Goal: Task Accomplishment & Management: Manage account settings

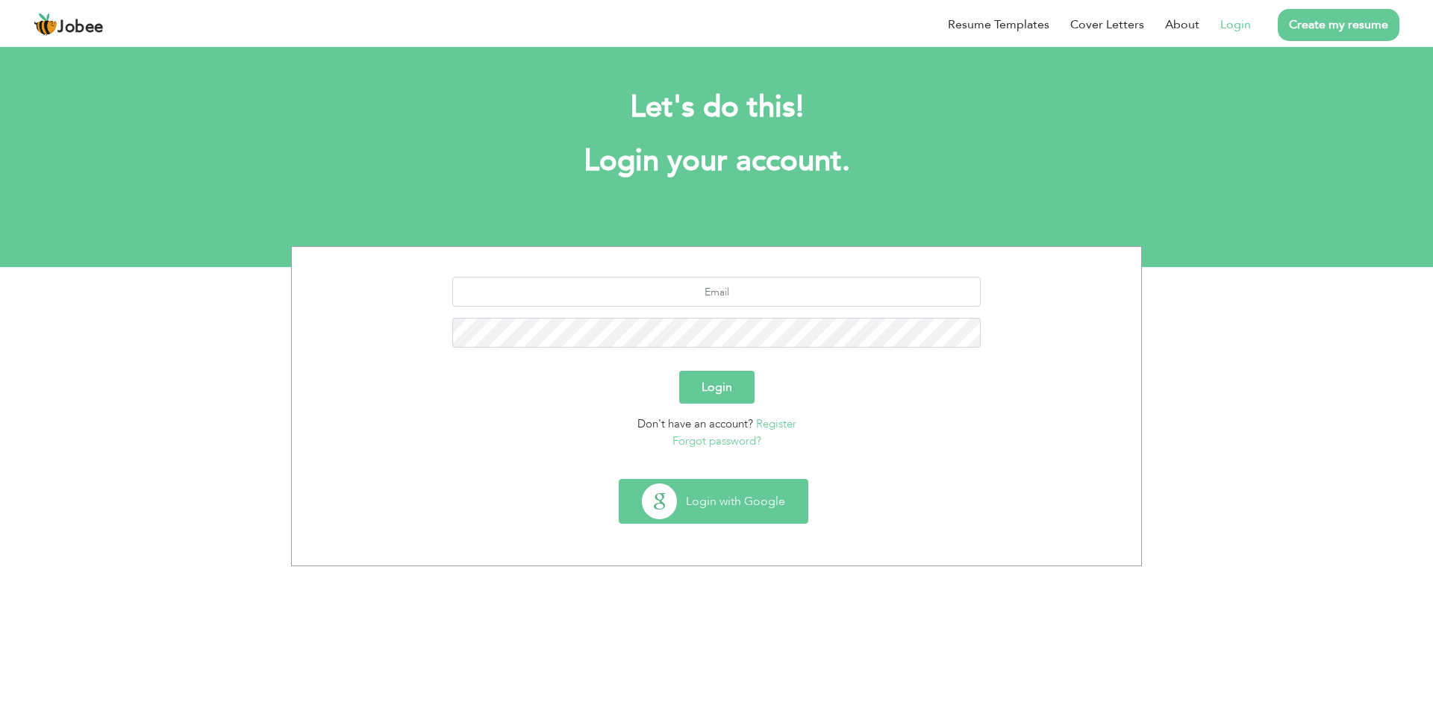
click at [749, 489] on button "Login with Google" at bounding box center [713, 501] width 188 height 43
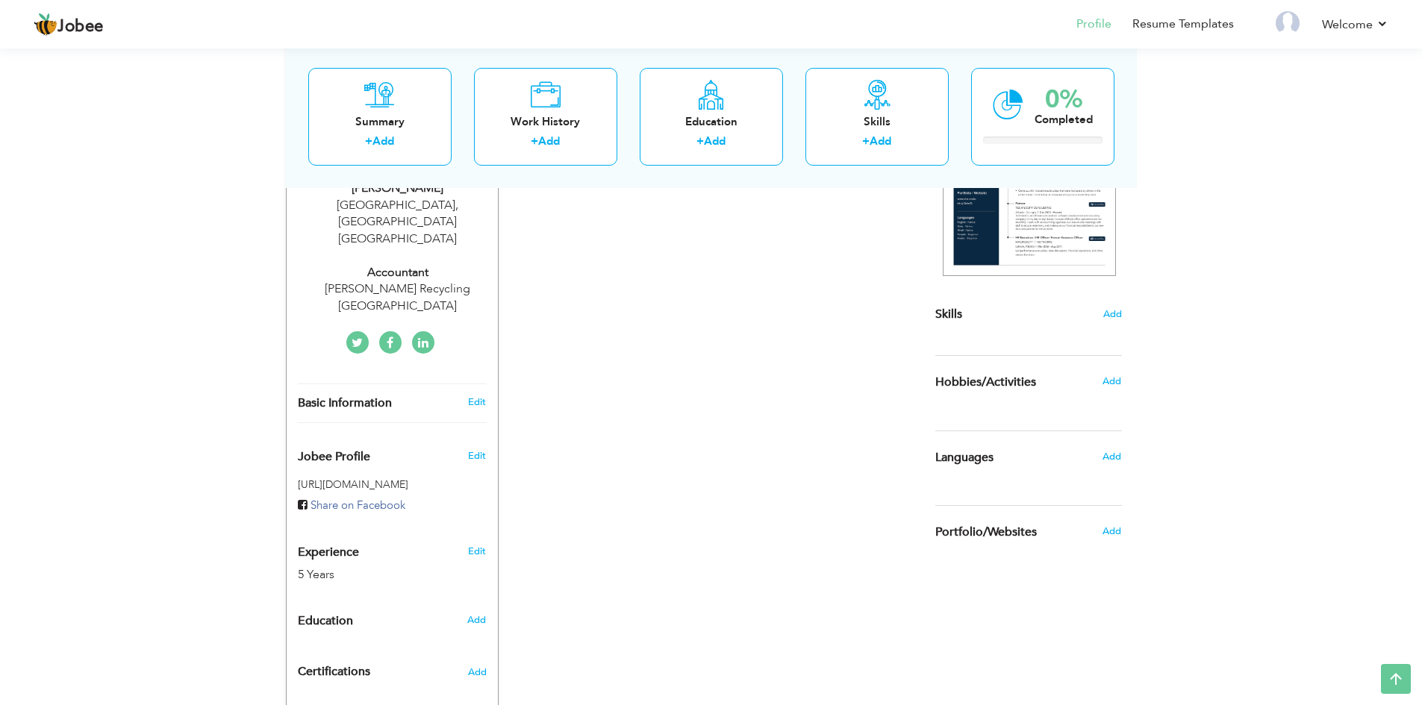
scroll to position [217, 0]
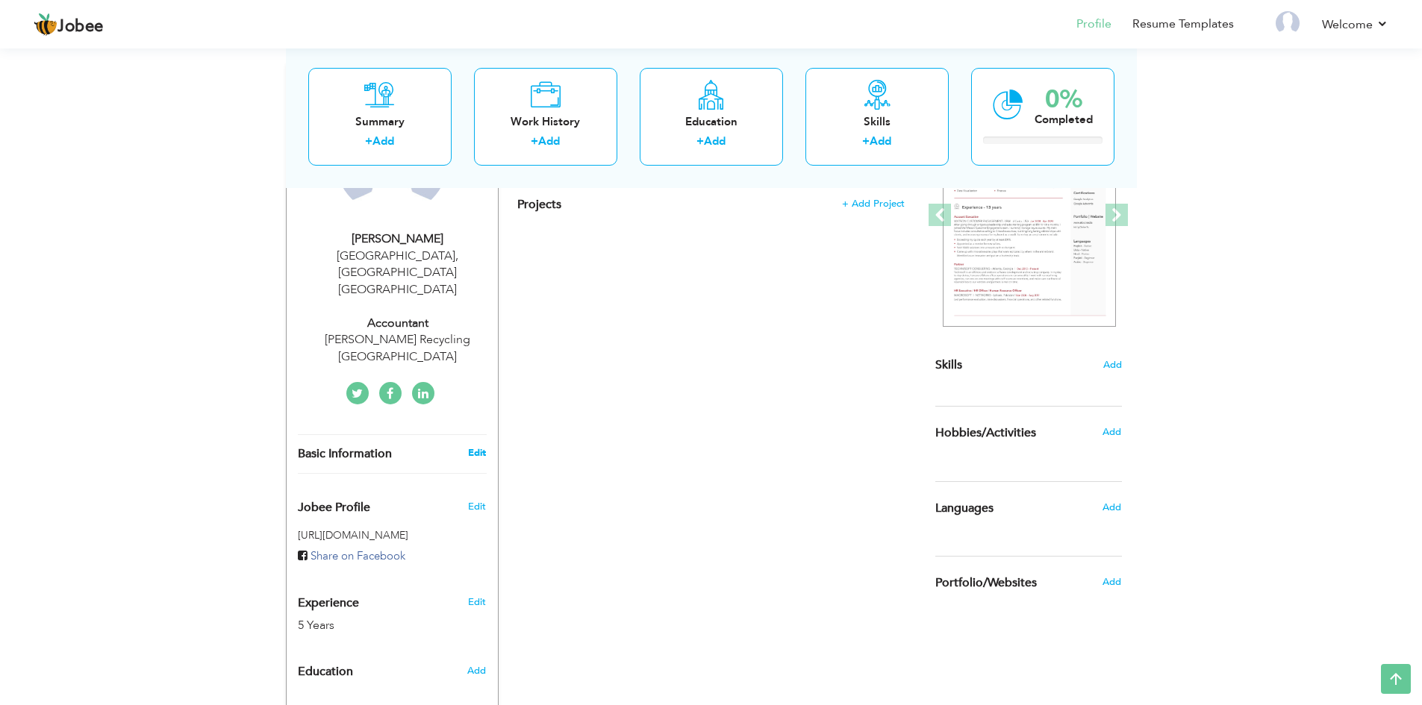
click at [470, 446] on link "Edit" at bounding box center [477, 452] width 18 height 13
type input "Arsalan"
type input "Iqbal"
type input "+971509701249"
select select "number:228"
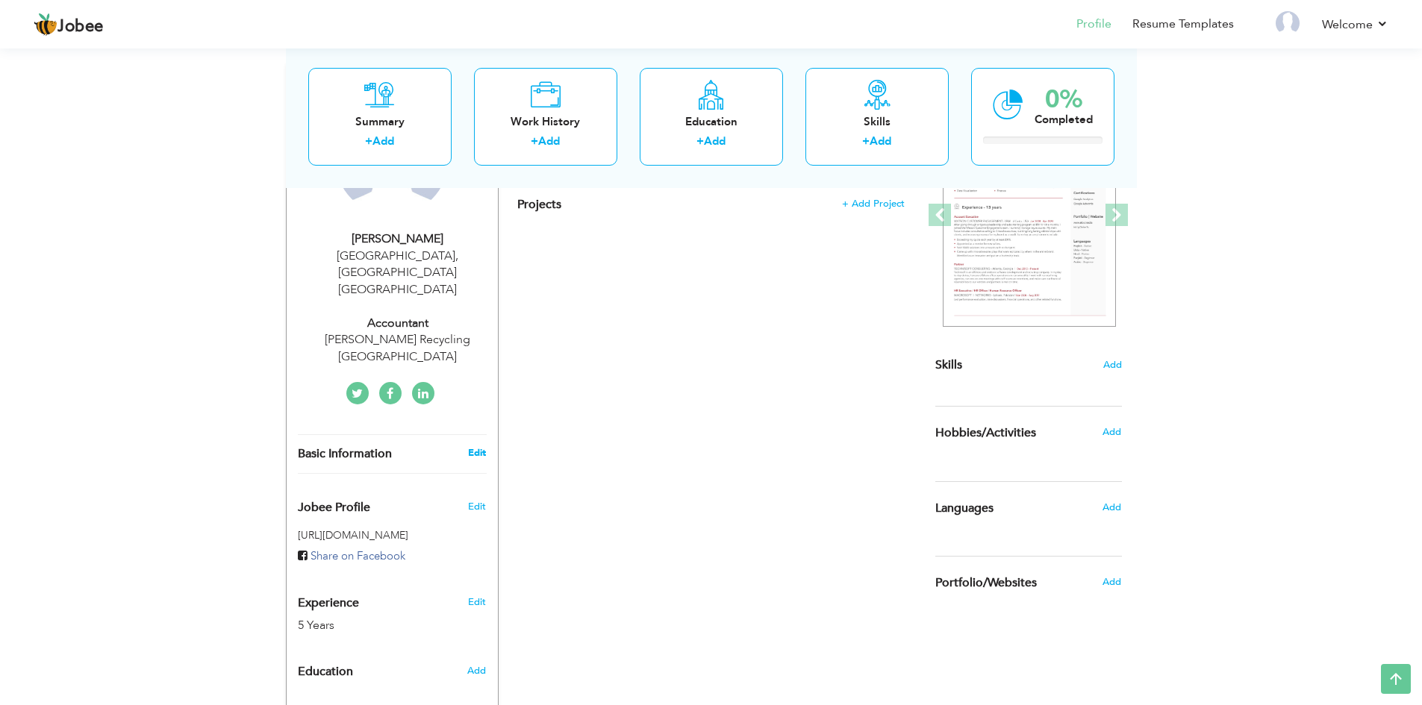
type input "[GEOGRAPHIC_DATA]"
select select "number:7"
type input "[PERSON_NAME] Recycling [GEOGRAPHIC_DATA]"
type input "Accountant"
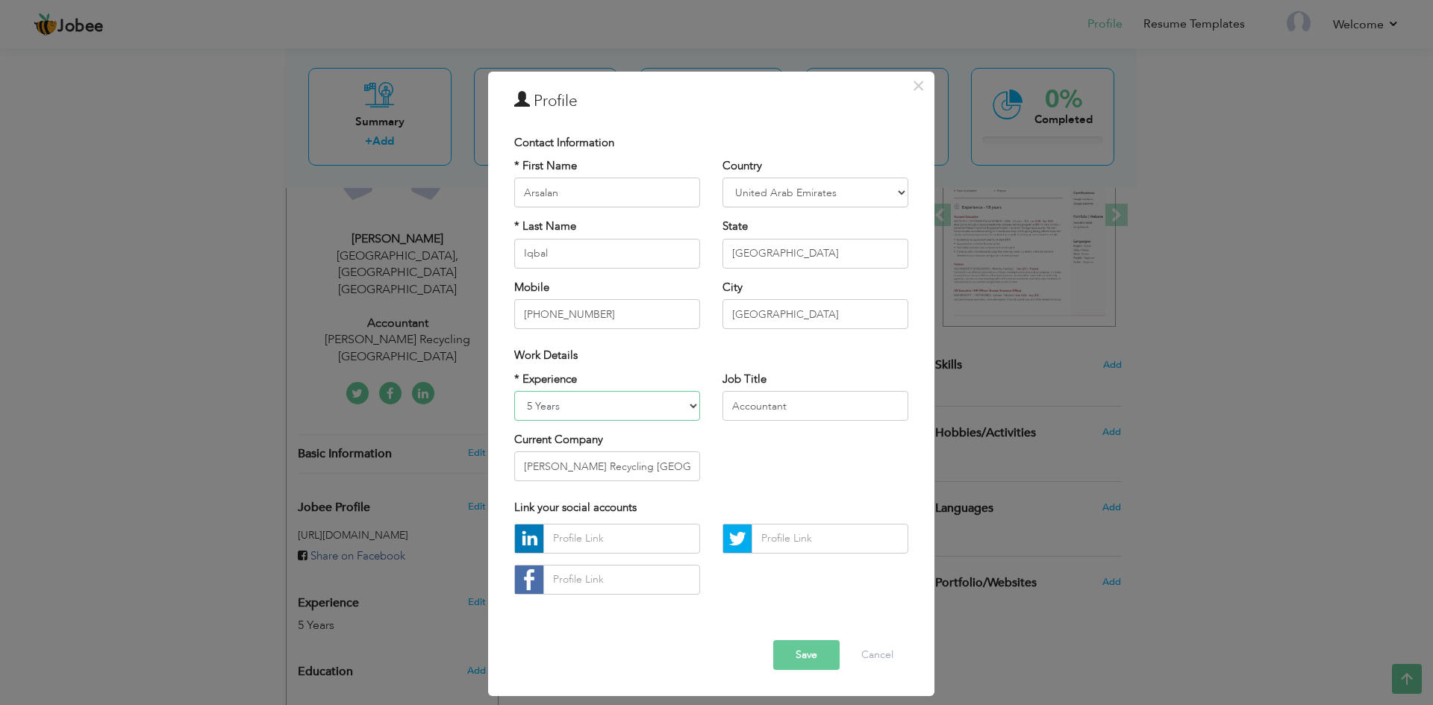
click at [533, 407] on select "Entry Level Less than 1 Year 1 Year 2 Years 3 Years 4 Years 5 Years 6 Years 7 Y…" at bounding box center [607, 406] width 186 height 30
select select "number:8"
click at [514, 391] on select "Entry Level Less than 1 Year 1 Year 2 Years 3 Years 4 Years 5 Years 6 Years 7 Y…" at bounding box center [607, 406] width 186 height 30
click at [810, 254] on input "[GEOGRAPHIC_DATA]" at bounding box center [815, 254] width 186 height 30
type input "A"
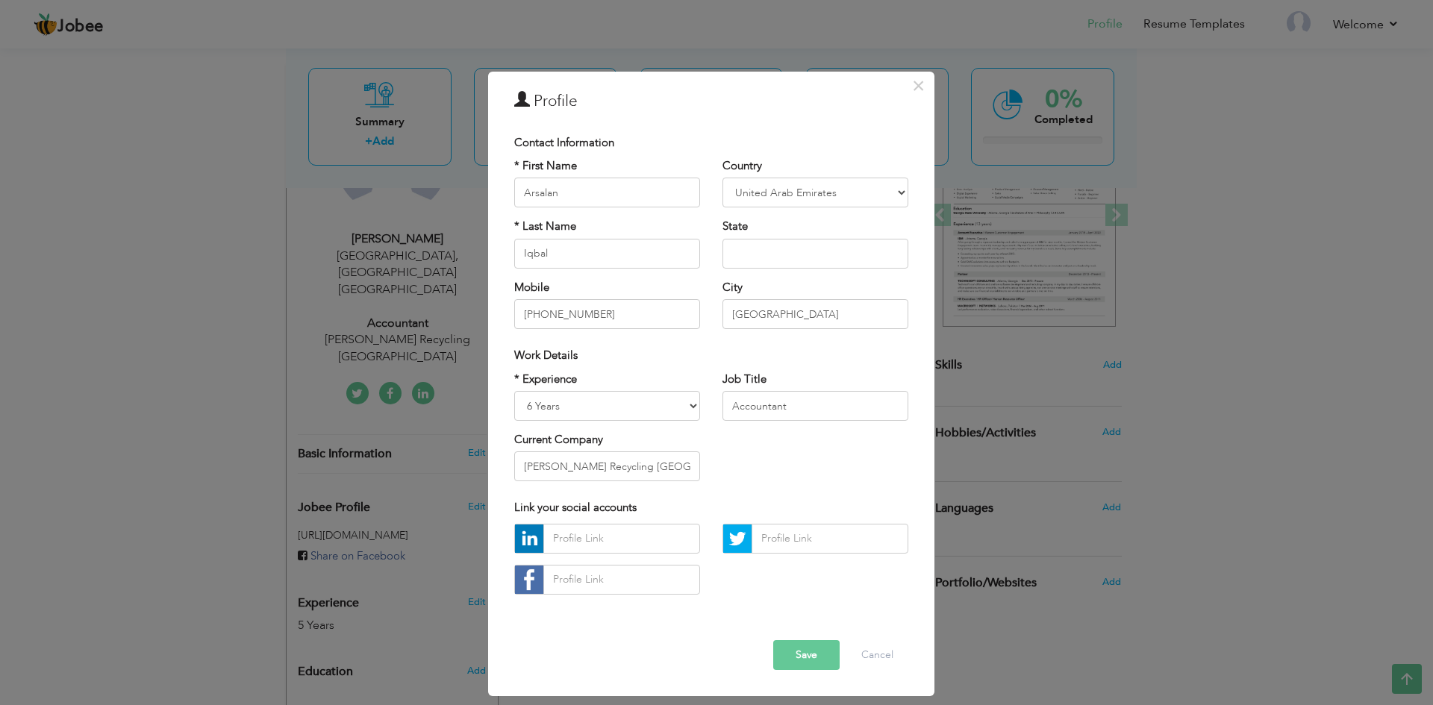
click at [806, 655] on button "Save" at bounding box center [806, 655] width 66 height 30
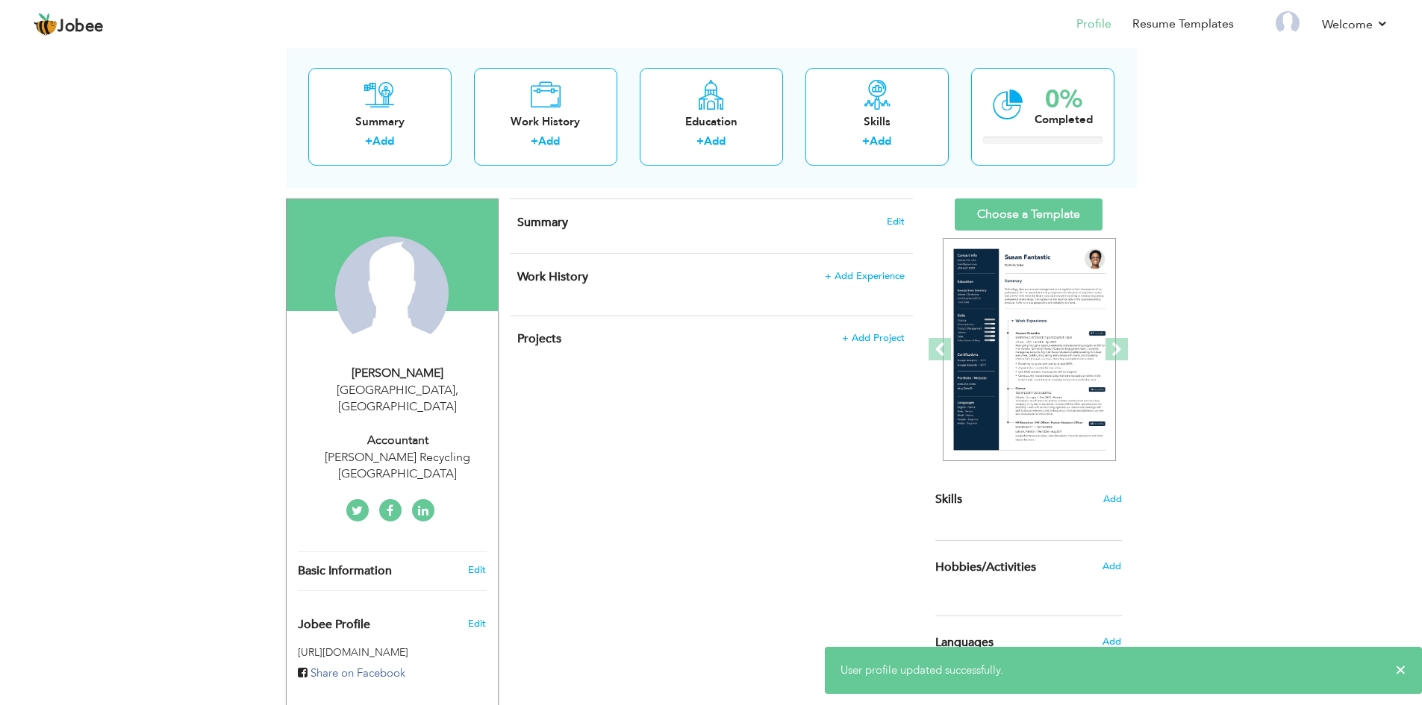
scroll to position [68, 0]
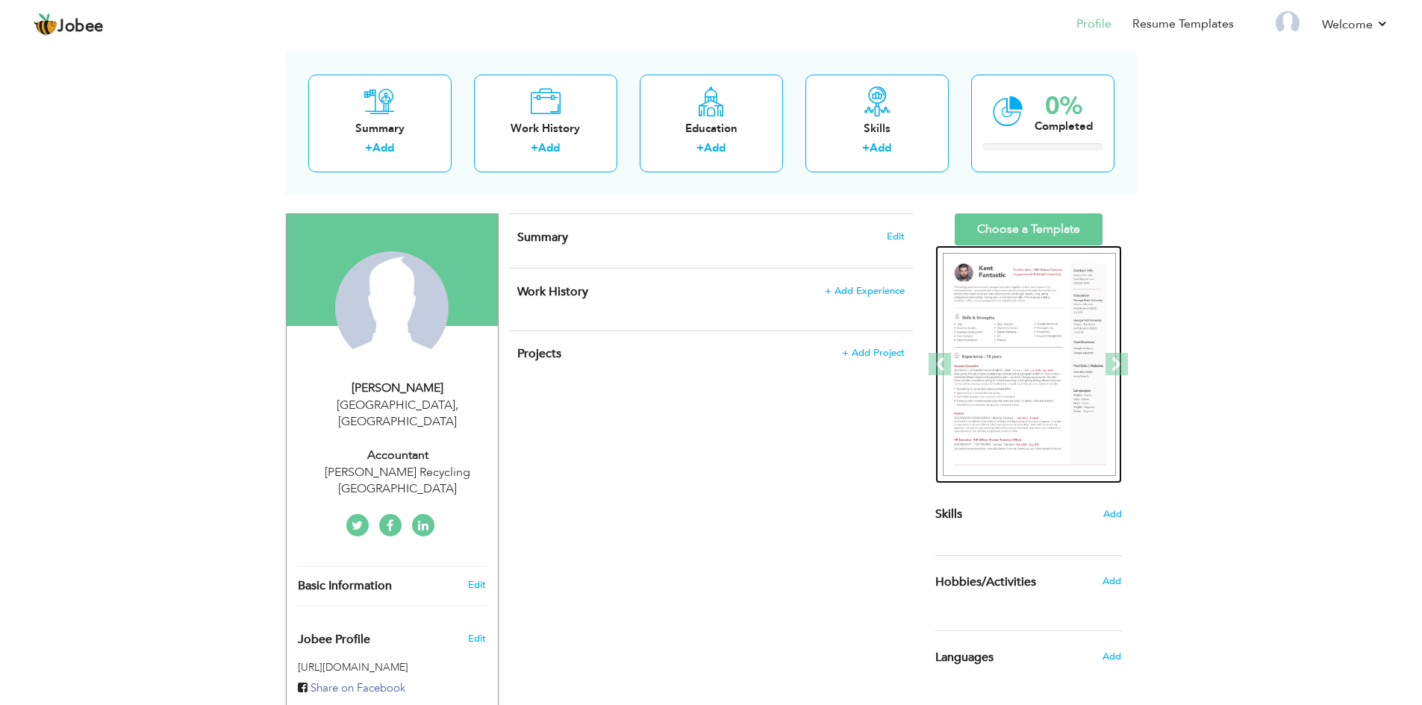
click at [1000, 415] on img at bounding box center [1029, 365] width 173 height 224
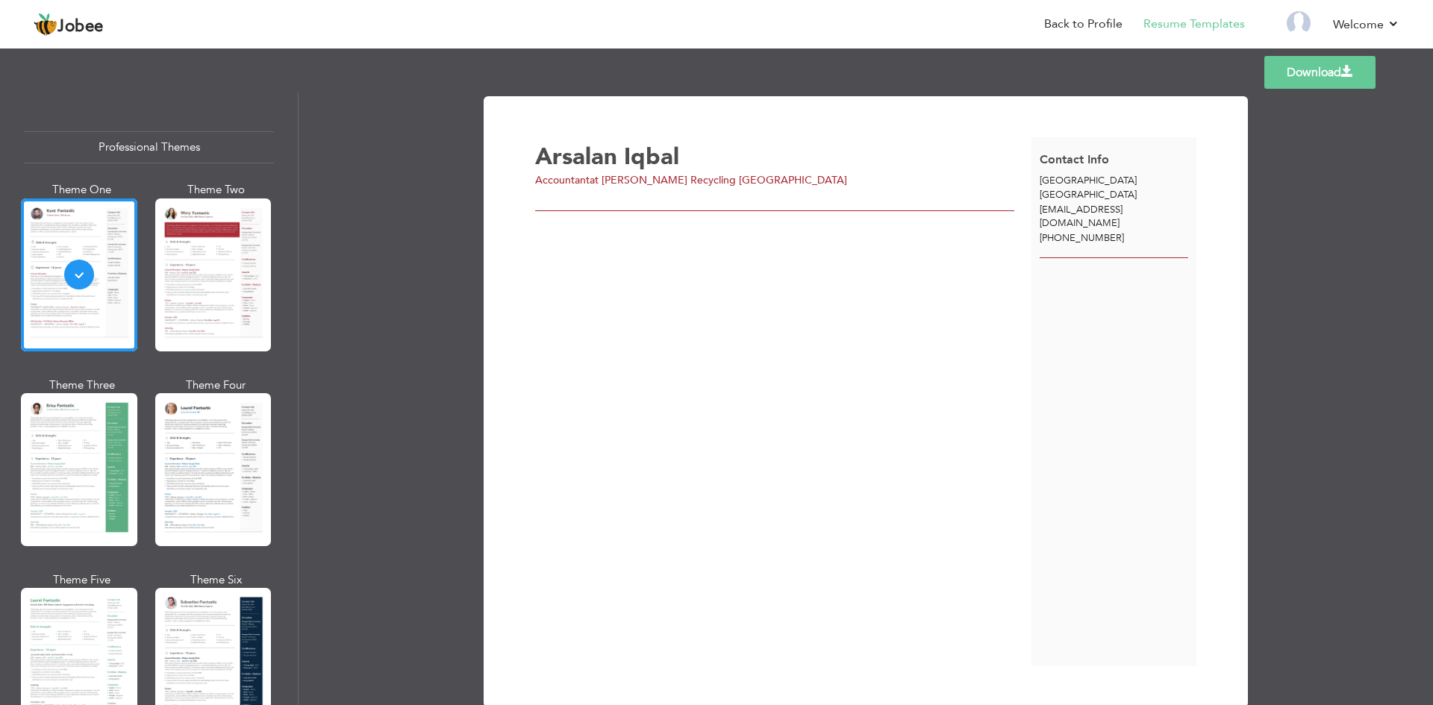
click at [1086, 356] on div "Contact Info Abu Dhabi United Arab Emirates arsalan.skans@gmail.com +9715097012…" at bounding box center [1114, 401] width 166 height 529
click at [860, 364] on div "Arsalan Iqbal Accountant at Ravago Recycling Middle East" at bounding box center [783, 401] width 496 height 529
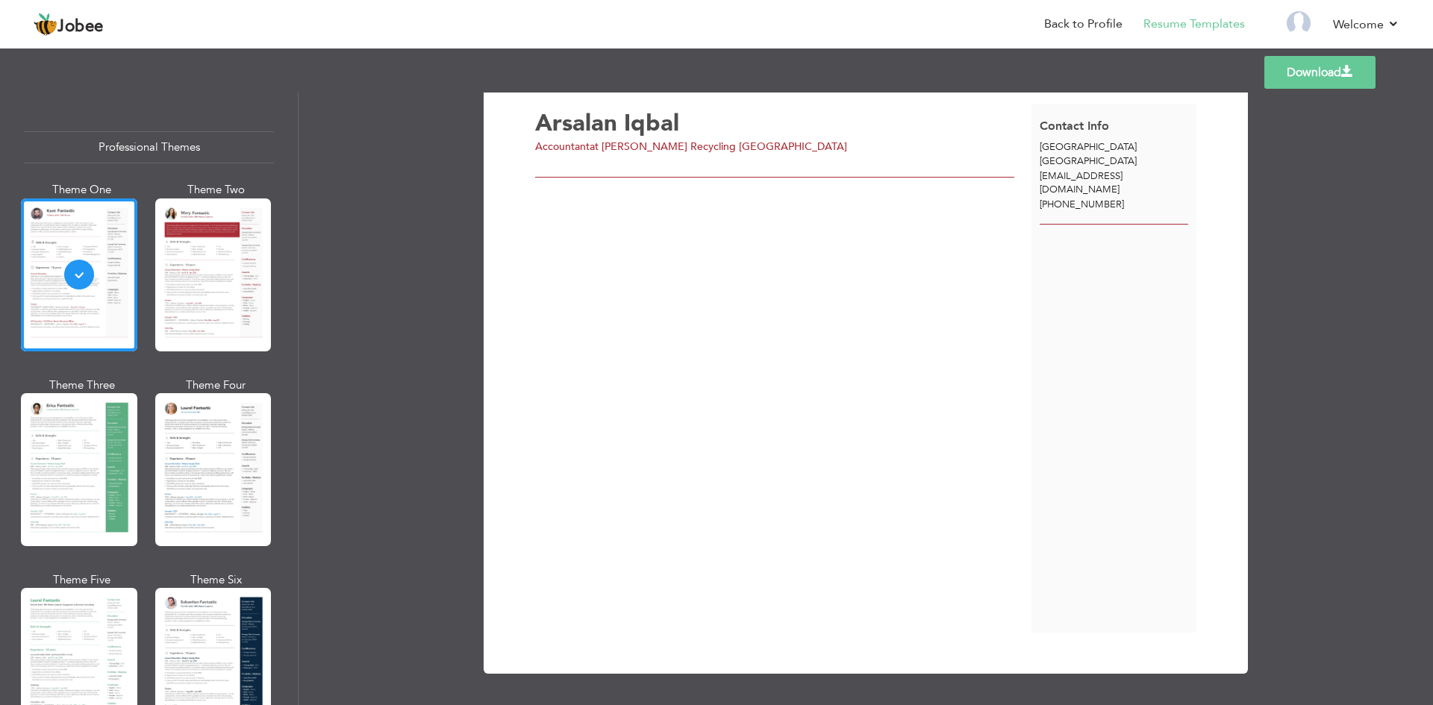
click at [1281, 81] on link "Download" at bounding box center [1319, 72] width 111 height 33
click at [760, 322] on div "Arsalan Iqbal Accountant at Ravago Recycling Middle East" at bounding box center [783, 368] width 496 height 529
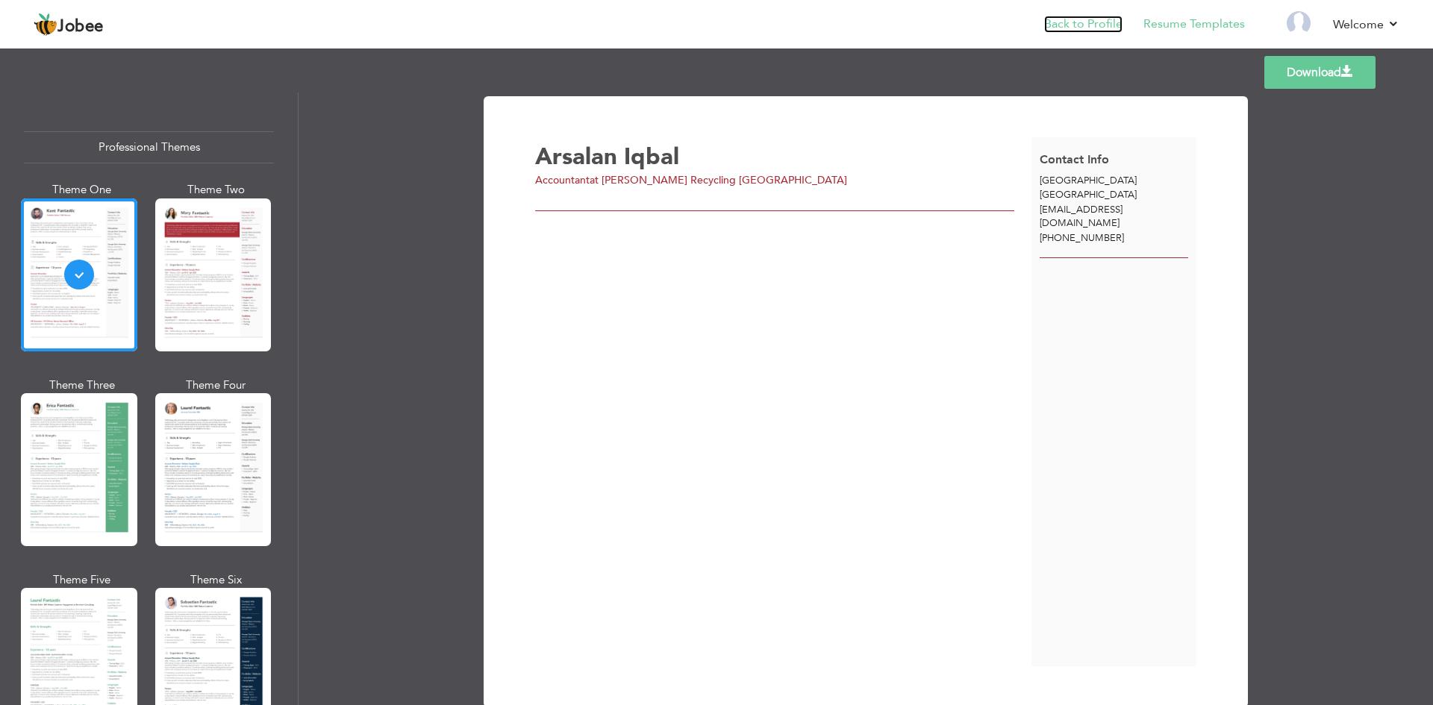
click at [1066, 27] on link "Back to Profile" at bounding box center [1083, 24] width 78 height 17
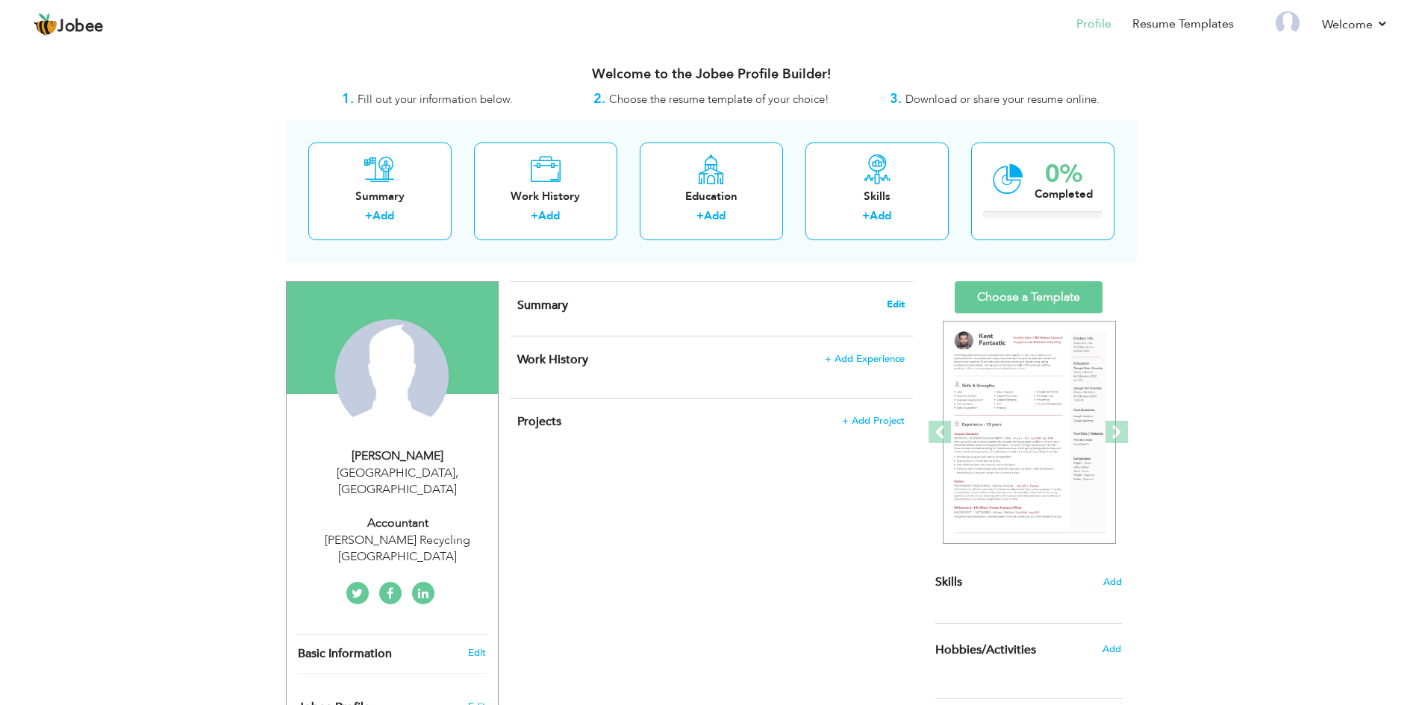
click at [893, 305] on span "Edit" at bounding box center [896, 304] width 18 height 10
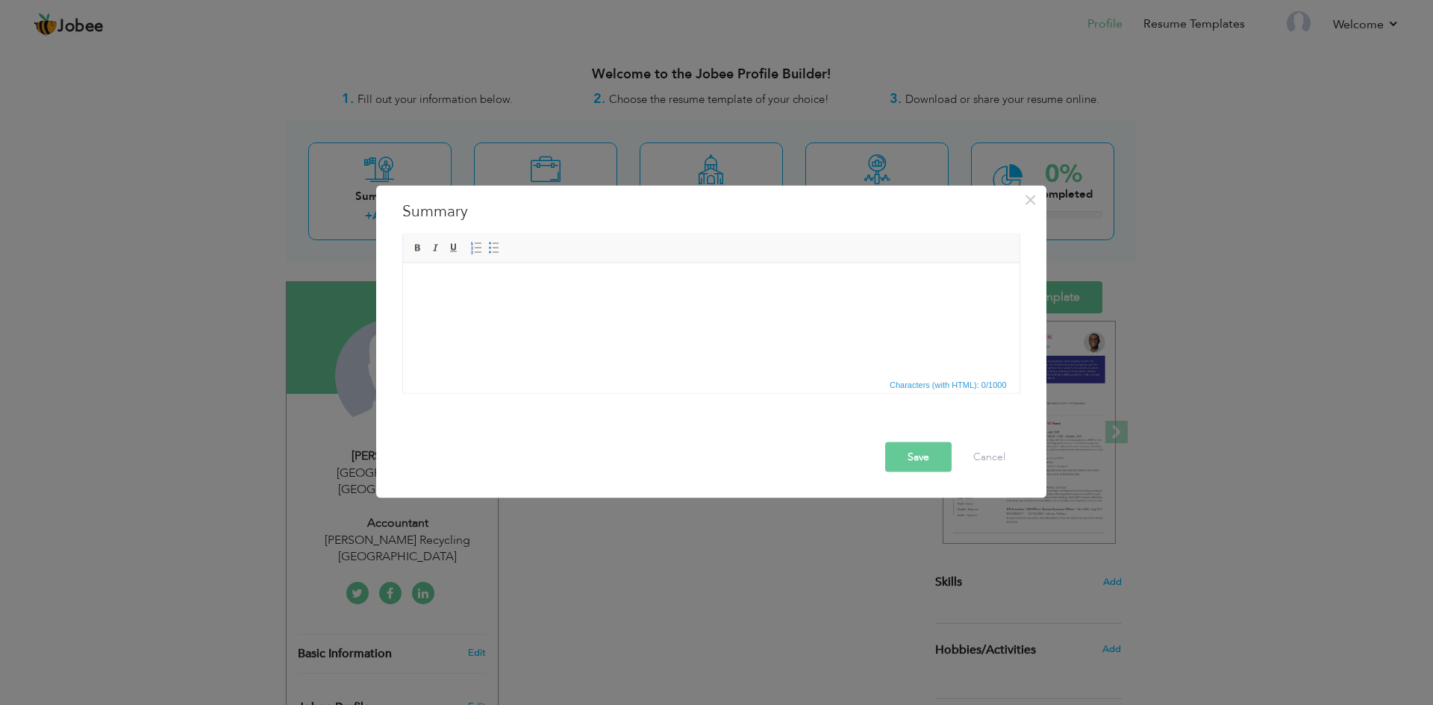
click at [469, 290] on body at bounding box center [710, 286] width 587 height 16
click at [417, 273] on html at bounding box center [710, 286] width 616 height 46
click at [425, 276] on html at bounding box center [710, 286] width 616 height 46
click at [445, 286] on body at bounding box center [710, 286] width 587 height 16
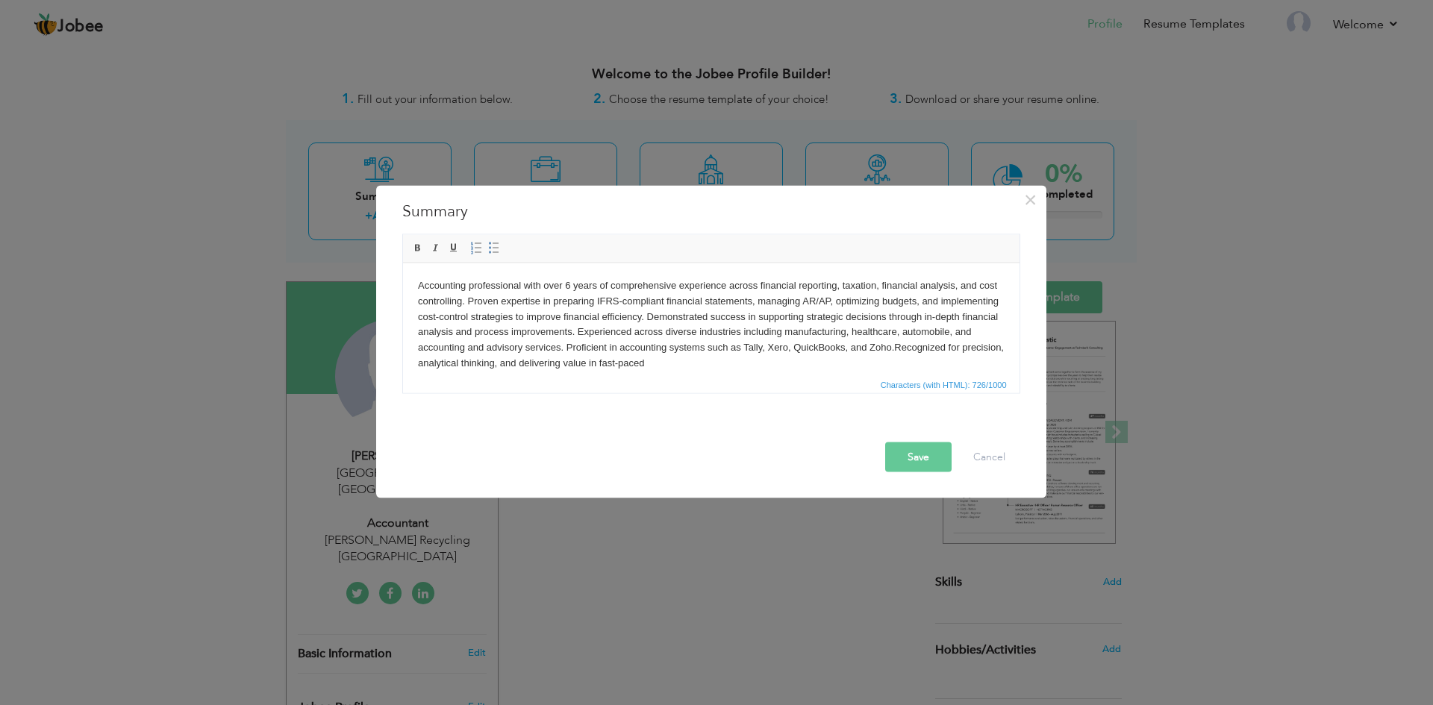
paste body
click at [763, 360] on body "Accounting professional with over 6 years of comprehensive experience across fi…" at bounding box center [710, 324] width 587 height 93
click at [828, 360] on body "Accounting professional with over 6 years of comprehensive experience across fi…" at bounding box center [710, 324] width 587 height 93
click at [907, 455] on button "Save" at bounding box center [918, 457] width 66 height 30
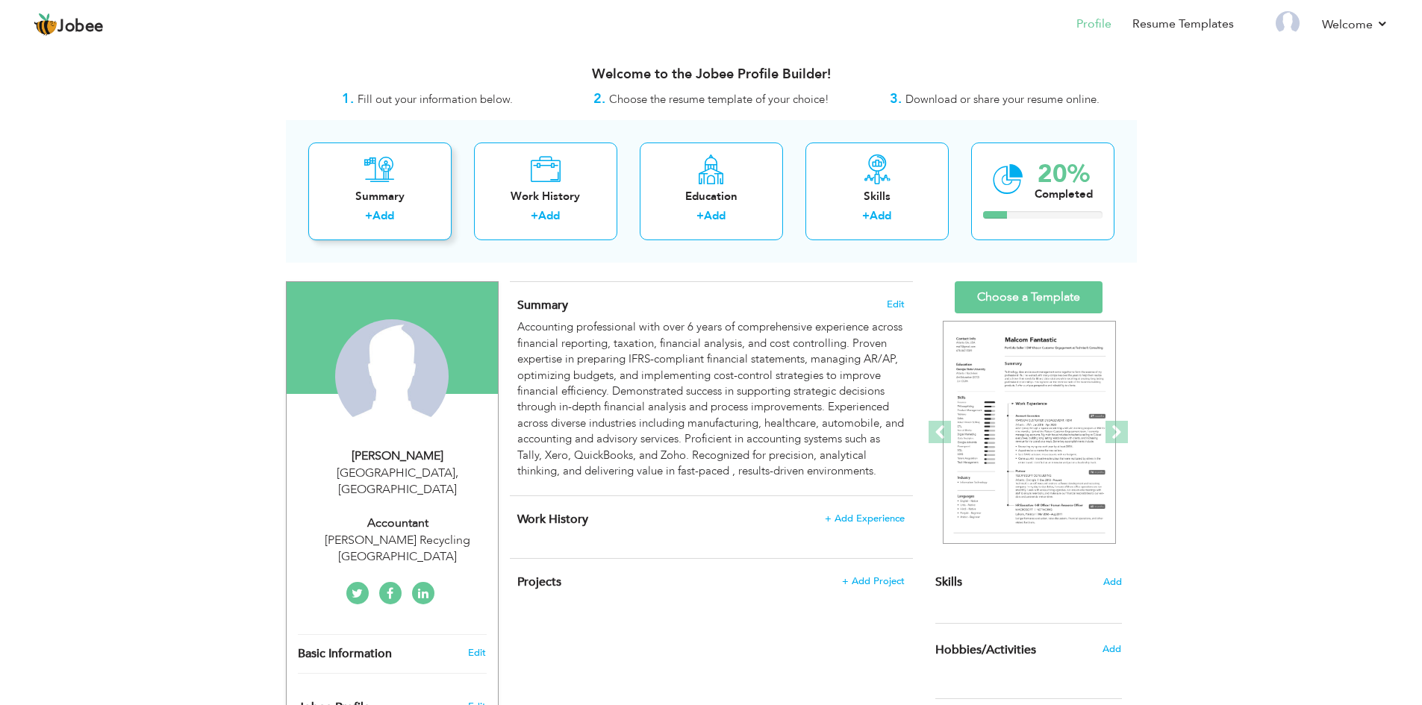
click at [419, 209] on div "+ Add" at bounding box center [379, 217] width 119 height 19
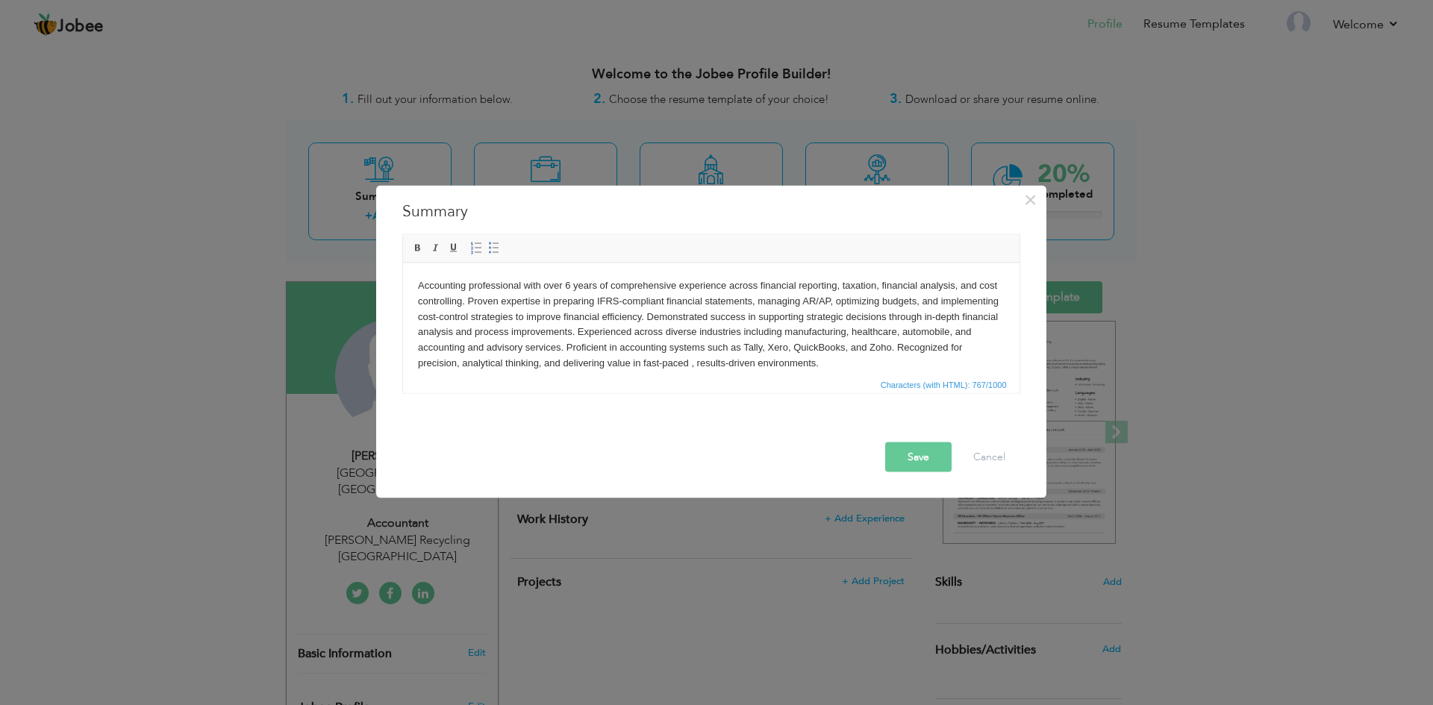
click at [926, 463] on button "Save" at bounding box center [918, 457] width 66 height 30
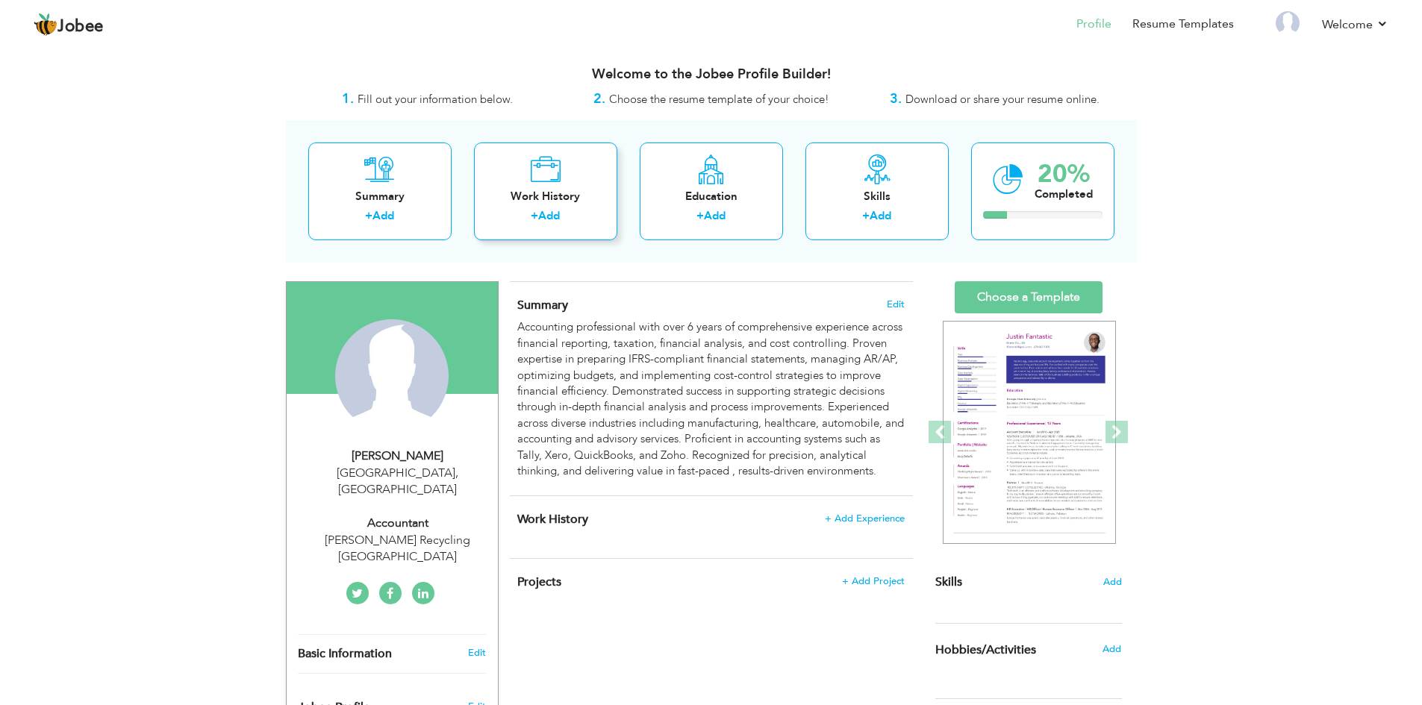
click at [554, 213] on link "Add" at bounding box center [549, 215] width 22 height 15
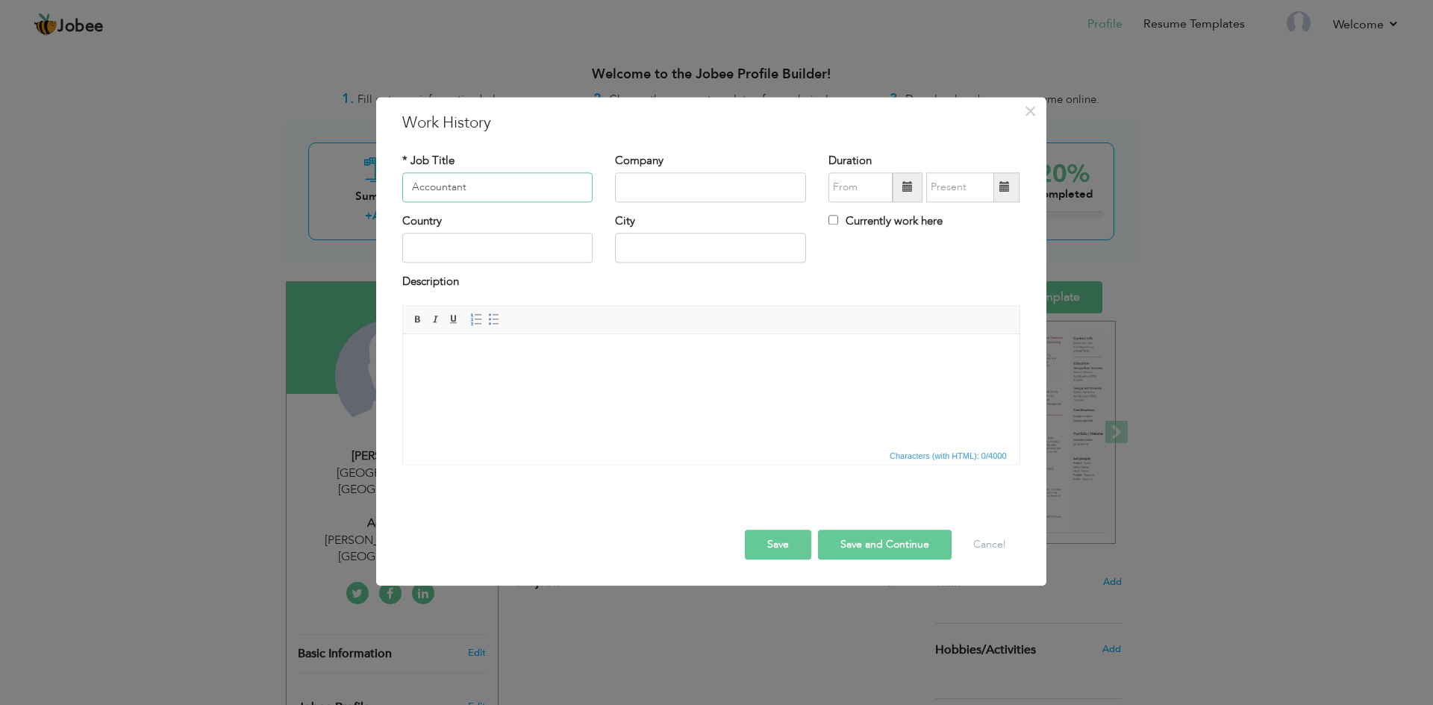
type input "Accountant"
click at [659, 187] on input "text" at bounding box center [710, 187] width 191 height 30
type input "[PERSON_NAME] Recycling [GEOGRAPHIC_DATA]"
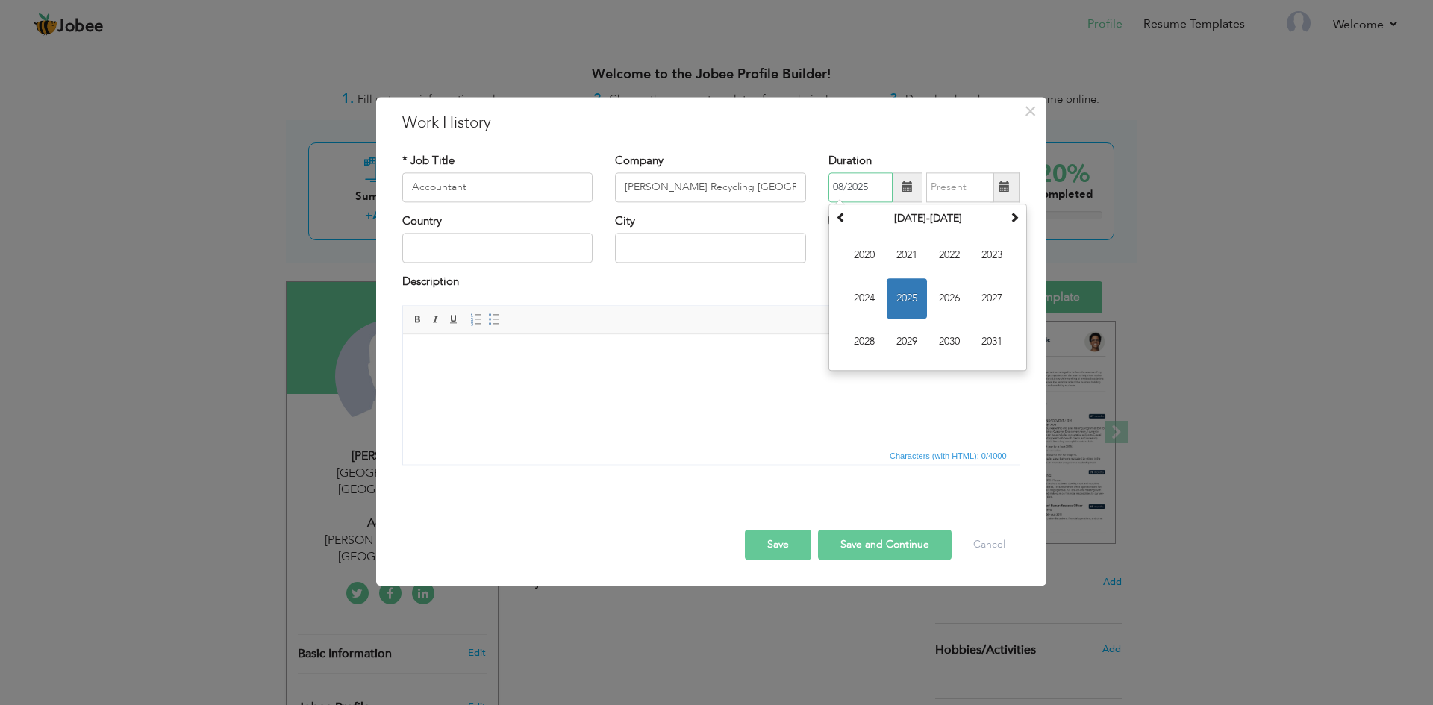
click at [854, 192] on input "08/2025" at bounding box center [860, 187] width 64 height 30
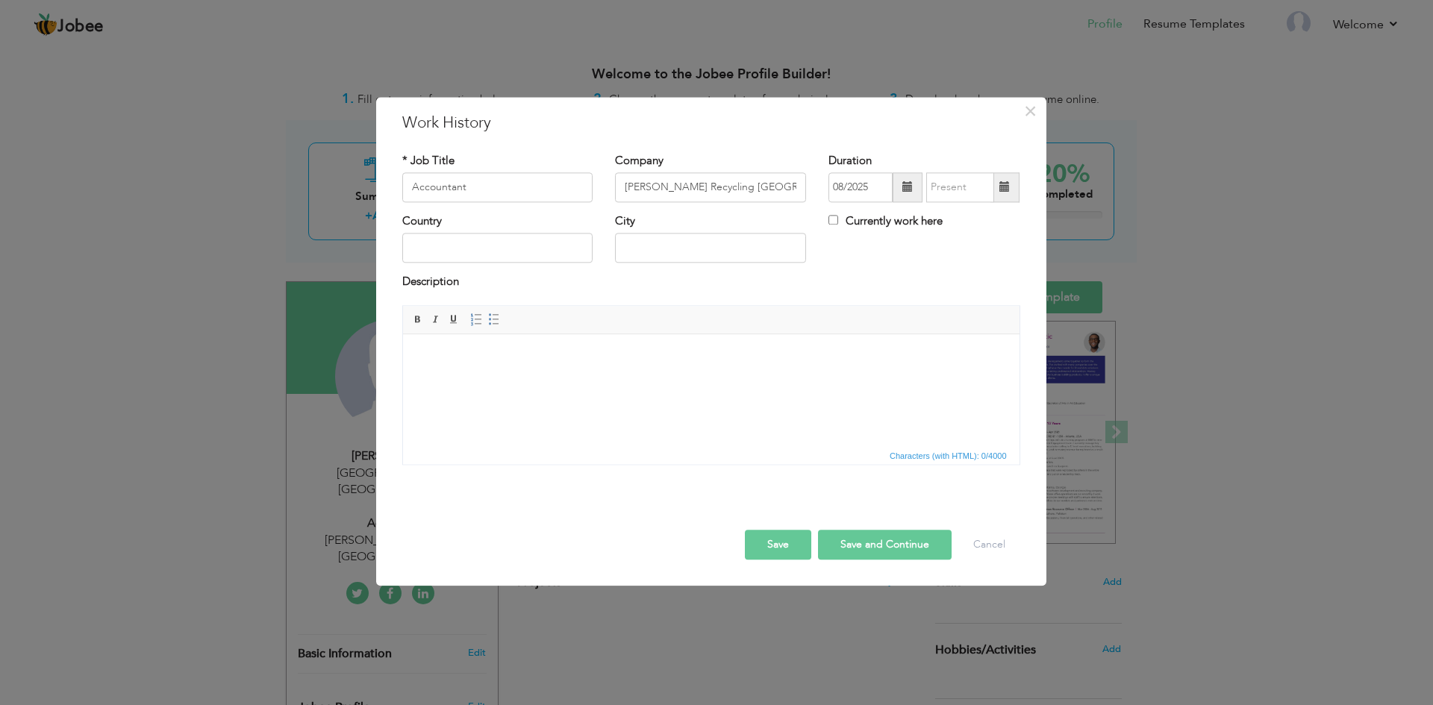
click at [917, 187] on span at bounding box center [908, 187] width 30 height 30
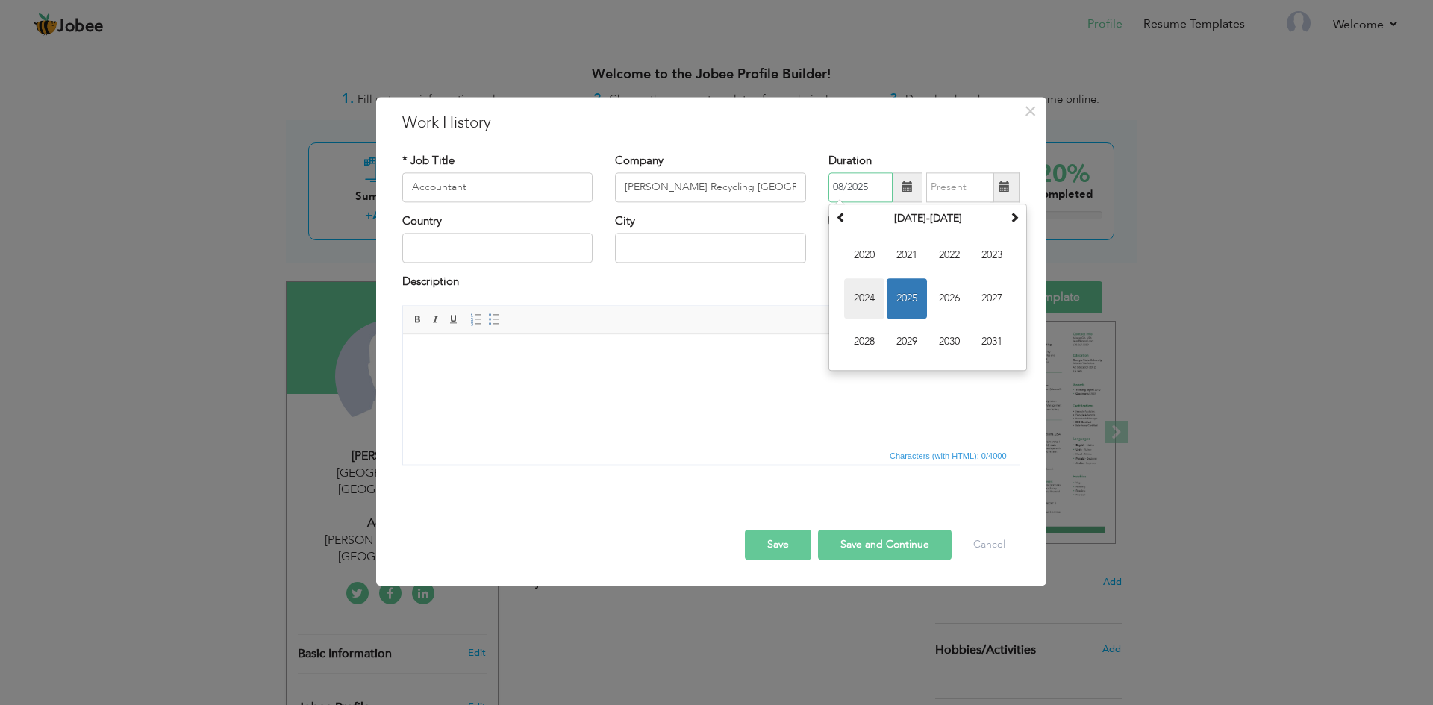
click at [867, 293] on span "2024" at bounding box center [864, 298] width 40 height 40
click at [863, 257] on span "Jan" at bounding box center [864, 255] width 40 height 40
type input "01/2024"
click at [830, 219] on input "Currently work here" at bounding box center [833, 220] width 10 height 10
checkbox input "true"
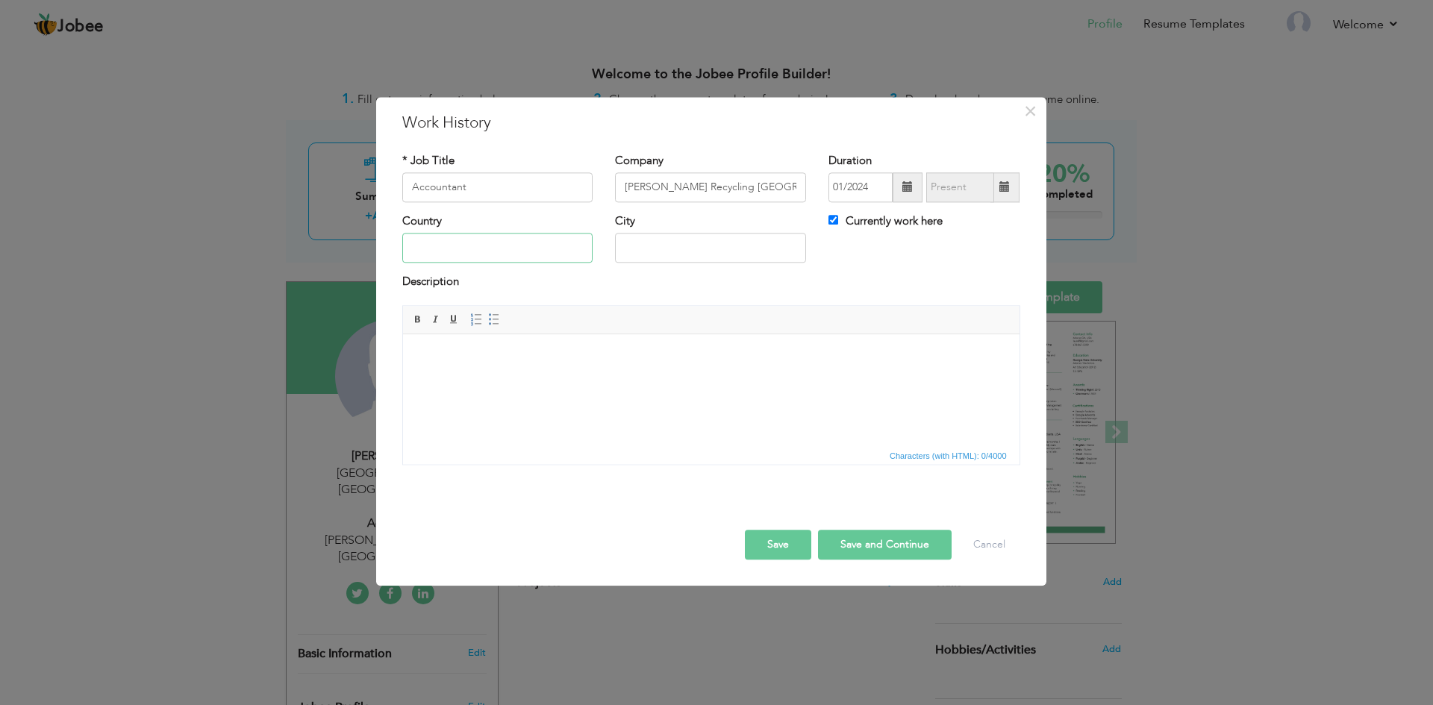
click at [495, 254] on input "text" at bounding box center [497, 249] width 191 height 30
type input "[GEOGRAPHIC_DATA]"
click at [665, 243] on input "text" at bounding box center [710, 249] width 191 height 30
type input "[GEOGRAPHIC_DATA]"
click at [554, 357] on body at bounding box center [710, 357] width 587 height 16
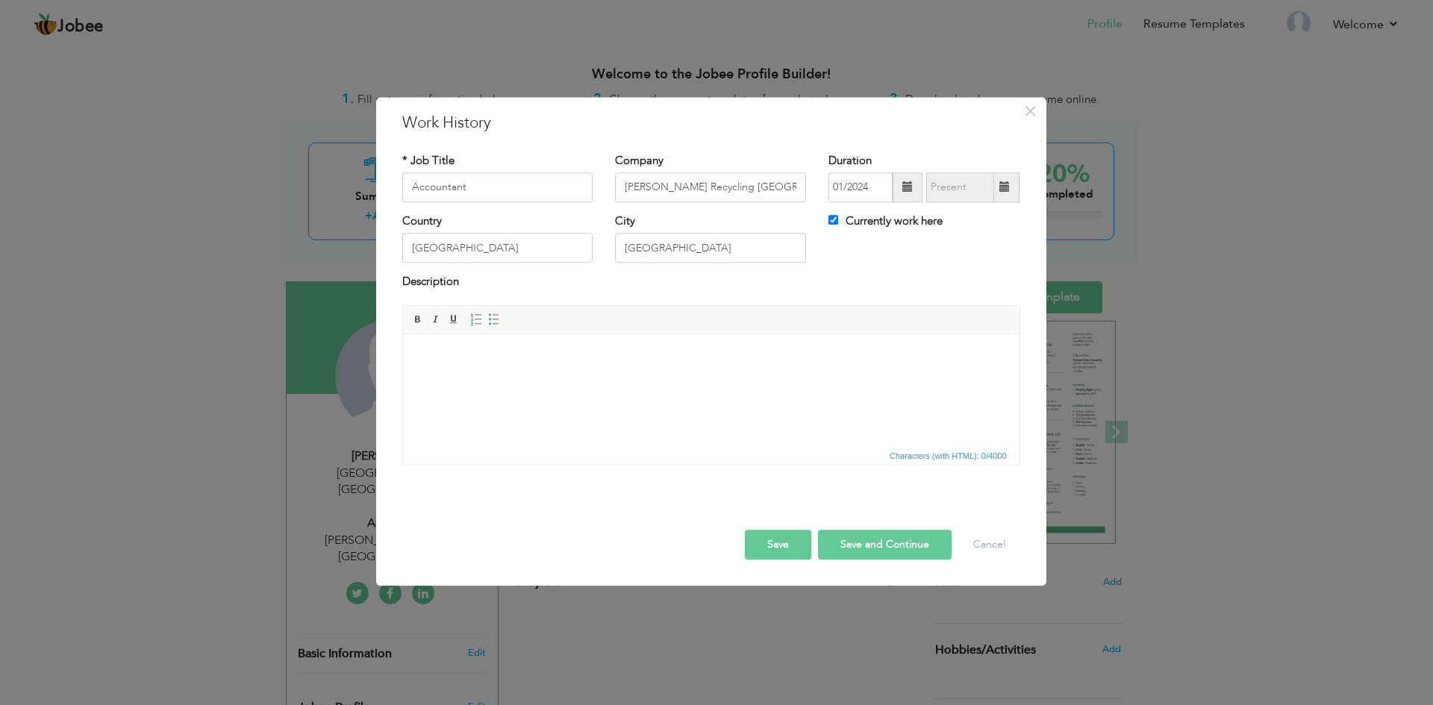
click at [421, 347] on html at bounding box center [710, 357] width 616 height 46
click at [491, 321] on span at bounding box center [494, 319] width 12 height 12
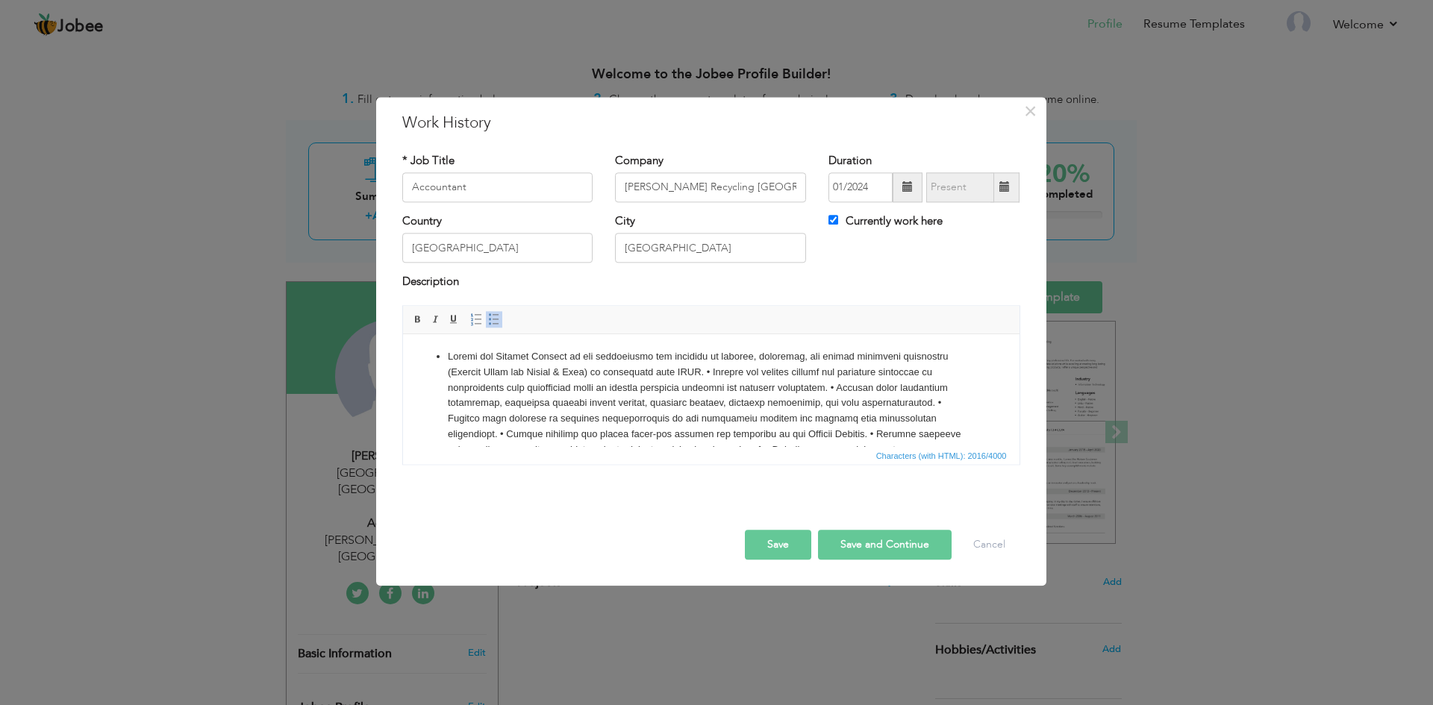
click at [705, 372] on li at bounding box center [710, 481] width 527 height 264
click at [450, 385] on li at bounding box center [710, 497] width 527 height 233
click at [590, 403] on li at bounding box center [710, 497] width 527 height 233
click at [592, 402] on li at bounding box center [710, 497] width 527 height 233
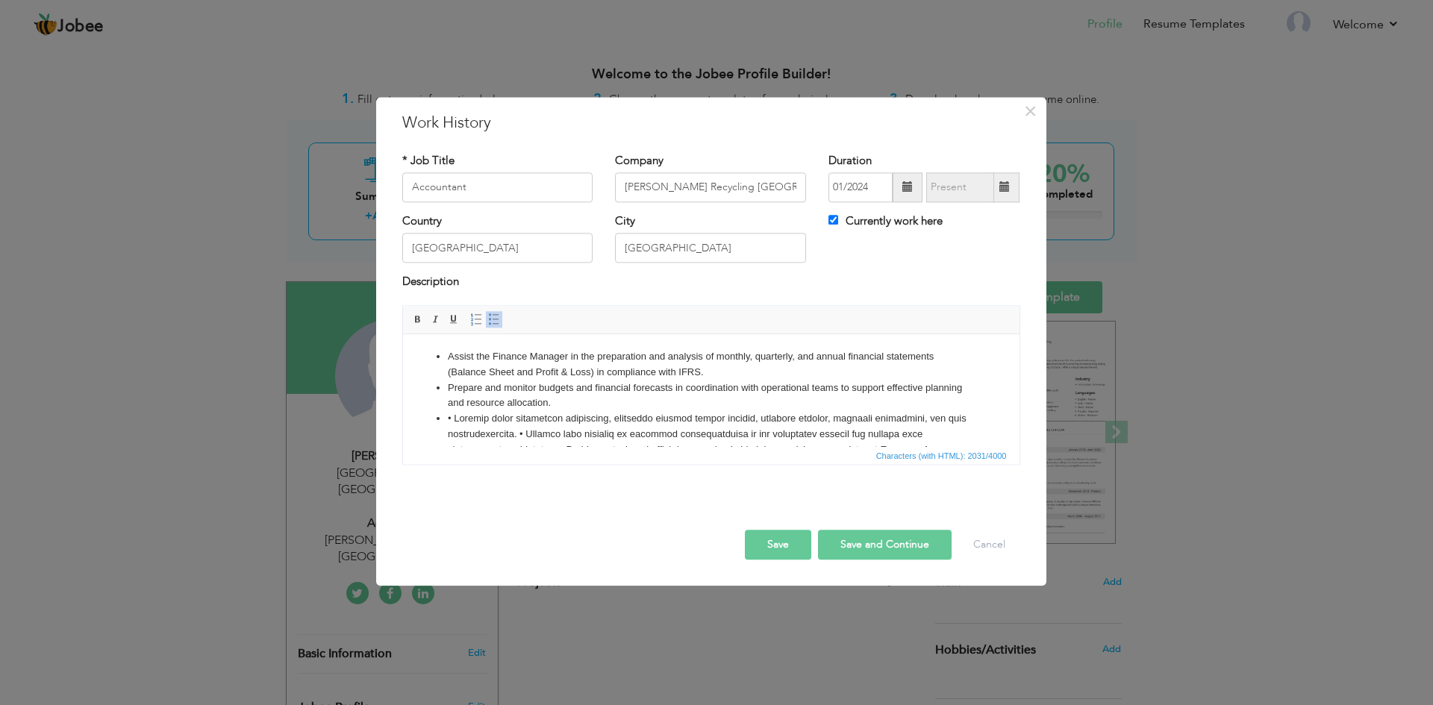
click at [538, 433] on li at bounding box center [710, 519] width 527 height 217
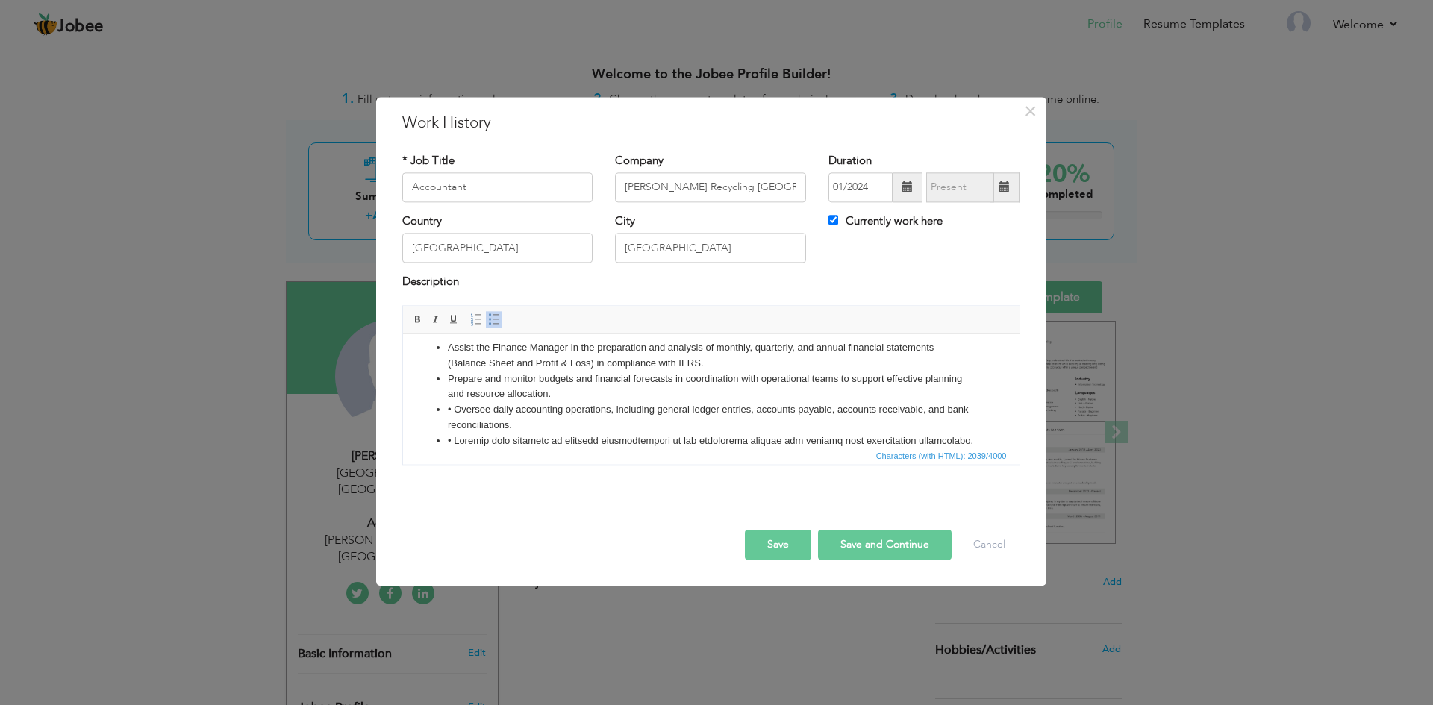
click at [449, 409] on li "• Oversee daily accounting operations, including general ledger entries, accoun…" at bounding box center [710, 417] width 527 height 31
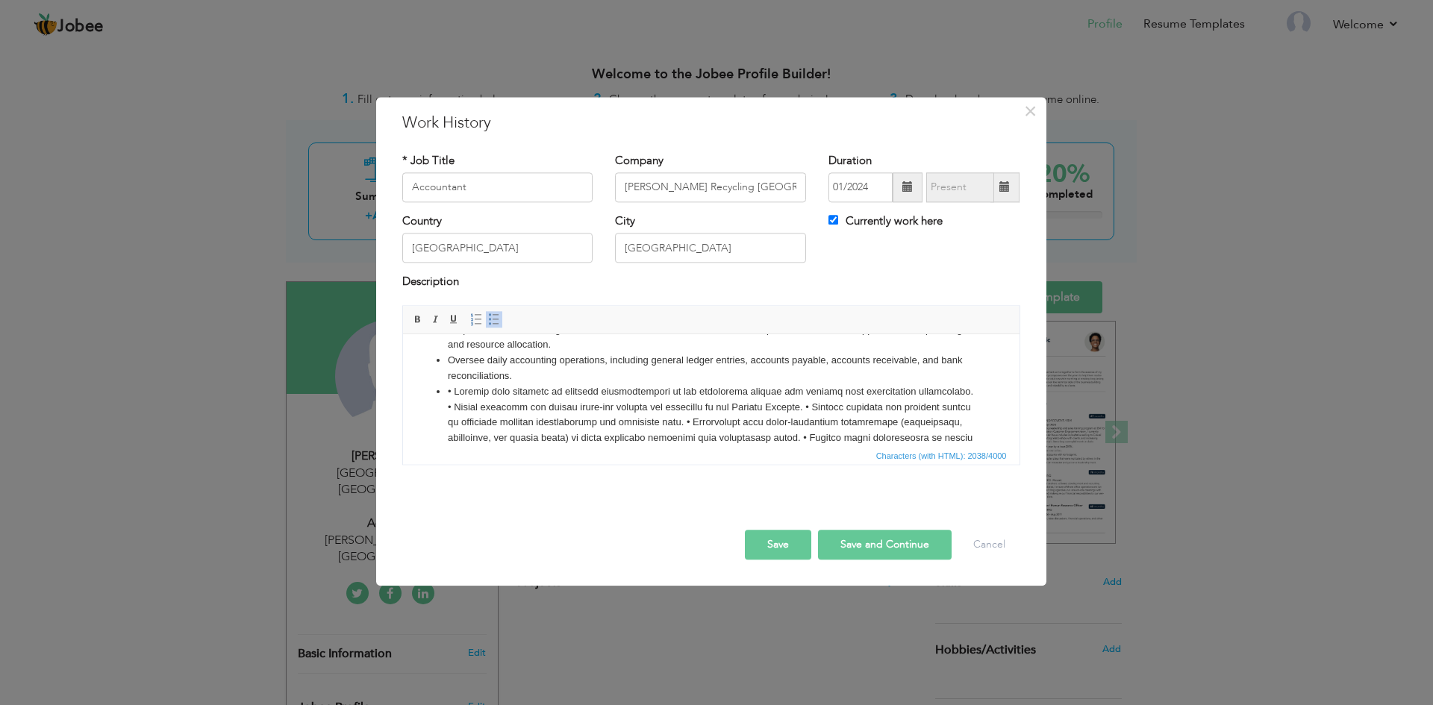
scroll to position [84, 0]
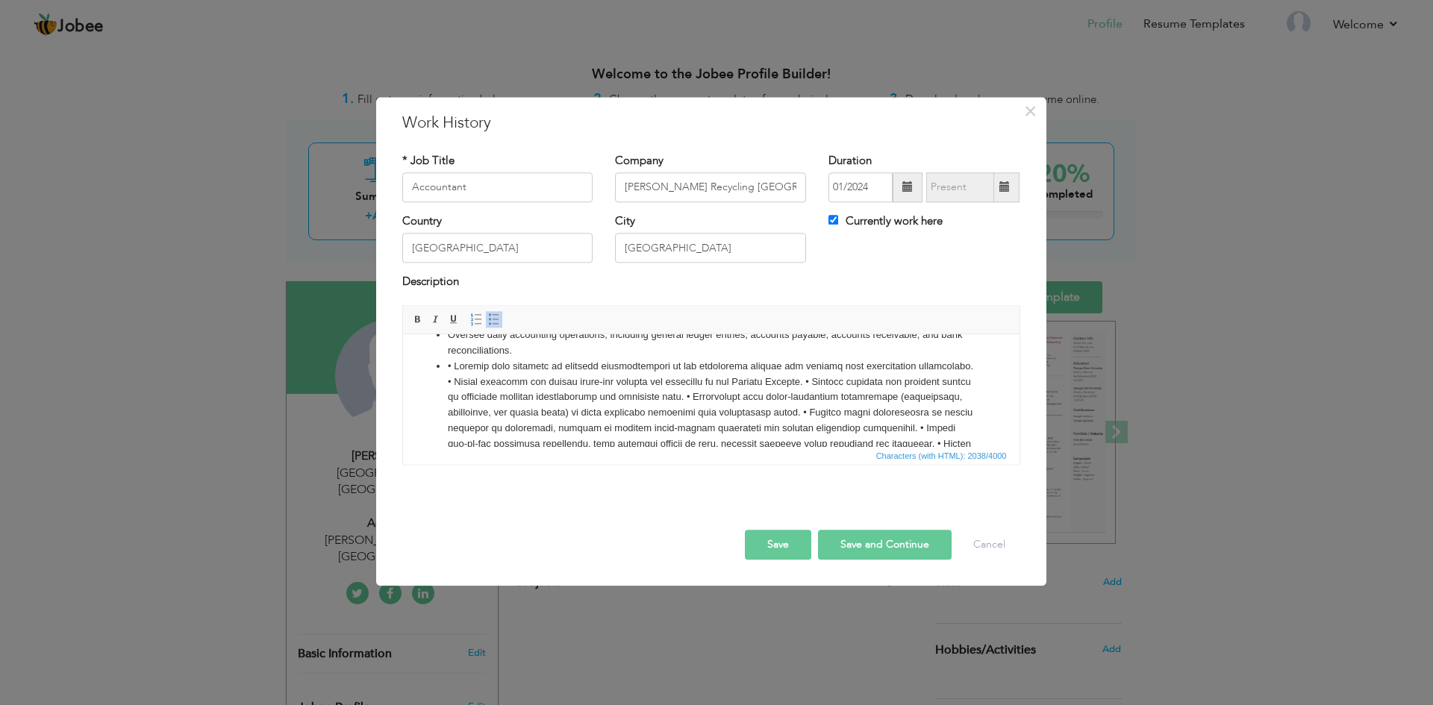
click at [937, 366] on li at bounding box center [710, 459] width 527 height 201
click at [451, 363] on li "• Perform cost analysis to identify inefficiencies in the production process an…" at bounding box center [710, 367] width 527 height 16
click at [451, 382] on li at bounding box center [710, 468] width 527 height 187
click at [815, 383] on li at bounding box center [710, 468] width 527 height 187
click at [451, 390] on li at bounding box center [710, 475] width 527 height 171
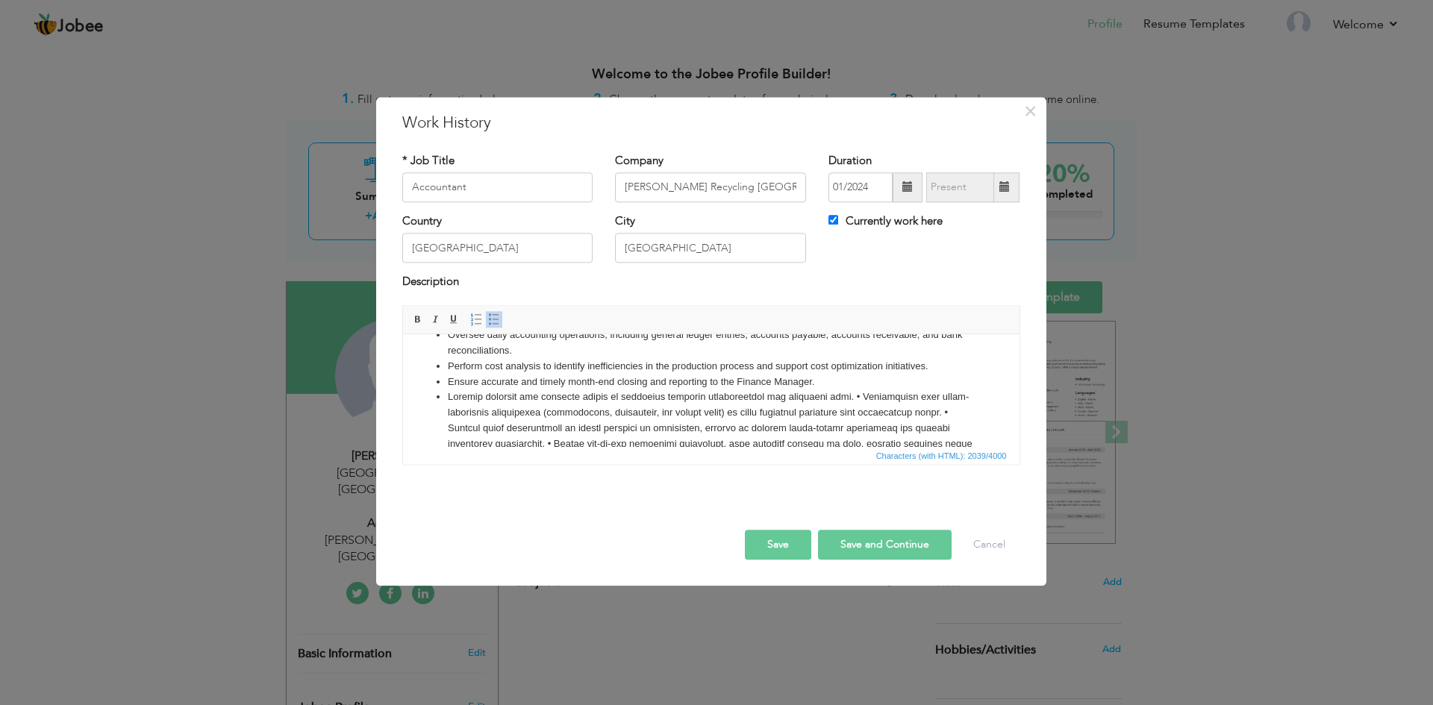
click at [846, 398] on li at bounding box center [710, 475] width 527 height 171
click at [453, 410] on li at bounding box center [710, 482] width 527 height 155
click at [451, 393] on li "Support internal and external audits by preparing required documentation and fi…" at bounding box center [710, 398] width 527 height 16
click at [545, 428] on li at bounding box center [710, 482] width 527 height 155
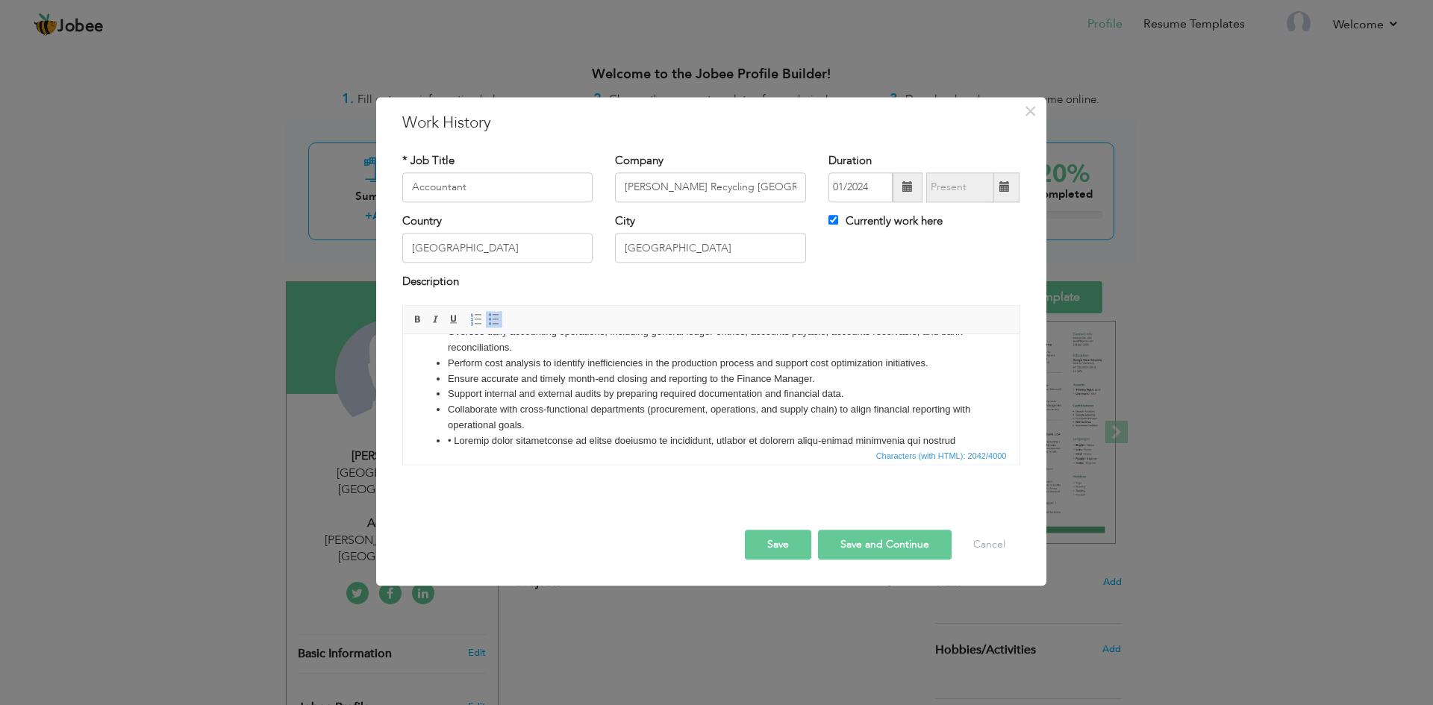
click at [448, 442] on li at bounding box center [710, 504] width 527 height 140
click at [451, 442] on li at bounding box center [710, 504] width 527 height 140
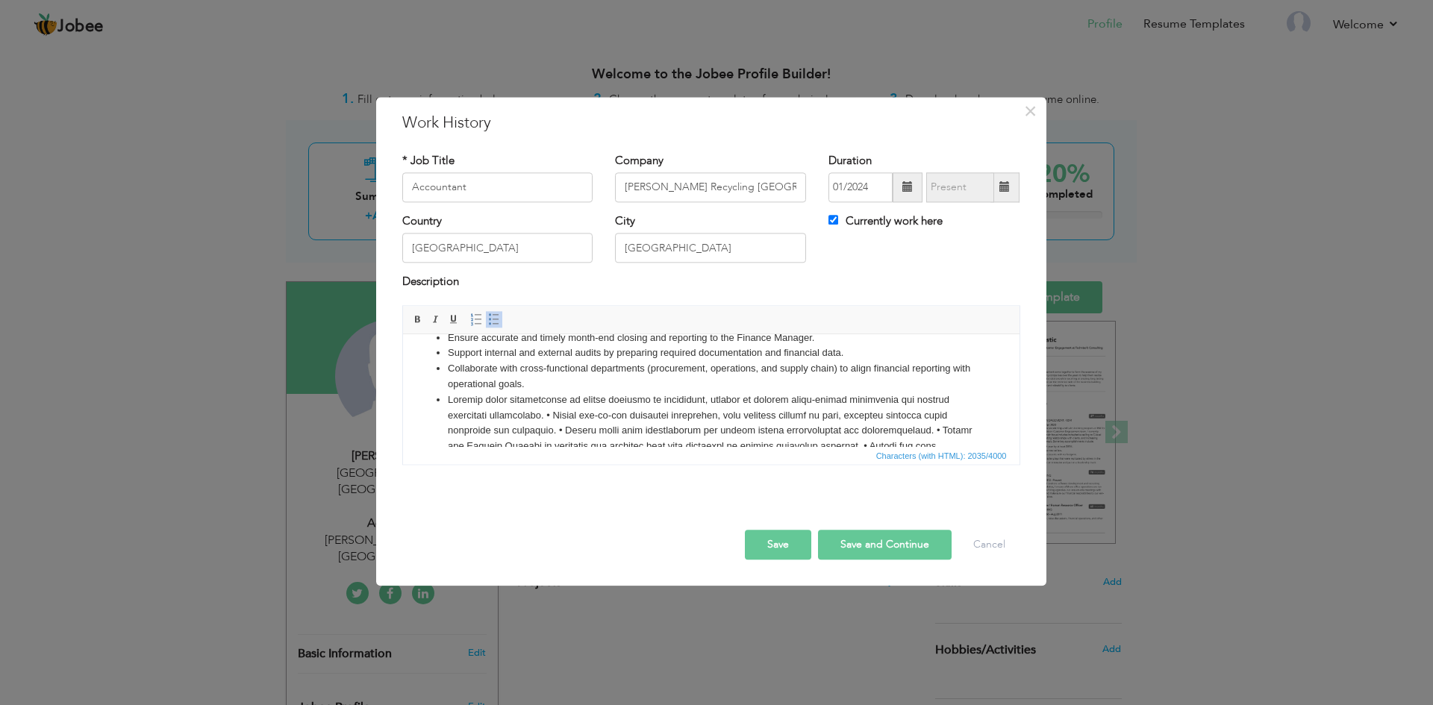
scroll to position [161, 0]
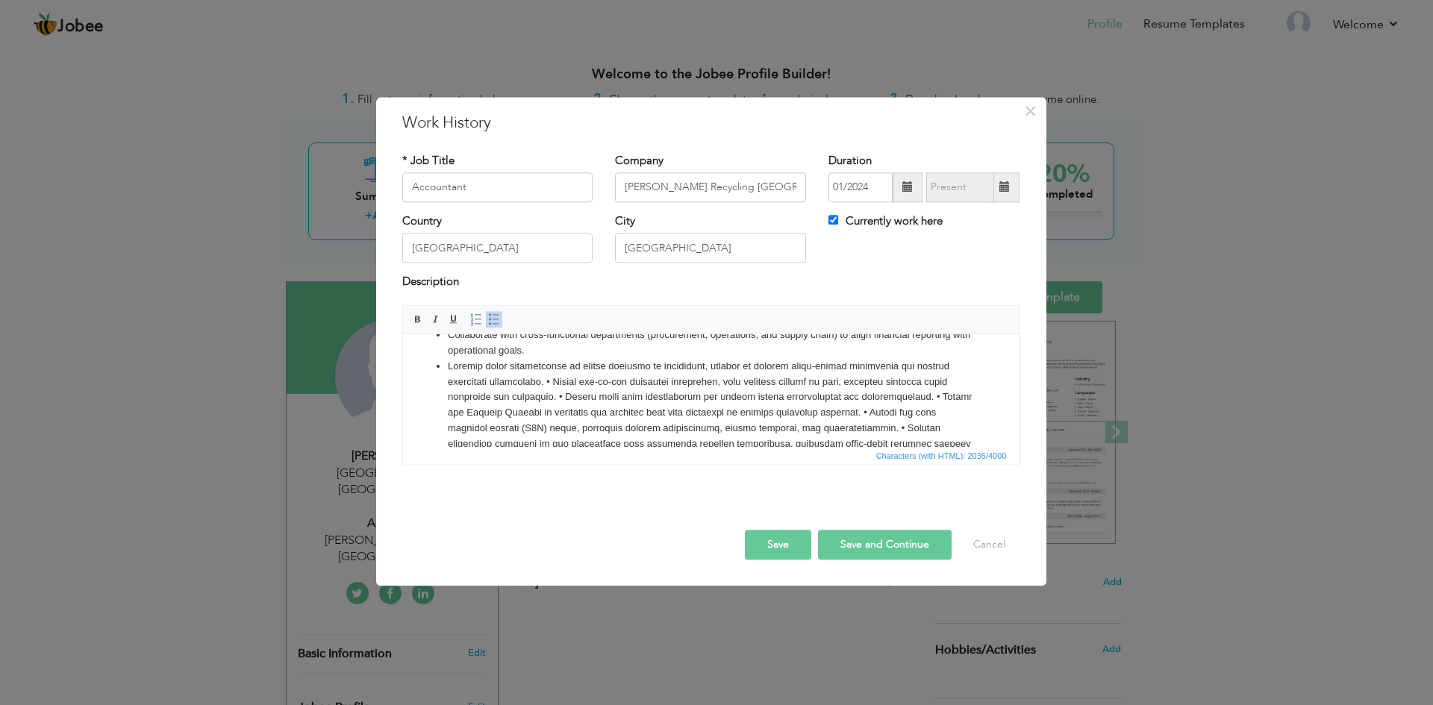
click at [554, 382] on li at bounding box center [710, 429] width 527 height 140
click at [450, 395] on li "• Manage end-to-end inventory accounting, from purchase through to sale, ensuri…" at bounding box center [710, 452] width 527 height 124
click at [491, 411] on li "Manage end-to-end inventory accounting, from purchase through to sale, ensuring…" at bounding box center [710, 452] width 527 height 124
click at [454, 429] on li "• Handle petty cash transactions and ensure proper documentation and reconcilia…" at bounding box center [710, 459] width 527 height 109
click at [448, 393] on li "Manage end-to-end inventory accounting, from purchase through to sale, ensuring…" at bounding box center [710, 398] width 527 height 16
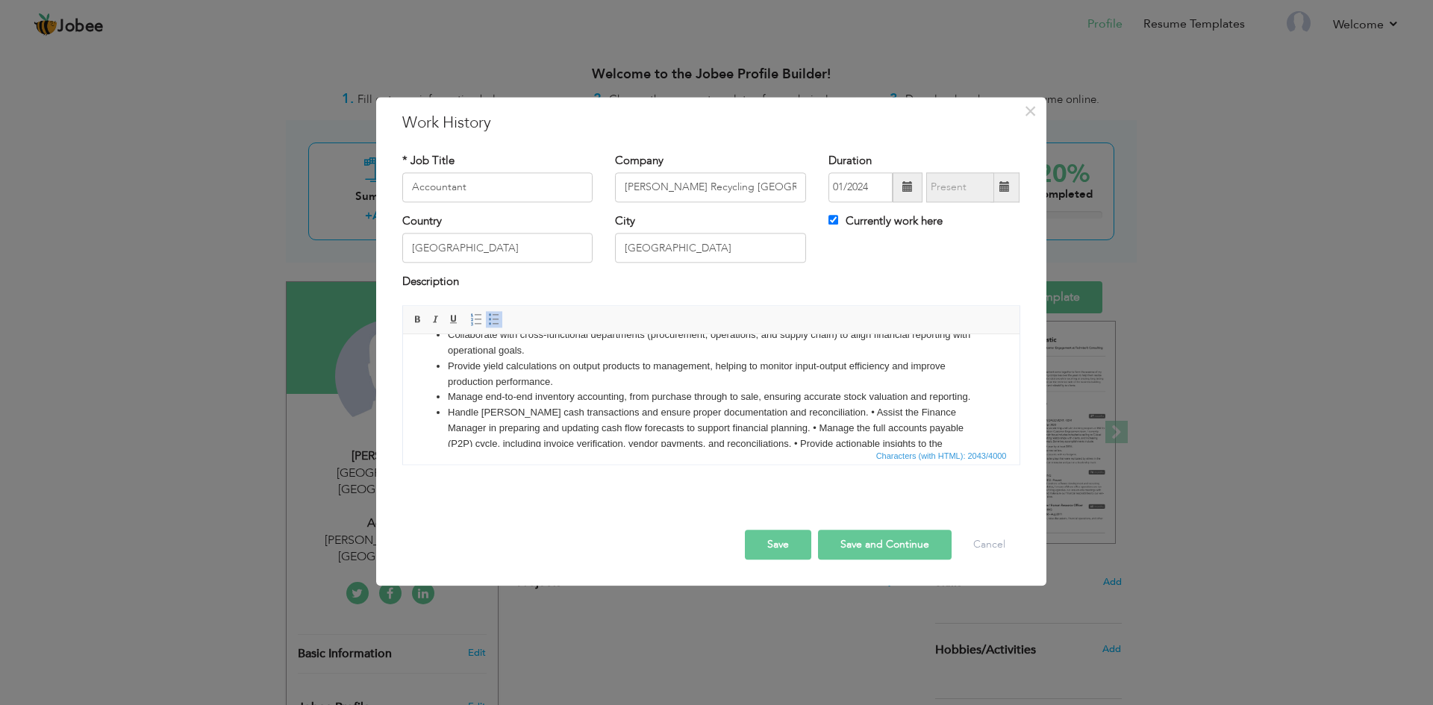
click at [451, 393] on li "Manage end-to-end inventory accounting, from purchase through to sale, ensuring…" at bounding box center [710, 398] width 527 height 16
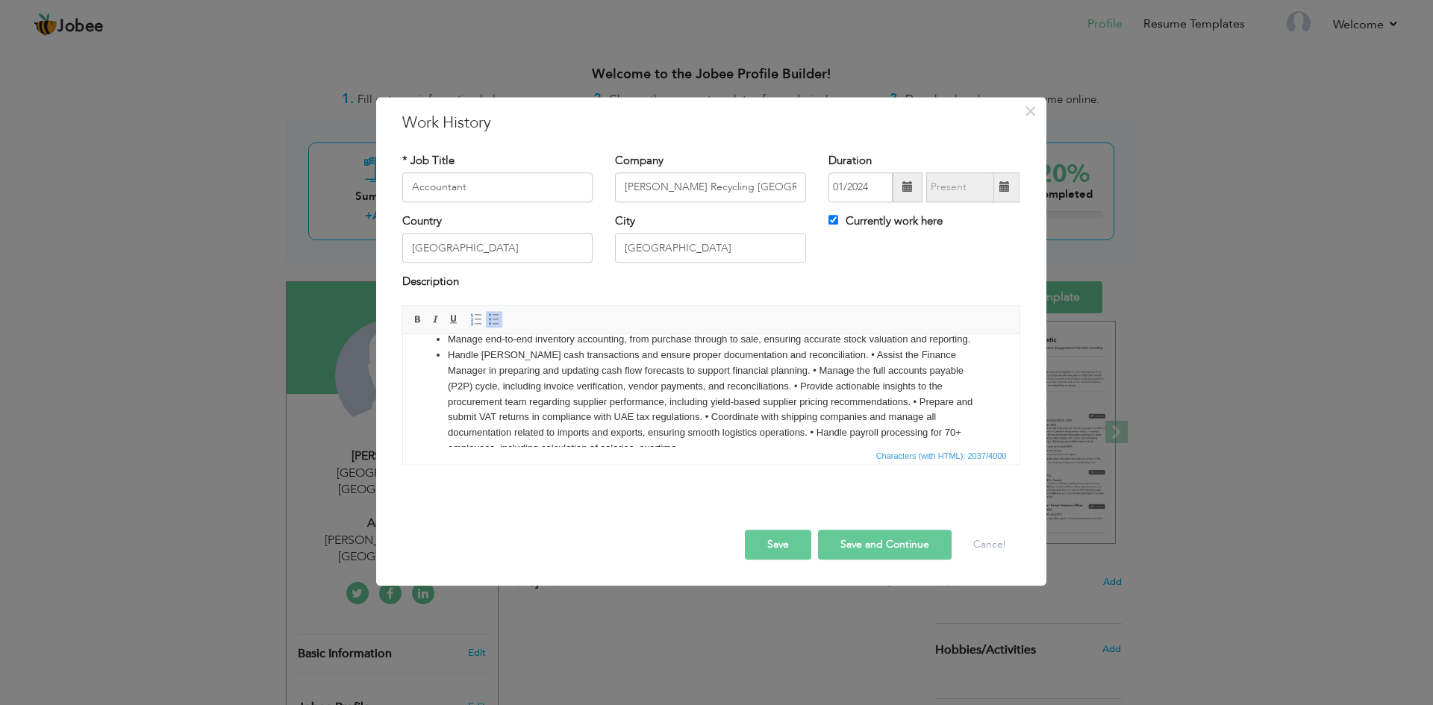
scroll to position [236, 0]
click at [810, 351] on li "Handle petty cash transactions and ensure proper documentation and reconciliati…" at bounding box center [710, 385] width 527 height 109
click at [454, 366] on li "• Assist the Finance Manager in preparing and updating cash flow forecasts to s…" at bounding box center [710, 392] width 527 height 93
click at [893, 372] on li "Assist the Finance Manager in preparing and updating cash flow forecasts to sup…" at bounding box center [710, 392] width 527 height 93
click at [454, 381] on li "• Manage the full accounts payable (P2P) cycle, including invoice verification,…" at bounding box center [710, 401] width 527 height 78
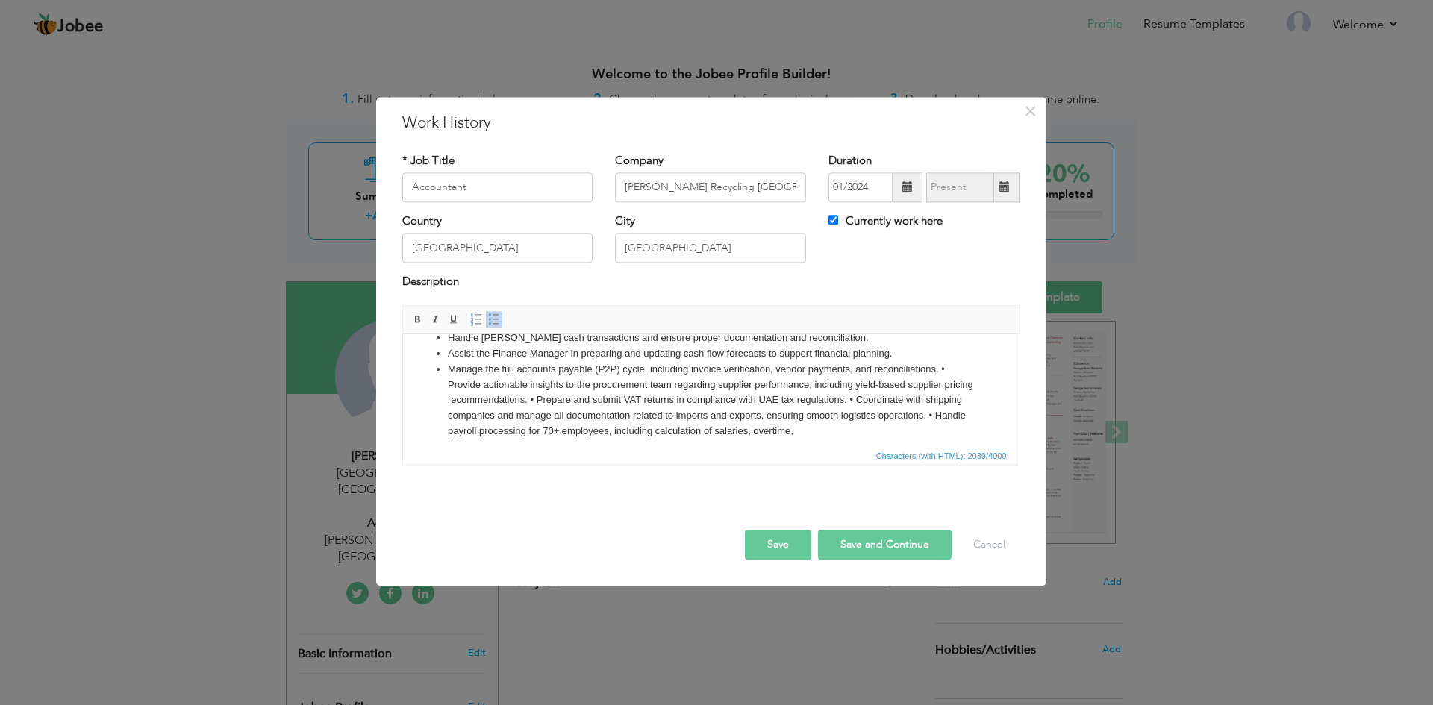
click at [942, 387] on li "Manage the full accounts payable (P2P) cycle, including invoice verification, v…" at bounding box center [710, 401] width 527 height 78
click at [940, 385] on li "Manage the full accounts payable (P2P) cycle, including invoice verification, v…" at bounding box center [710, 401] width 527 height 78
click at [454, 398] on li "• Provide actionable insights to the procurement team regarding supplier perfor…" at bounding box center [710, 409] width 527 height 62
click at [560, 416] on li "Provide actionable insights to the procurement team regarding supplier performa…" at bounding box center [710, 409] width 527 height 62
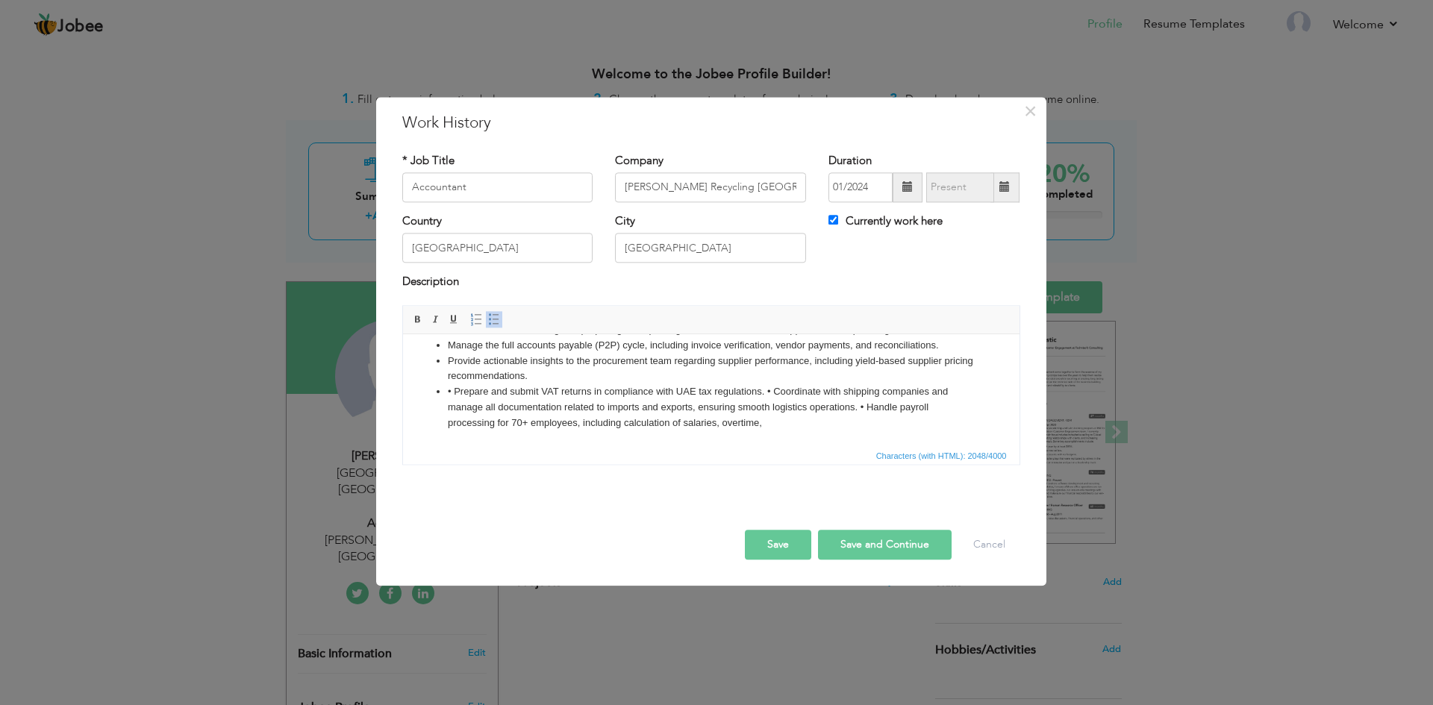
click at [451, 393] on li "• Prepare and submit VAT returns in compliance with UAE tax regulations. • Coor…" at bounding box center [710, 407] width 527 height 46
click at [760, 392] on li "Prepare and submit VAT returns in compliance with UAE tax regulations. • Coordi…" at bounding box center [710, 407] width 527 height 46
click at [452, 407] on li "• Coordinate with shipping companies and manage all documentation related to im…" at bounding box center [710, 415] width 527 height 31
click at [534, 418] on li "Coordinate with shipping companies and manage all documentation related to impo…" at bounding box center [710, 415] width 527 height 31
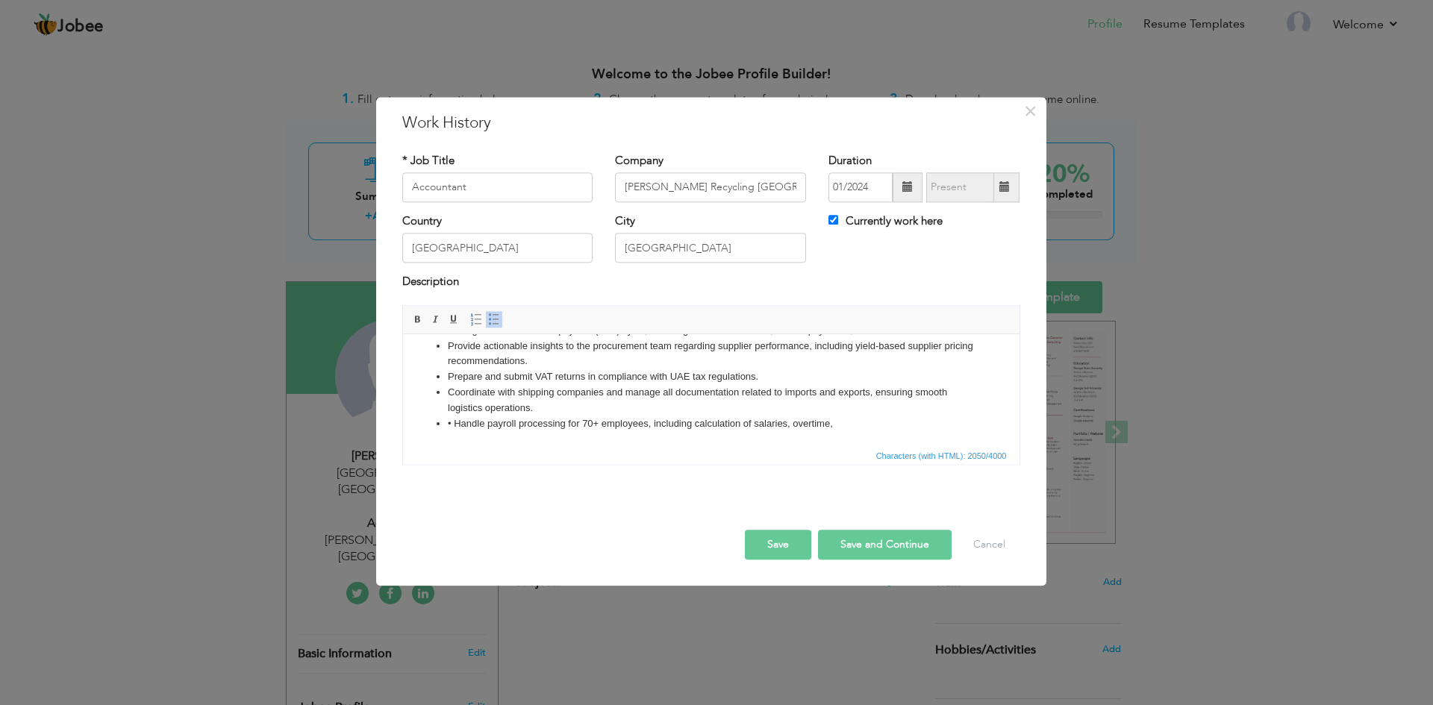
click at [451, 432] on li "• Handle payroll processing for 70+ employees, including calculation of salarie…" at bounding box center [710, 424] width 527 height 16
click at [451, 432] on li "Handle payroll processing for 70+ employees, including calculation of salaries,…" at bounding box center [710, 424] width 527 height 16
click at [836, 422] on li "Handle payroll processing for 70+ employees, including calculation of salaries,…" at bounding box center [710, 424] width 527 height 16
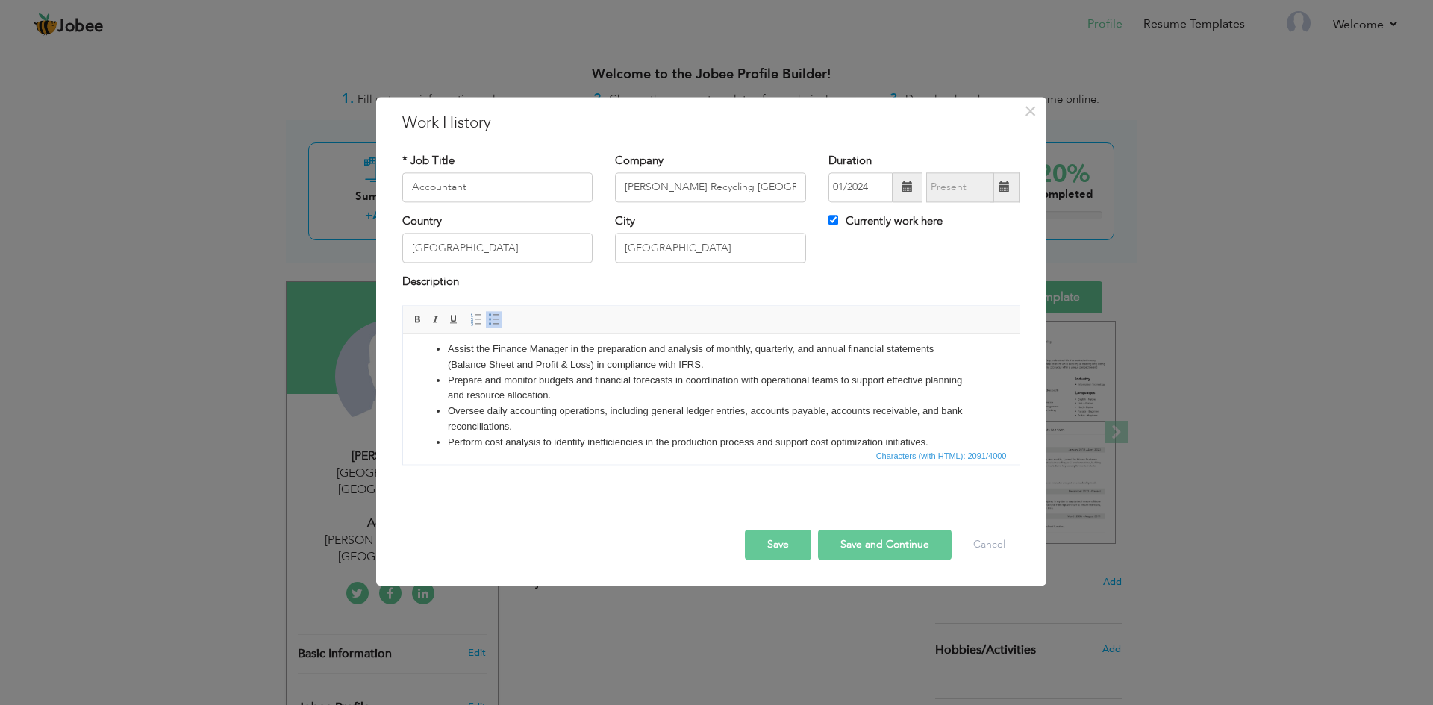
scroll to position [0, 0]
click at [596, 357] on li "Assist the Finance Manager in the preparation and analysis of monthly, quarterl…" at bounding box center [710, 364] width 527 height 31
click at [453, 358] on li "preparation and analysis of monthly, quarterly, and annual financial statements…" at bounding box center [710, 364] width 527 height 31
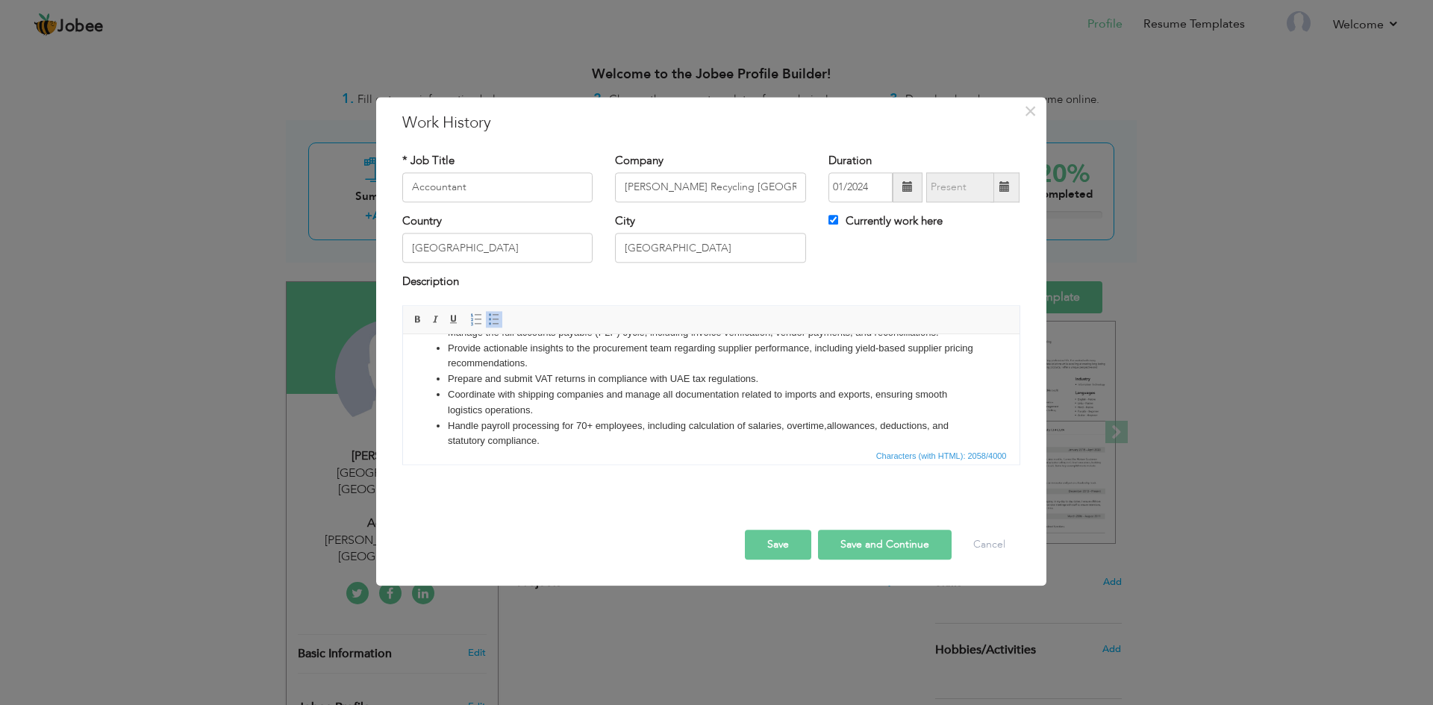
scroll to position [306, 0]
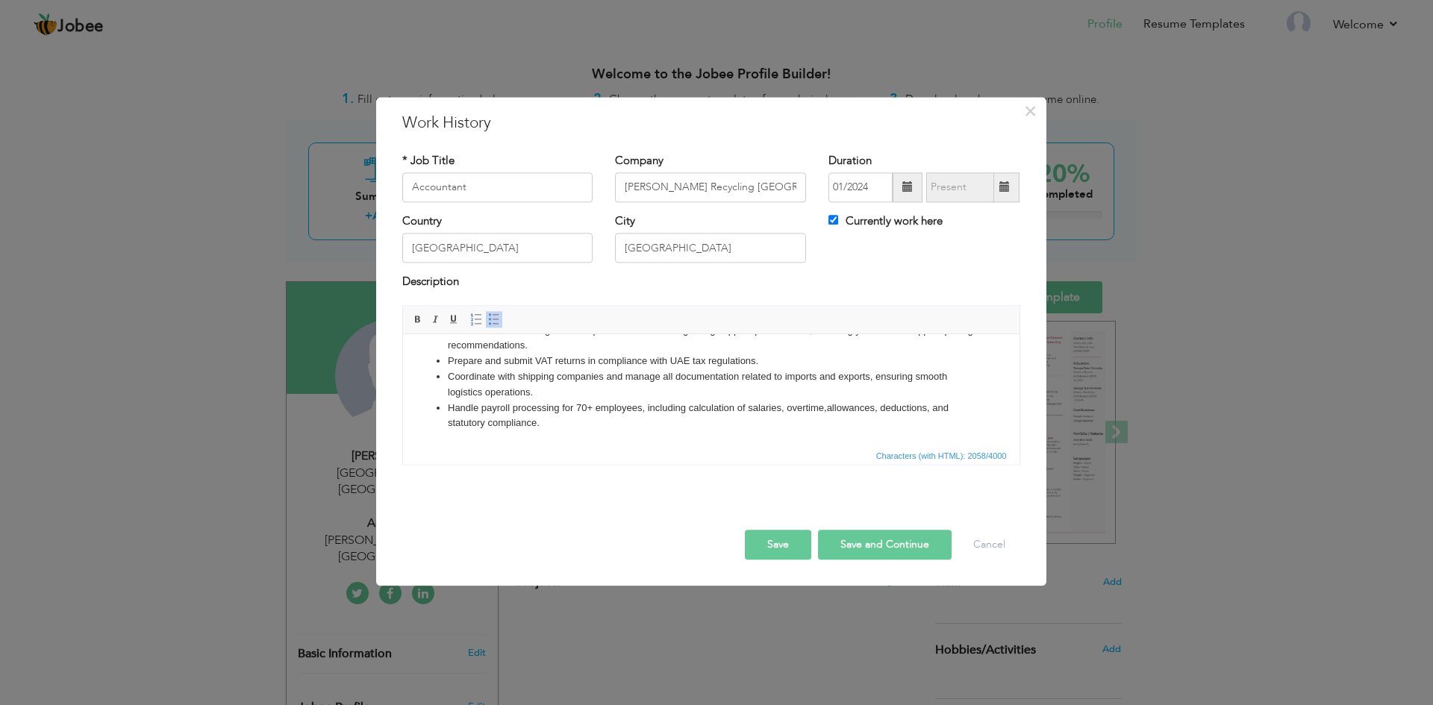
click at [883, 538] on button "Save and Continue" at bounding box center [885, 545] width 134 height 30
checkbox input "false"
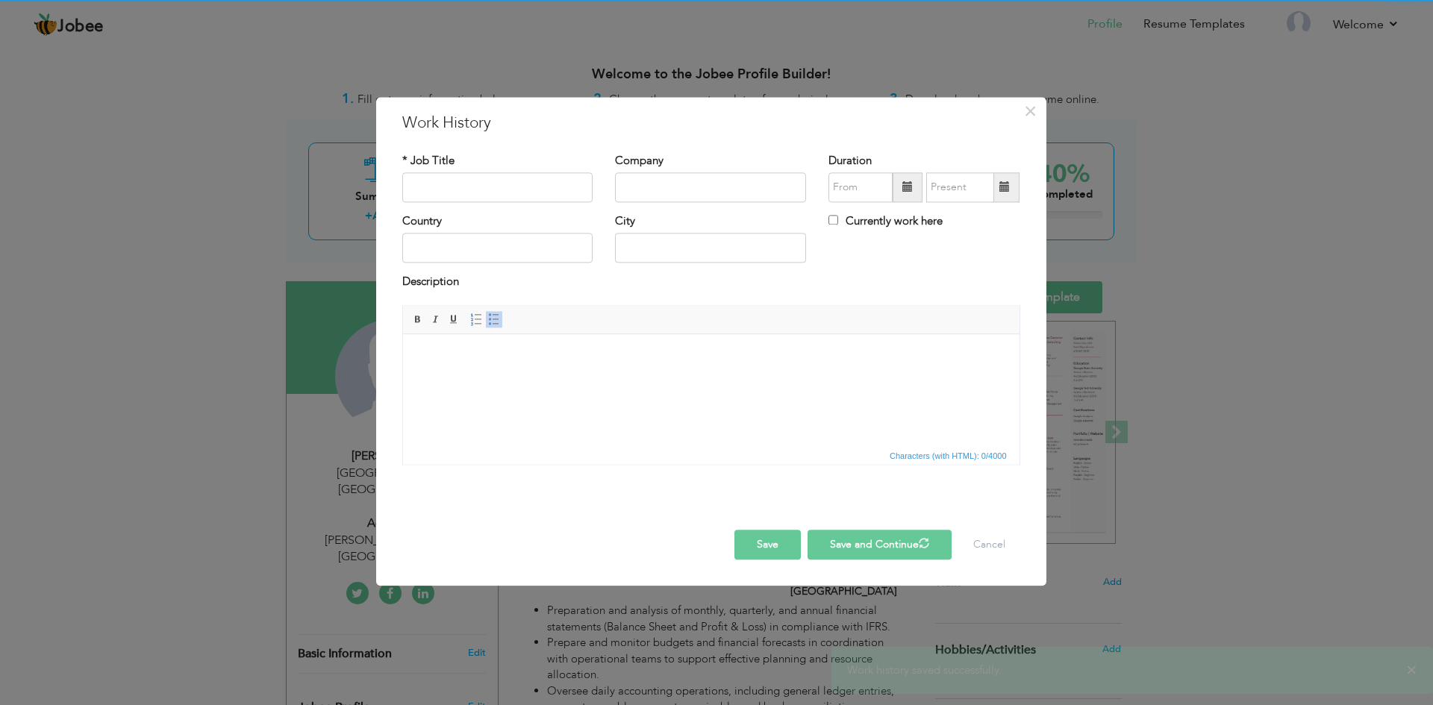
scroll to position [0, 0]
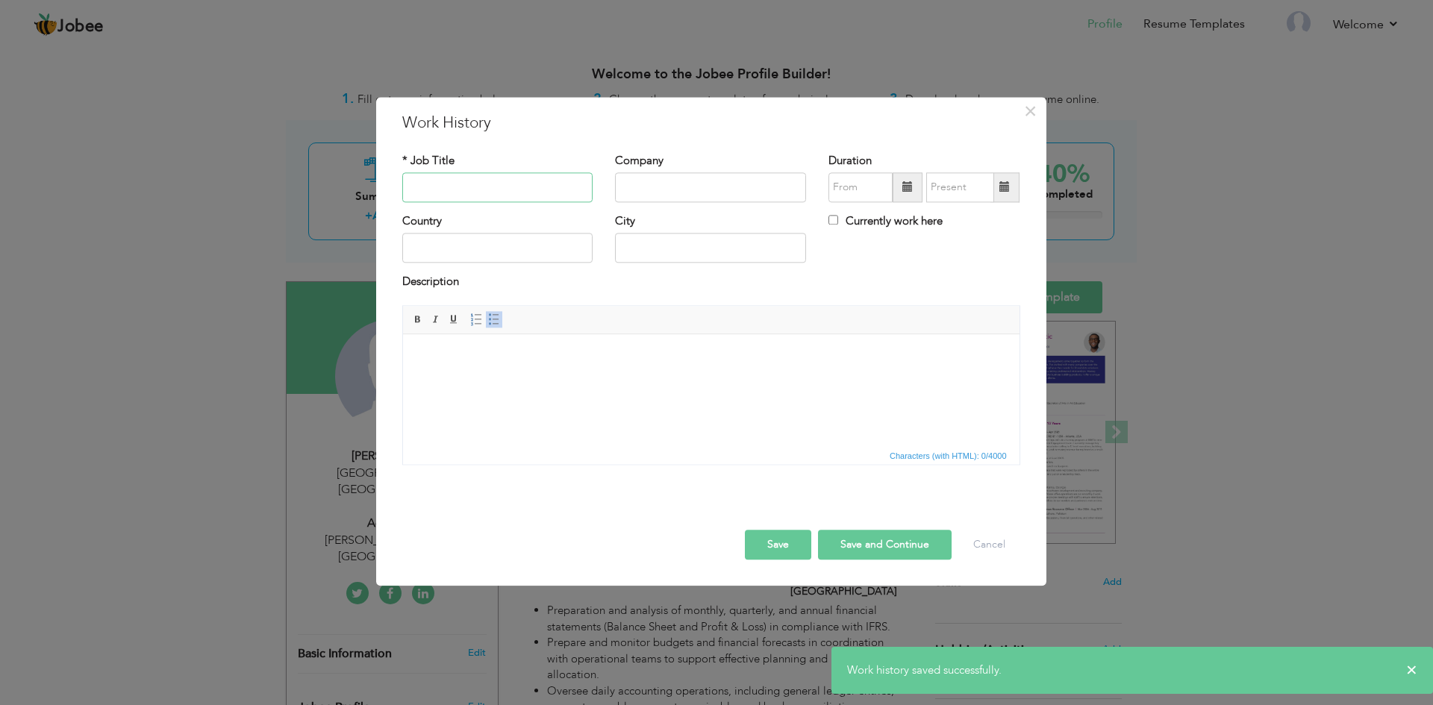
click at [493, 193] on input "text" at bounding box center [497, 187] width 191 height 30
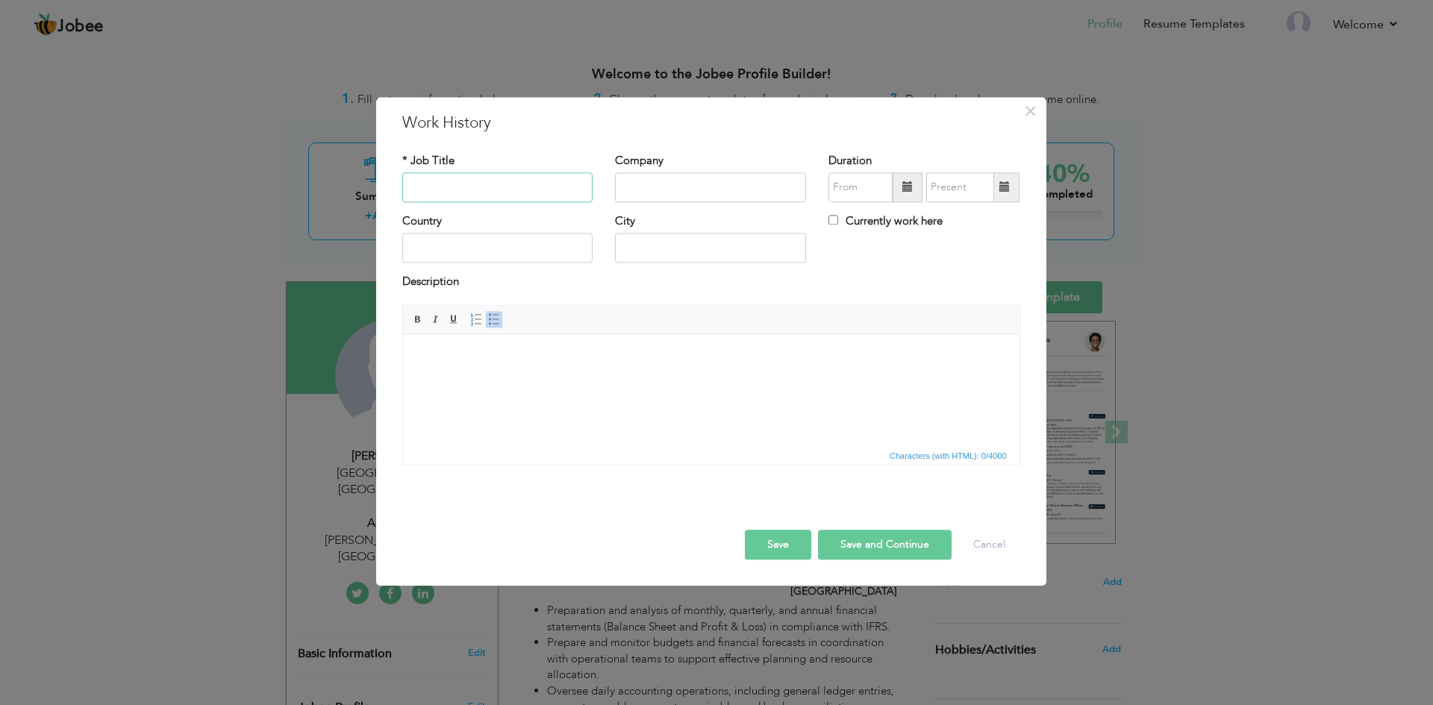
paste input "AL Merak Tax Consultant LLC"
type input "AL Merak Tax Consultant LLC"
click at [647, 183] on input "text" at bounding box center [710, 187] width 191 height 30
drag, startPoint x: 553, startPoint y: 184, endPoint x: 384, endPoint y: 192, distance: 169.6
click at [384, 192] on div "× Work History * Job Title AL Merak Tax Consultant LLC Company Duration Country…" at bounding box center [711, 341] width 670 height 489
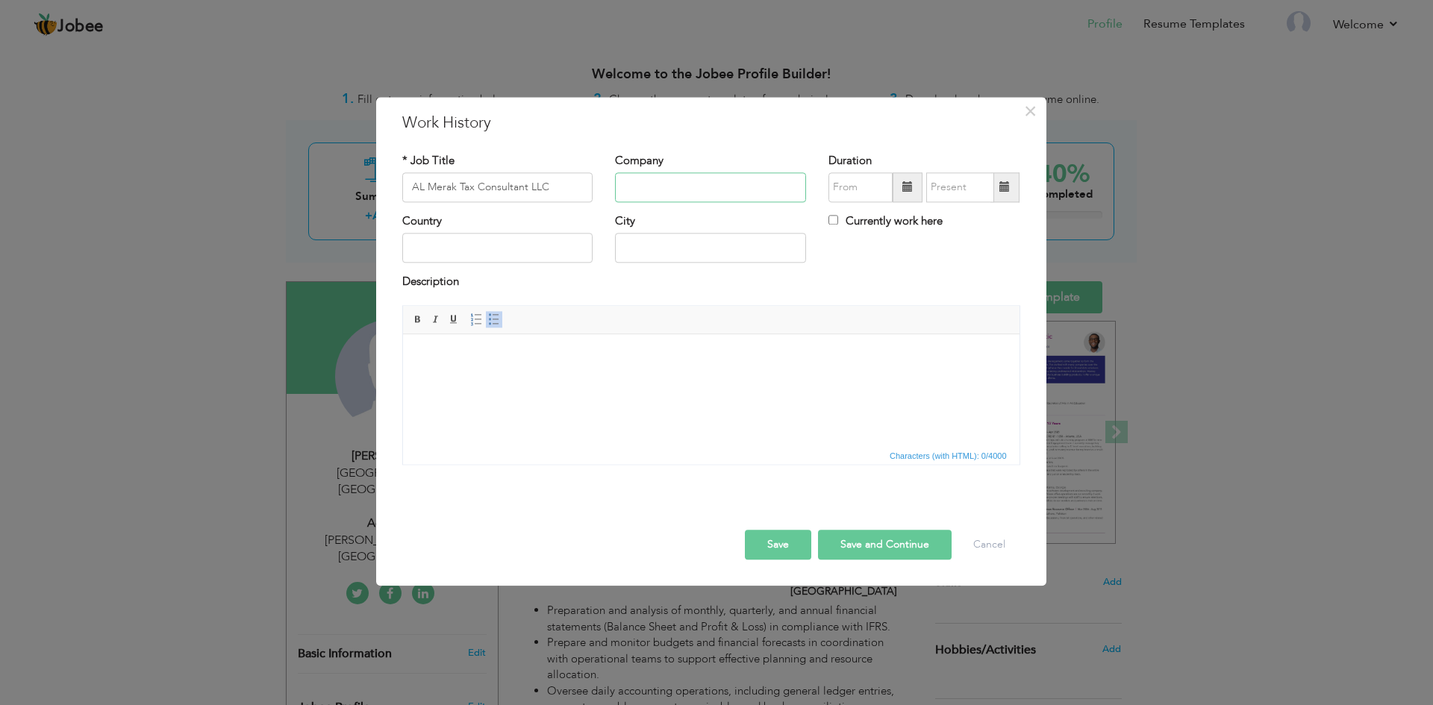
click at [630, 194] on input "text" at bounding box center [710, 187] width 191 height 30
paste input "AL Merak Tax Consultant LLC"
type input "AL Merak Tax Consultant LLC"
drag, startPoint x: 557, startPoint y: 183, endPoint x: 294, endPoint y: 166, distance: 263.2
click at [294, 166] on div "× Work History * Job Title AL Merak Tax Consultant LLC Company AL Merak Tax Con…" at bounding box center [716, 352] width 1433 height 705
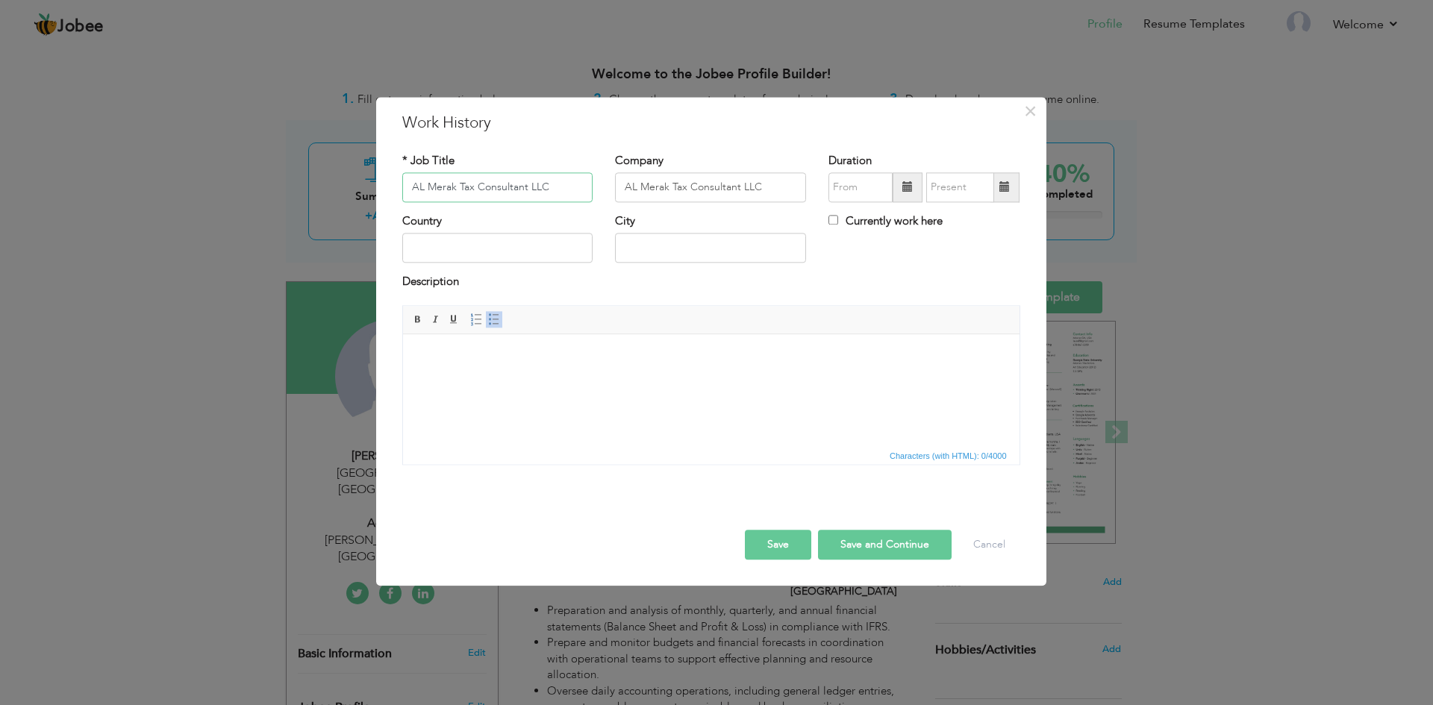
paste input "ccountant"
type input "Accountant"
click at [848, 191] on input "text" at bounding box center [860, 187] width 64 height 30
click at [838, 222] on span at bounding box center [841, 217] width 10 height 10
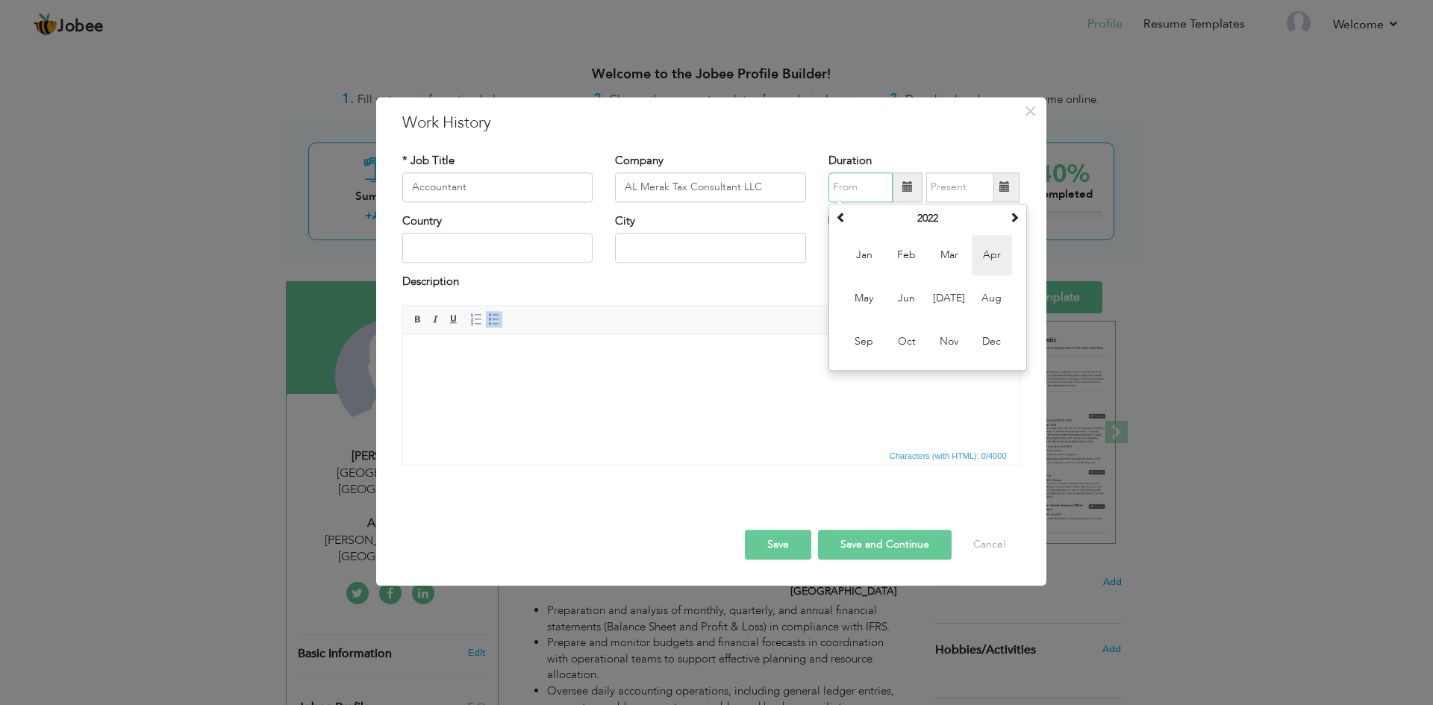
click at [984, 258] on span "Apr" at bounding box center [992, 255] width 40 height 40
type input "04/2022"
click at [1003, 190] on span at bounding box center [1004, 187] width 10 height 10
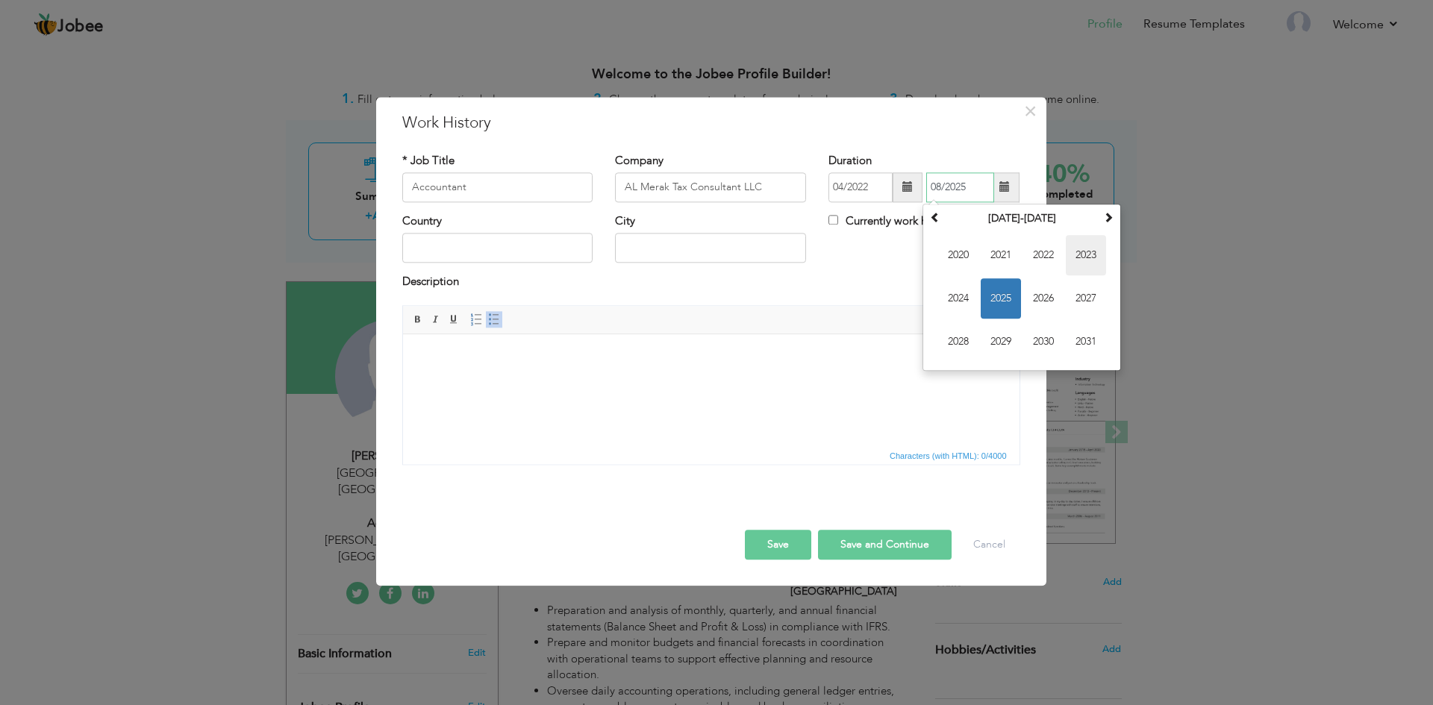
click at [1092, 255] on span "2023" at bounding box center [1086, 255] width 40 height 40
click at [1091, 338] on span "Dec" at bounding box center [1086, 342] width 40 height 40
type input "12/2023"
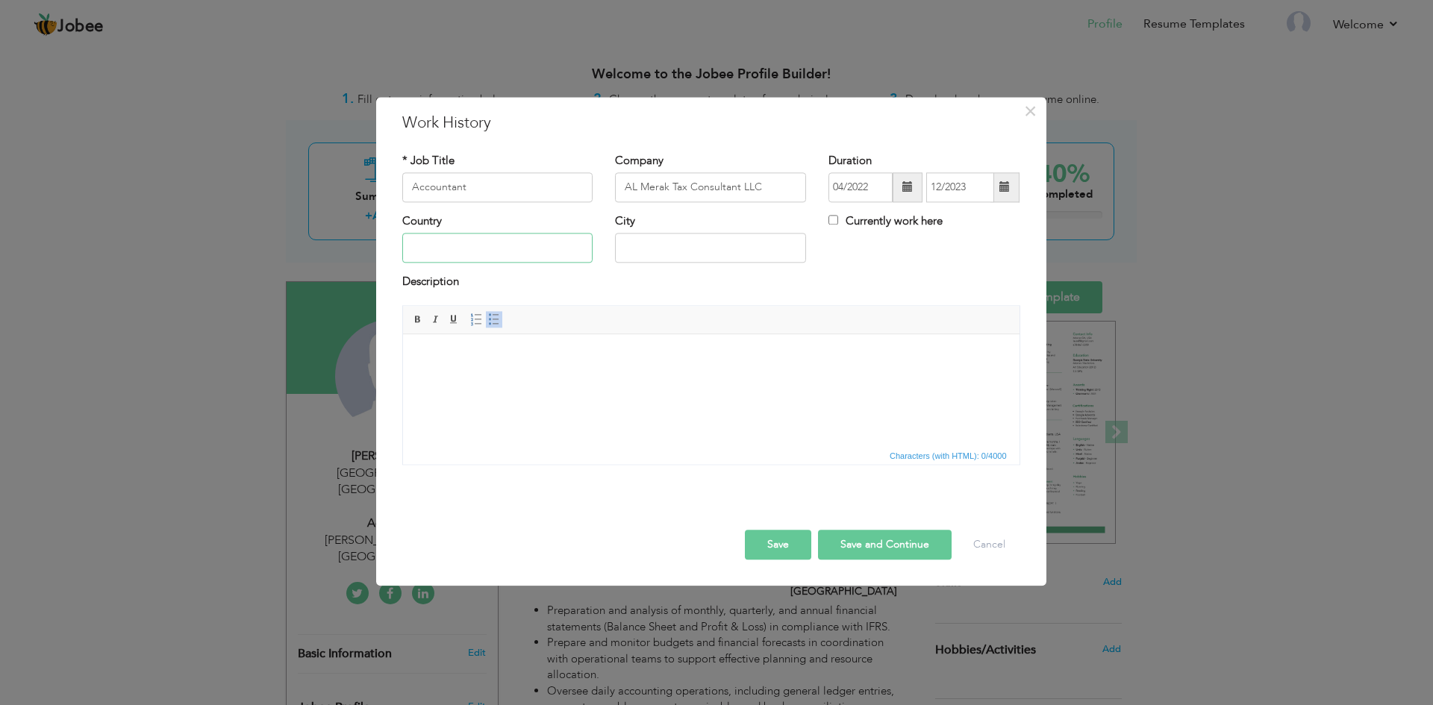
click at [464, 257] on input "text" at bounding box center [497, 249] width 191 height 30
type input "[GEOGRAPHIC_DATA]"
type input "Dubai"
click at [501, 371] on html at bounding box center [710, 357] width 616 height 46
click at [478, 322] on span at bounding box center [476, 319] width 12 height 12
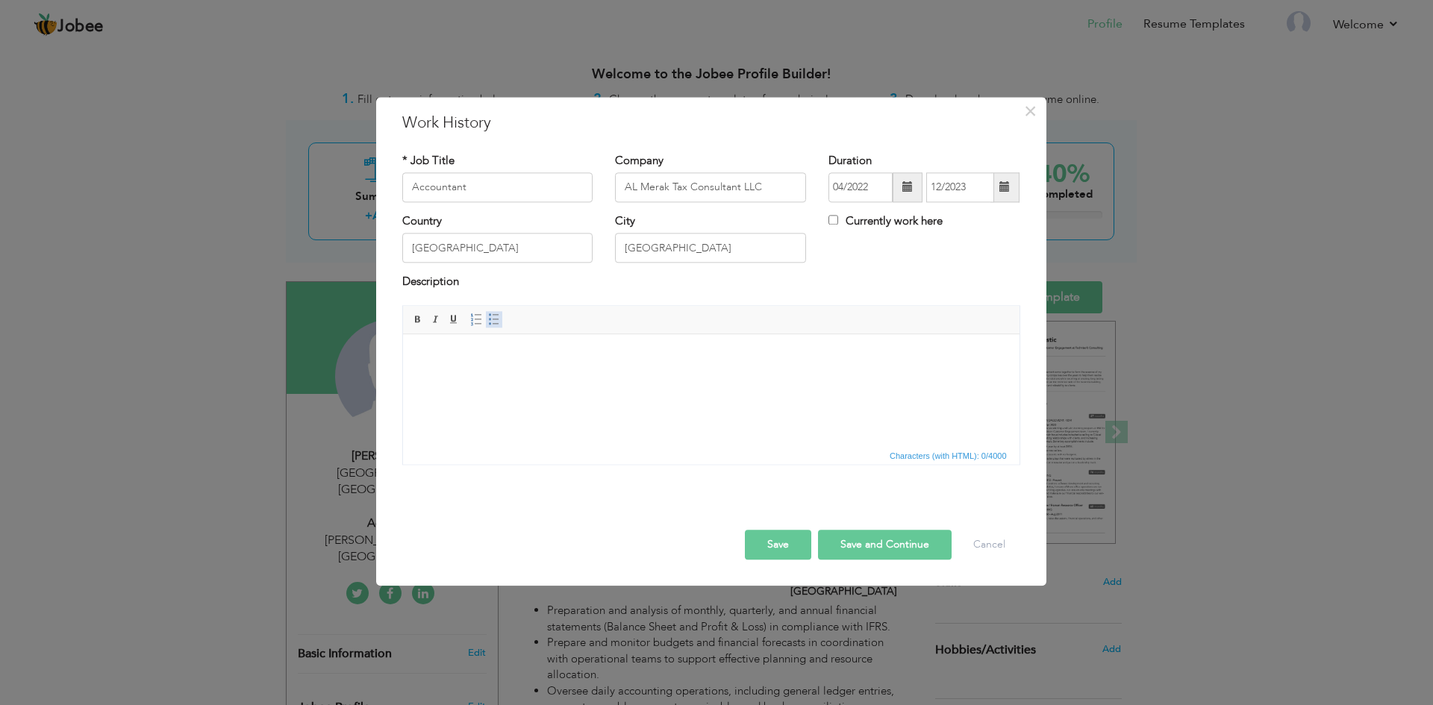
click at [491, 318] on span at bounding box center [494, 319] width 12 height 12
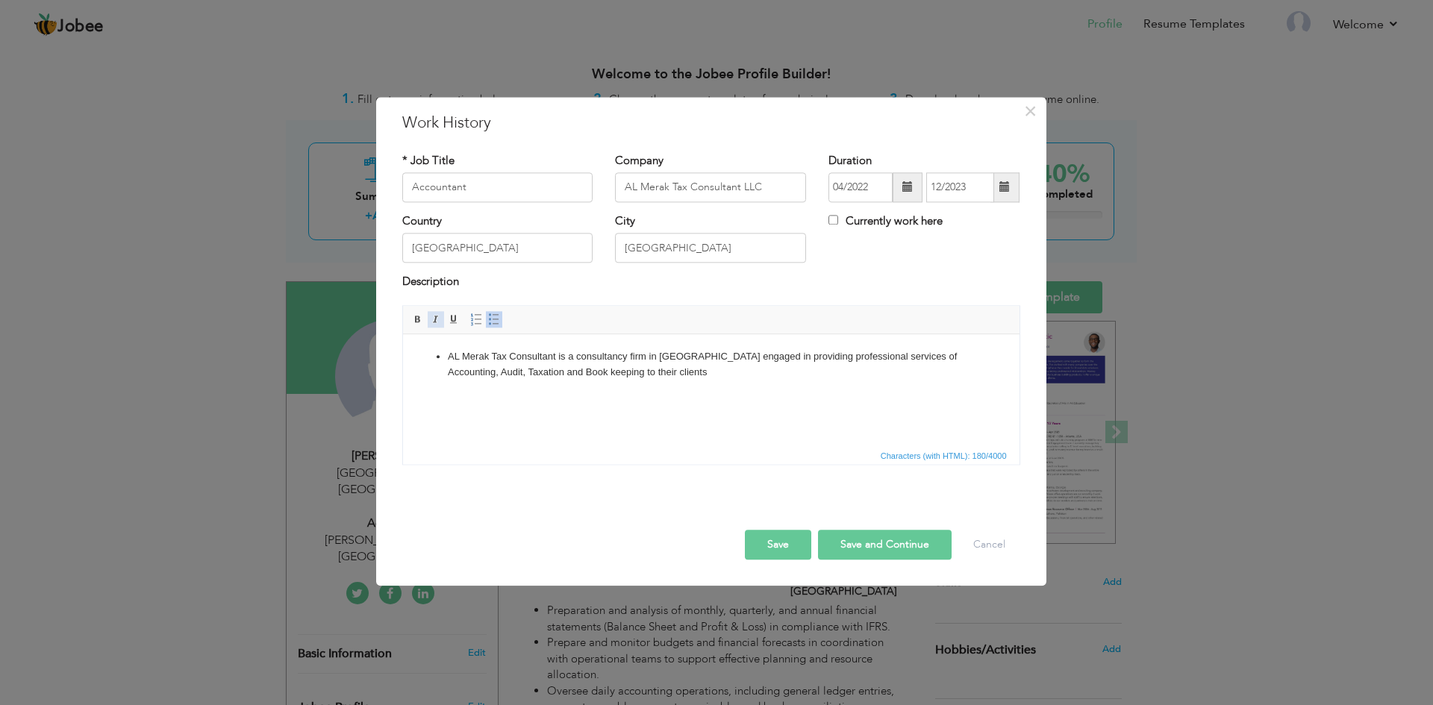
click at [434, 322] on span at bounding box center [436, 319] width 12 height 12
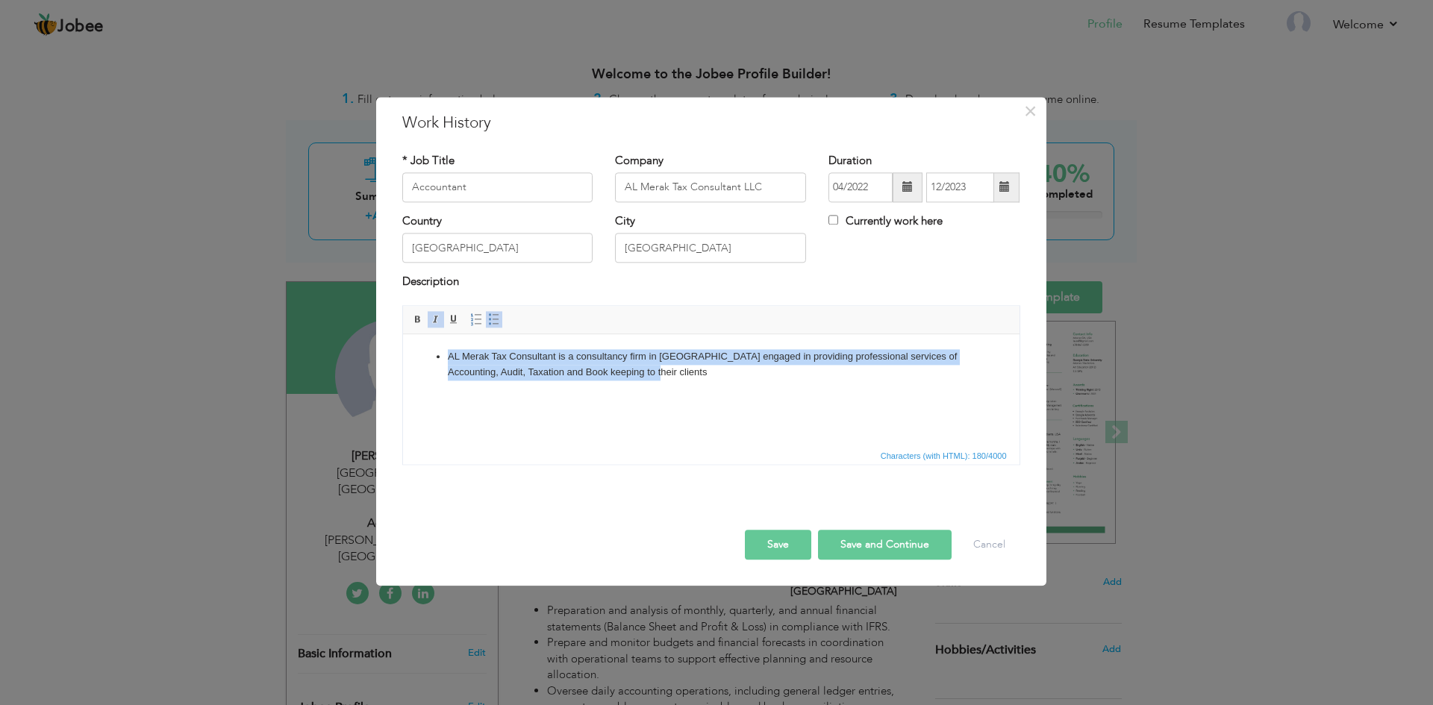
drag, startPoint x: 445, startPoint y: 353, endPoint x: 630, endPoint y: 374, distance: 186.2
click at [630, 374] on ul "AL Merak Tax Consultant is a consultancy firm in Dubai engaged in providing pro…" at bounding box center [710, 364] width 587 height 31
click at [437, 315] on span at bounding box center [436, 319] width 12 height 12
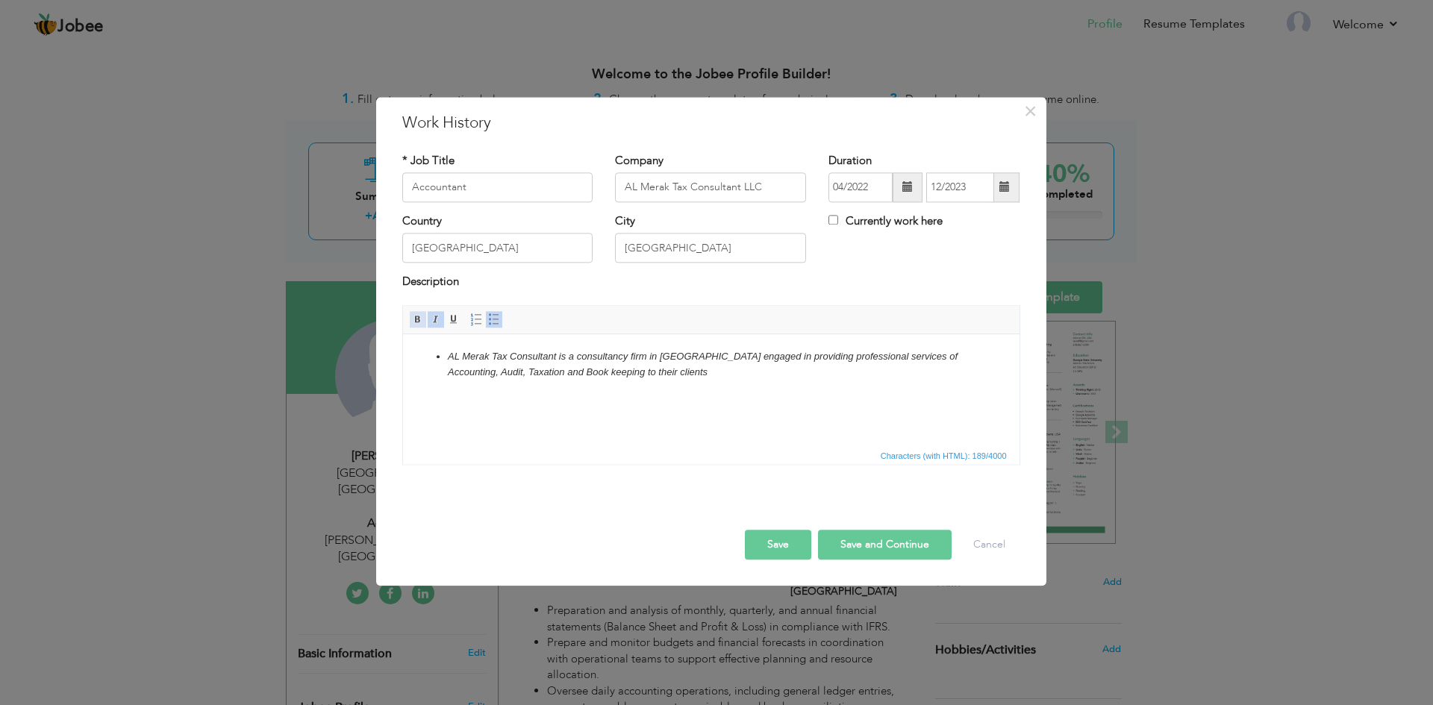
click at [420, 320] on span at bounding box center [418, 319] width 12 height 12
click at [660, 396] on html "AL Merak Tax Consultant is a consultancy firm in [GEOGRAPHIC_DATA] engaged in p…" at bounding box center [710, 364] width 616 height 61
click at [441, 357] on ul "AL Merak Tax Consultant is a consultancy firm in [GEOGRAPHIC_DATA] engaged in p…" at bounding box center [710, 364] width 587 height 31
click at [629, 376] on body "AL Merak Tax Consultant is a consultancy firm in [GEOGRAPHIC_DATA] engaged in p…" at bounding box center [710, 364] width 587 height 31
click at [496, 317] on span at bounding box center [494, 319] width 12 height 12
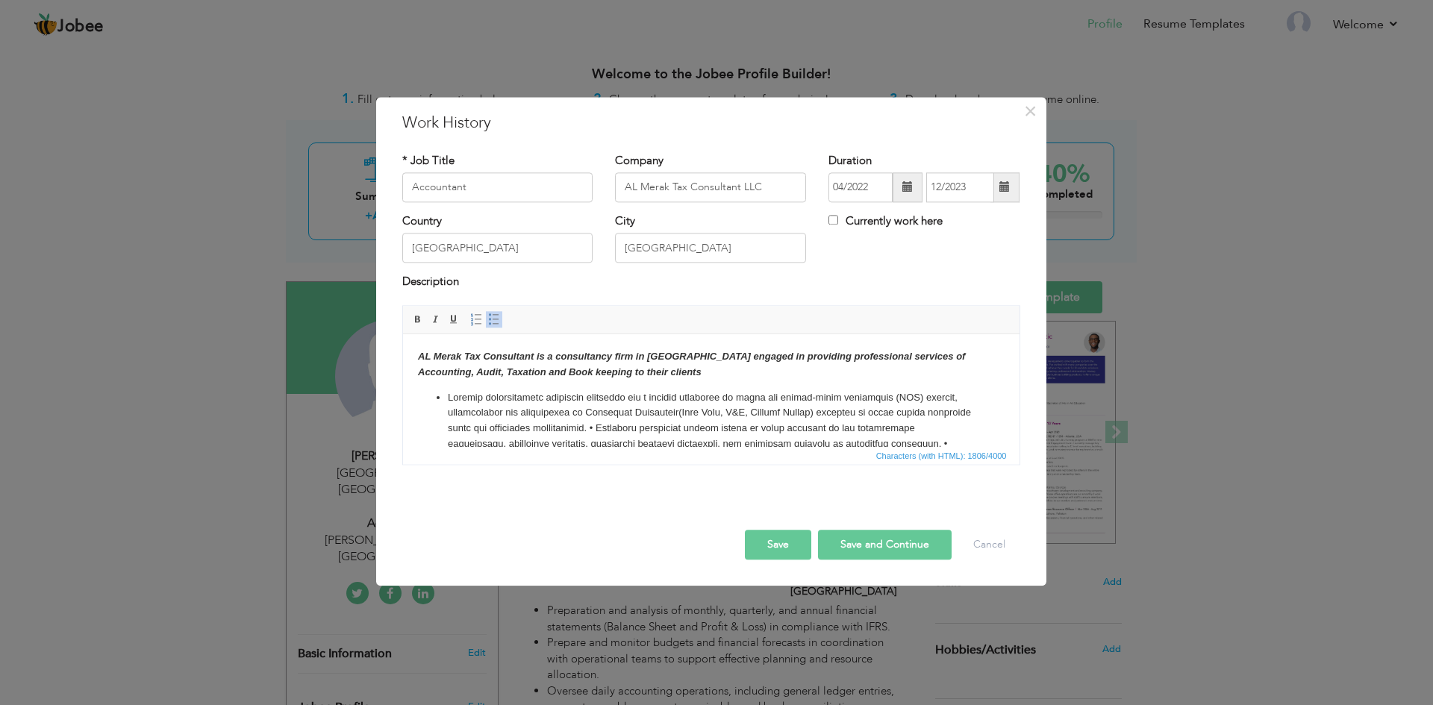
click at [646, 430] on li "​​​​​​​" at bounding box center [710, 498] width 527 height 217
click at [453, 442] on li at bounding box center [710, 527] width 527 height 187
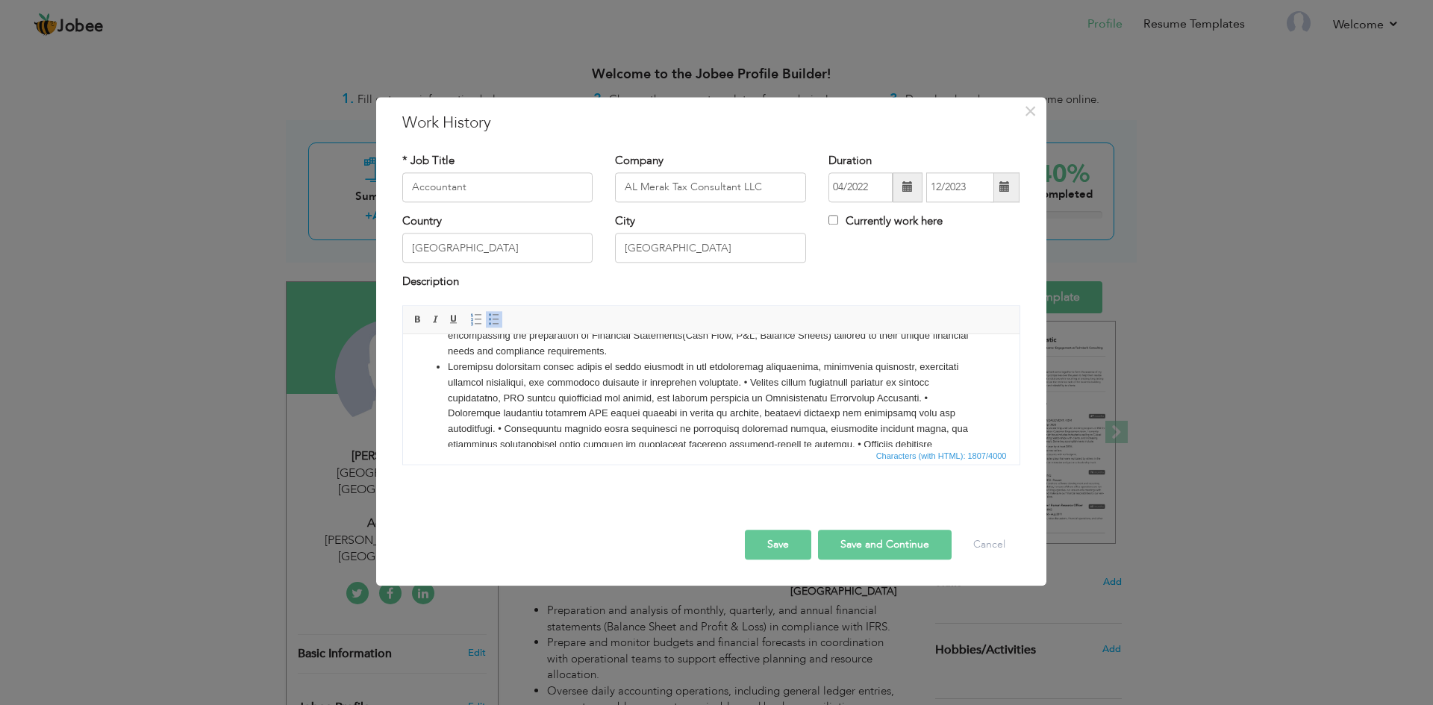
scroll to position [78, 0]
click at [740, 385] on li at bounding box center [710, 452] width 527 height 187
click at [451, 399] on li at bounding box center [710, 467] width 527 height 155
click at [660, 410] on li at bounding box center [710, 467] width 527 height 155
click at [662, 410] on li at bounding box center [710, 467] width 527 height 155
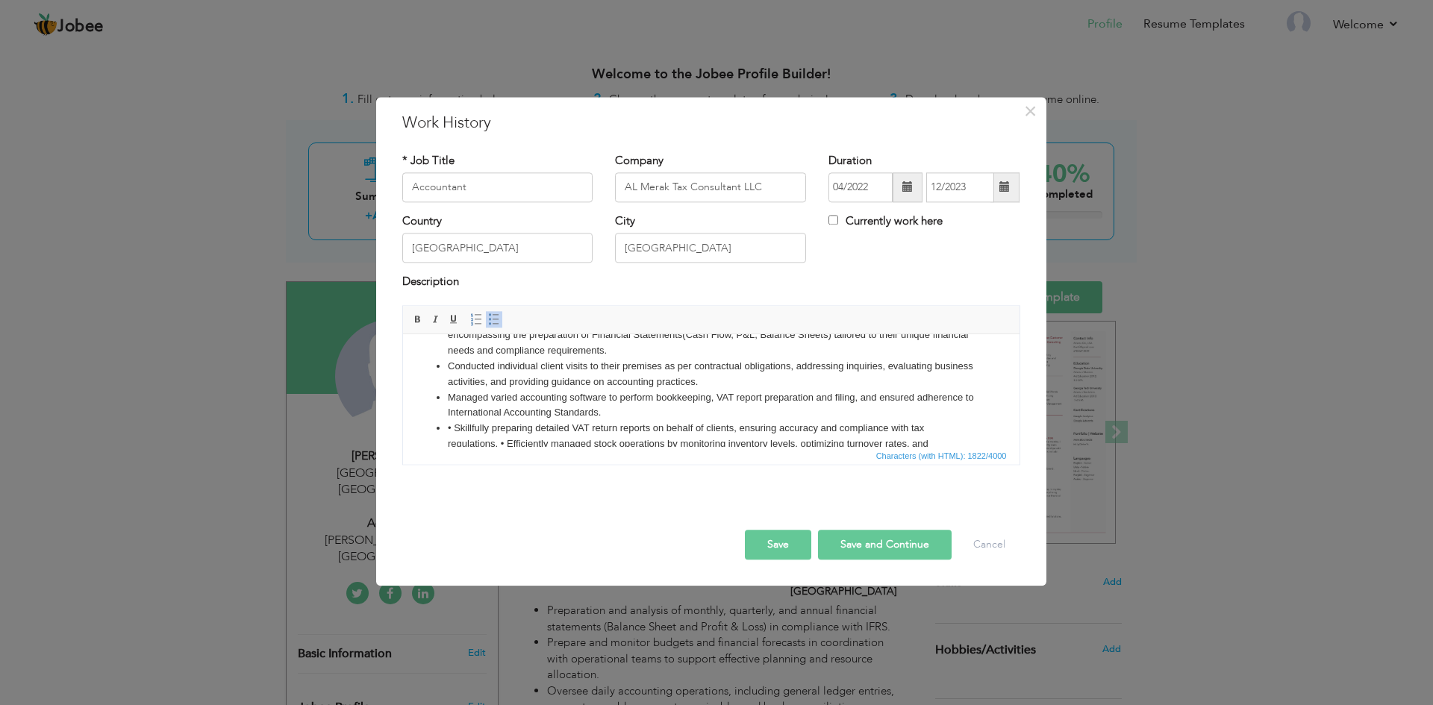
click at [450, 428] on li "• Skillfully preparing detailed VAT return reports on behalf of clients, ensuri…" at bounding box center [710, 483] width 527 height 124
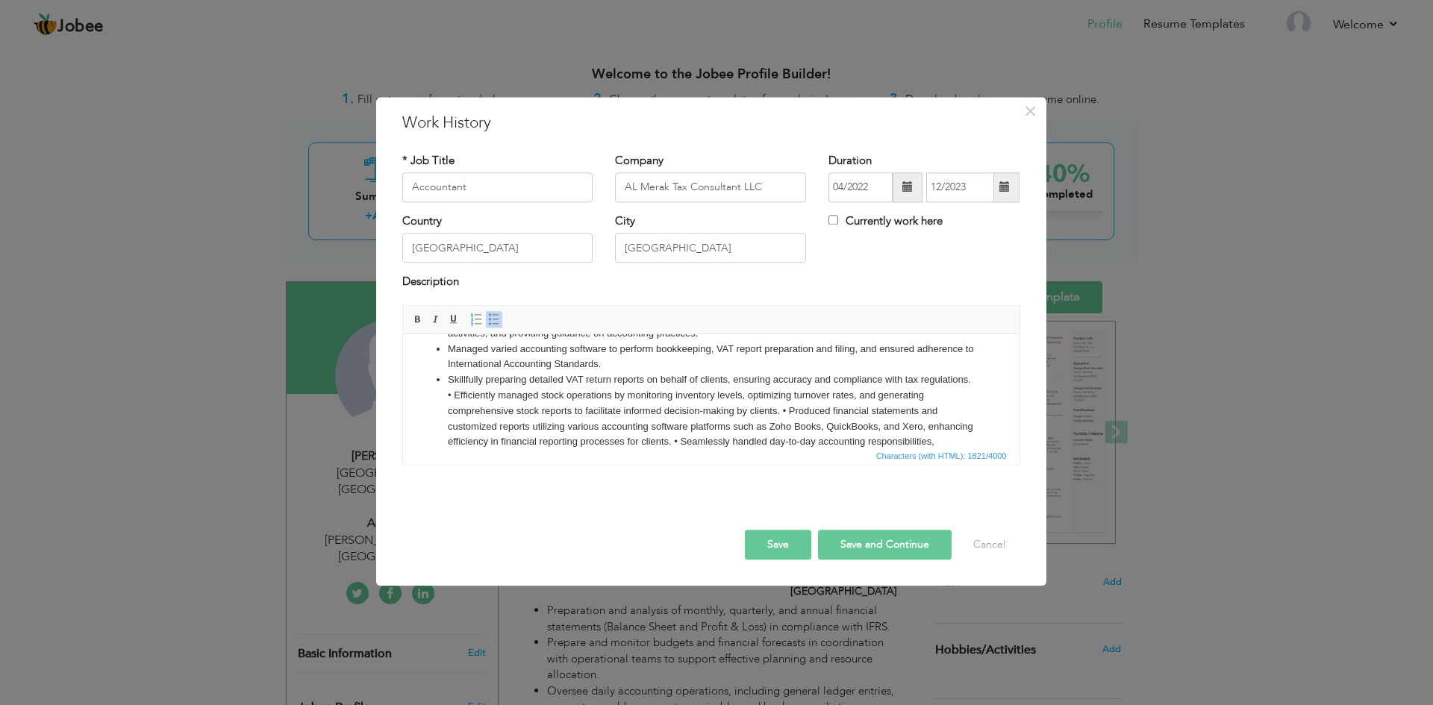
scroll to position [152, 0]
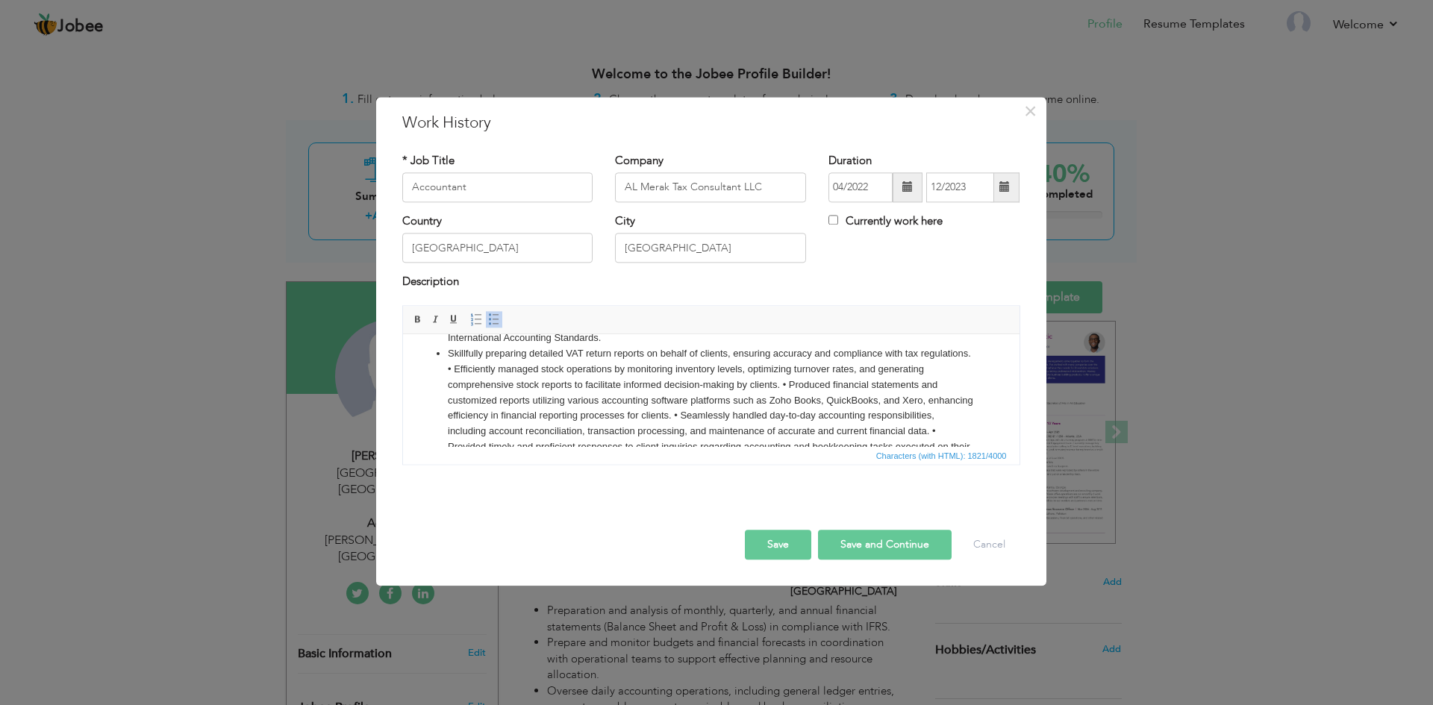
click at [500, 366] on li "Skillfully preparing detailed VAT return reports on behalf of clients, ensuring…" at bounding box center [710, 408] width 527 height 124
click at [451, 384] on li "• Efficiently managed stock operations by monitoring inventory levels, optimizi…" at bounding box center [710, 416] width 527 height 109
click at [781, 402] on li "Efficiently managed stock operations by monitoring inventory levels, optimizing…" at bounding box center [710, 416] width 527 height 109
click at [450, 413] on li "• Produced financial statements and customized reports utilizing various accoun…" at bounding box center [710, 439] width 527 height 93
click at [852, 434] on li "Produced financial statements and customized reports utilizing various accounti…" at bounding box center [710, 439] width 527 height 93
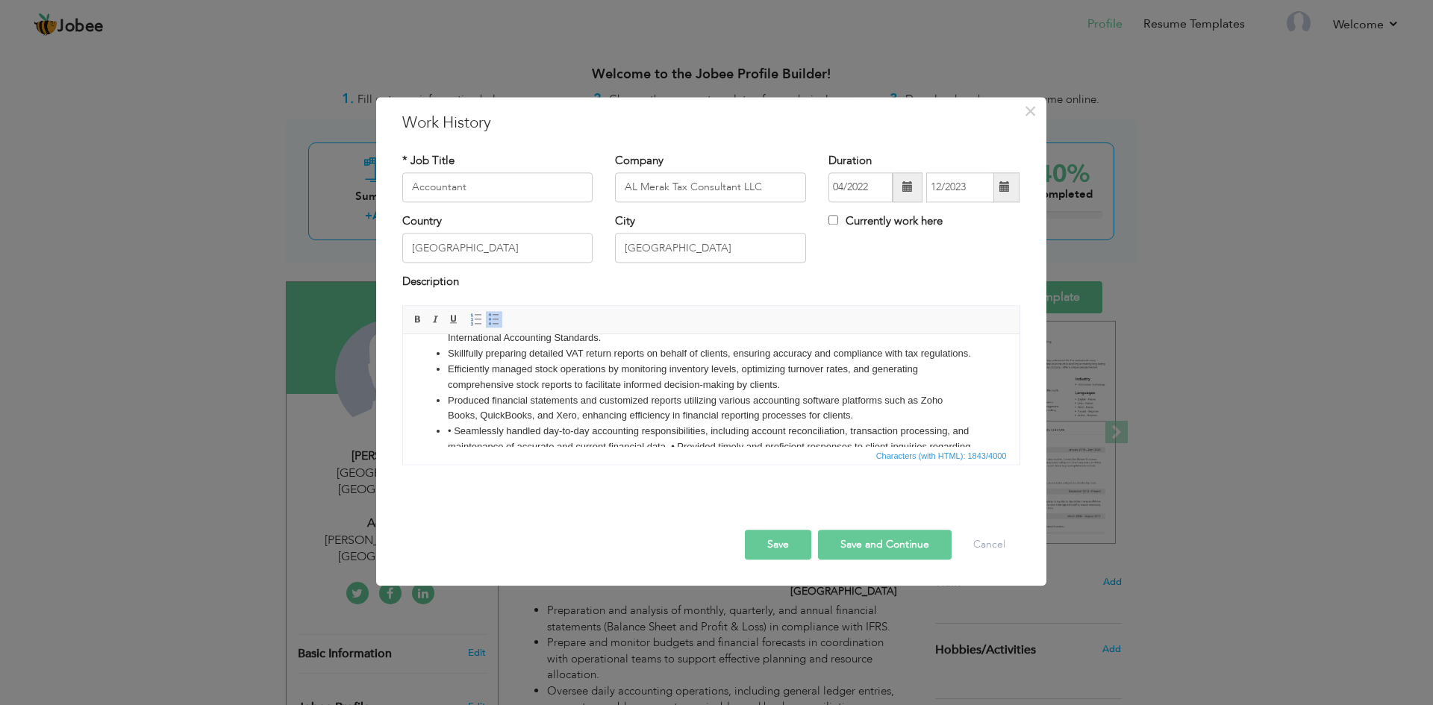
scroll to position [158, 0]
click at [451, 442] on li "• Seamlessly handled day-to-day accounting responsibilities, including account …" at bounding box center [710, 449] width 527 height 62
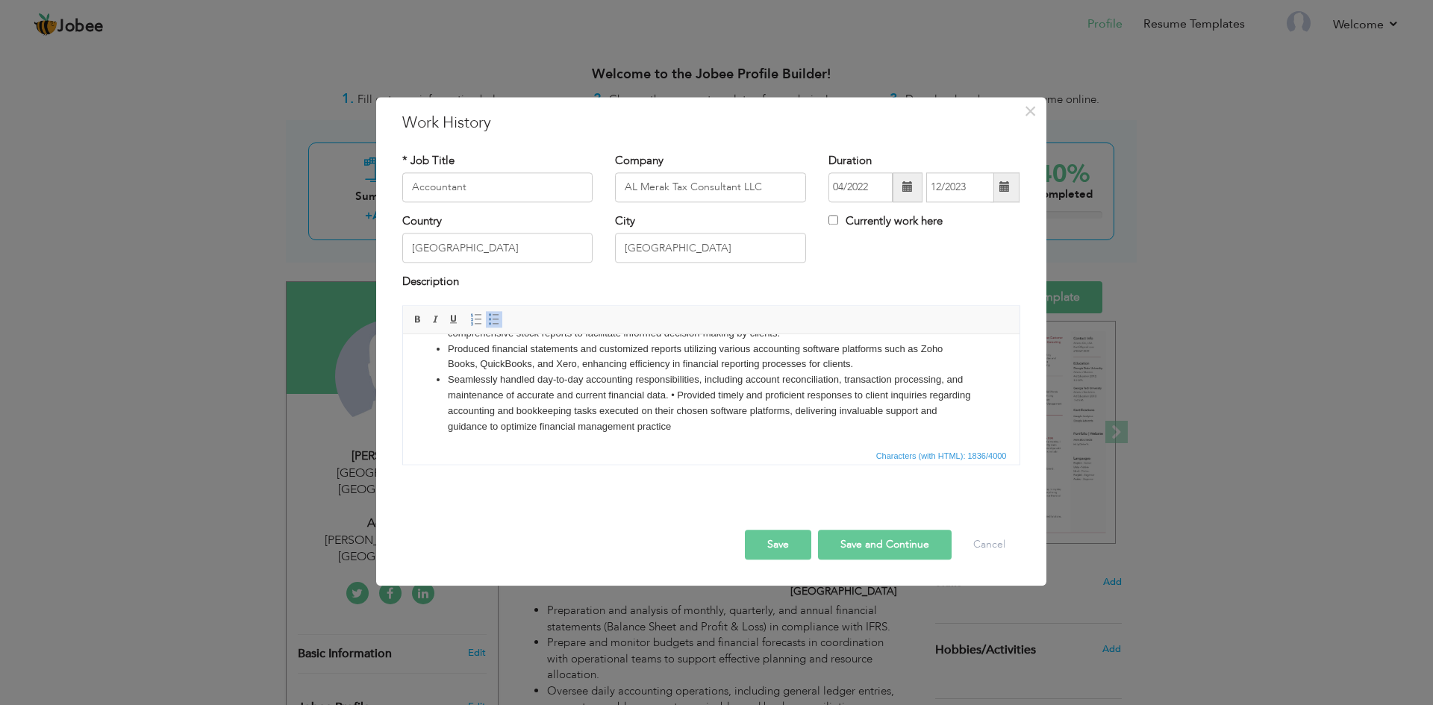
scroll to position [222, 0]
click at [669, 391] on li "Seamlessly handled day-to-day accounting responsibilities, including account re…" at bounding box center [710, 400] width 527 height 62
click at [452, 406] on li "• Provided timely and proficient responses to client inquiries regarding accoun…" at bounding box center [710, 416] width 527 height 31
click at [960, 418] on li "Provided timely and proficient responses to client inquiries regarding accounti…" at bounding box center [710, 416] width 527 height 31
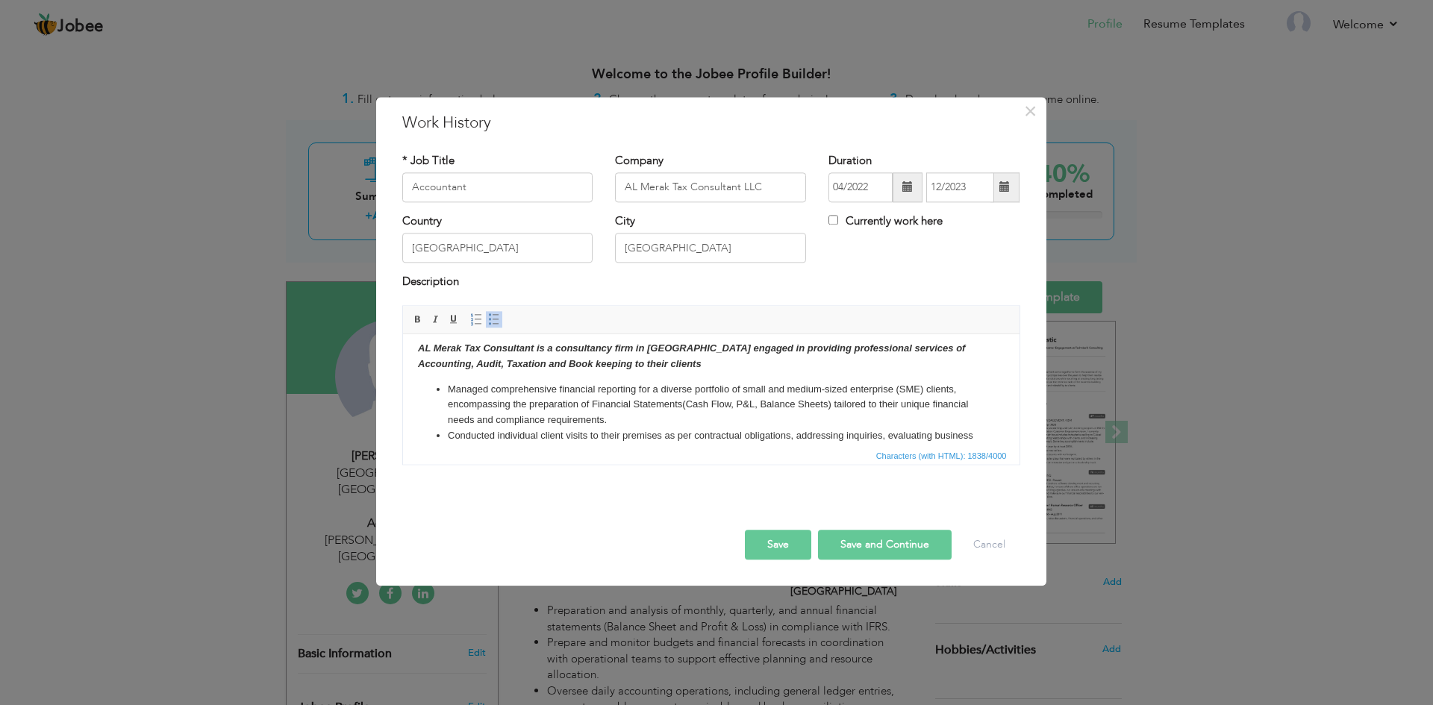
scroll to position [0, 0]
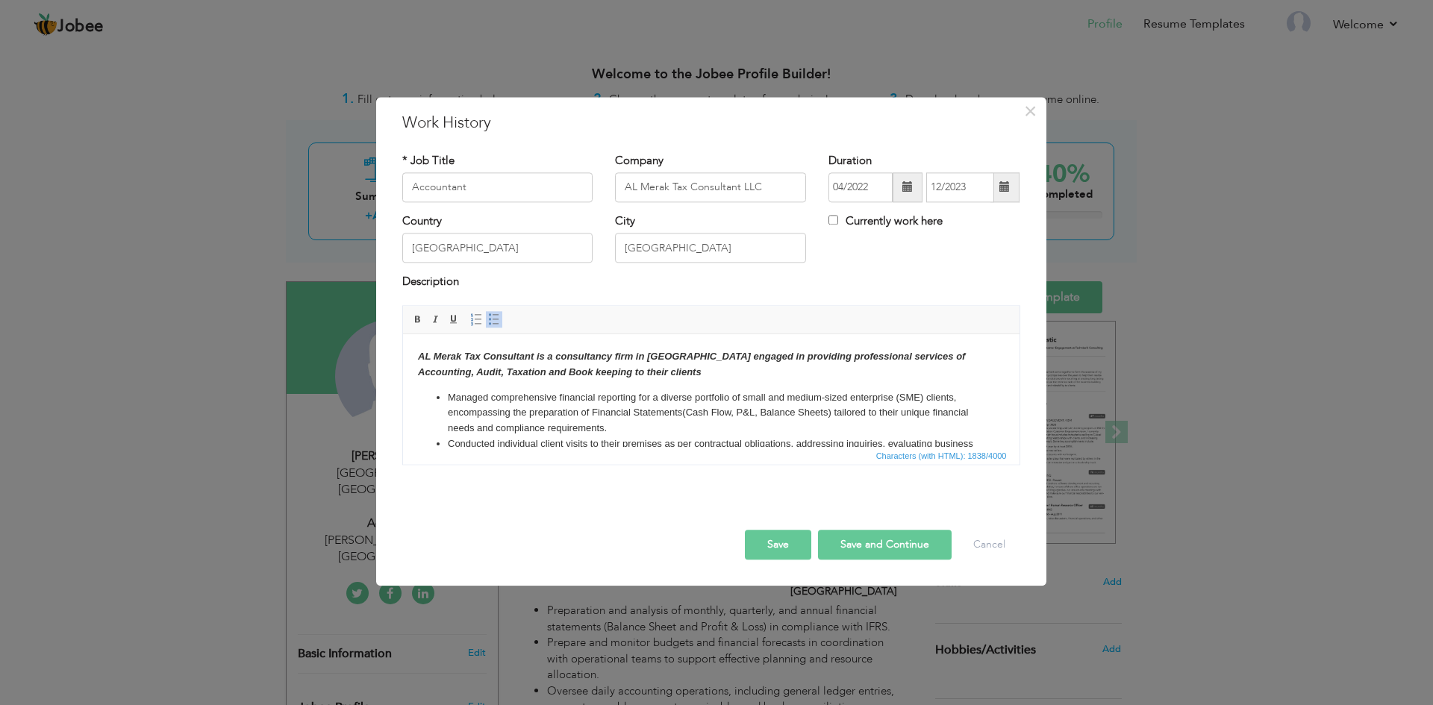
click at [874, 543] on button "Save and Continue" at bounding box center [885, 545] width 134 height 30
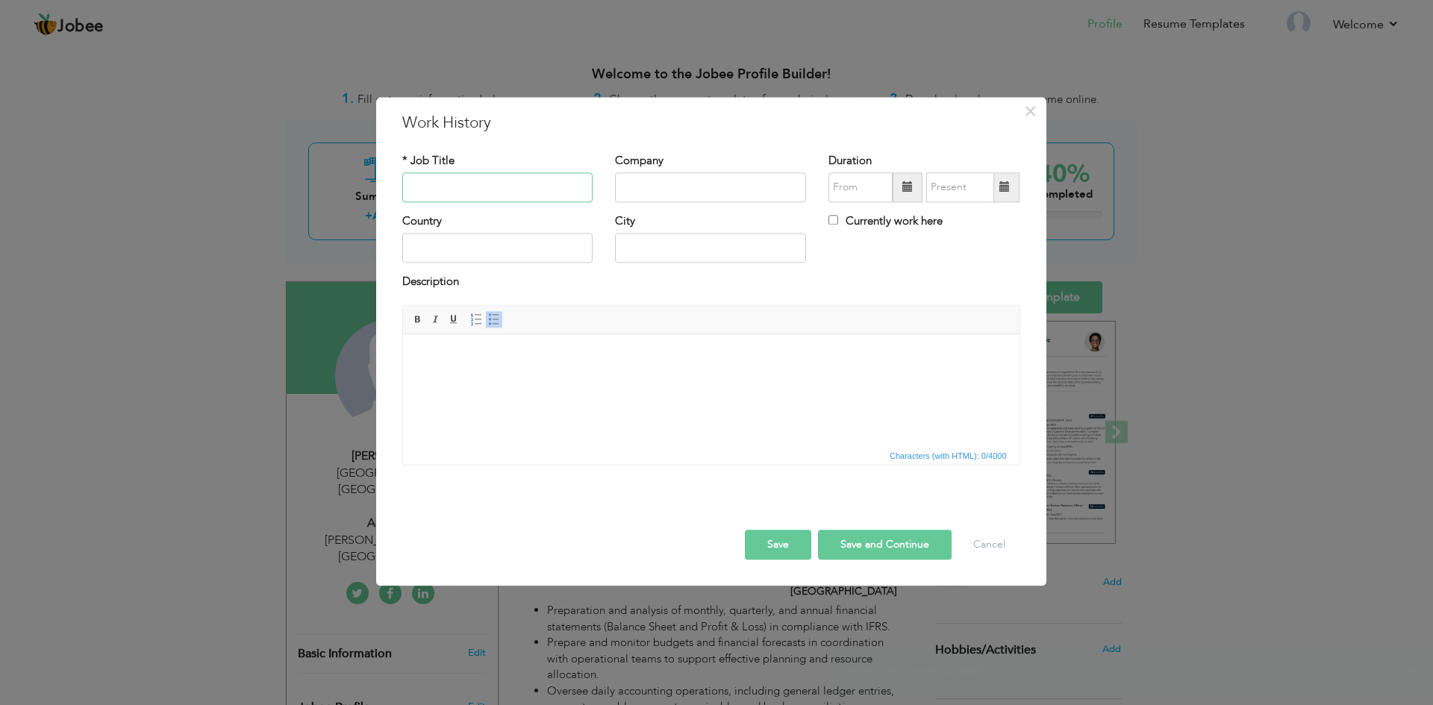
click at [504, 192] on input "text" at bounding box center [497, 187] width 191 height 30
type input "Accountant"
paste input "MTSA Consultant (UK Based Firm)"
type input "MTSA Consultant (UK Based Firm)"
click at [503, 248] on input "text" at bounding box center [497, 249] width 191 height 30
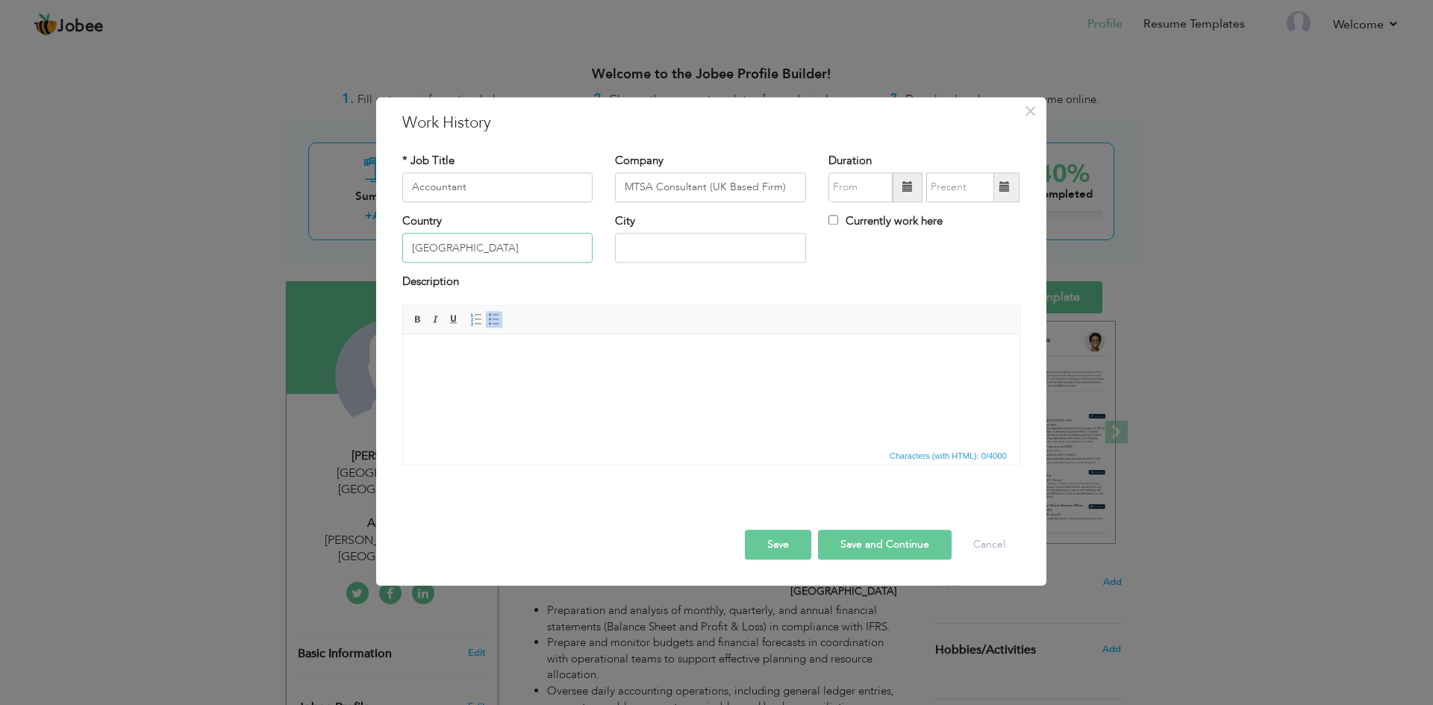
type input "[GEOGRAPHIC_DATA]"
type input "Peshawar"
click at [910, 196] on span at bounding box center [908, 187] width 30 height 30
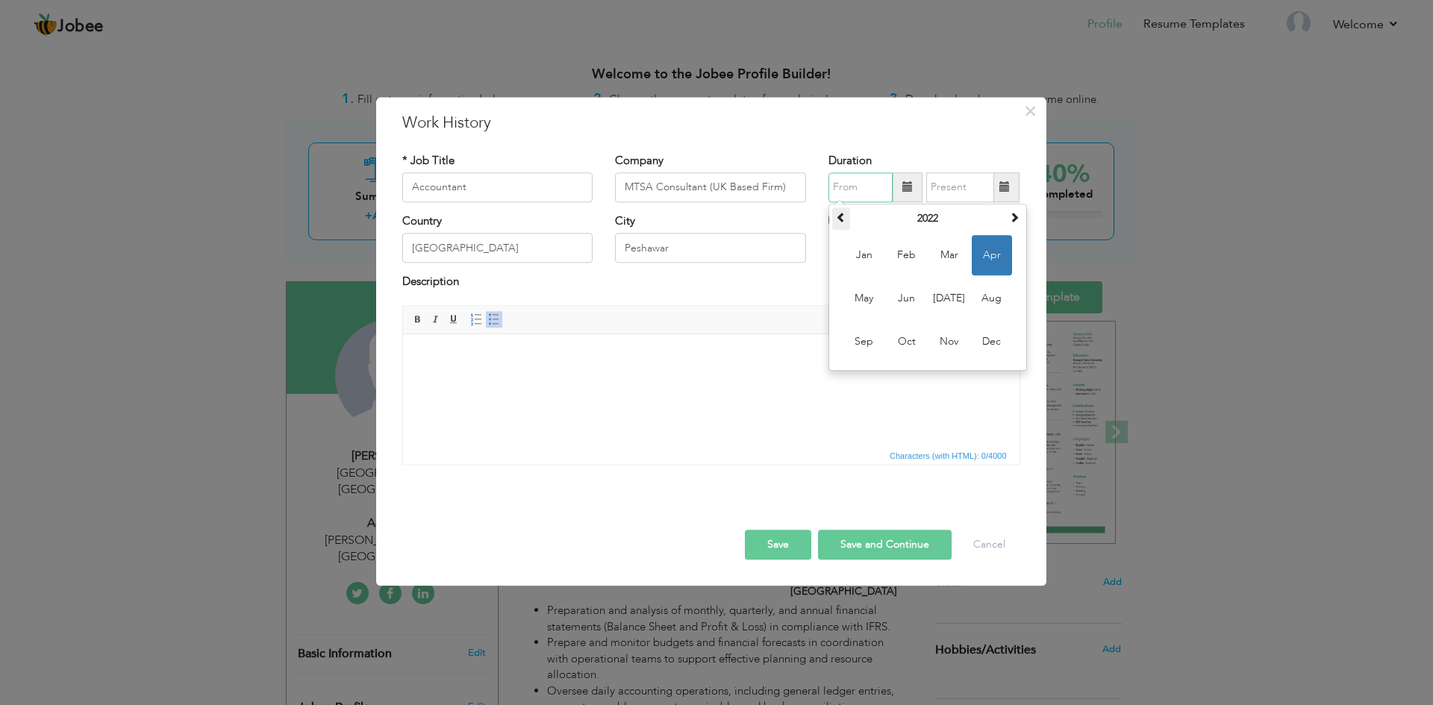
click at [844, 227] on th at bounding box center [841, 218] width 18 height 22
click at [943, 260] on span "Mar" at bounding box center [949, 255] width 40 height 40
type input "03/2021"
click at [1009, 189] on span at bounding box center [1004, 187] width 10 height 10
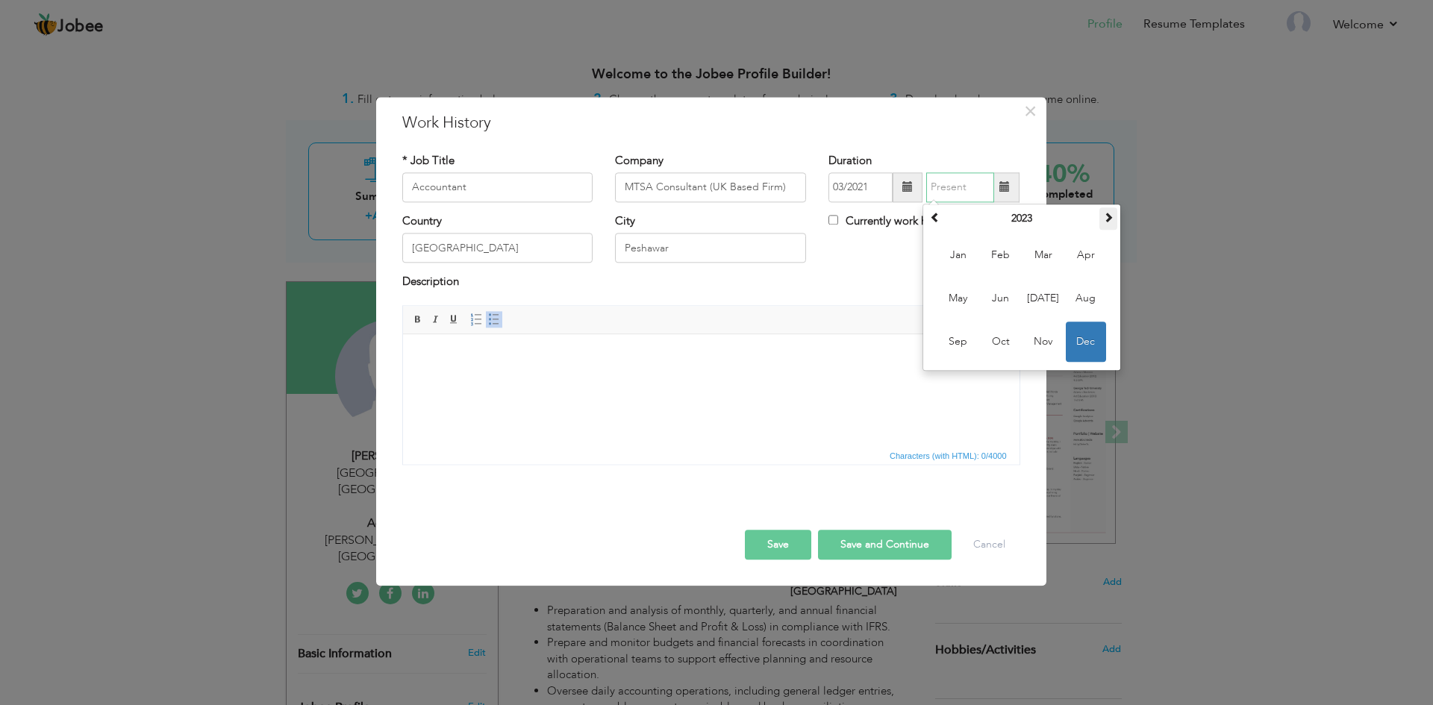
click at [1107, 222] on span at bounding box center [1108, 217] width 10 height 10
click at [934, 222] on span at bounding box center [935, 217] width 10 height 10
click at [1052, 257] on span "Mar" at bounding box center [1043, 255] width 40 height 40
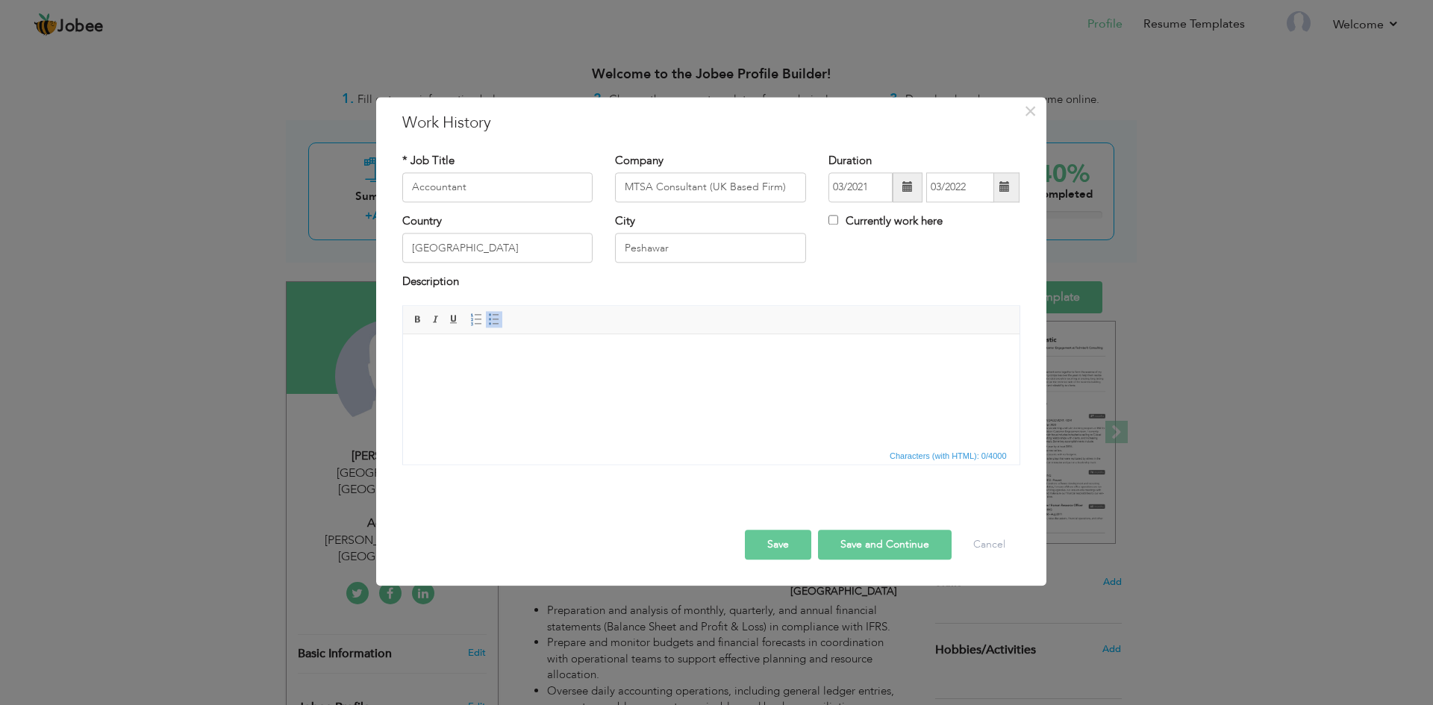
click at [1006, 193] on span at bounding box center [1004, 187] width 10 height 10
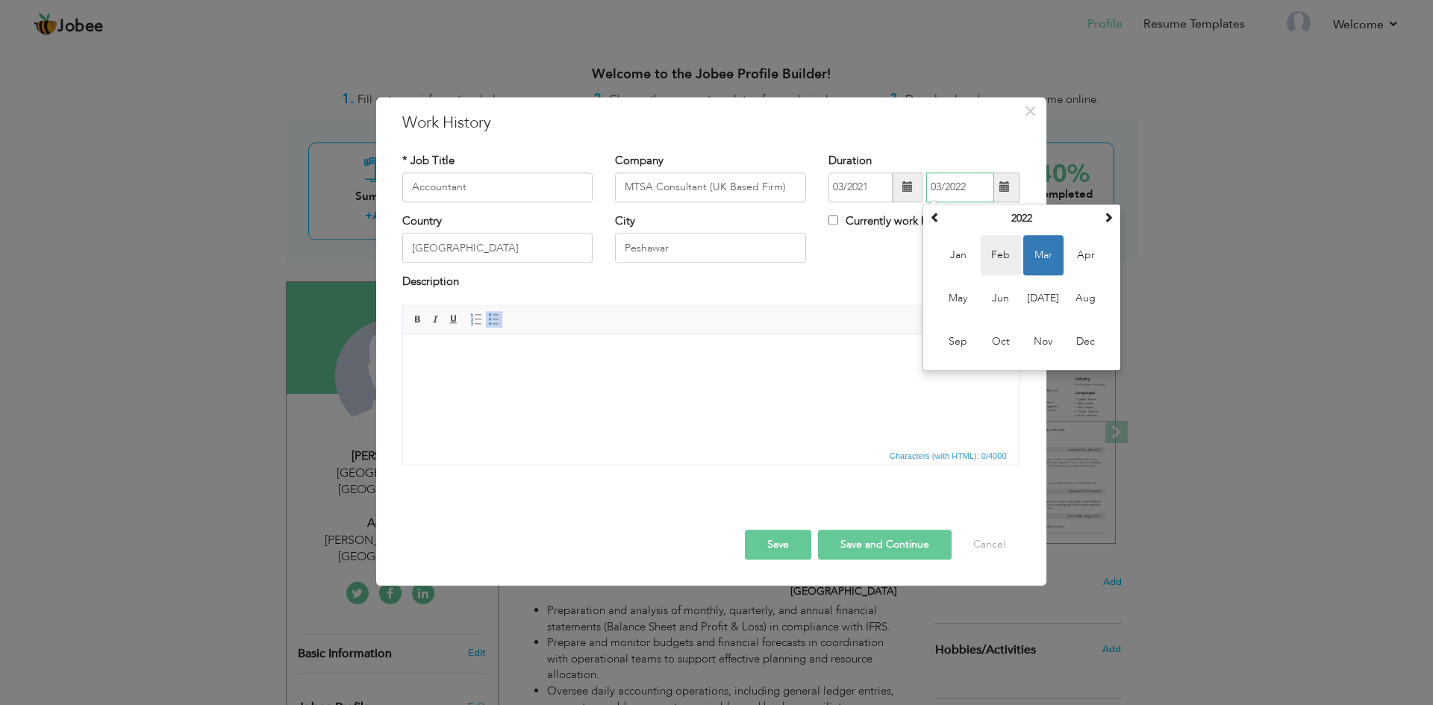
click at [1005, 252] on span "Feb" at bounding box center [1001, 255] width 40 height 40
type input "02/2022"
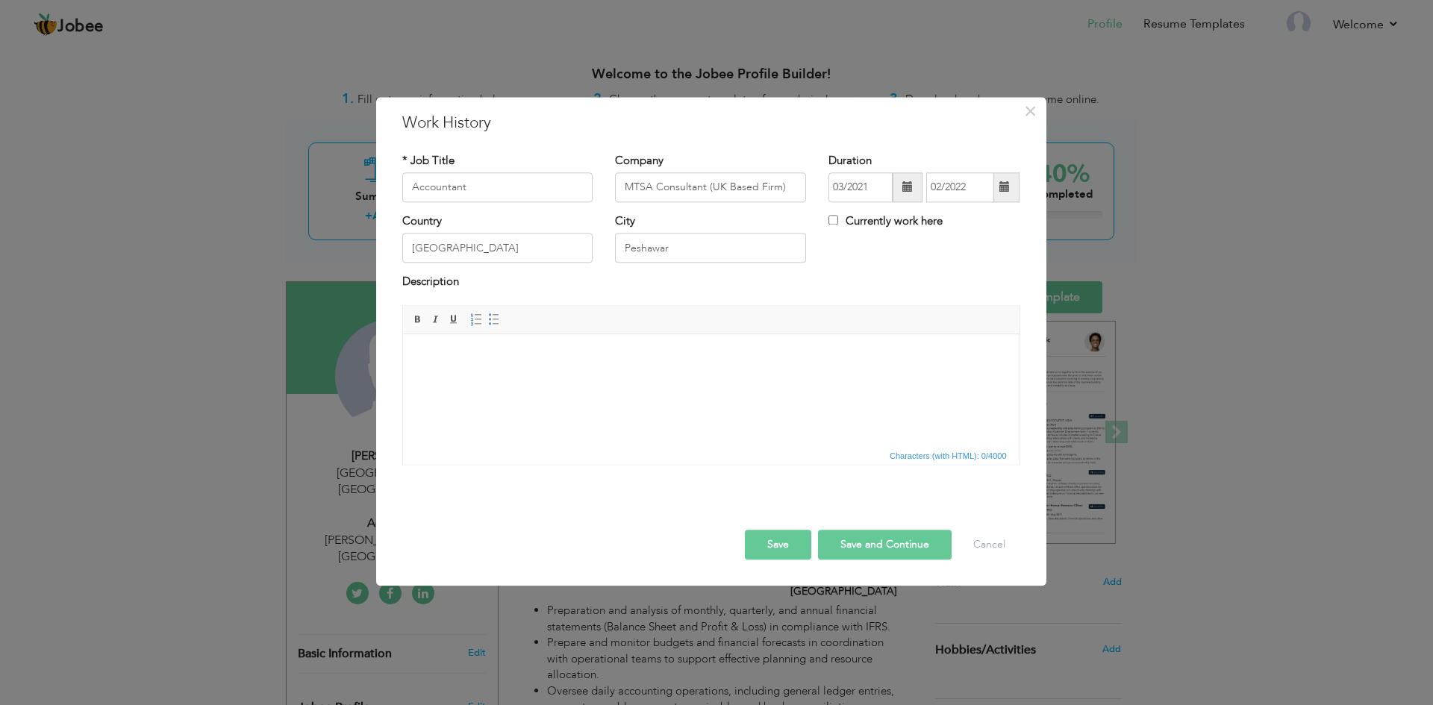
click at [544, 369] on html at bounding box center [710, 357] width 616 height 46
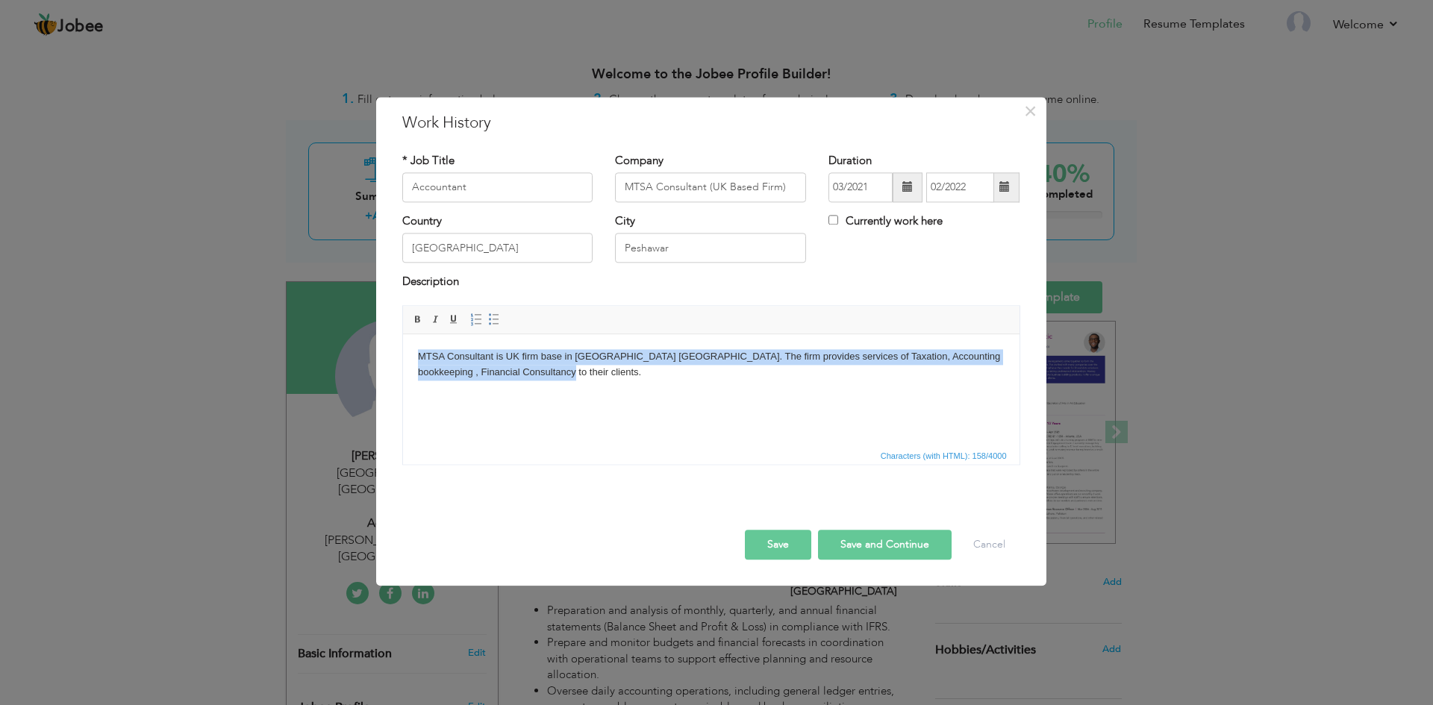
drag, startPoint x: 419, startPoint y: 356, endPoint x: 539, endPoint y: 374, distance: 121.5
click at [539, 374] on html "MTSA Consultant is UK firm base in [GEOGRAPHIC_DATA] [GEOGRAPHIC_DATA]. The fir…" at bounding box center [710, 364] width 616 height 61
click at [434, 320] on span at bounding box center [436, 319] width 12 height 12
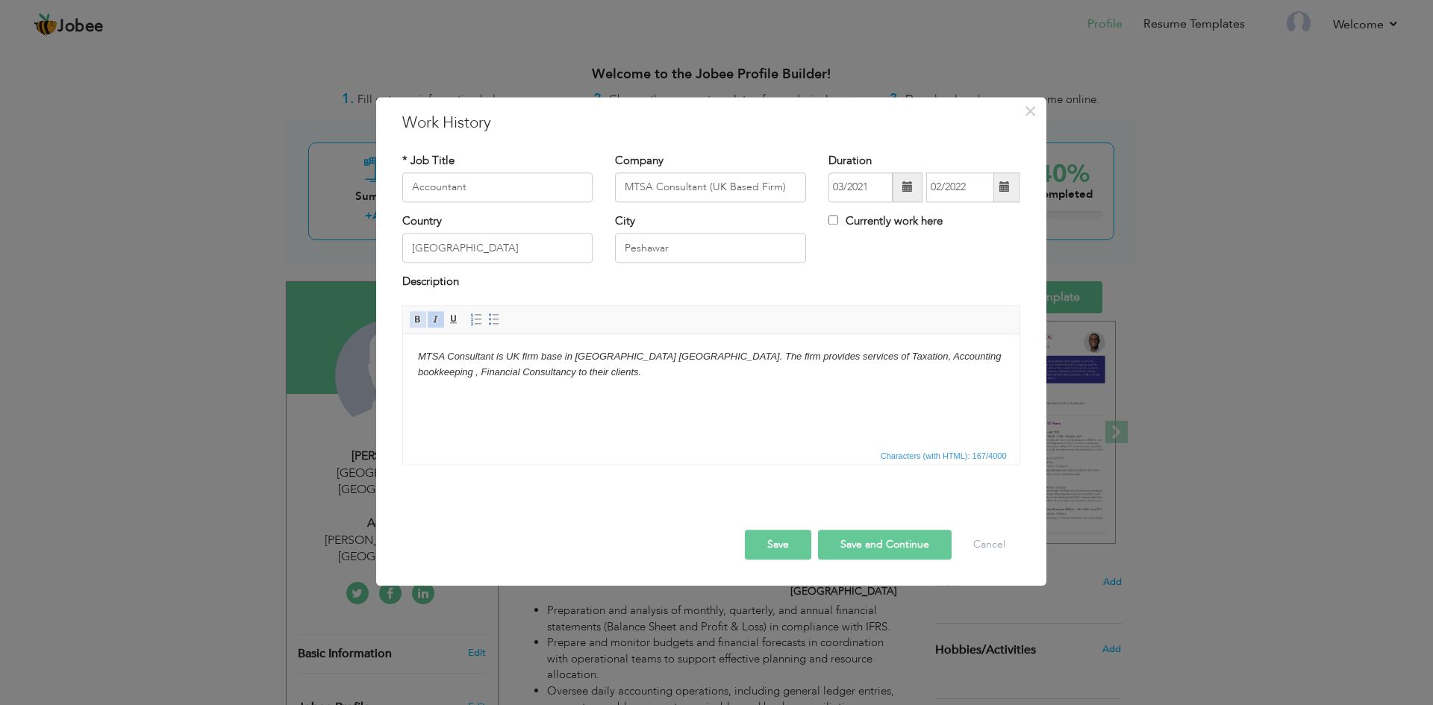
click at [418, 322] on span at bounding box center [418, 319] width 12 height 12
click at [620, 380] on html "MTSA Consultant is UK firm base in [GEOGRAPHIC_DATA] [GEOGRAPHIC_DATA]. The fir…" at bounding box center [710, 364] width 616 height 61
click at [595, 372] on body "MTSA Consultant is UK firm base in [GEOGRAPHIC_DATA] [GEOGRAPHIC_DATA]. The fir…" at bounding box center [710, 364] width 587 height 31
click at [493, 324] on span at bounding box center [494, 319] width 12 height 12
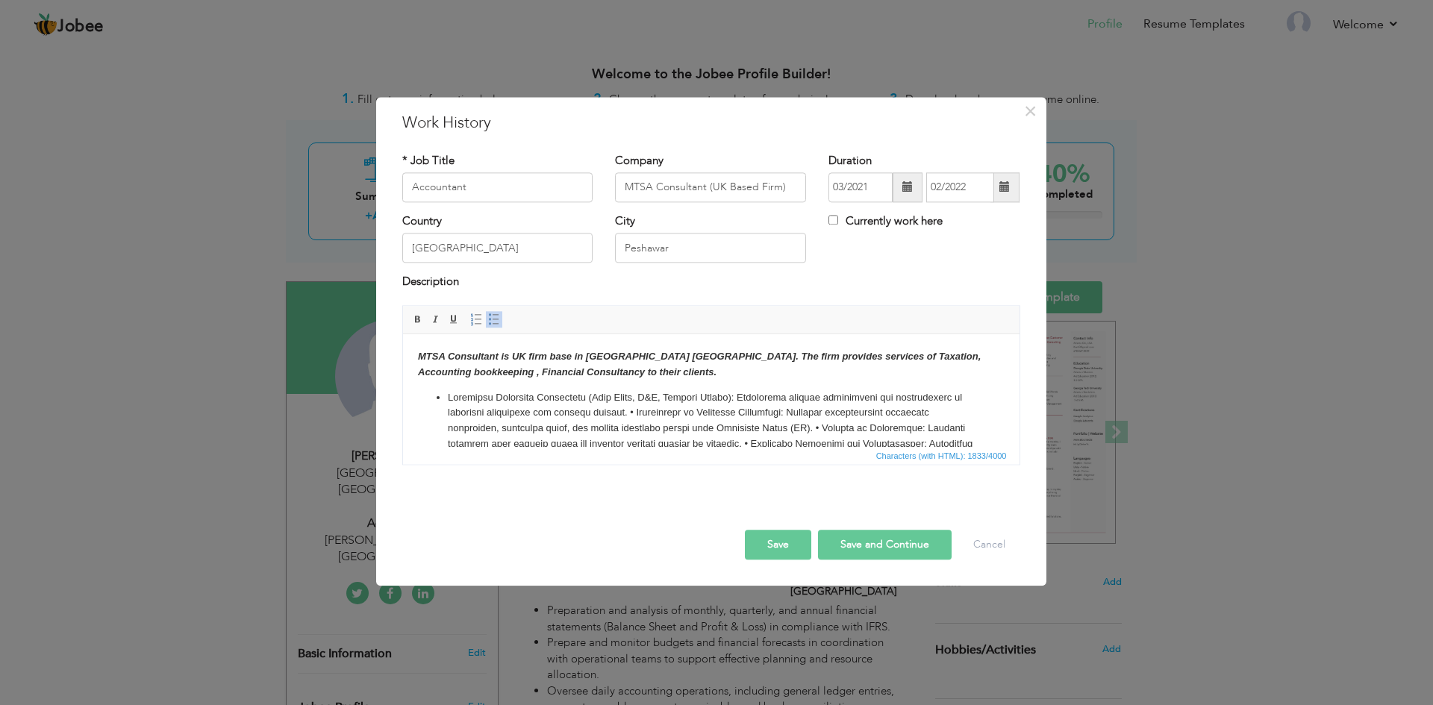
click at [616, 416] on li "​​​​​​​" at bounding box center [710, 498] width 527 height 217
click at [452, 434] on li at bounding box center [710, 521] width 527 height 201
click at [637, 443] on li at bounding box center [710, 521] width 527 height 201
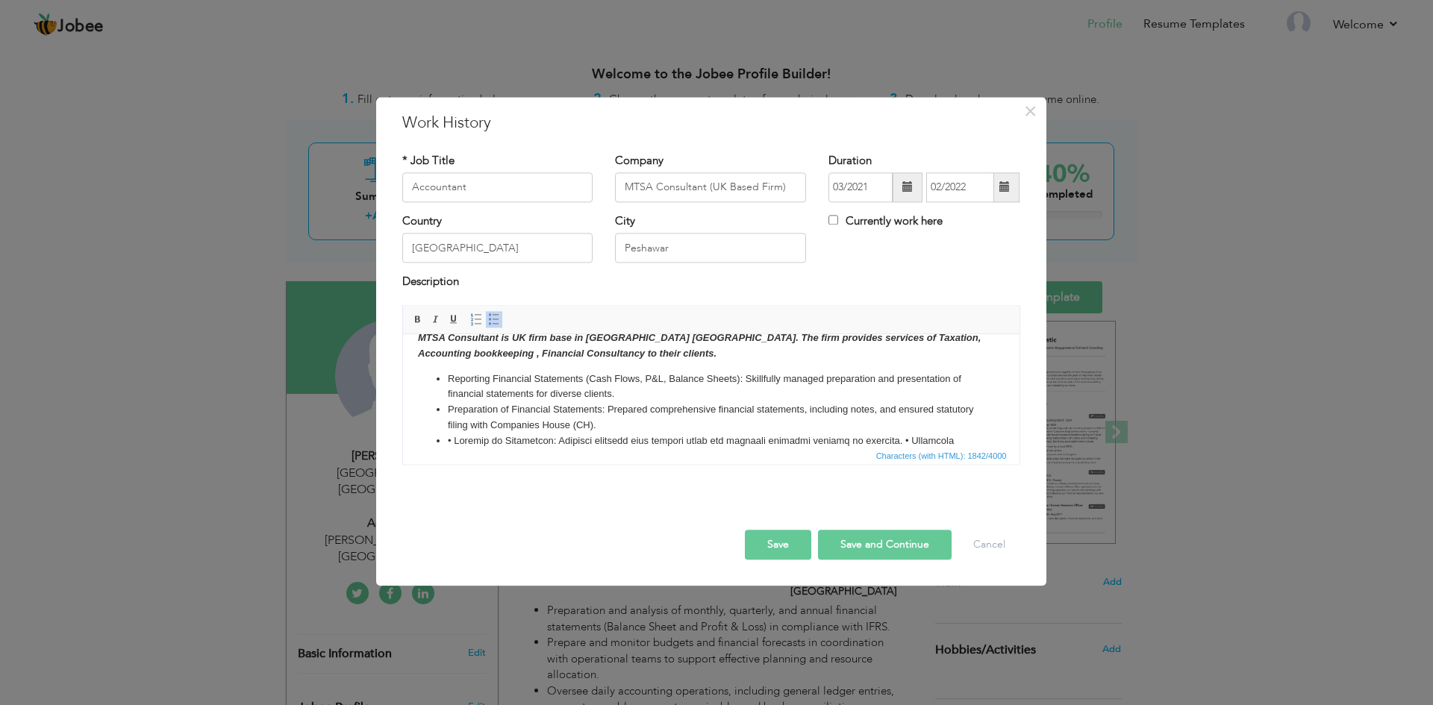
click at [451, 441] on li at bounding box center [710, 519] width 527 height 171
click at [451, 440] on li at bounding box center [710, 519] width 527 height 171
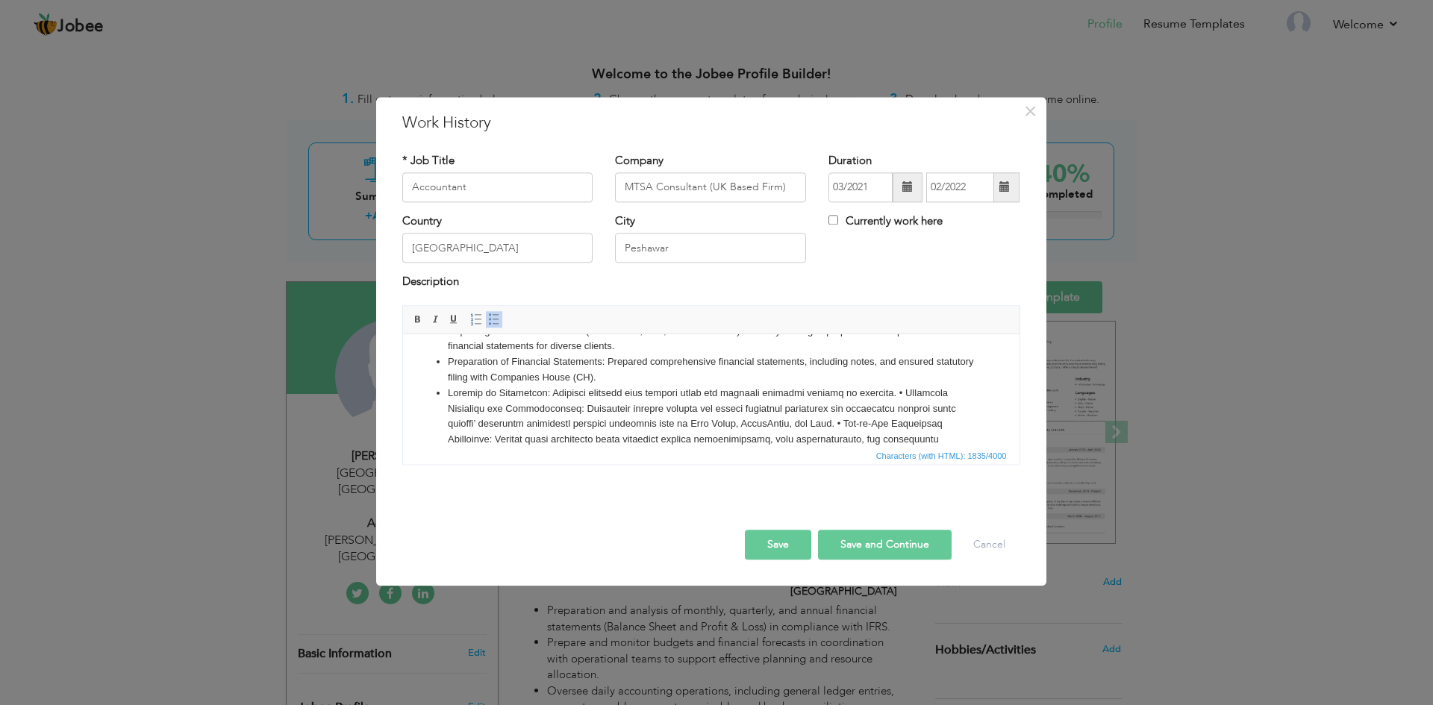
scroll to position [93, 0]
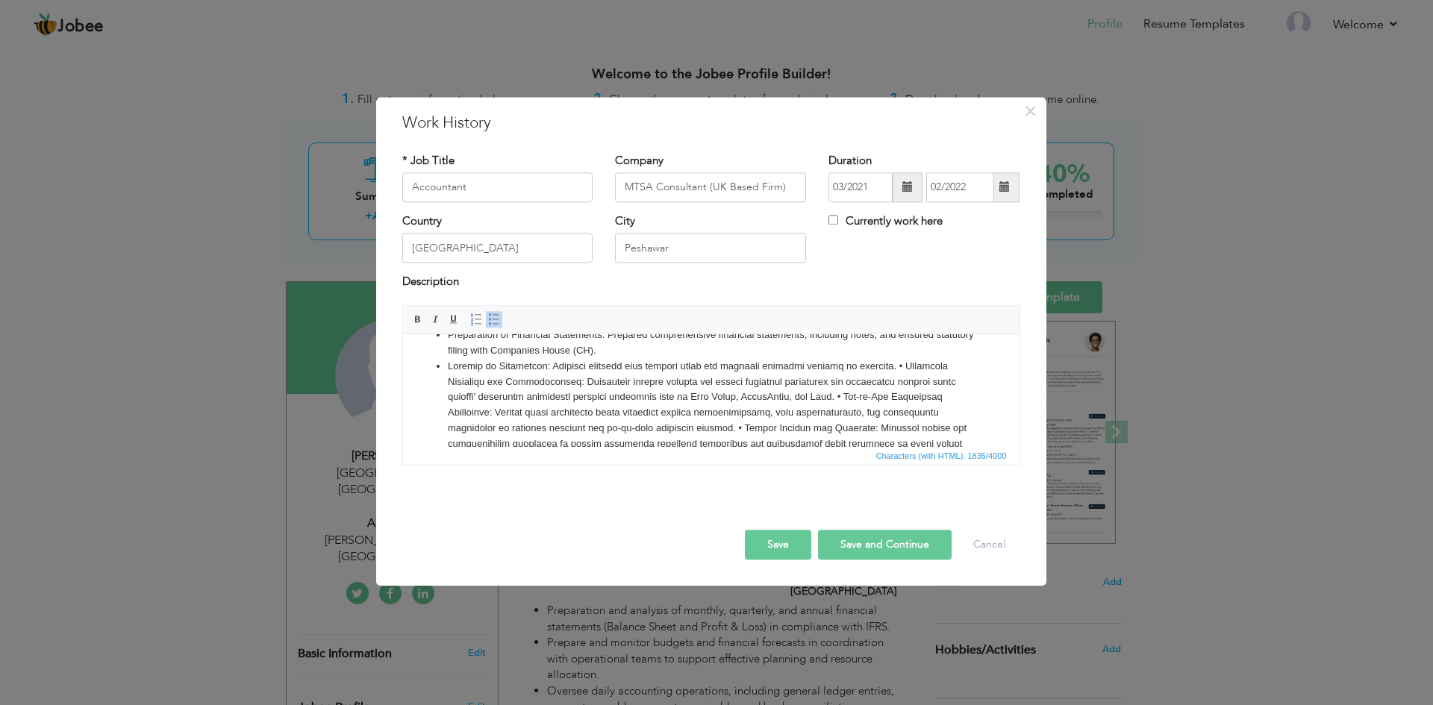
click at [903, 369] on li at bounding box center [710, 444] width 527 height 171
click at [899, 374] on li at bounding box center [710, 444] width 527 height 171
click at [899, 366] on li at bounding box center [710, 444] width 527 height 171
click at [455, 379] on li at bounding box center [710, 452] width 527 height 155
click at [908, 396] on li at bounding box center [710, 452] width 527 height 155
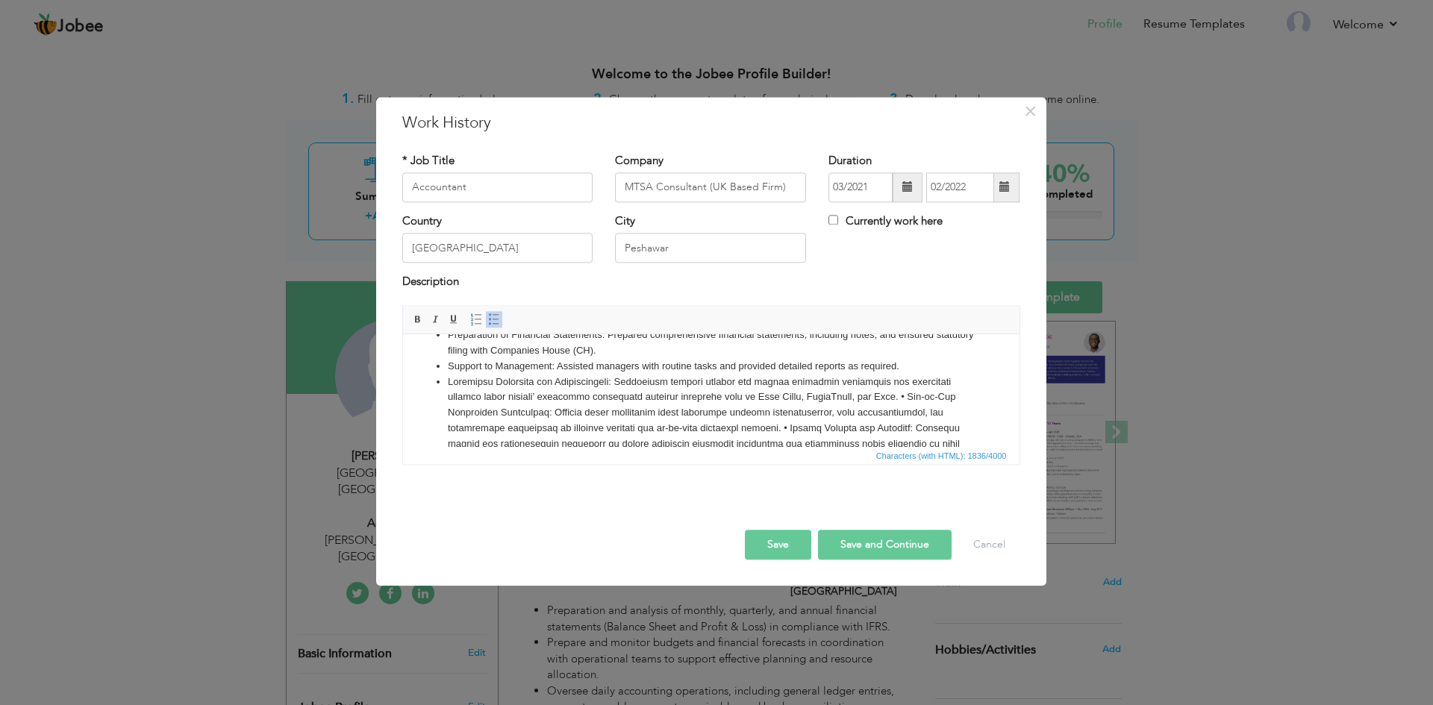
click at [907, 397] on li at bounding box center [710, 452] width 527 height 155
click at [453, 409] on li "• Day-to-Day Accounting Management: Managed daily accounting tasks including ac…" at bounding box center [710, 475] width 527 height 140
click at [857, 429] on li "Day-to-Day Accounting Management: Managed daily accounting tasks including acco…" at bounding box center [710, 475] width 527 height 140
click at [454, 438] on li "• Client Support and Guidance: Provided prompt and knowledgeable responses to c…" at bounding box center [710, 488] width 527 height 109
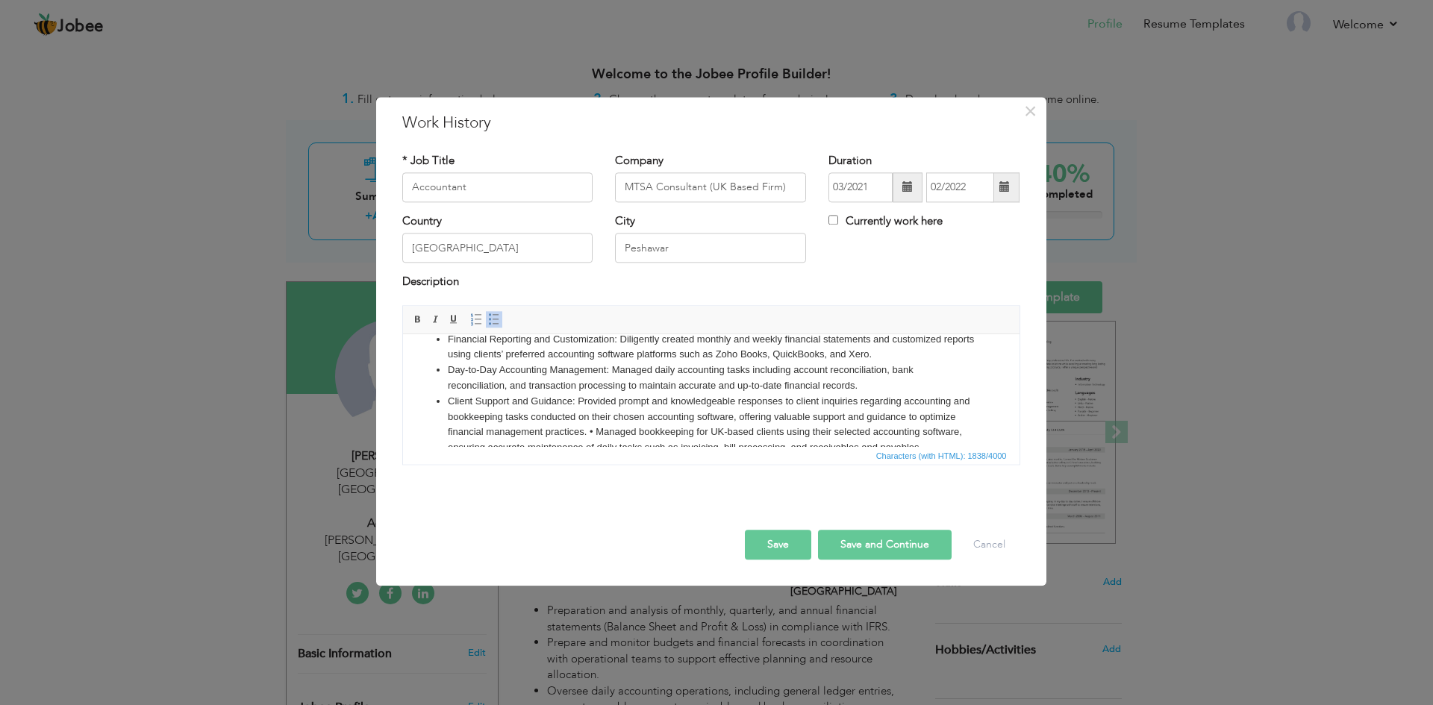
scroll to position [171, 0]
click at [628, 399] on li "Client Support and Guidance: Provided prompt and knowledgeable responses to cli…" at bounding box center [710, 413] width 527 height 109
click at [626, 401] on li "Client Support and Guidance: Provided prompt and knowledgeable responses to cli…" at bounding box center [710, 413] width 527 height 109
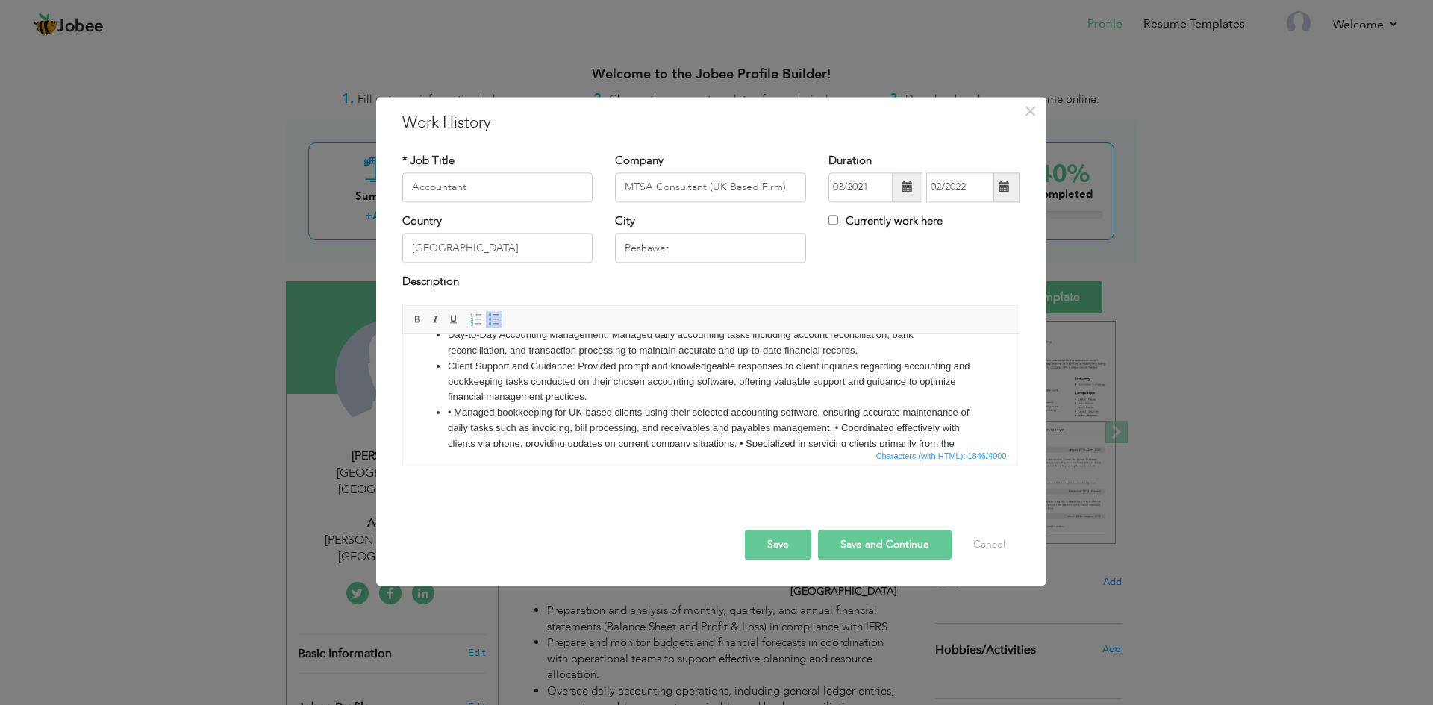
click at [452, 410] on li "• Managed bookkeeping for UK-based clients using their selected accounting soft…" at bounding box center [710, 436] width 527 height 62
click at [833, 428] on li "Managed bookkeeping for UK-based clients using their selected accounting softwa…" at bounding box center [710, 436] width 527 height 62
click at [831, 428] on li "Managed bookkeeping for UK-based clients using their selected accounting softwa…" at bounding box center [710, 436] width 527 height 62
click at [833, 428] on li "Managed bookkeeping for UK-based clients using their selected accounting softwa…" at bounding box center [710, 436] width 527 height 62
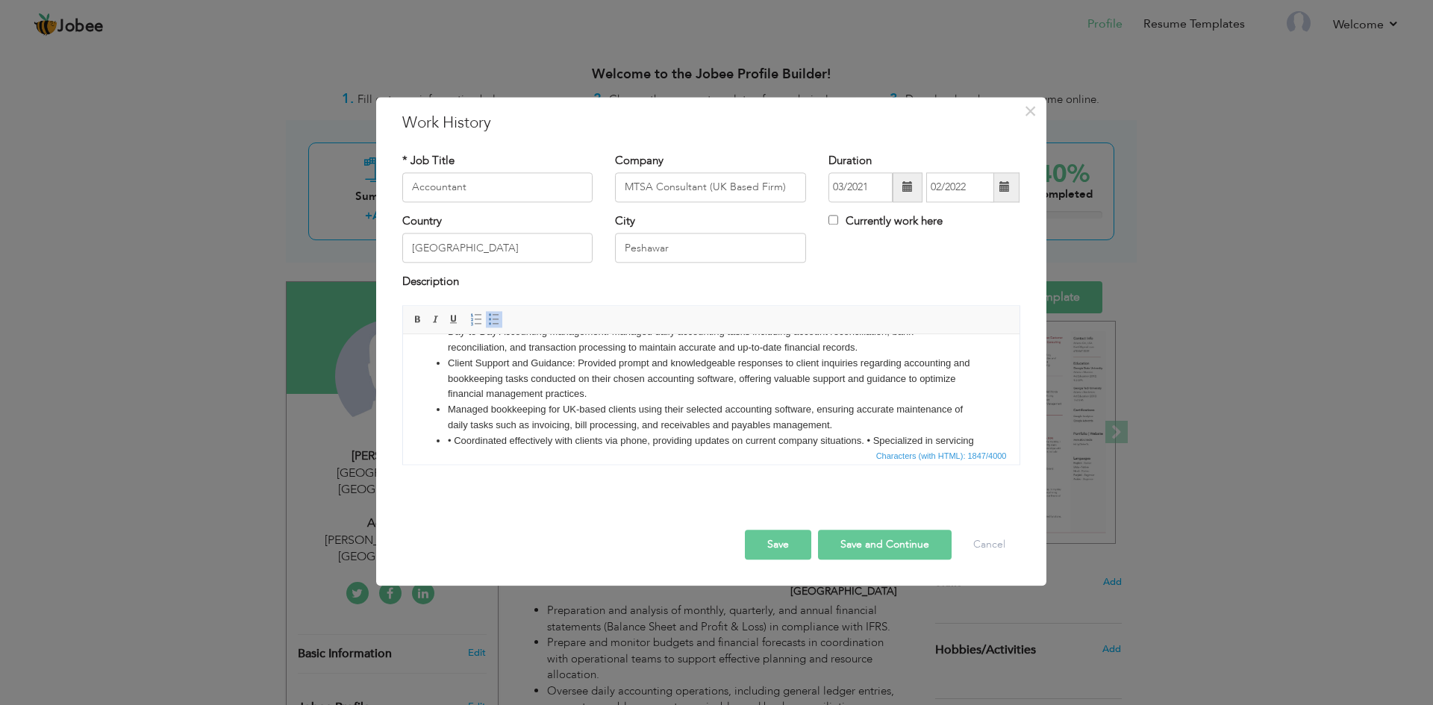
click at [452, 441] on li "• Coordinated effectively with clients via phone, providing updates on current …" at bounding box center [710, 457] width 527 height 46
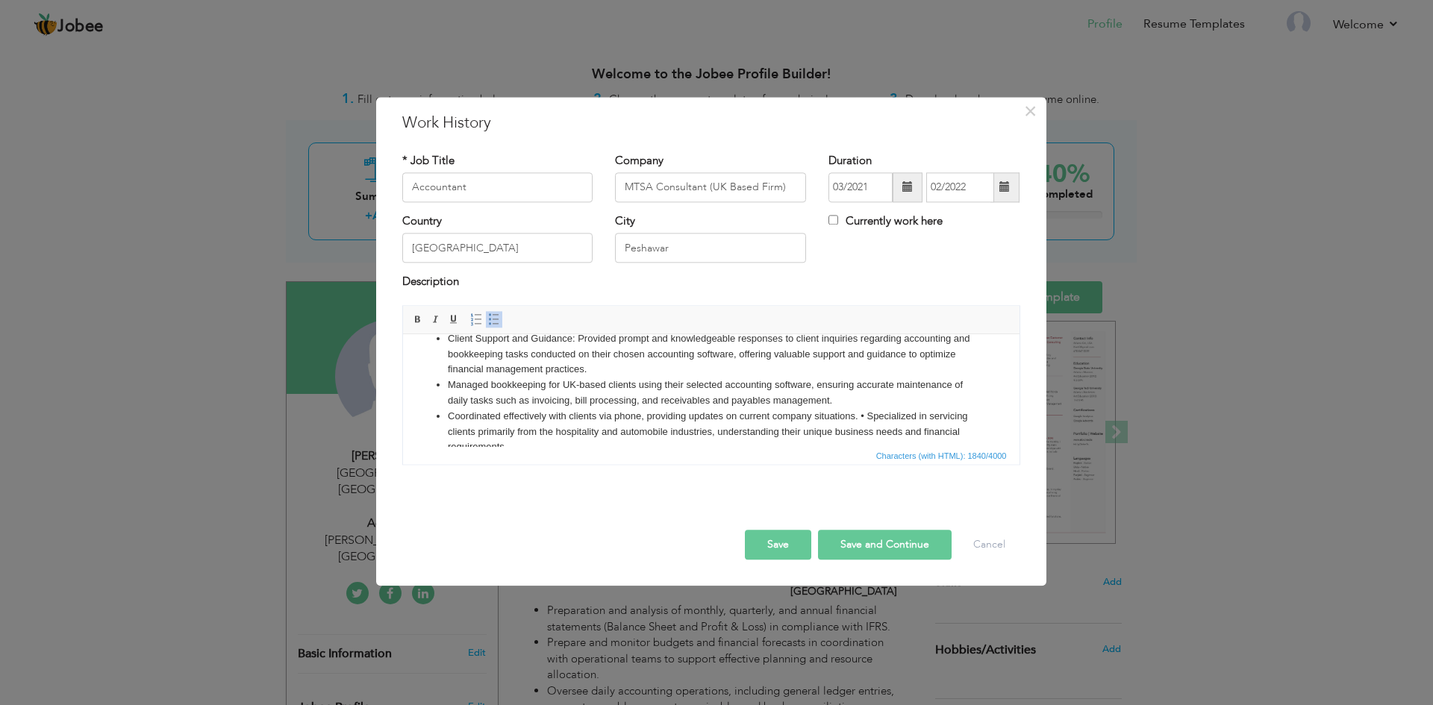
scroll to position [222, 0]
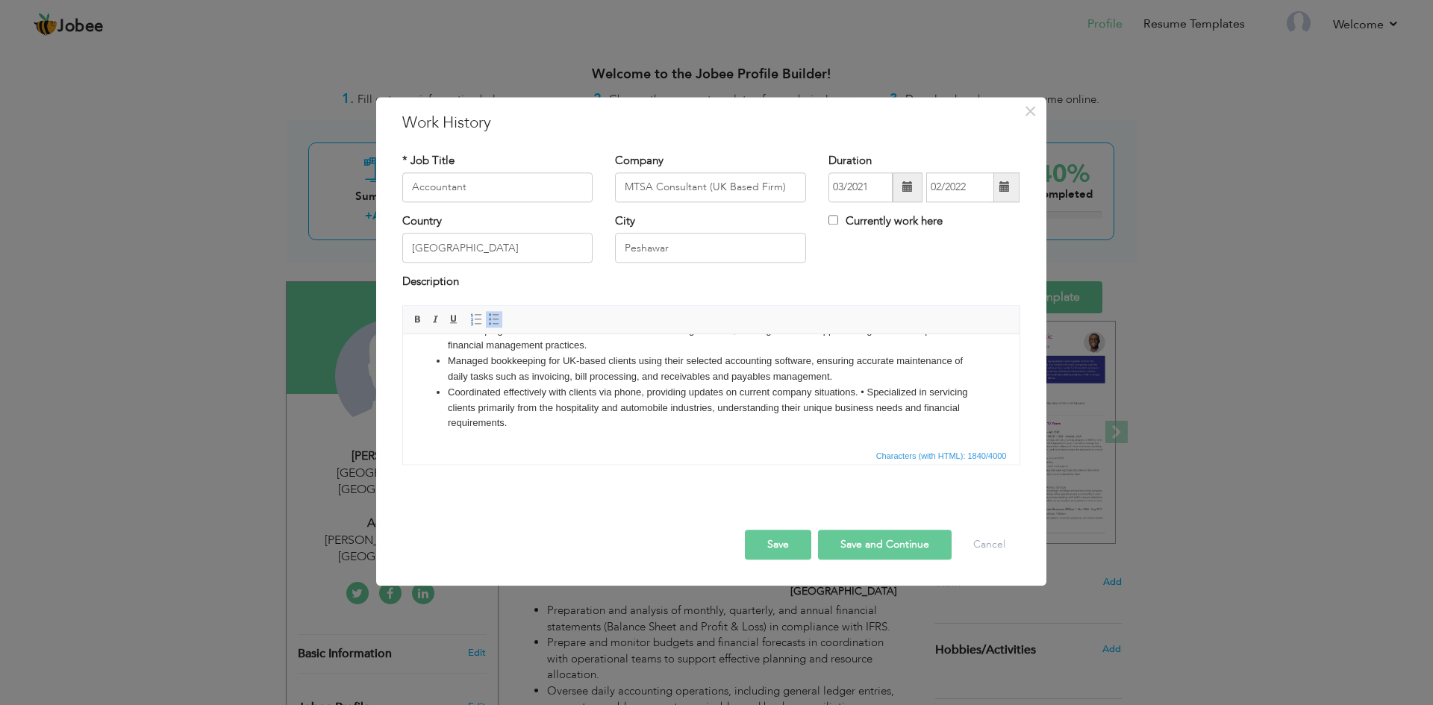
click at [858, 395] on li "Coordinated effectively with clients via phone, providing updates on current co…" at bounding box center [710, 408] width 527 height 46
click at [454, 411] on li "• Specialized in servicing clients primarily from the hospitality and automobil…" at bounding box center [710, 416] width 527 height 31
click at [875, 539] on button "Save and Continue" at bounding box center [885, 545] width 134 height 30
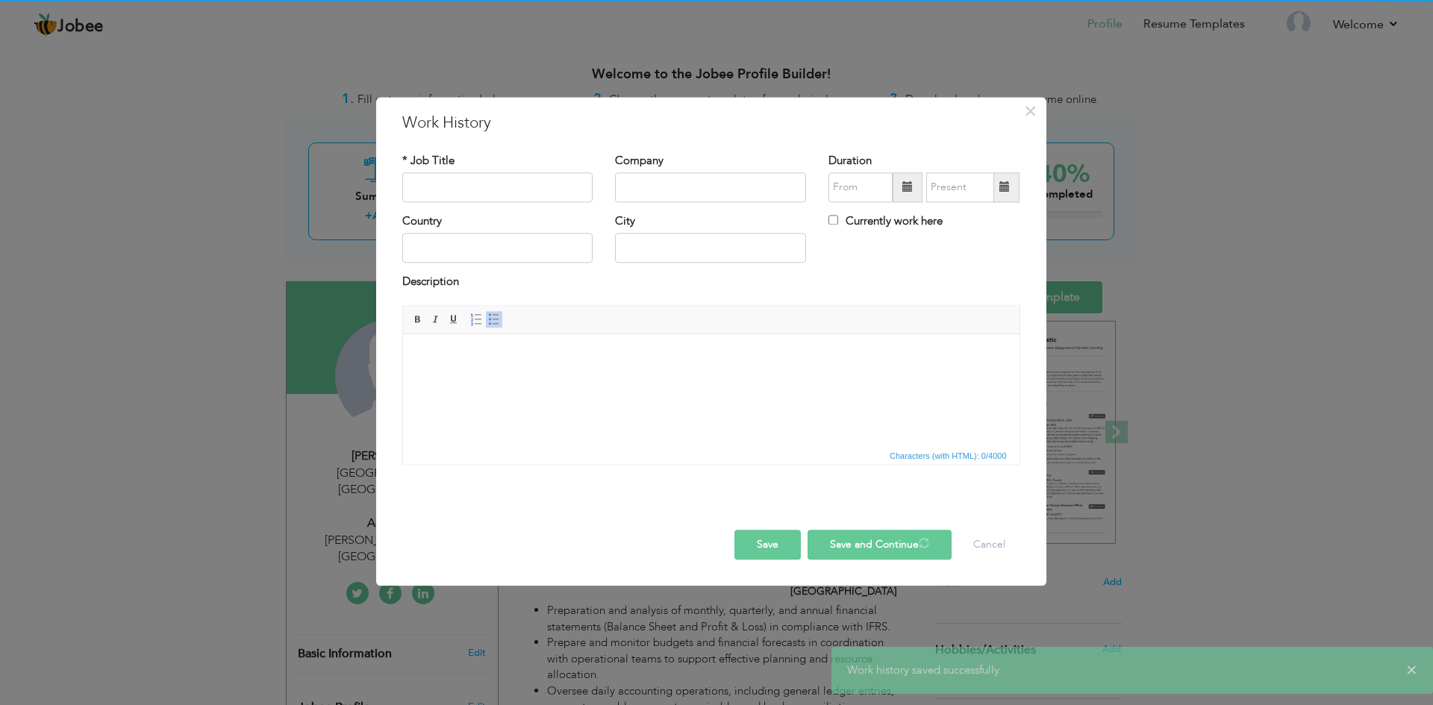
scroll to position [0, 0]
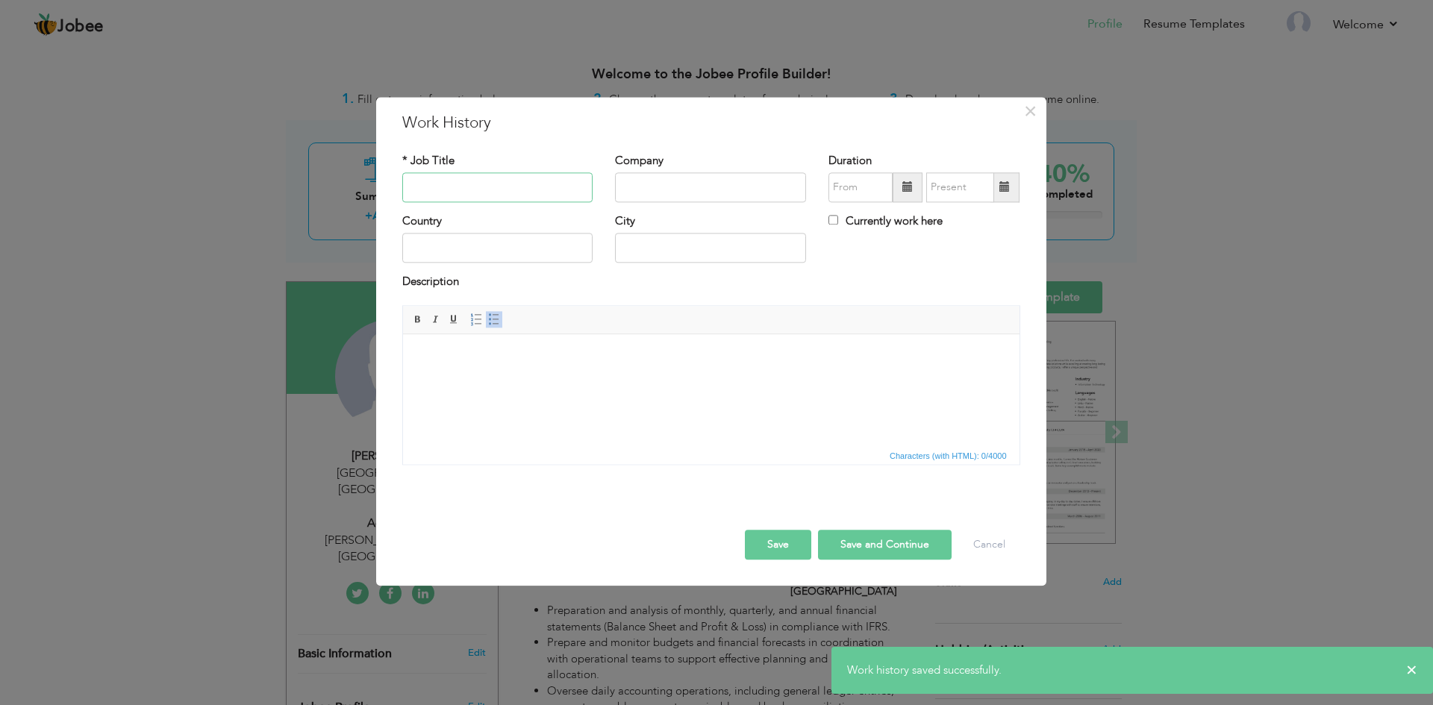
click at [472, 195] on input "text" at bounding box center [497, 187] width 191 height 30
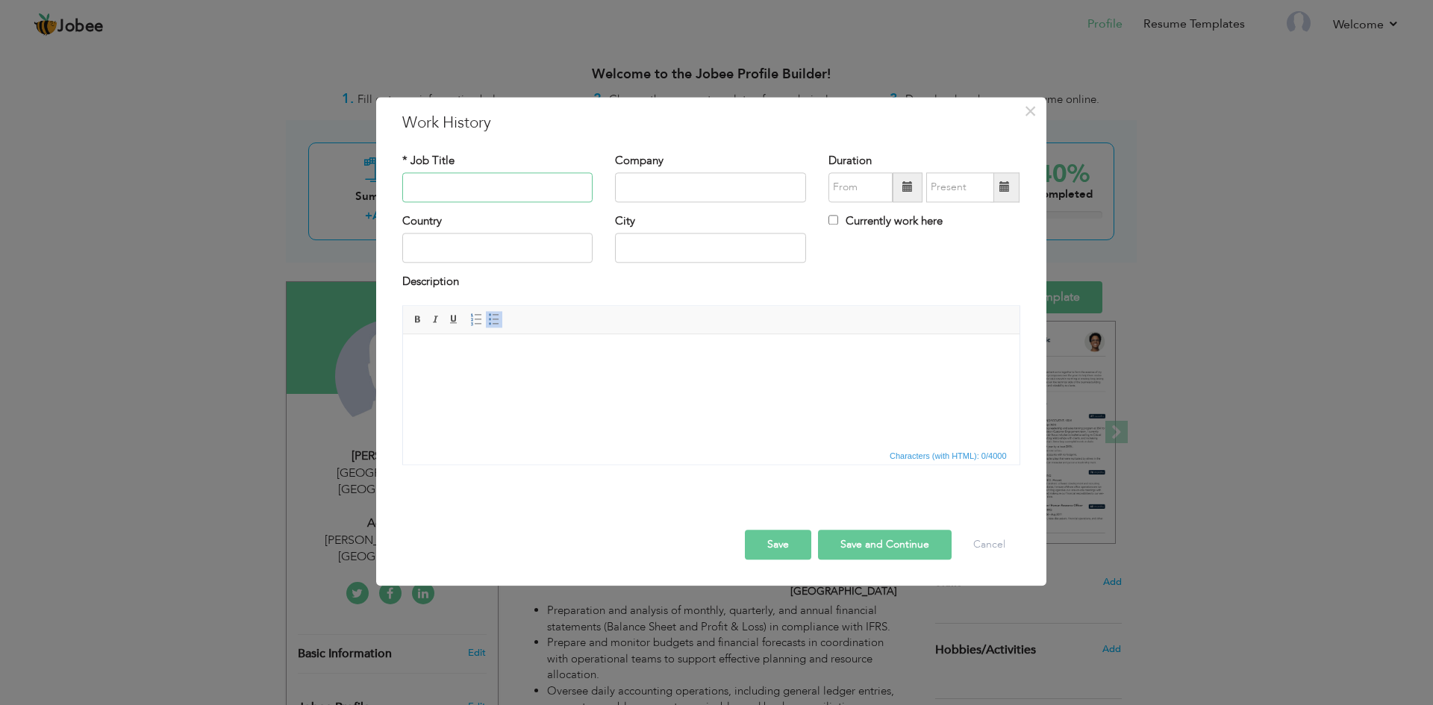
paste input "Audit Executive"
type input "Audit Executive"
paste input "[PERSON_NAME] & [PERSON_NAME] Co"
type input "[PERSON_NAME] & [PERSON_NAME] Co"
click at [906, 190] on span at bounding box center [907, 187] width 10 height 10
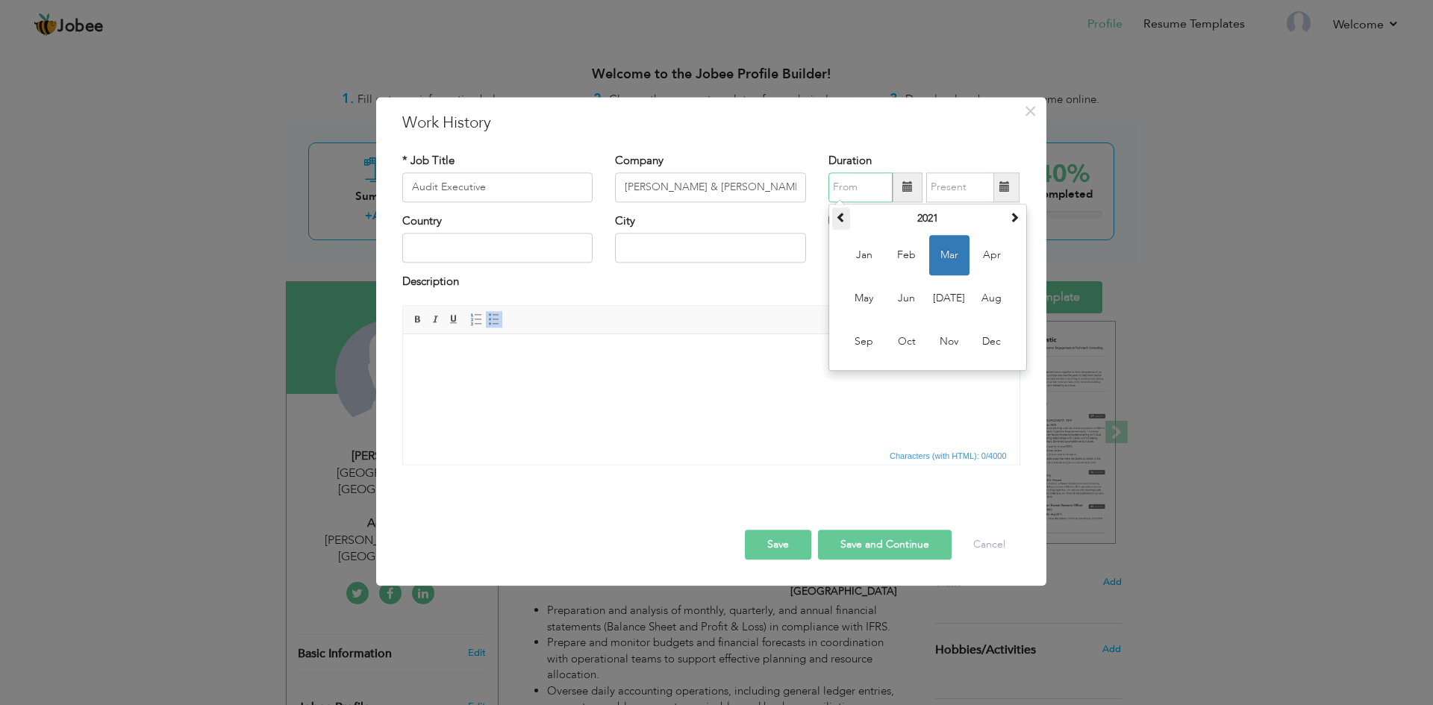
click at [839, 222] on span at bounding box center [841, 217] width 10 height 10
click at [871, 256] on span "Jan" at bounding box center [864, 255] width 40 height 40
type input "01/2020"
click at [1017, 190] on span at bounding box center [1004, 187] width 29 height 30
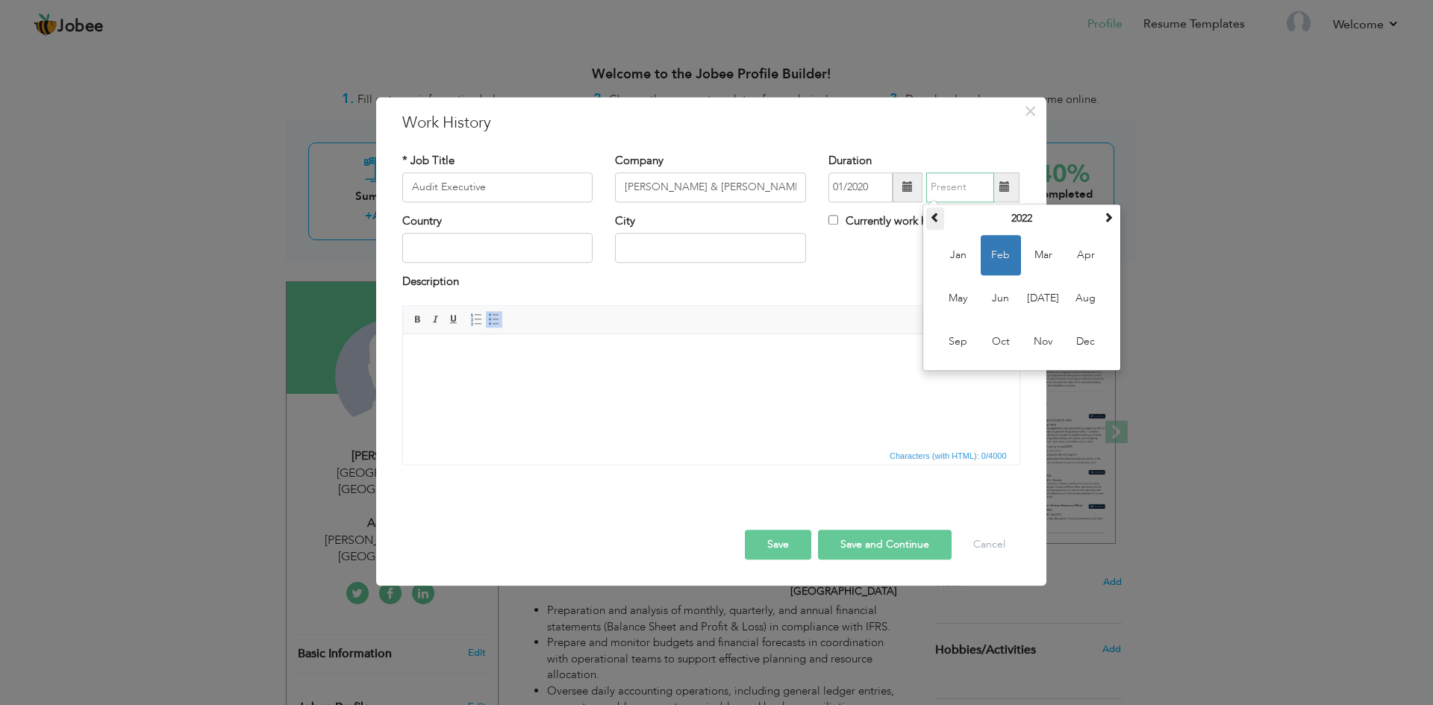
click at [934, 217] on span at bounding box center [935, 217] width 10 height 10
click at [1006, 251] on span "Feb" at bounding box center [1001, 255] width 40 height 40
type input "02/2021"
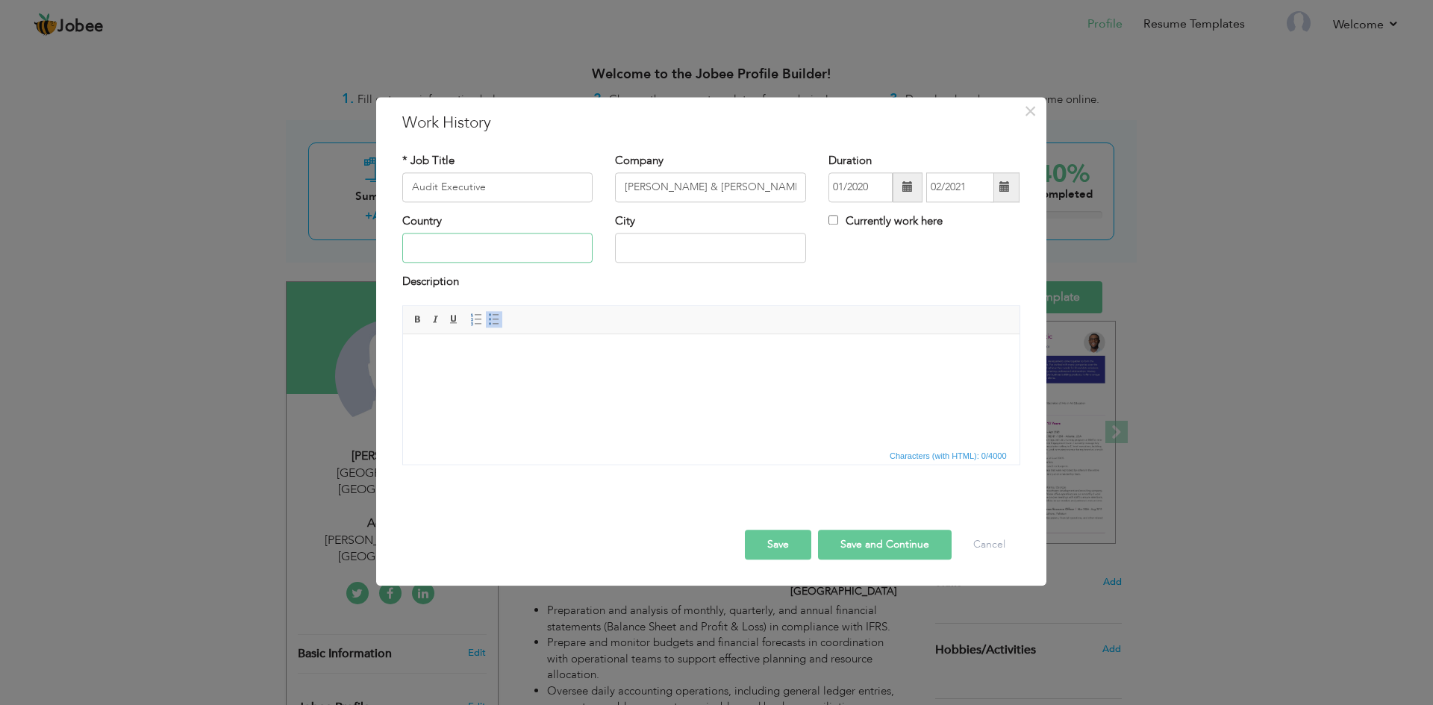
click at [478, 252] on input "text" at bounding box center [497, 249] width 191 height 30
type input "[GEOGRAPHIC_DATA]"
click at [665, 252] on input "Peshawer" at bounding box center [710, 249] width 191 height 30
type input "Peshawar"
click at [531, 380] on html at bounding box center [710, 357] width 616 height 46
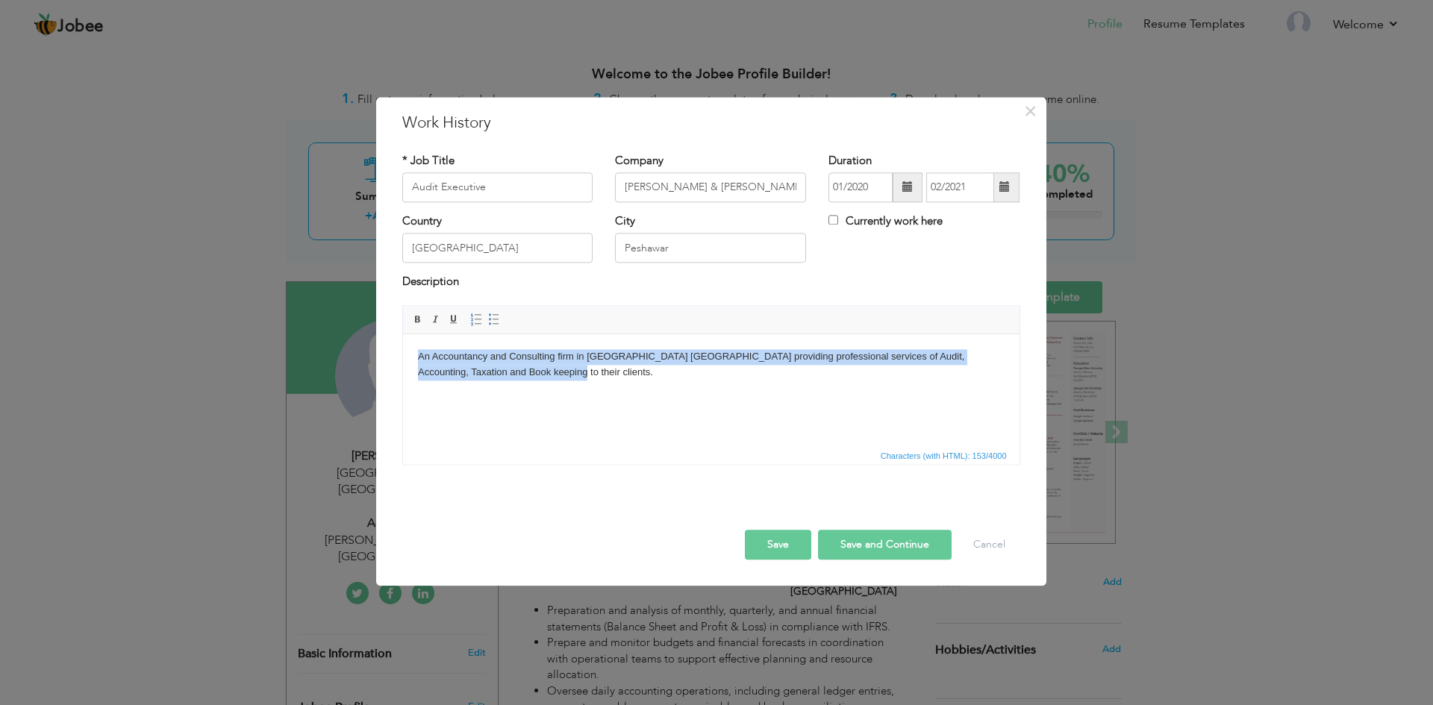
drag, startPoint x: 419, startPoint y: 359, endPoint x: 525, endPoint y: 384, distance: 109.0
click at [525, 384] on html "An Accountancy and Consulting firm in [GEOGRAPHIC_DATA] [GEOGRAPHIC_DATA] provi…" at bounding box center [710, 364] width 616 height 61
click at [436, 317] on span at bounding box center [436, 319] width 12 height 12
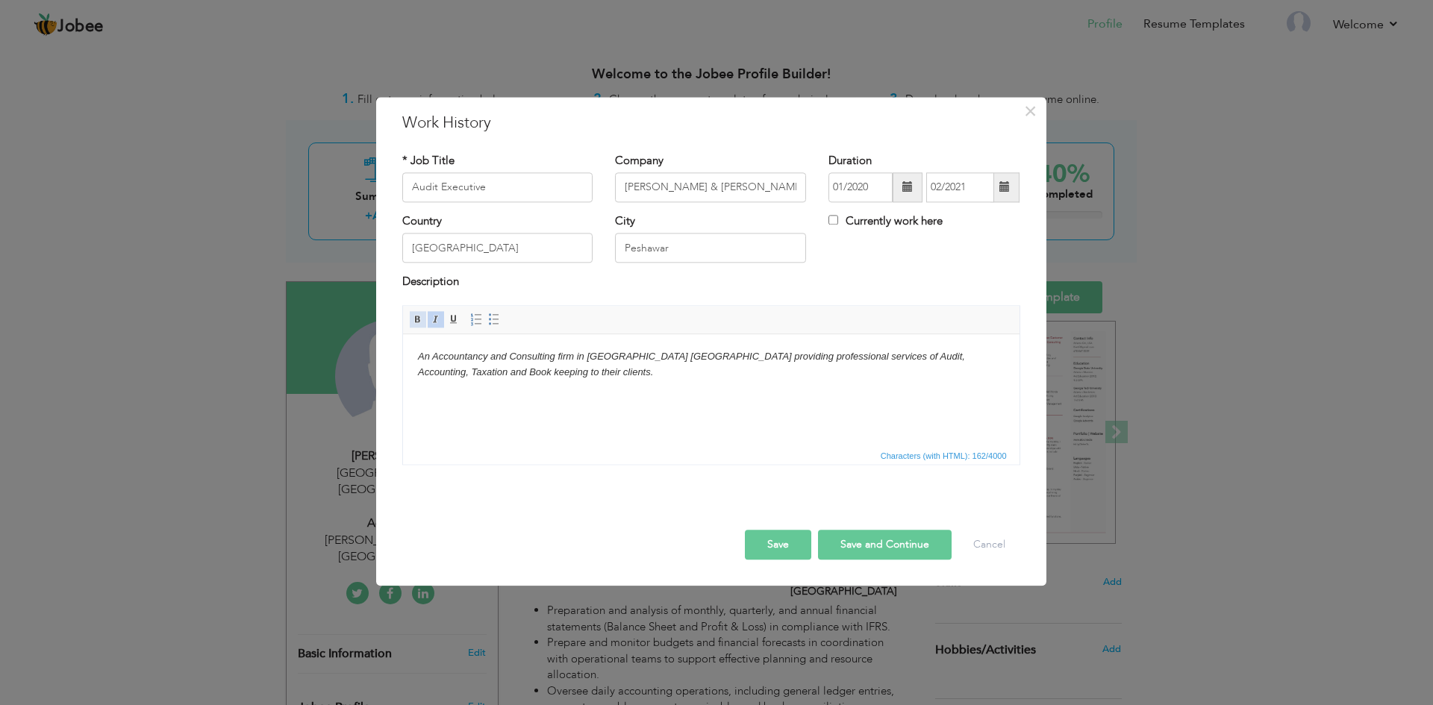
click at [420, 317] on span at bounding box center [418, 319] width 12 height 12
click at [577, 375] on body "An Accountancy and Consulting firm in [GEOGRAPHIC_DATA] [GEOGRAPHIC_DATA] provi…" at bounding box center [710, 364] width 587 height 31
click at [496, 324] on span at bounding box center [494, 319] width 12 height 12
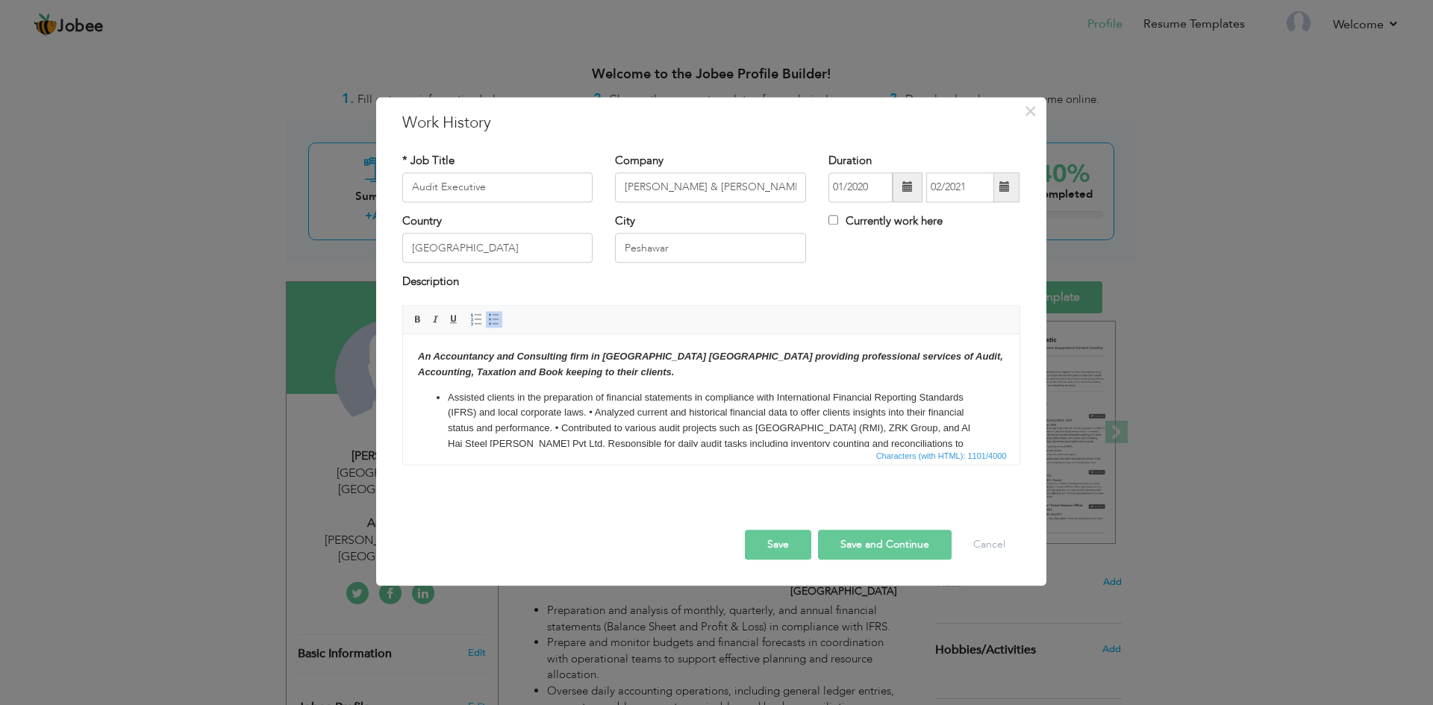
click at [589, 412] on li "Assisted clients in the preparation of financial statements in compliance with …" at bounding box center [710, 452] width 527 height 124
click at [450, 426] on li "• Analyzed current and historical financial data to offer clients insights into…" at bounding box center [710, 475] width 527 height 109
click at [447, 426] on li "Analyzed current and historical financial data to offer clients insights into t…" at bounding box center [710, 475] width 527 height 109
click at [449, 428] on li "Analyzed current and historical financial data to offer clients insights into t…" at bounding box center [710, 475] width 527 height 109
click at [927, 431] on li "Analyzed current and historical financial data to offer clients insights into t…" at bounding box center [710, 475] width 527 height 109
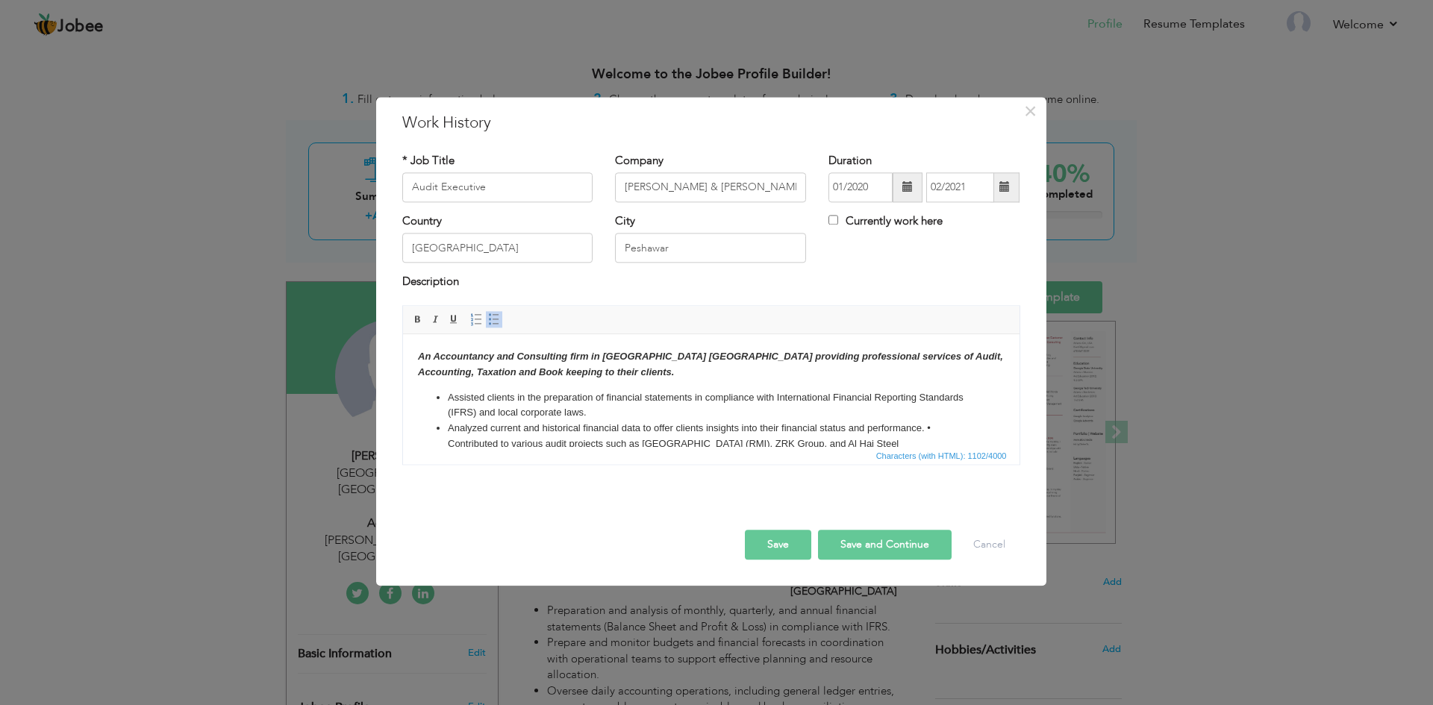
scroll to position [3, 0]
click at [455, 439] on li "• Contributed to various audit projects such as Rehman Medical Institute (RMI),…" at bounding box center [710, 480] width 527 height 93
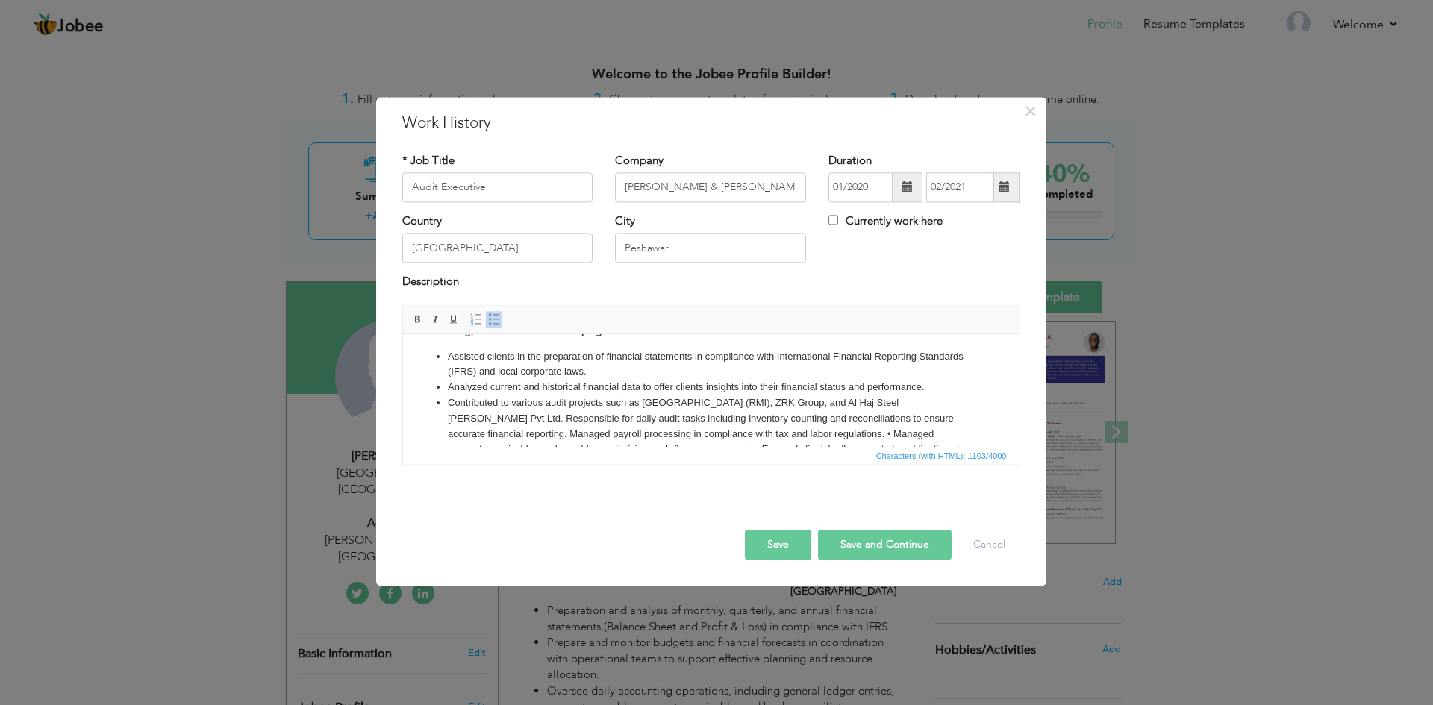
scroll to position [78, 0]
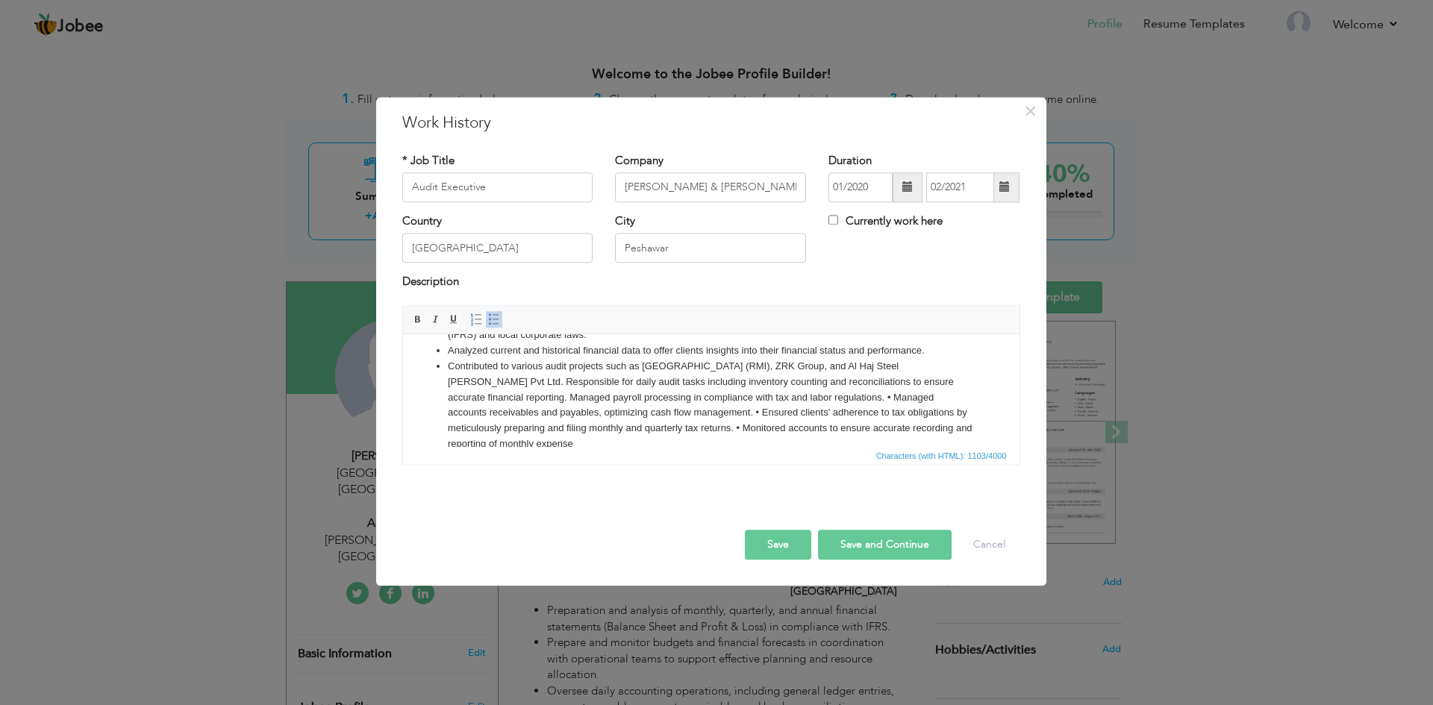
click at [809, 399] on li "Contributed to various audit projects such as Rehman Medical Institute (RMI), Z…" at bounding box center [710, 405] width 527 height 93
click at [453, 413] on li "• Managed accounts receivables and payables, optimizing cash flow management. •…" at bounding box center [710, 428] width 527 height 46
click at [798, 413] on li "Managed accounts receivables and payables, optimizing cash flow management. • E…" at bounding box center [710, 428] width 527 height 46
click at [455, 434] on li "• Ensured clients' adherence to tax obligations by meticulously preparing and f…" at bounding box center [710, 436] width 527 height 31
click at [943, 434] on li "Ensured clients' adherence to tax obligations by meticulously preparing and fil…" at bounding box center [710, 436] width 527 height 31
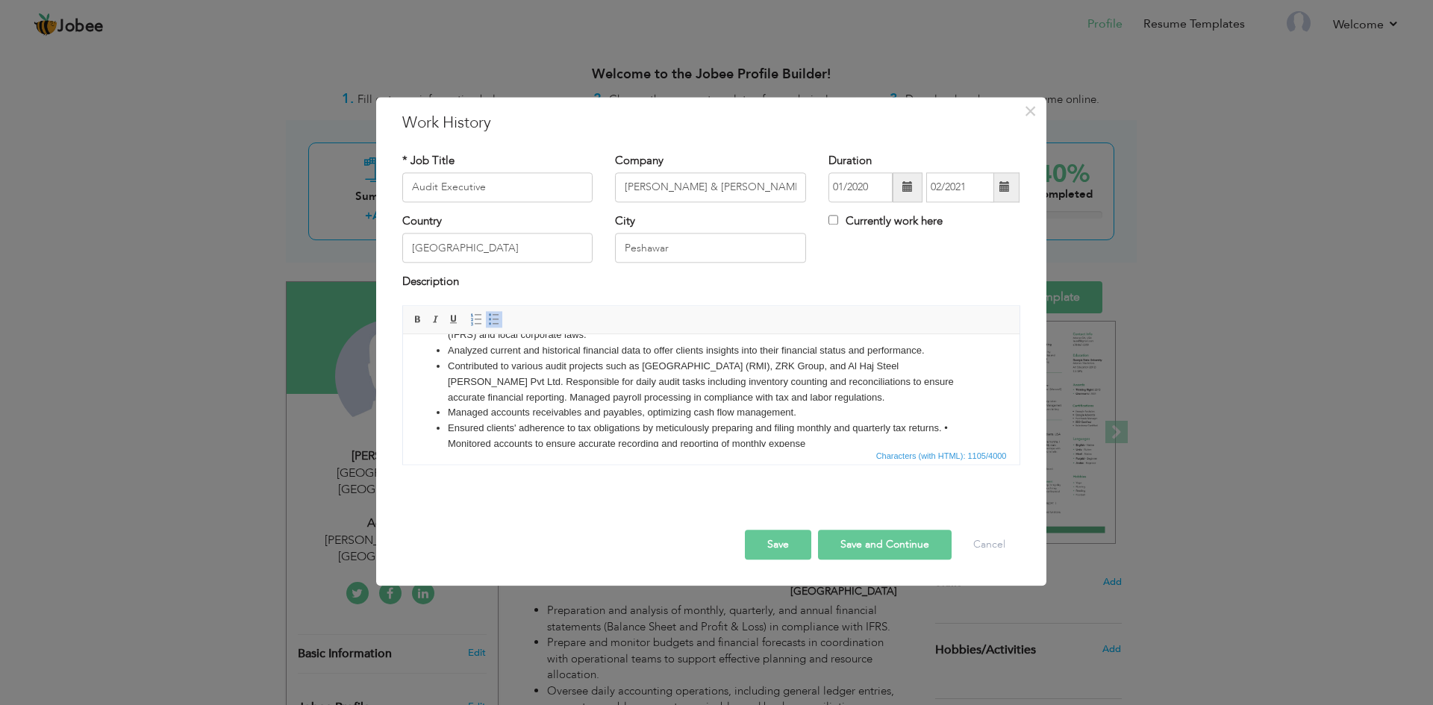
scroll to position [81, 0]
click at [451, 441] on li "• Monitored accounts to ensure accurate recording and reporting of monthly expe…" at bounding box center [710, 442] width 527 height 16
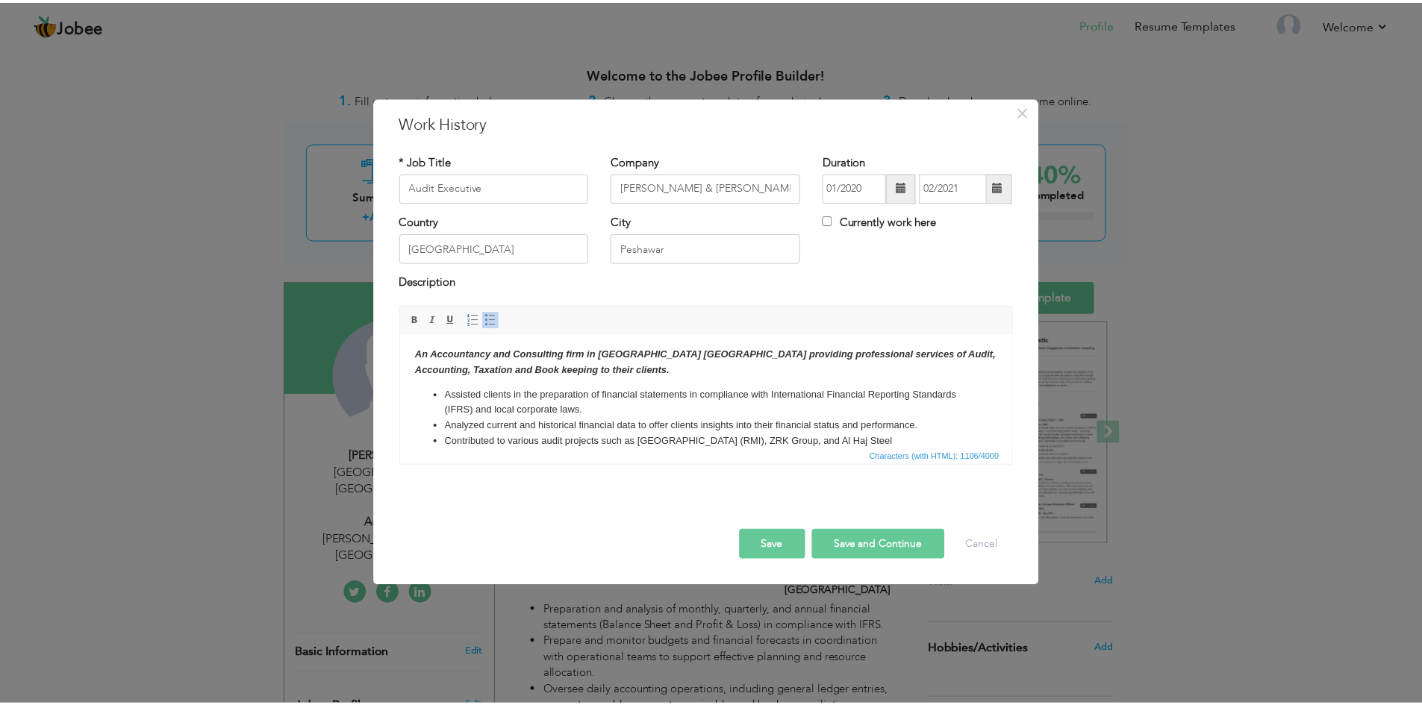
scroll to position [0, 0]
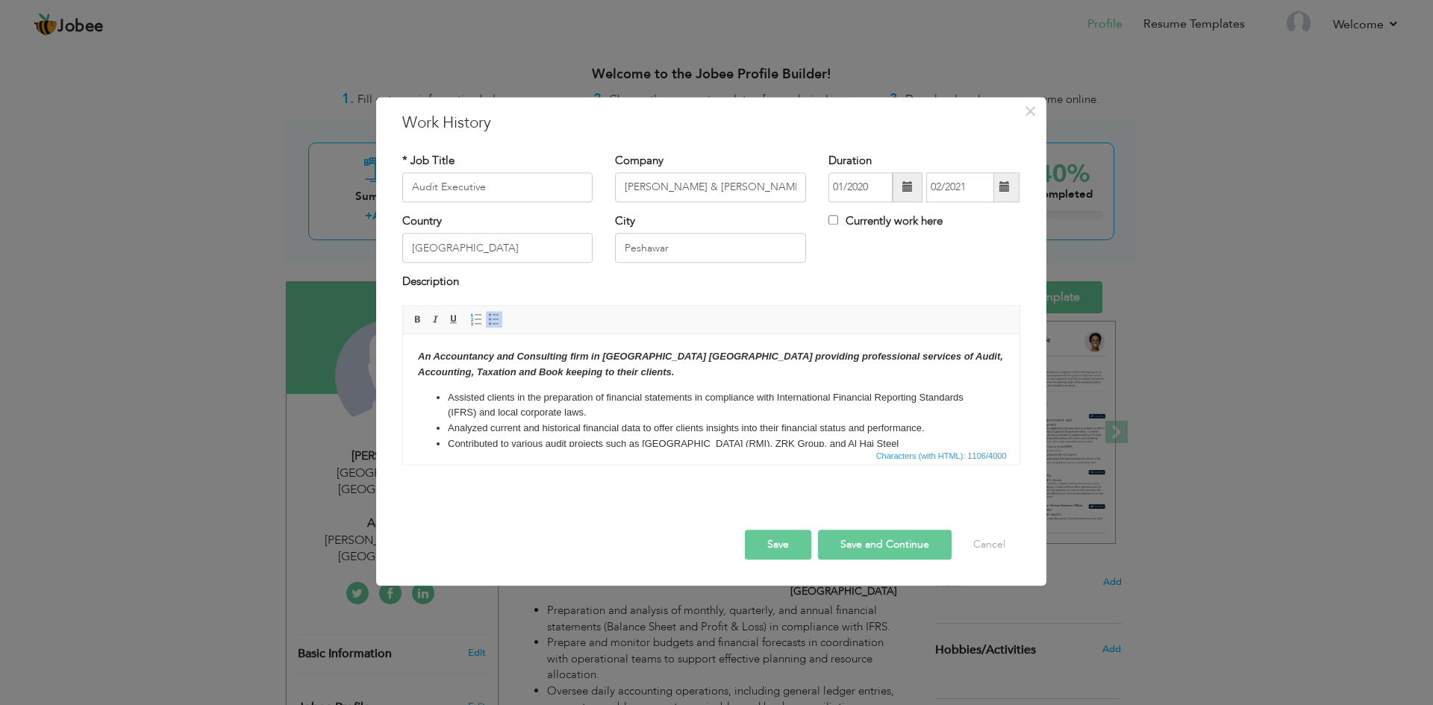
click at [766, 544] on button "Save" at bounding box center [778, 545] width 66 height 30
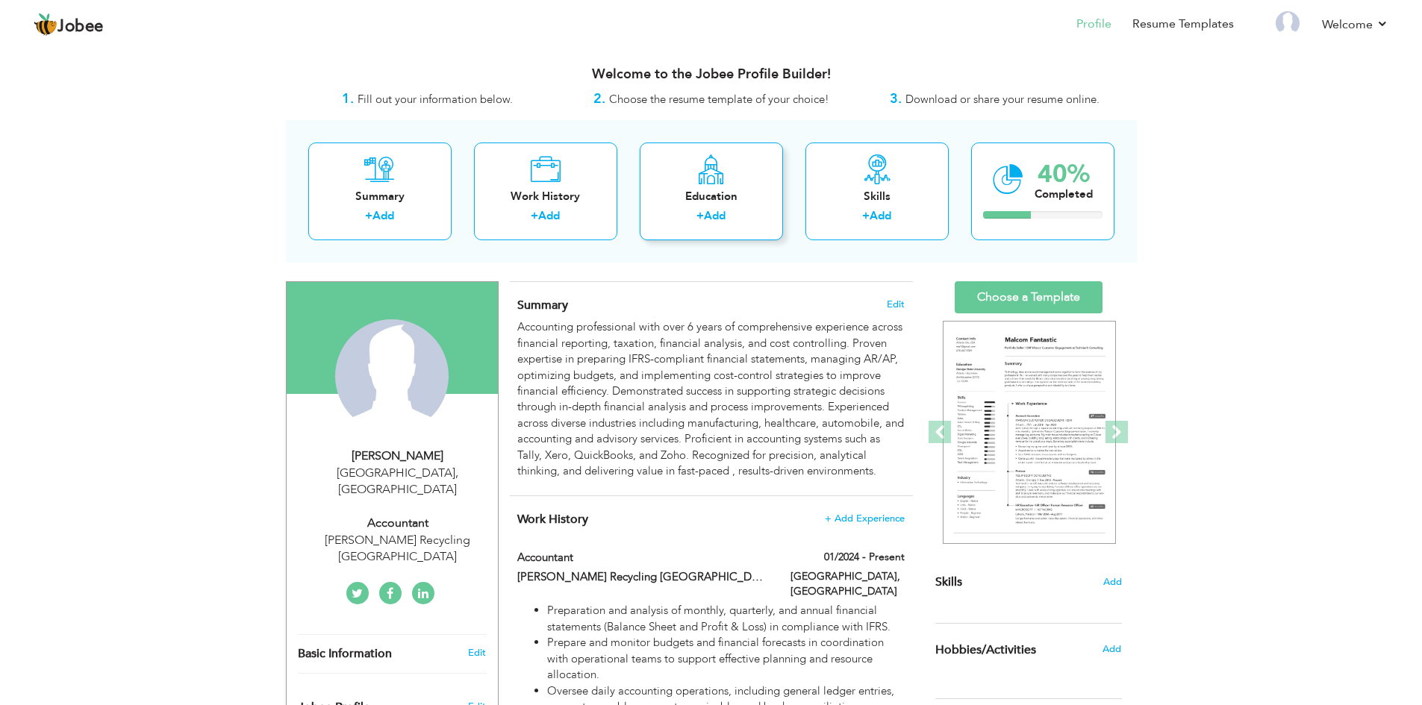
click at [710, 219] on link "Add" at bounding box center [715, 215] width 22 height 15
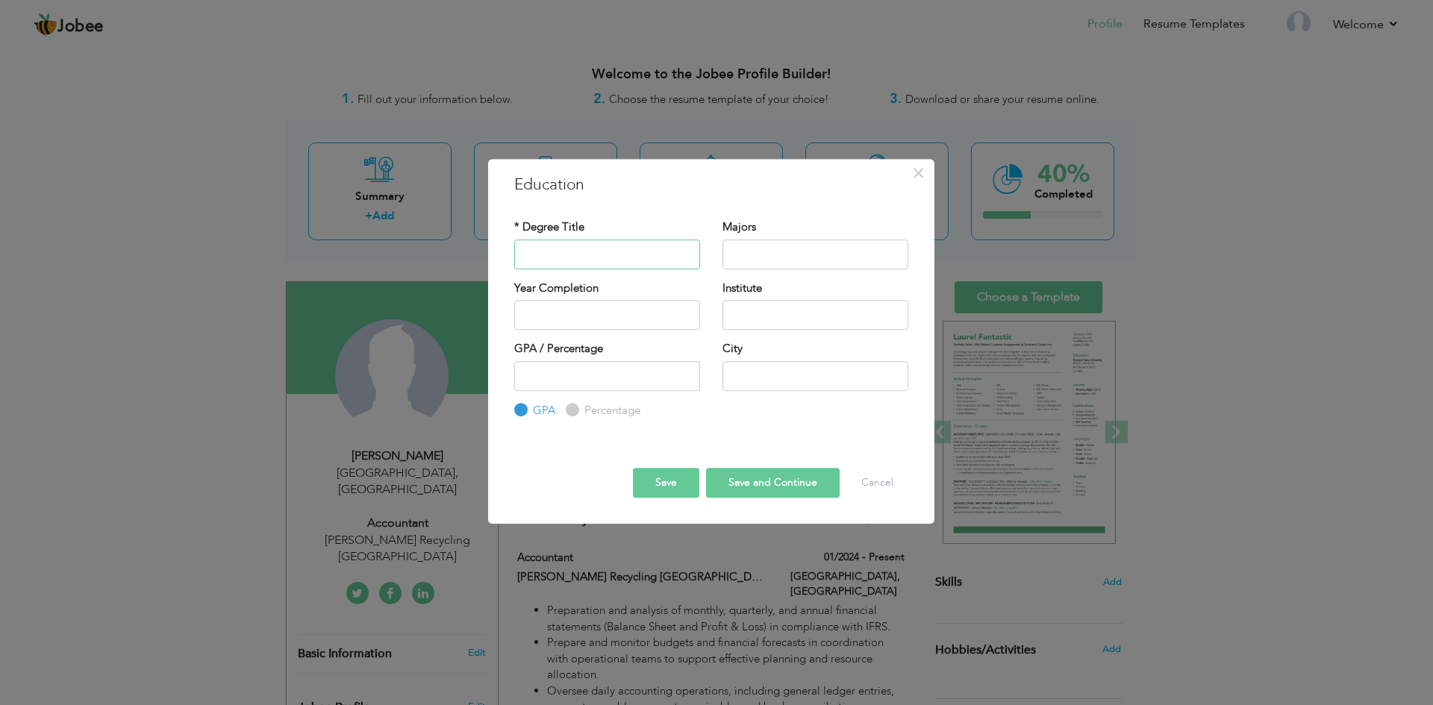
paste input "Association of Chartered Certified Accountants"
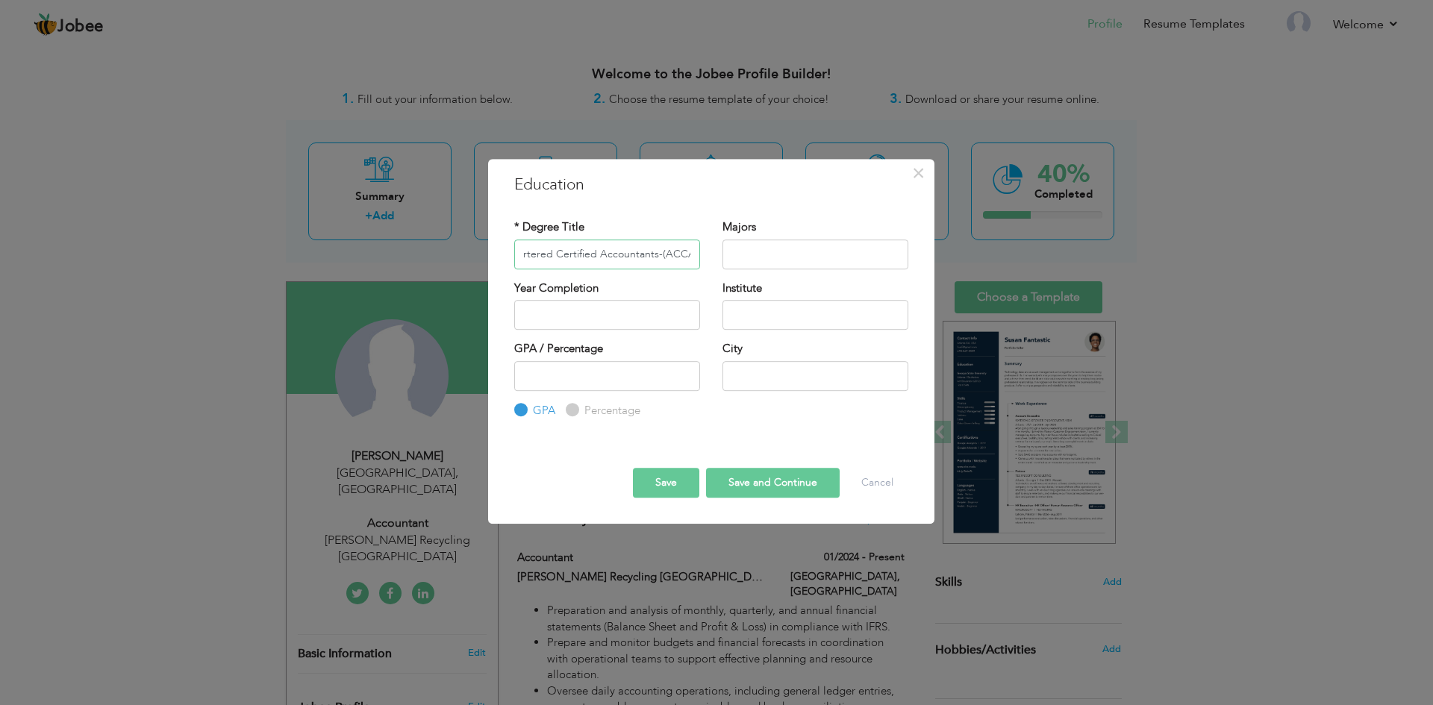
scroll to position [0, 90]
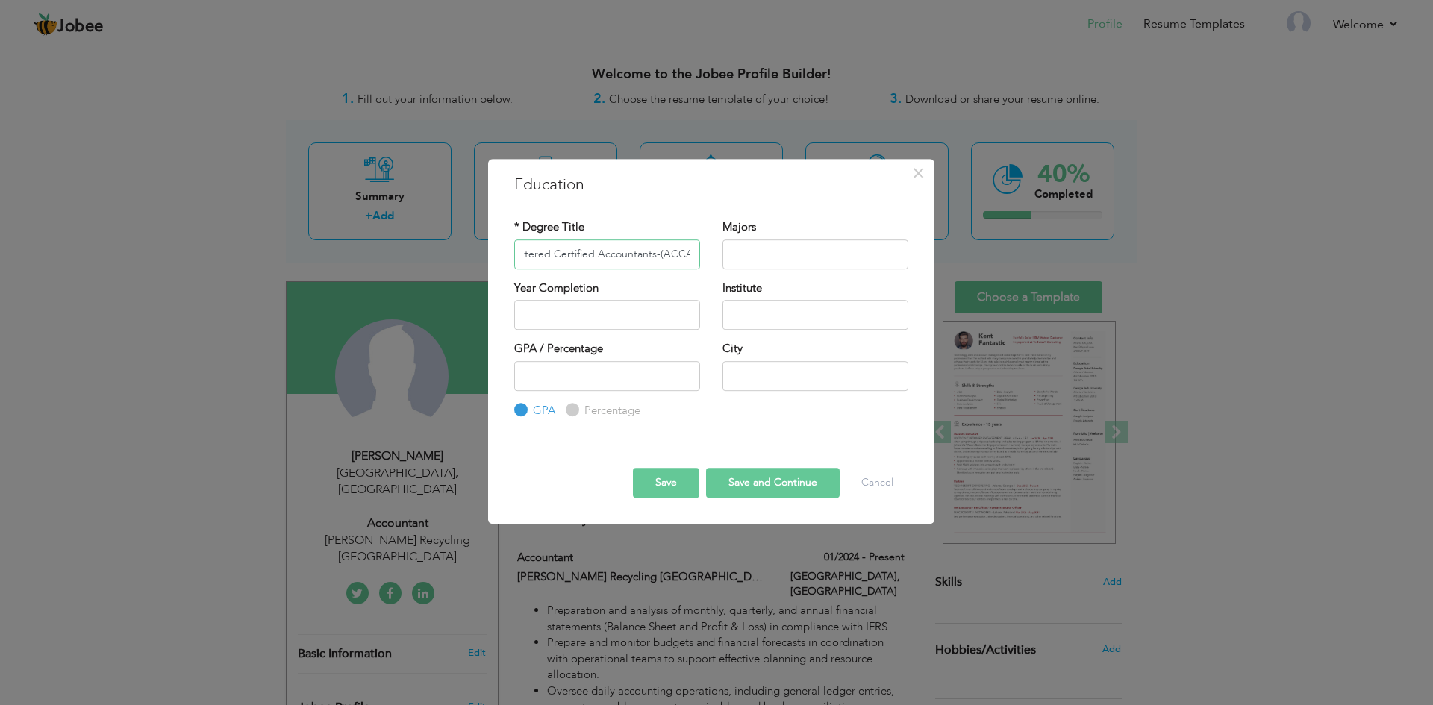
type input "Association of Chartered Certified Accountants-(ACCA)"
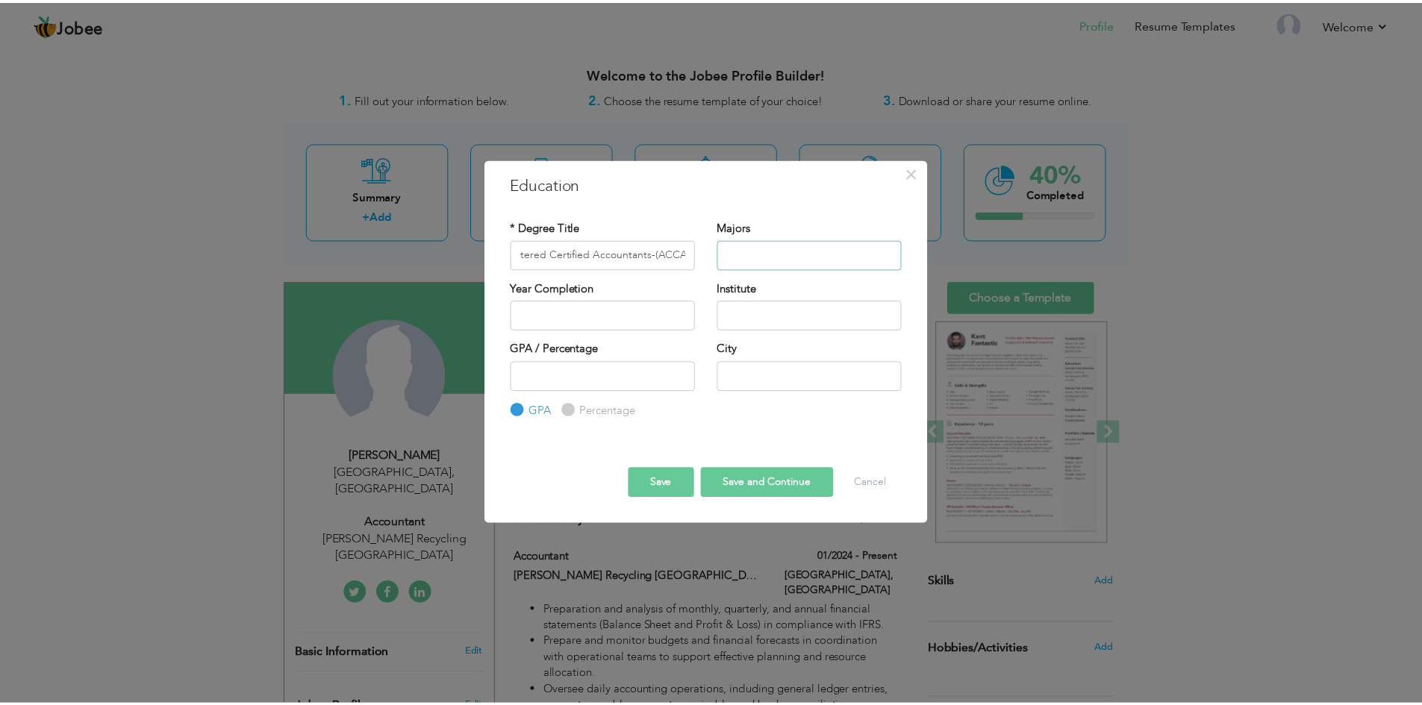
scroll to position [0, 0]
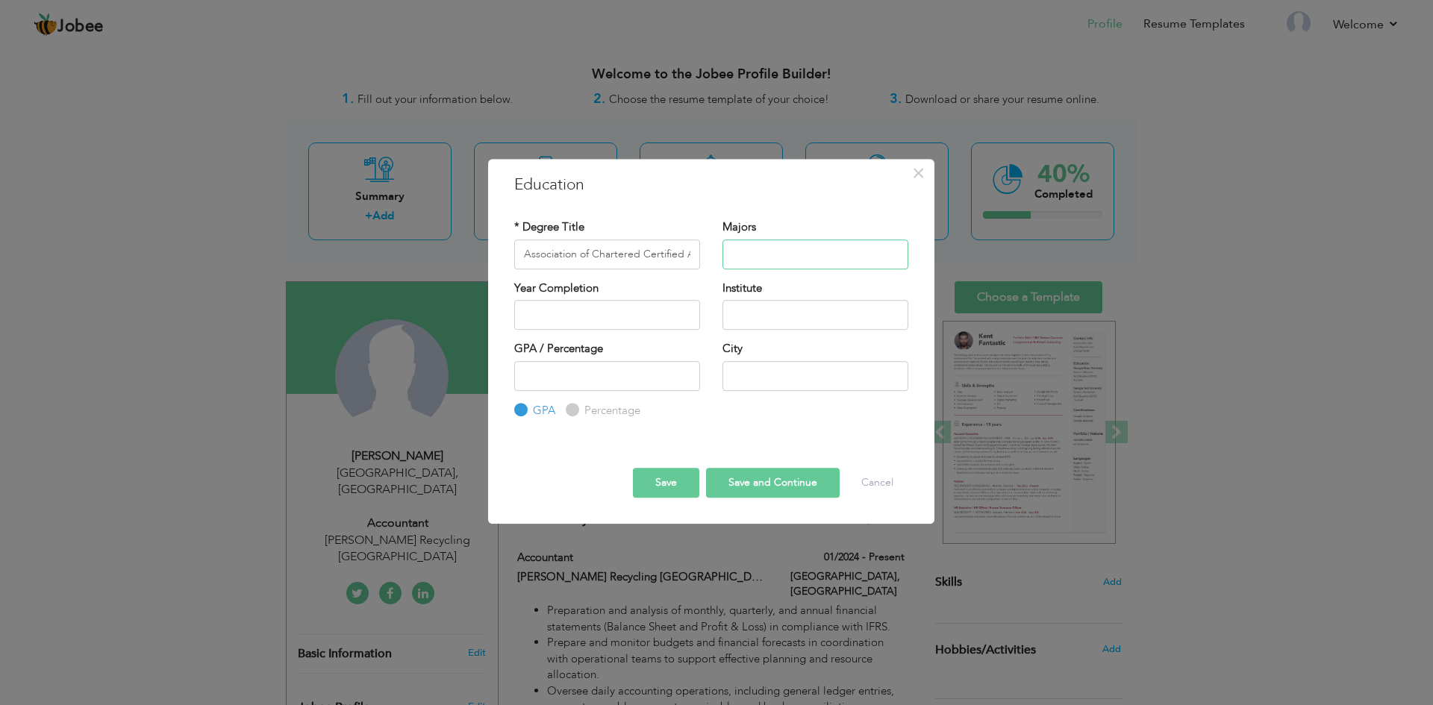
click at [753, 255] on input "text" at bounding box center [815, 255] width 186 height 30
click at [759, 322] on input "text" at bounding box center [815, 315] width 186 height 30
paste input "Skans School of Accountancy"
type input "Skans School of Accountancy"
click at [686, 381] on input "-1" at bounding box center [607, 376] width 186 height 30
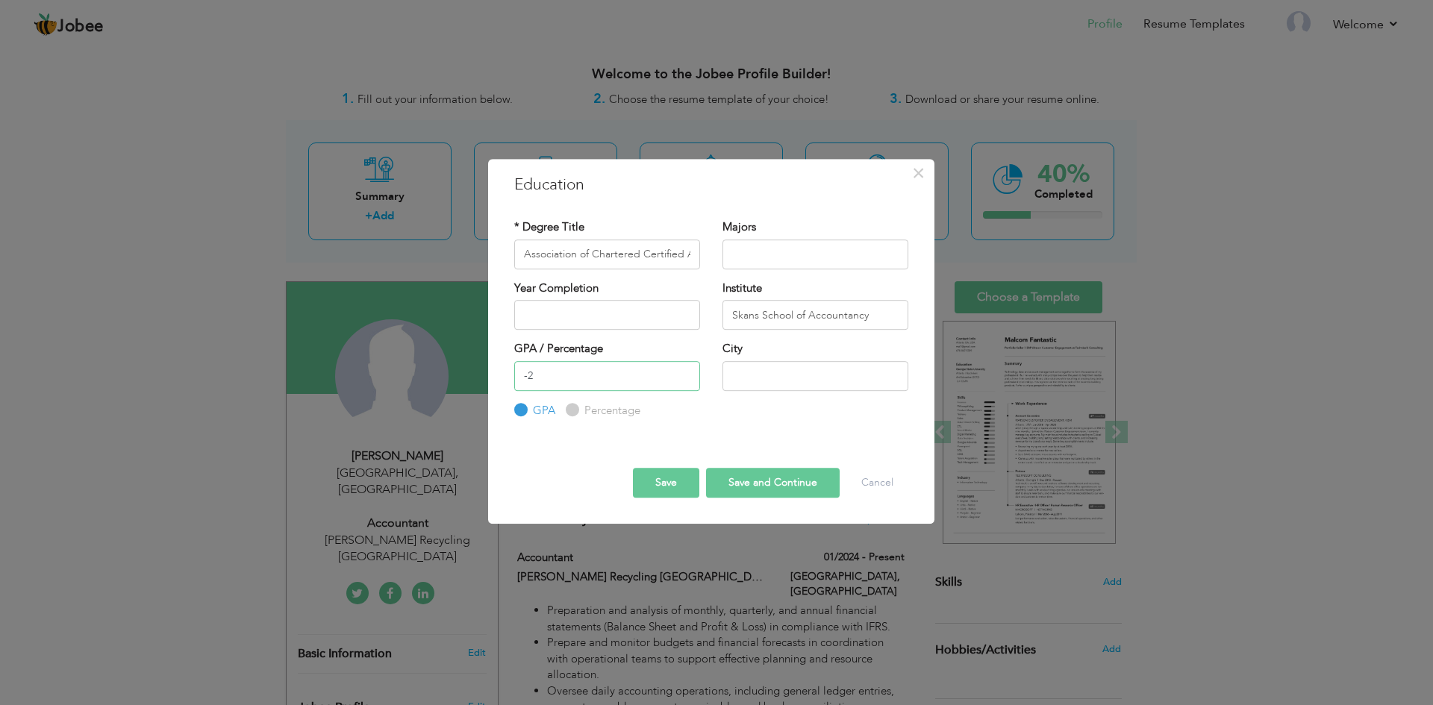
click at [686, 381] on input "-2" at bounding box center [607, 376] width 186 height 30
click at [682, 365] on input "-2" at bounding box center [607, 376] width 186 height 30
click at [685, 374] on input "-1" at bounding box center [607, 376] width 186 height 30
type input "0"
click at [685, 374] on input "0" at bounding box center [607, 376] width 186 height 30
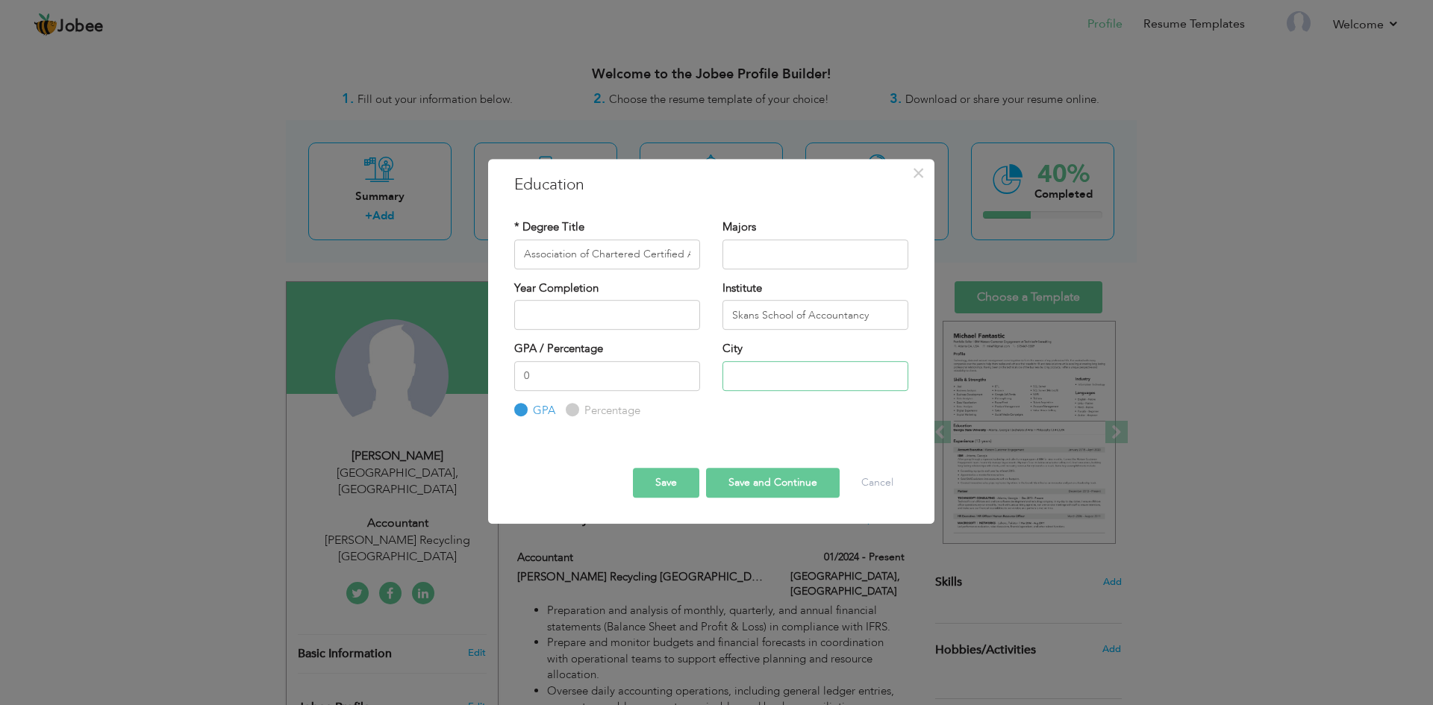
click at [781, 382] on input "text" at bounding box center [815, 376] width 186 height 30
click at [743, 483] on button "Save and Continue" at bounding box center [773, 483] width 134 height 30
click at [581, 407] on label "Percentage" at bounding box center [611, 411] width 60 height 16
click at [575, 407] on input "Percentage" at bounding box center [571, 410] width 10 height 10
radio input "true"
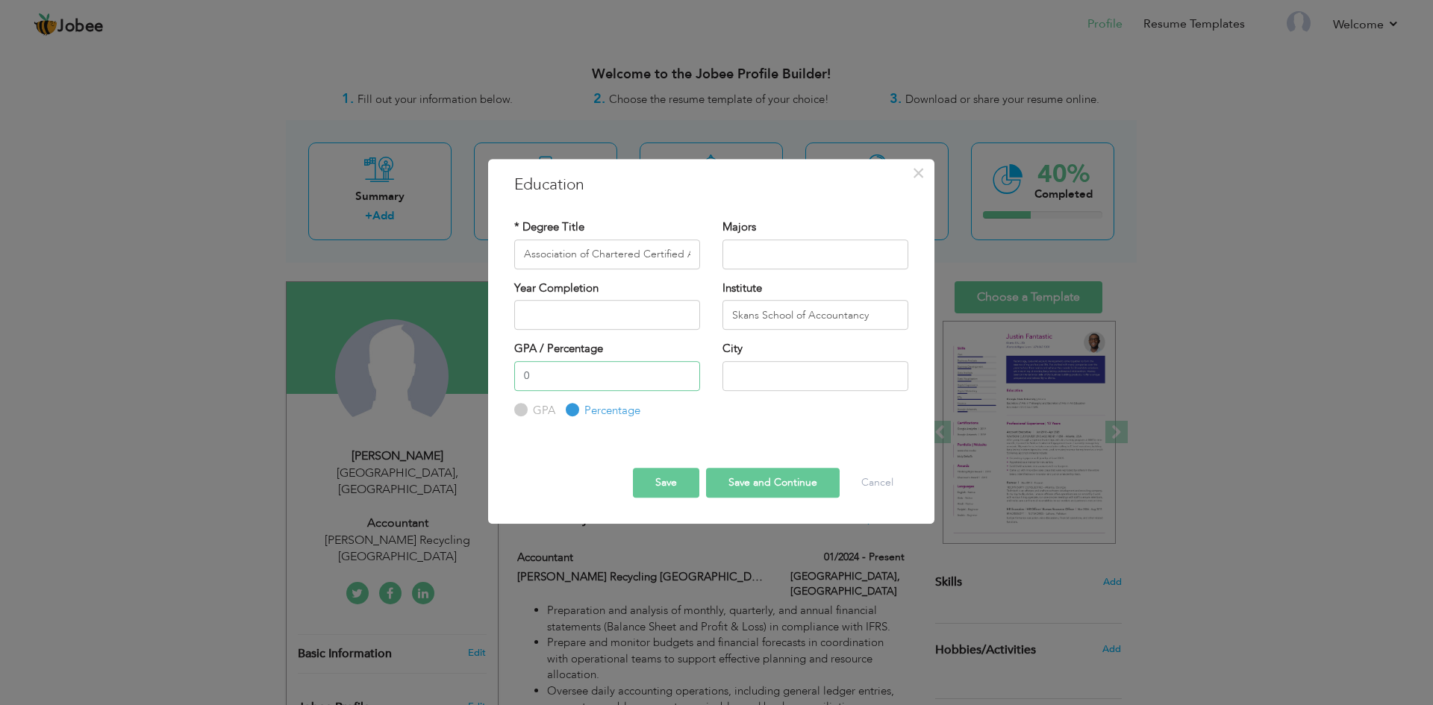
click at [639, 369] on input "0" at bounding box center [607, 376] width 186 height 30
type input "0"
type input "80"
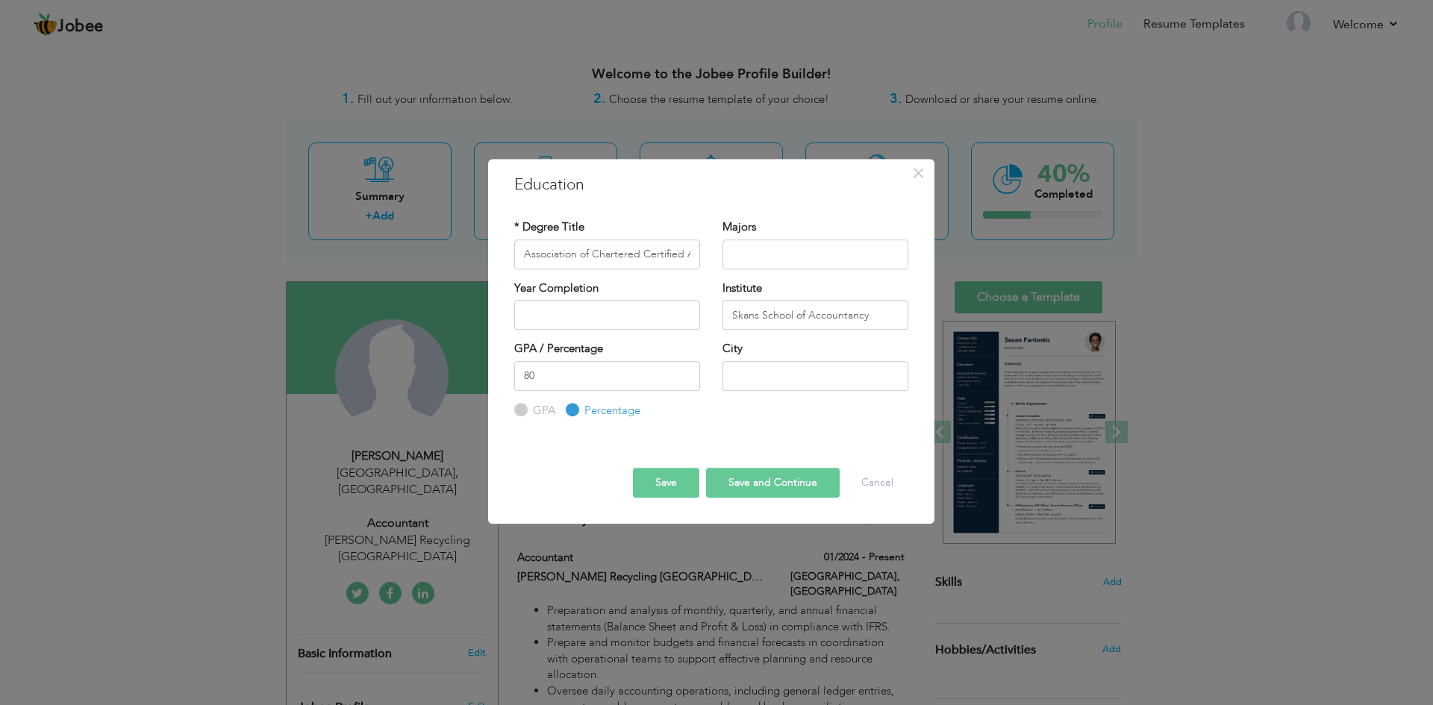
click at [764, 485] on button "Save and Continue" at bounding box center [773, 483] width 134 height 30
radio input "true"
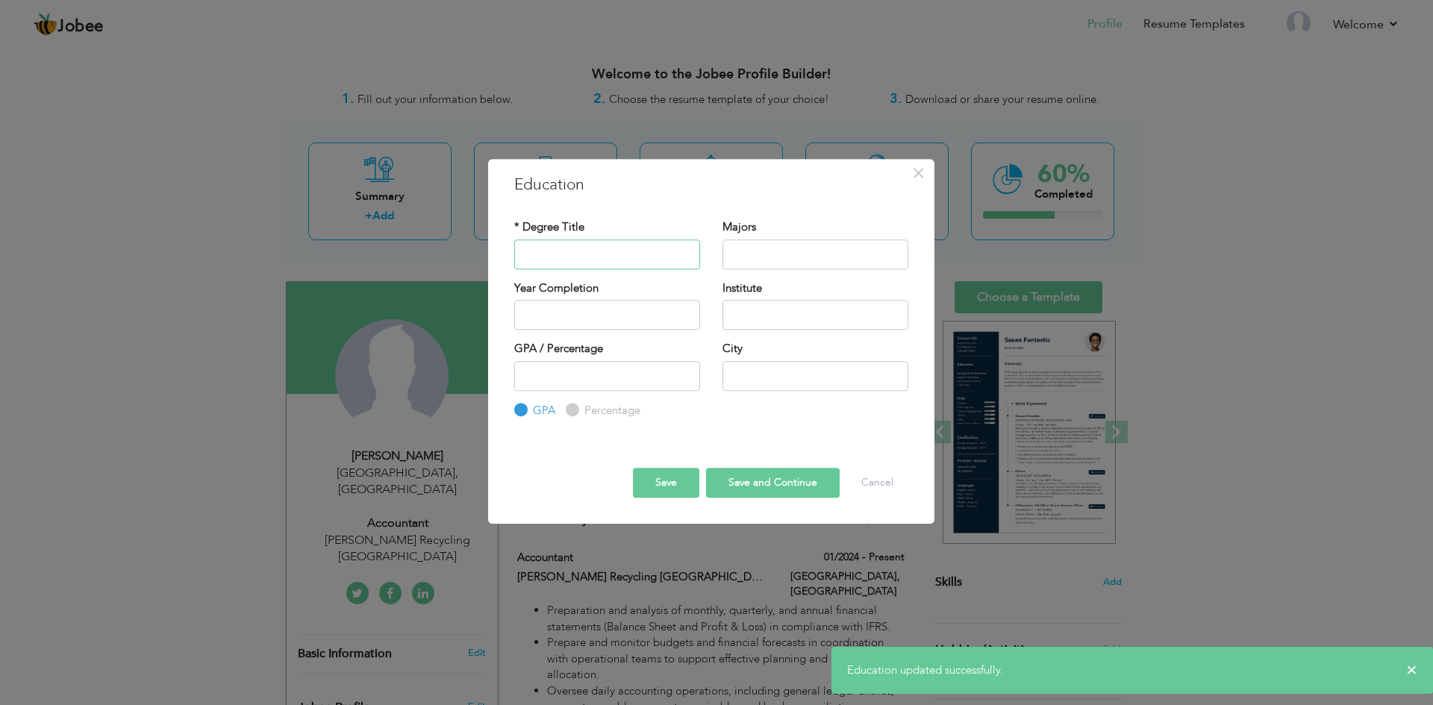
click at [596, 249] on input "text" at bounding box center [607, 255] width 186 height 30
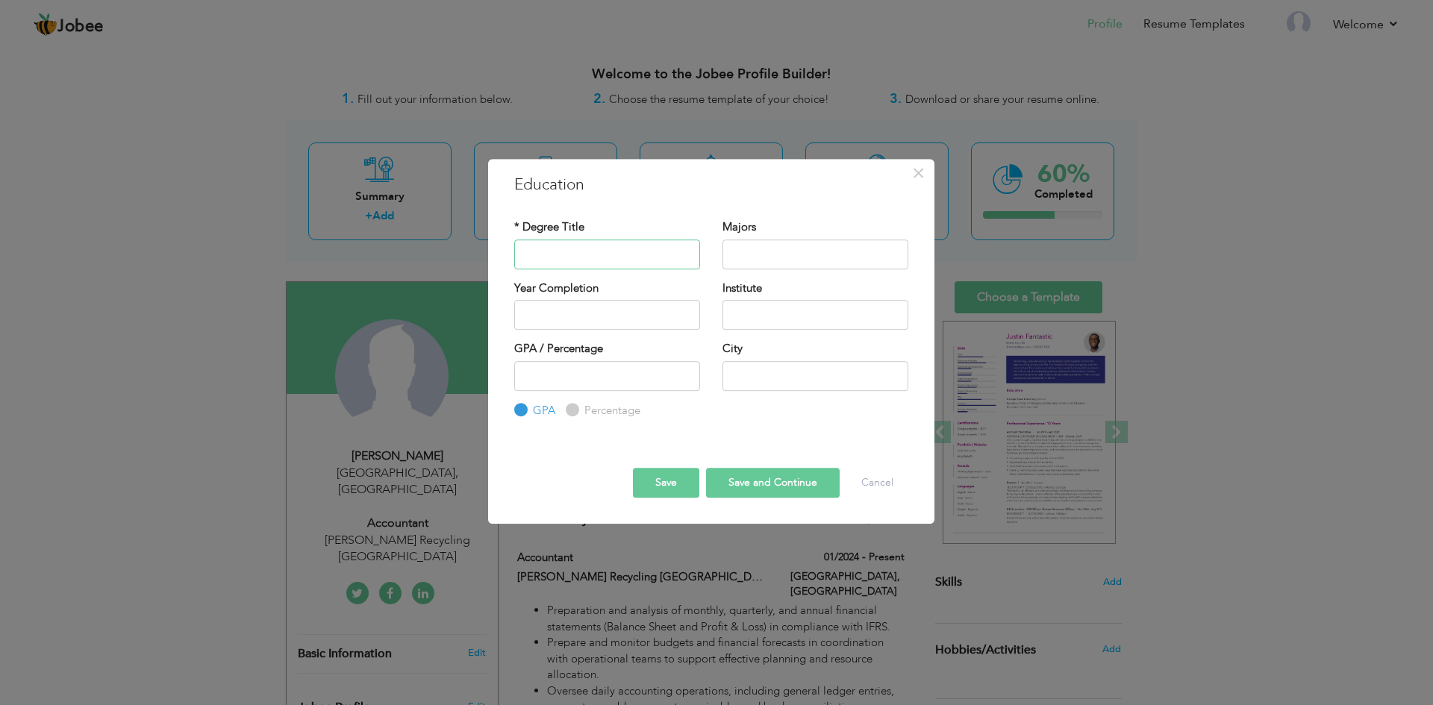
paste input "Bachelor in Applied Accounting"
type input "Bachelor in Applied Accounting"
click at [772, 306] on input "text" at bounding box center [815, 315] width 186 height 30
paste input "Oxford Brookes University UK"
click at [853, 316] on input "Oxford Brookes University UK" at bounding box center [815, 315] width 186 height 30
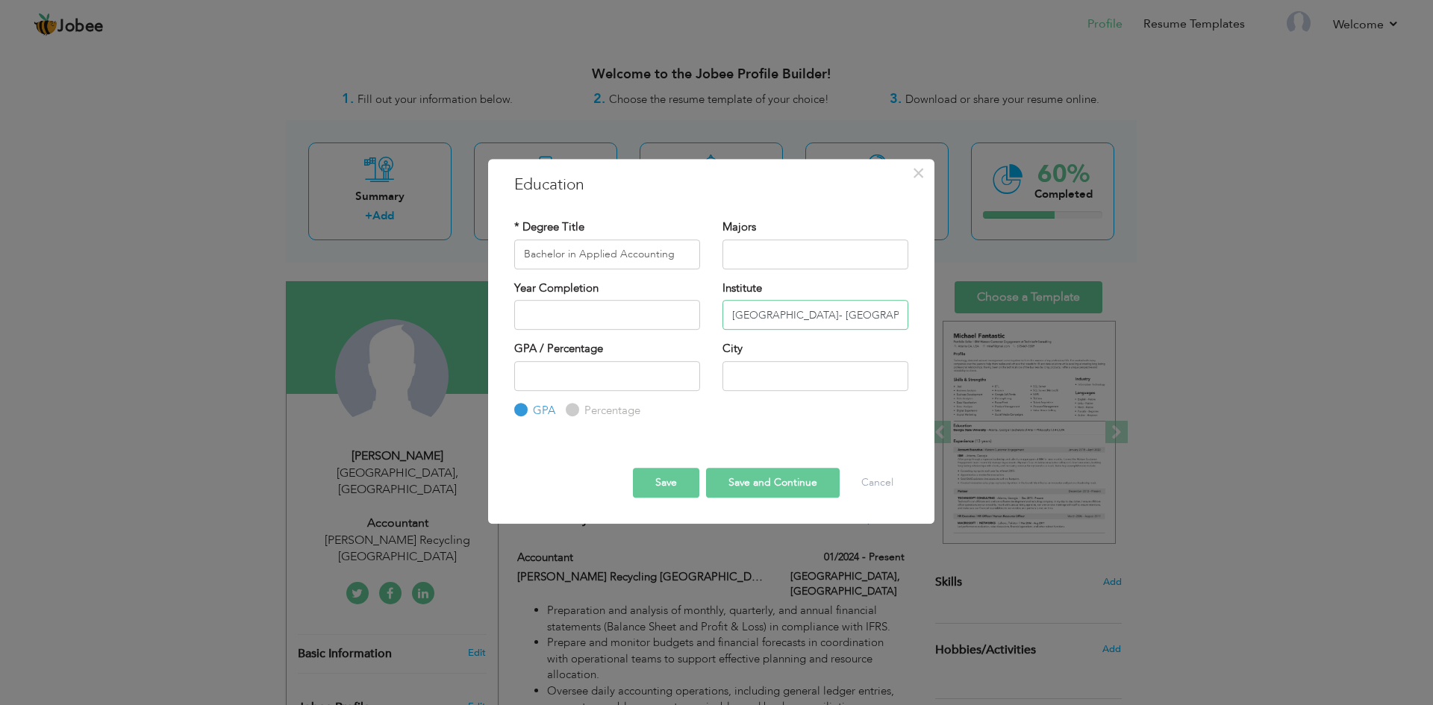
drag, startPoint x: 862, startPoint y: 313, endPoint x: 871, endPoint y: 309, distance: 10.0
click at [871, 309] on input "[GEOGRAPHIC_DATA]- [GEOGRAPHIC_DATA]" at bounding box center [815, 315] width 186 height 30
type input "[GEOGRAPHIC_DATA]- [GEOGRAPHIC_DATA]"
click at [831, 374] on input "text" at bounding box center [815, 376] width 186 height 30
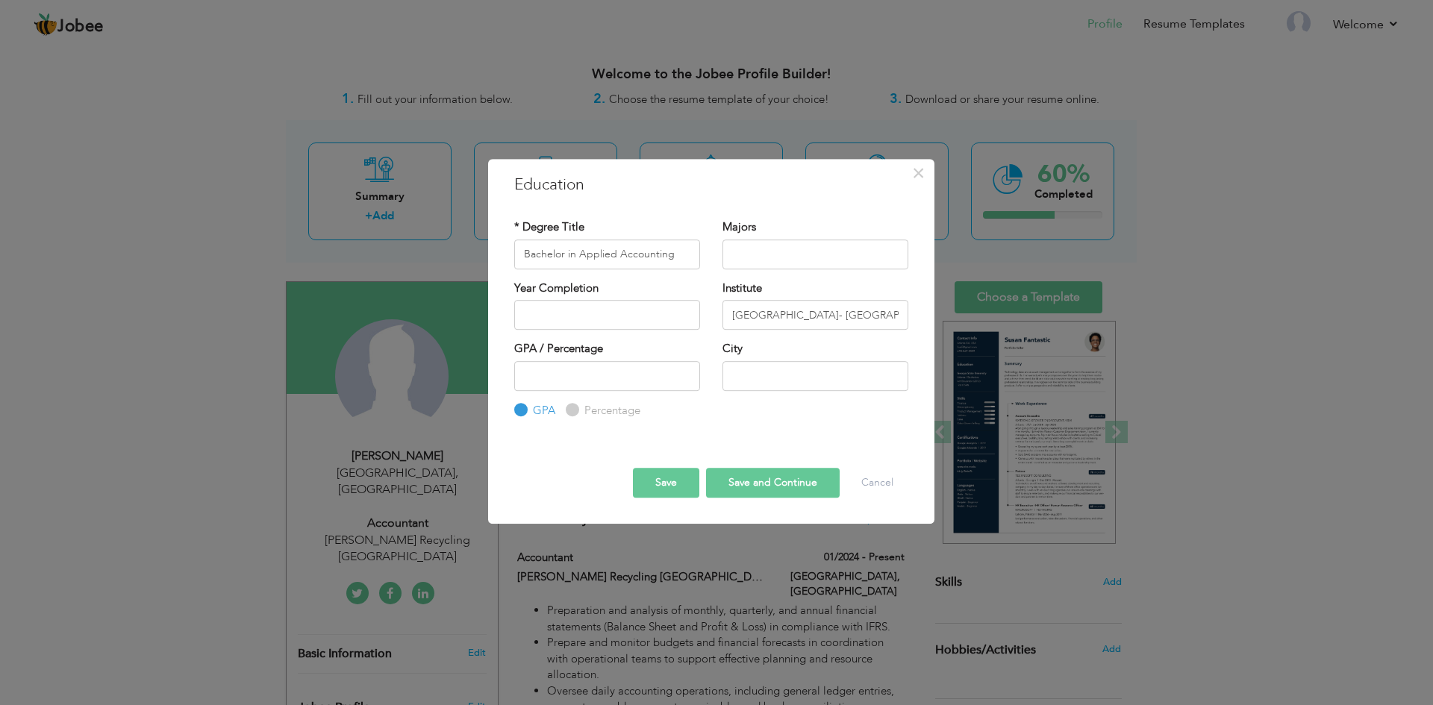
click at [572, 409] on input "Percentage" at bounding box center [571, 410] width 10 height 10
radio input "true"
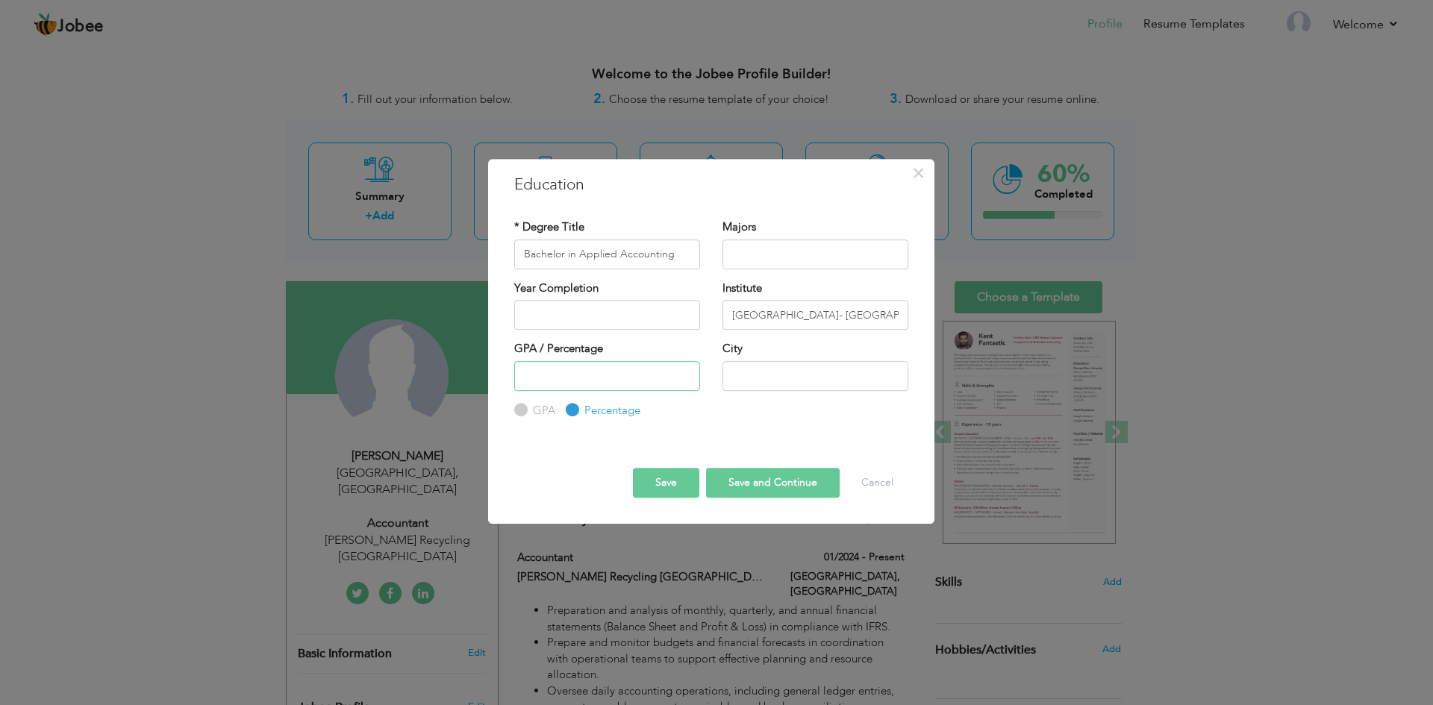
click at [616, 378] on input "number" at bounding box center [607, 376] width 186 height 30
type input "80"
click at [664, 482] on button "Save" at bounding box center [666, 483] width 66 height 30
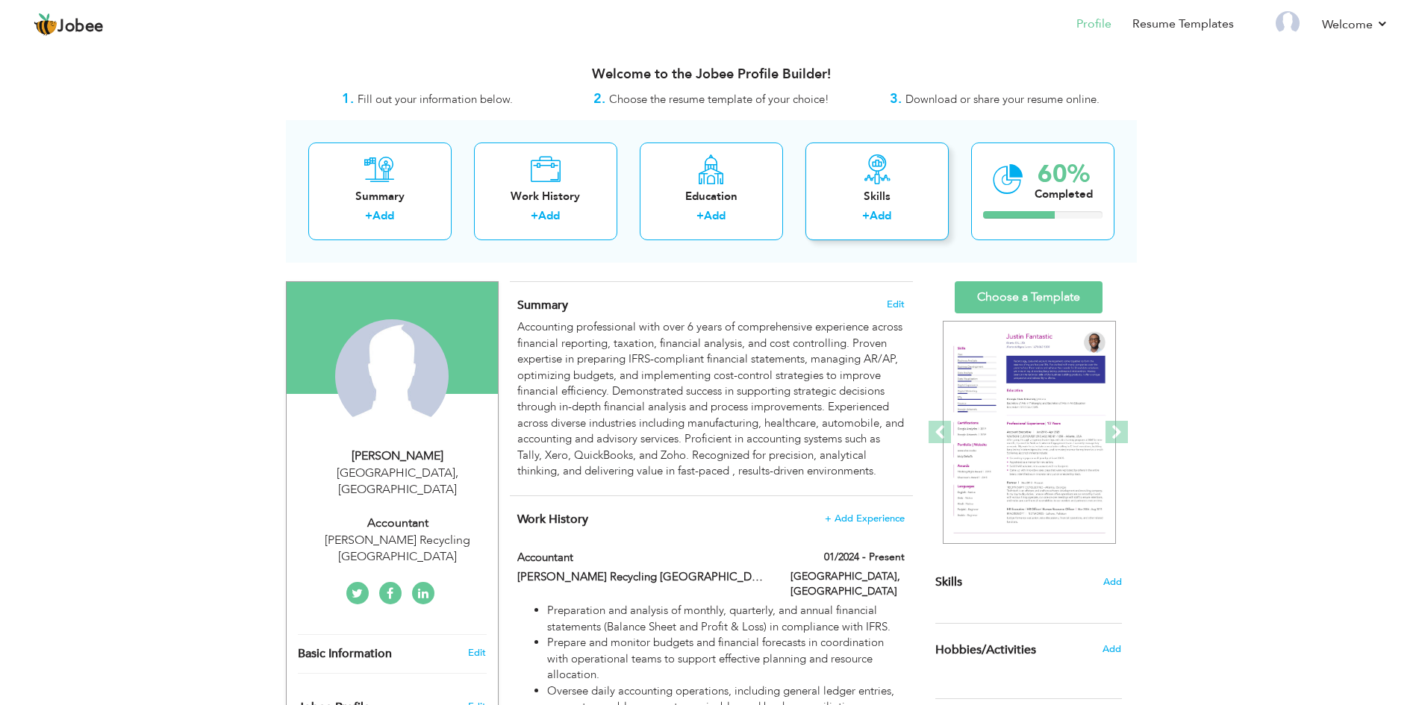
click at [873, 221] on link "Add" at bounding box center [880, 215] width 22 height 15
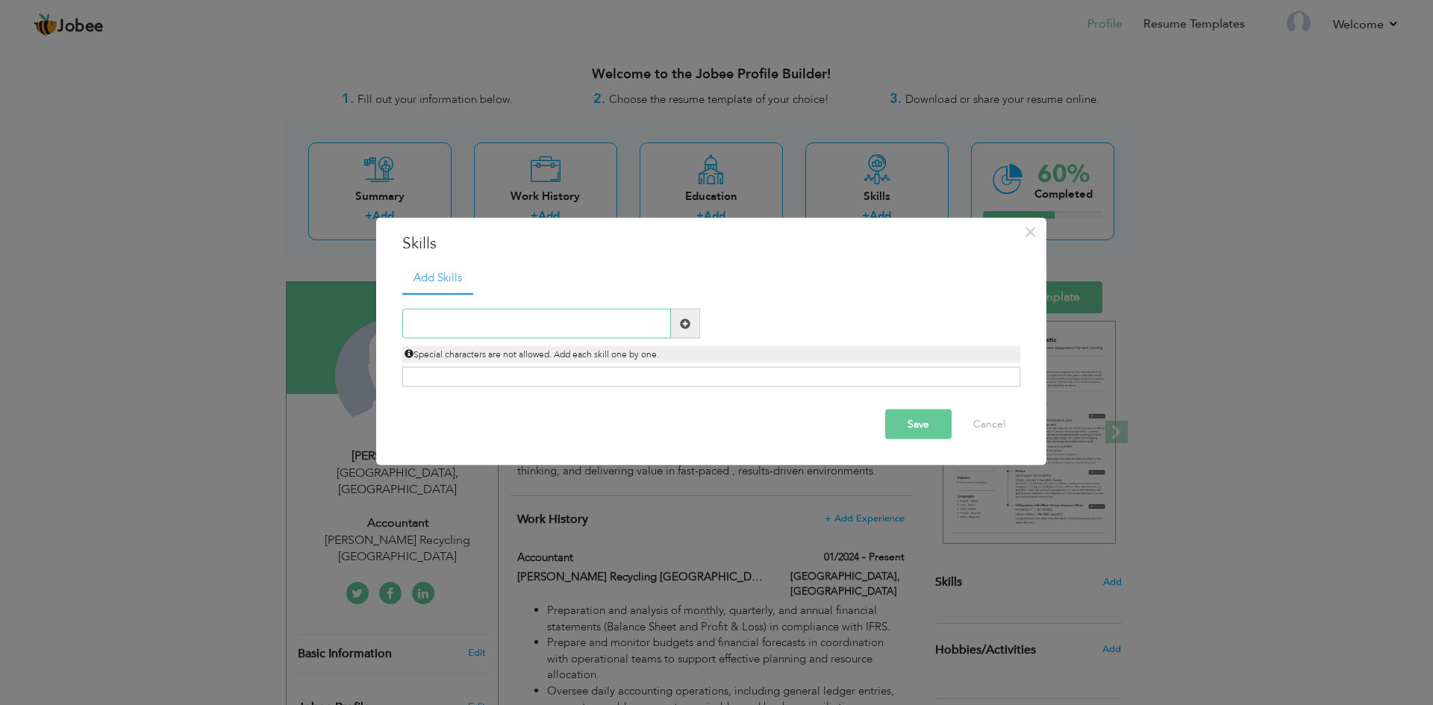
click at [481, 327] on input "text" at bounding box center [536, 324] width 269 height 30
paste input "• Financial Statements"
click at [430, 334] on input "• Financial Statements" at bounding box center [536, 324] width 269 height 30
type input "Financial Statements"
click at [684, 330] on span at bounding box center [685, 324] width 29 height 30
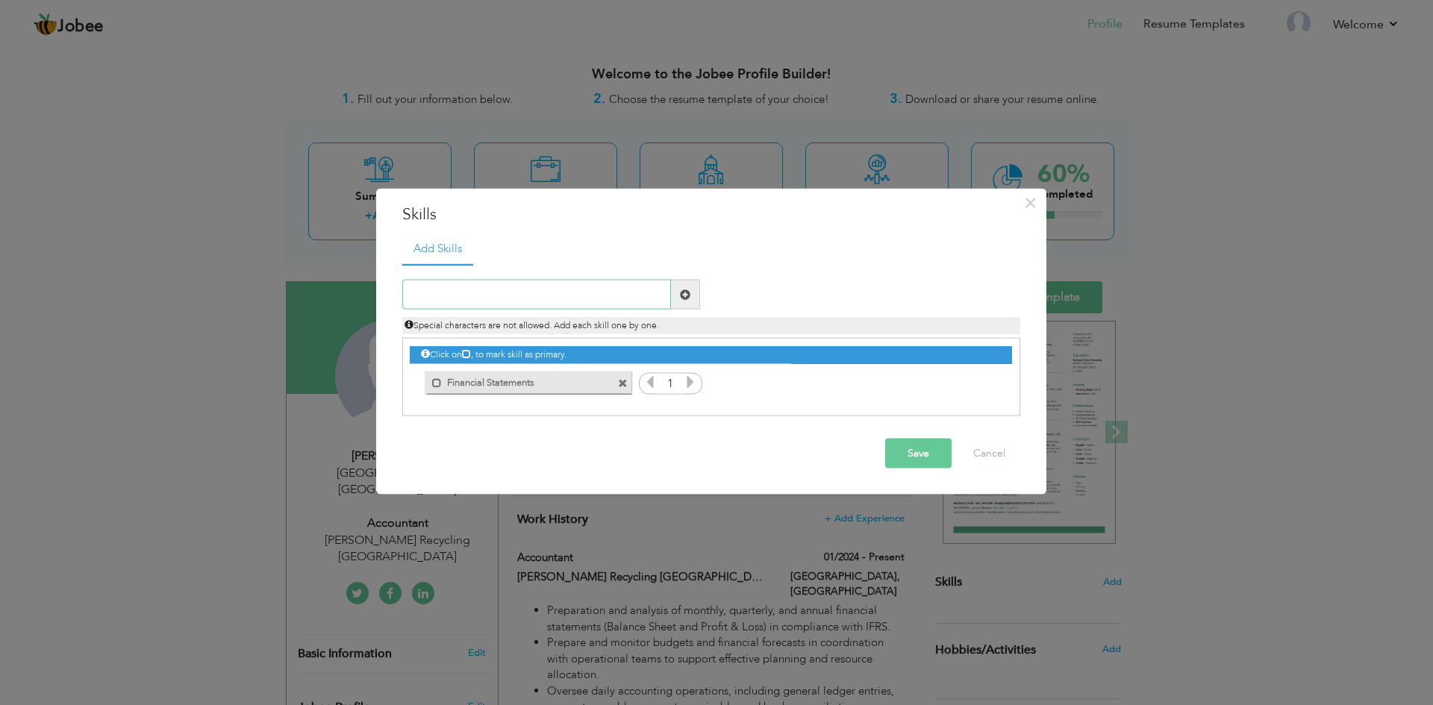
click at [464, 301] on input "text" at bounding box center [536, 295] width 269 height 30
paste input "• IFRS Standards Implementation"
click at [429, 299] on input "• IFRS Standards Implementation" at bounding box center [536, 295] width 269 height 30
type input "IFRS Standards Implementation"
click at [684, 304] on span at bounding box center [685, 295] width 29 height 30
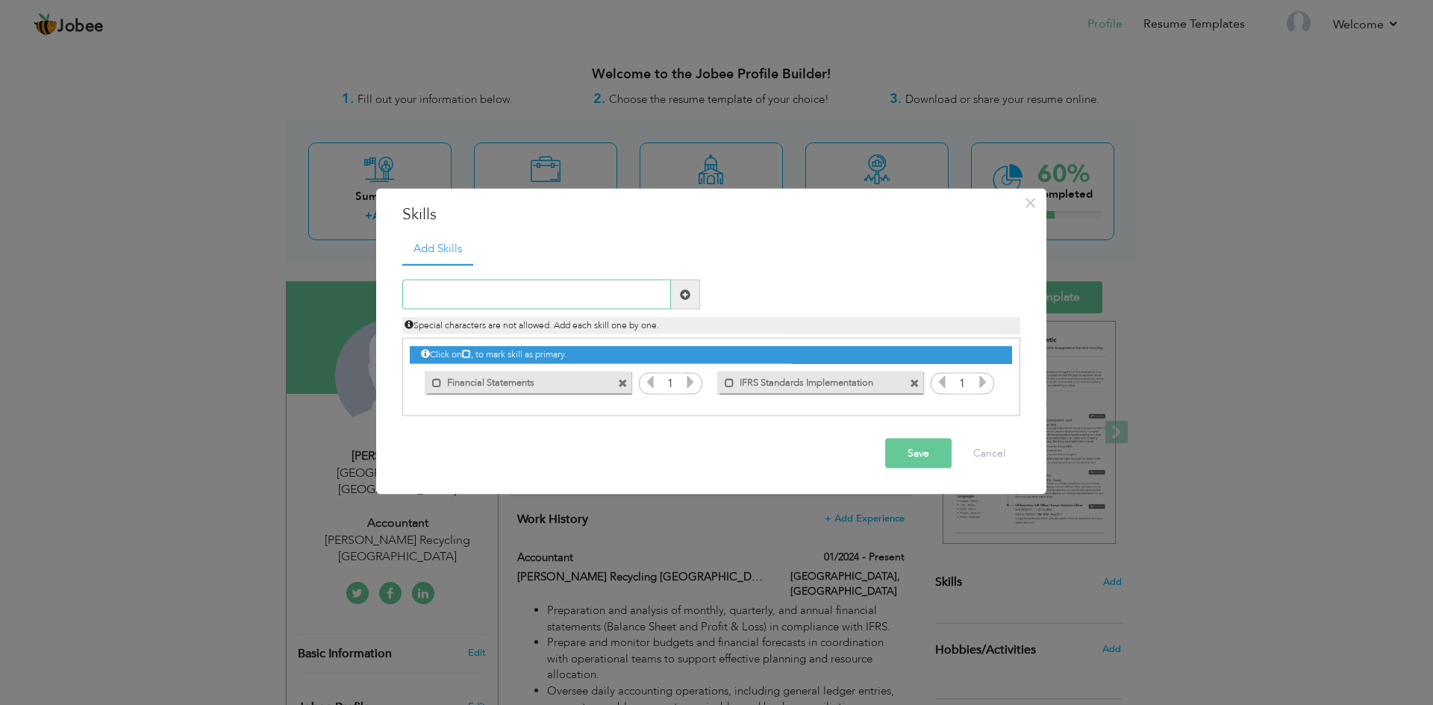
click at [546, 303] on input "text" at bounding box center [536, 295] width 269 height 30
paste input "• Inventory & Fixed Assets Management"
click at [430, 295] on input "• Inventory & Fixed Assets Management" at bounding box center [536, 295] width 269 height 30
click at [435, 292] on input "• Inventory & Fixed Assets Management" at bounding box center [536, 295] width 269 height 30
drag, startPoint x: 431, startPoint y: 294, endPoint x: 360, endPoint y: 296, distance: 70.9
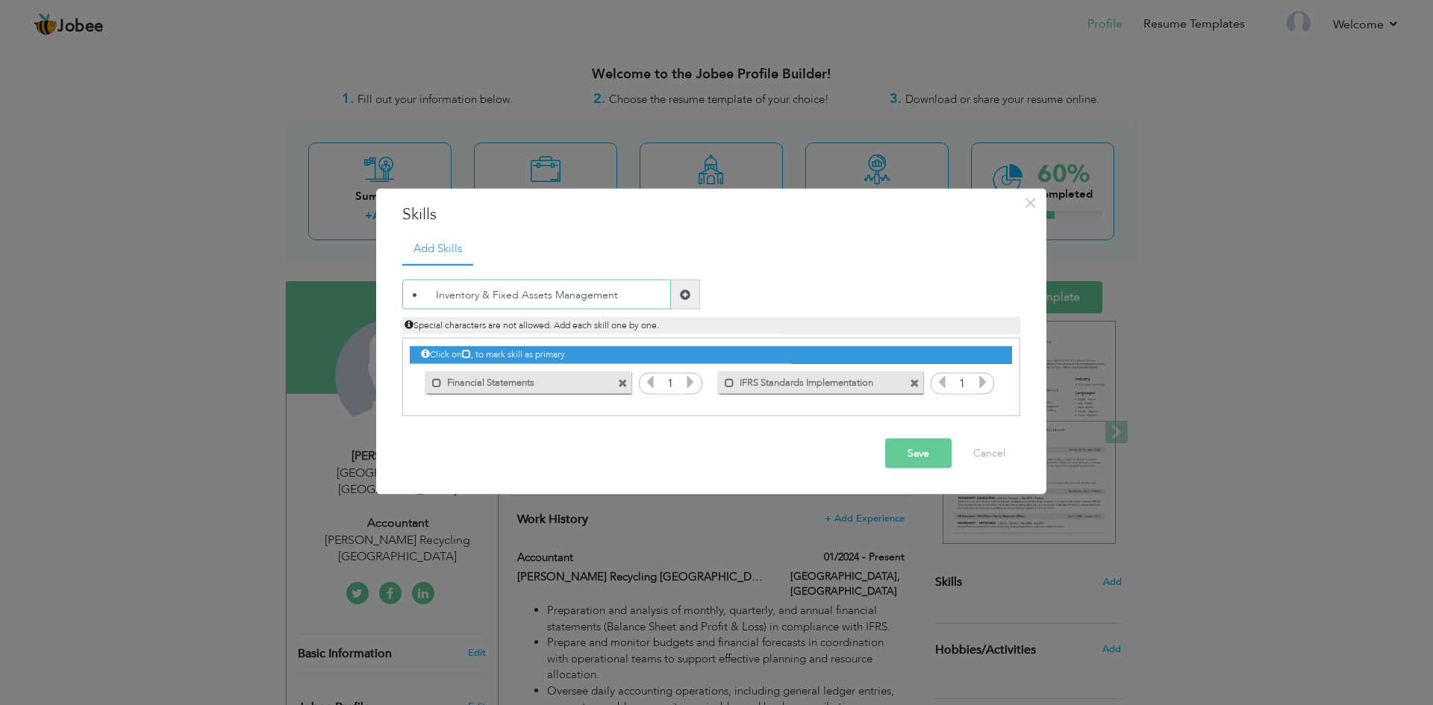
click at [360, 296] on div "× Skills Add Skills • Inventory & Fixed Assets Management 1 1" at bounding box center [716, 352] width 1433 height 705
type input "Inventory & Fixed Assets Management"
click at [683, 299] on span at bounding box center [685, 294] width 10 height 10
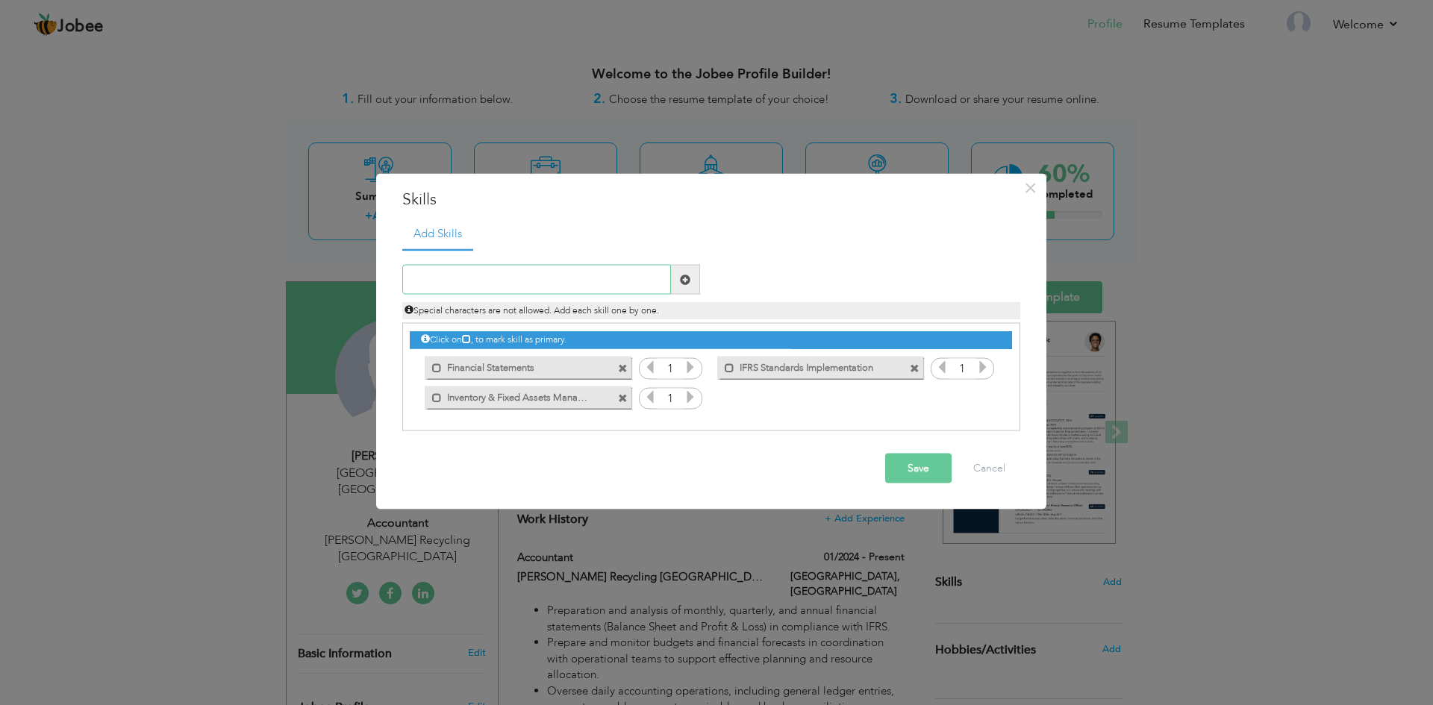
click at [501, 285] on input "text" at bounding box center [536, 280] width 269 height 30
paste input "• Budgeting and Forecasting"
drag, startPoint x: 431, startPoint y: 282, endPoint x: 337, endPoint y: 279, distance: 94.8
click at [337, 279] on div "× Skills Add Skills • Budgeting and Forecasting 1 1 1 Save" at bounding box center [716, 352] width 1433 height 705
type input "Budgeting and Forecasting"
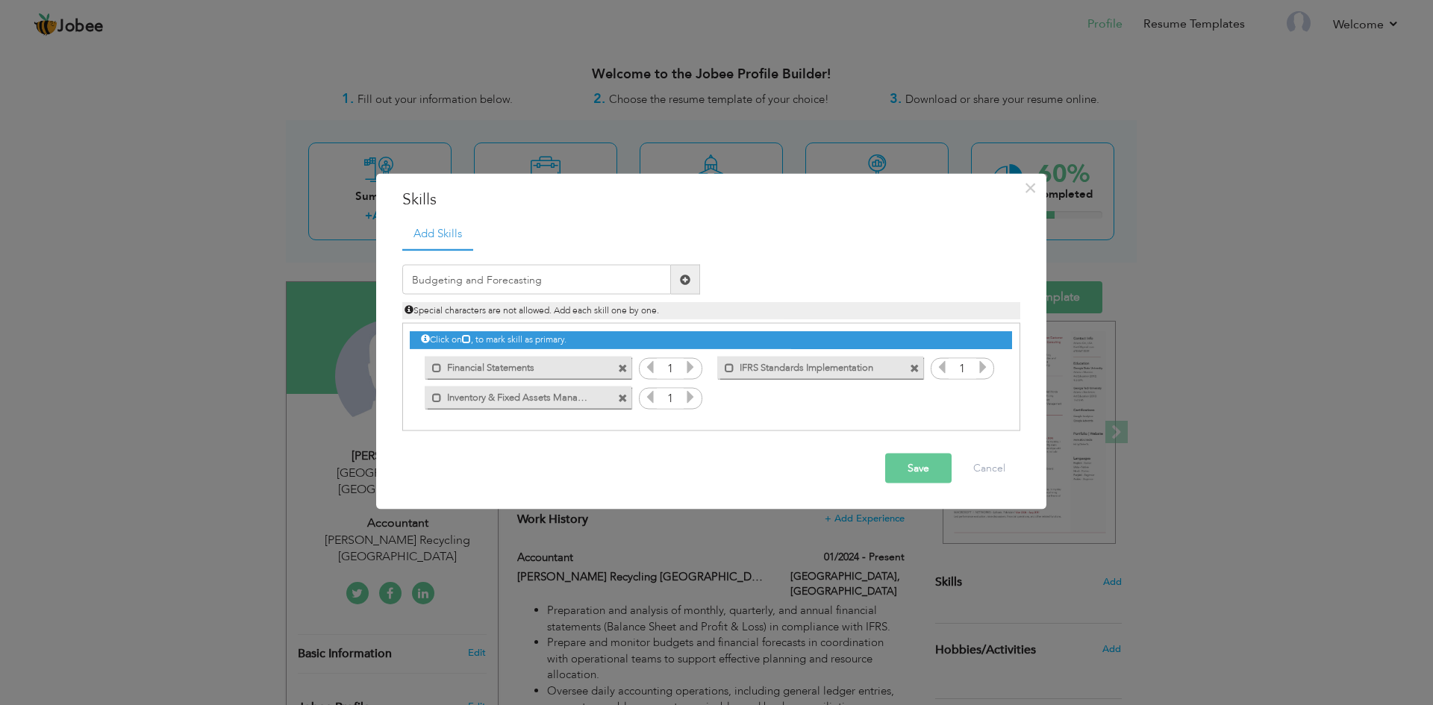
click at [684, 284] on span at bounding box center [685, 279] width 10 height 10
click at [446, 279] on input "text" at bounding box center [536, 280] width 269 height 30
paste input "• Senior Management Reporting"
drag, startPoint x: 427, startPoint y: 281, endPoint x: 281, endPoint y: 267, distance: 146.9
click at [281, 267] on div "× Skills Add Skills • Senior Management Reporting 1 1 1 1 Save" at bounding box center [716, 352] width 1433 height 705
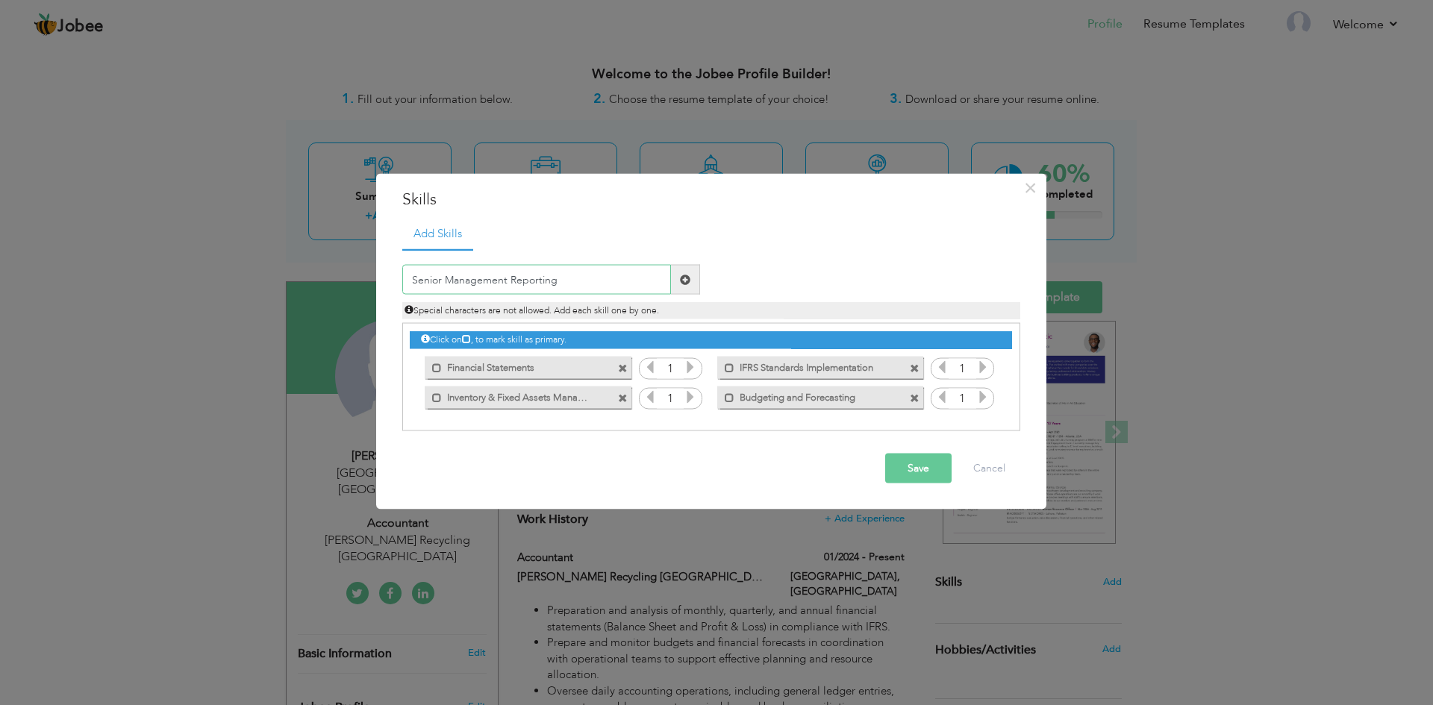
type input "Senior Management Reporting"
click at [681, 279] on span at bounding box center [685, 279] width 10 height 10
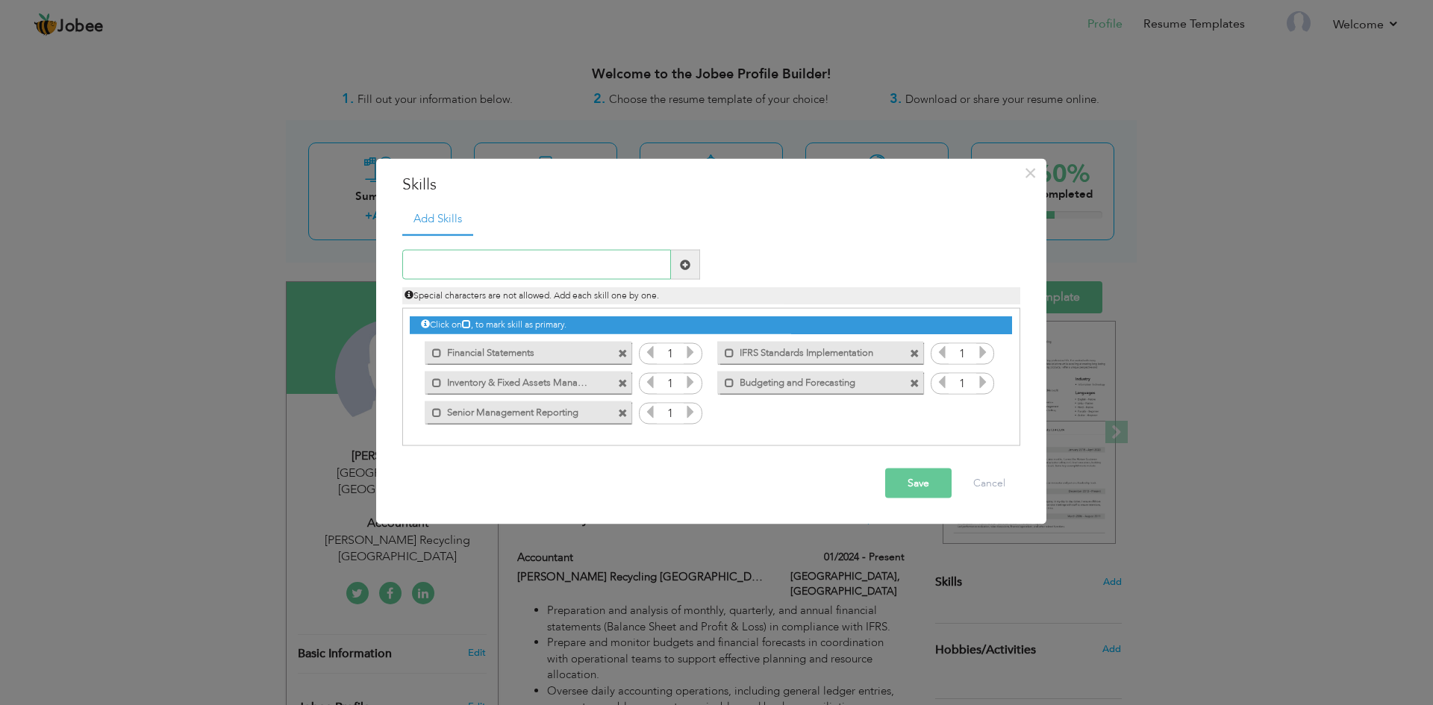
click at [463, 257] on input "text" at bounding box center [536, 265] width 269 height 30
paste input "• Business Valuation"
drag, startPoint x: 429, startPoint y: 265, endPoint x: 336, endPoint y: 273, distance: 93.6
click at [336, 273] on div "× Skills Add Skills • Business Valuation Duplicate entry 1 1 1" at bounding box center [716, 352] width 1433 height 705
type input "Business Valuation"
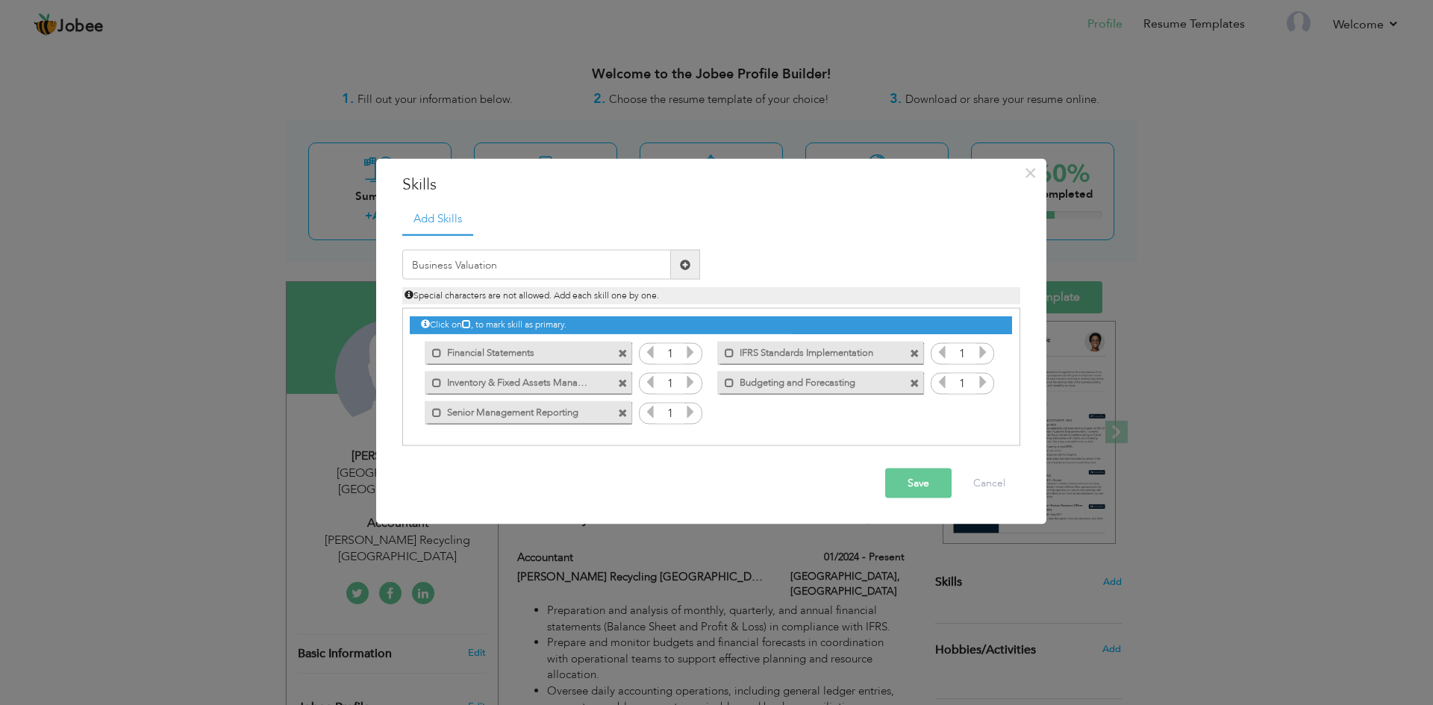
click at [688, 268] on span at bounding box center [685, 264] width 10 height 10
click at [463, 265] on input "text" at bounding box center [536, 265] width 269 height 30
paste input "• IFRS Standards Compliance"
drag, startPoint x: 426, startPoint y: 263, endPoint x: 316, endPoint y: 284, distance: 111.8
click at [316, 284] on div "× Skills Add Skills • IFRS Standards Compliance 1 1 1 1 1 1" at bounding box center [716, 352] width 1433 height 705
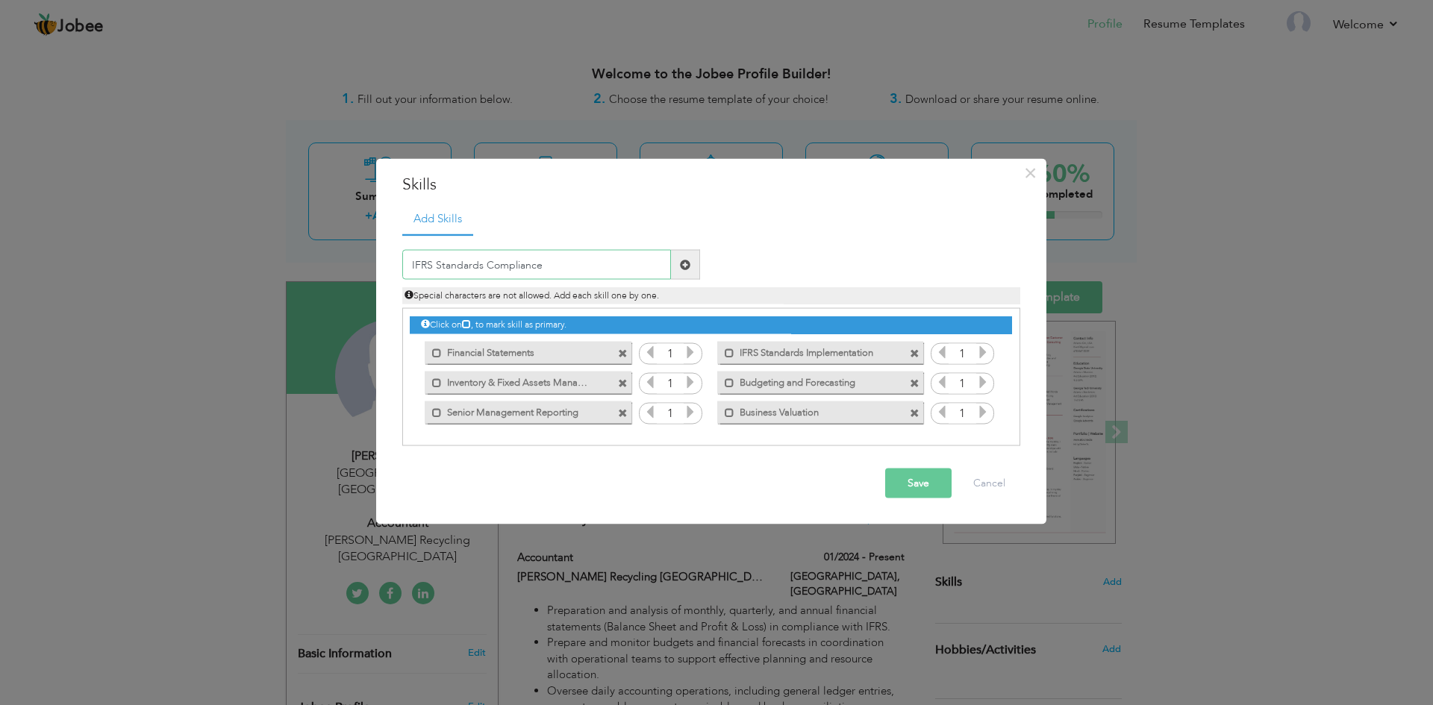
type input "IFRS Standards Compliance"
click at [685, 266] on span at bounding box center [685, 264] width 10 height 10
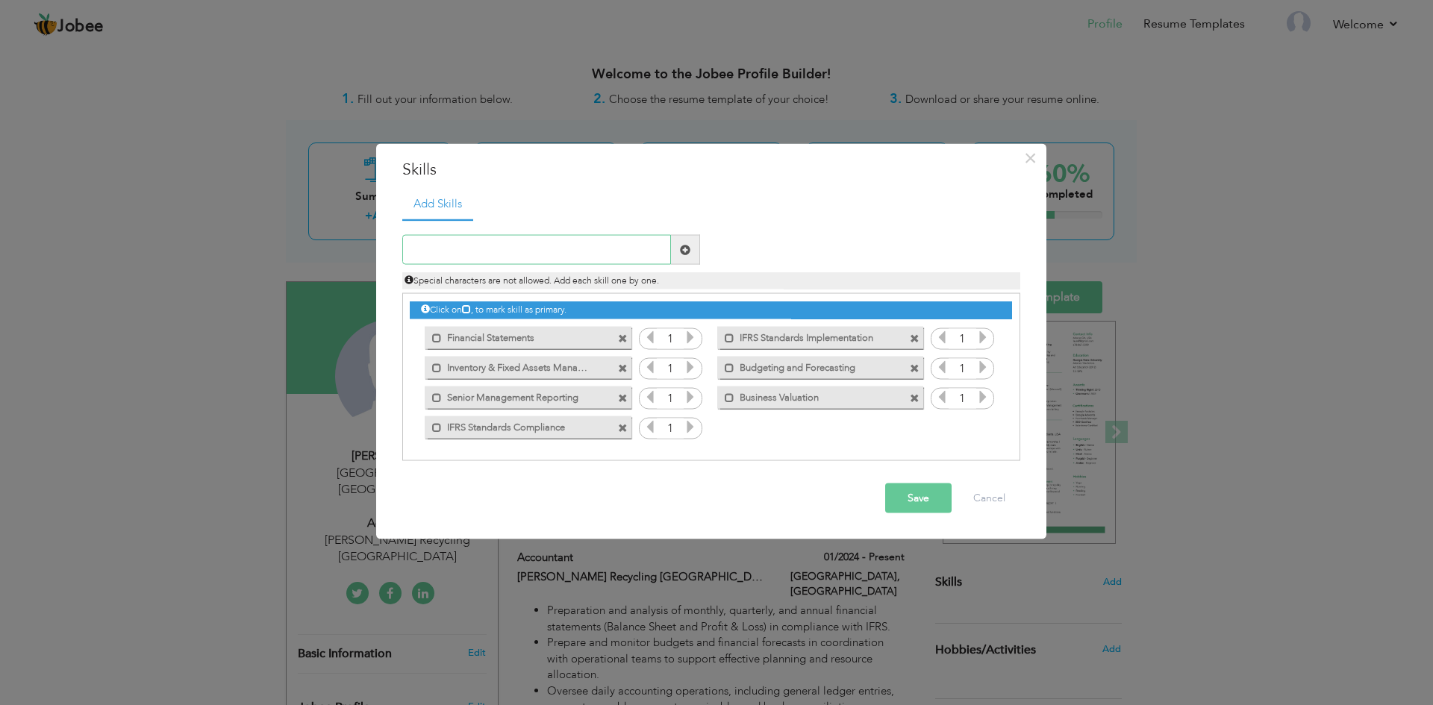
click at [499, 250] on input "text" at bounding box center [536, 250] width 269 height 30
paste input "• Microsoft Dynamics 365 & Excel"
drag, startPoint x: 428, startPoint y: 254, endPoint x: 312, endPoint y: 260, distance: 115.8
click at [312, 260] on div "× Skills Add Skills • Microsoft Dynamics 365 & Excel 1 1 1 1 1" at bounding box center [716, 352] width 1433 height 705
type input "Microsoft Dynamics 365 & Excel"
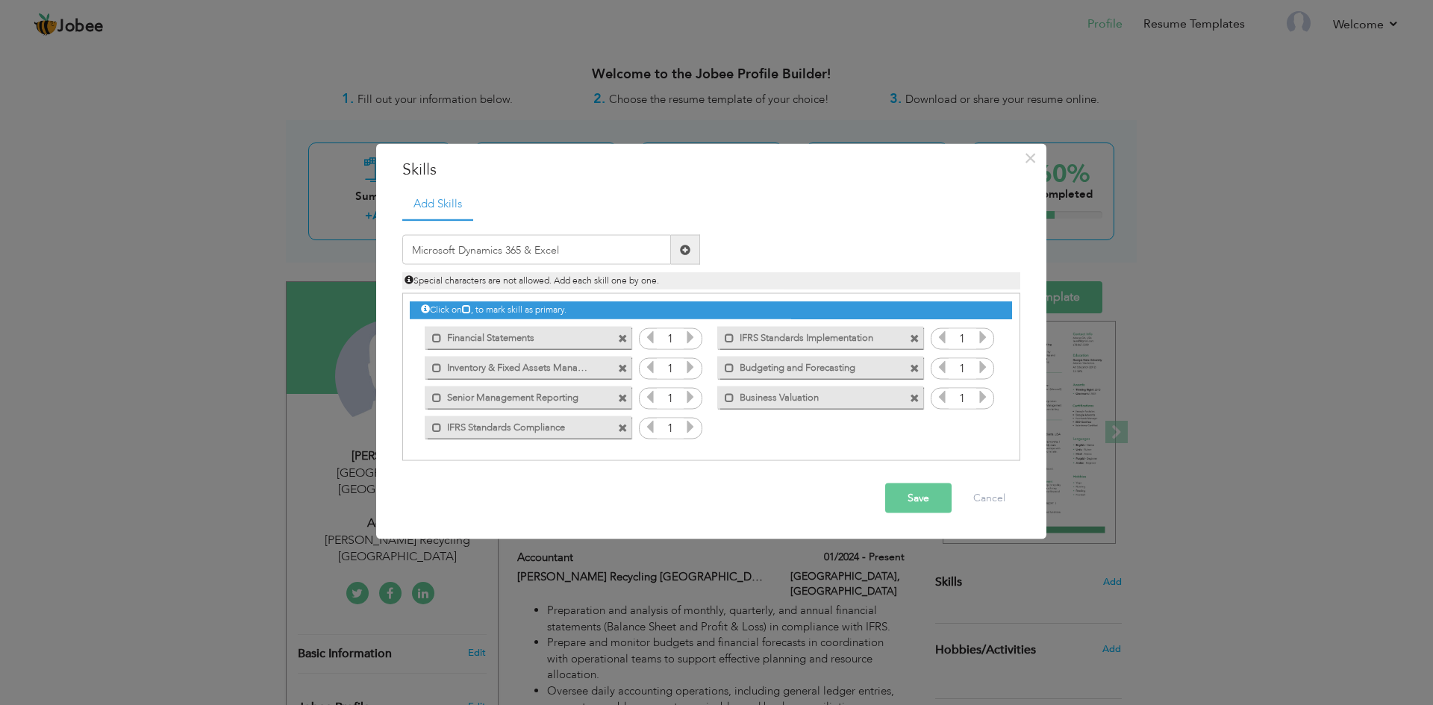
click at [678, 247] on span at bounding box center [685, 250] width 29 height 30
click at [478, 251] on input "text" at bounding box center [536, 250] width 269 height 30
paste input "• Payroll WPS Processing"
drag, startPoint x: 421, startPoint y: 247, endPoint x: 332, endPoint y: 263, distance: 90.3
click at [332, 263] on div "× Skills Add Skills • Payroll WPS Processing Duplicate entry 1" at bounding box center [716, 352] width 1433 height 705
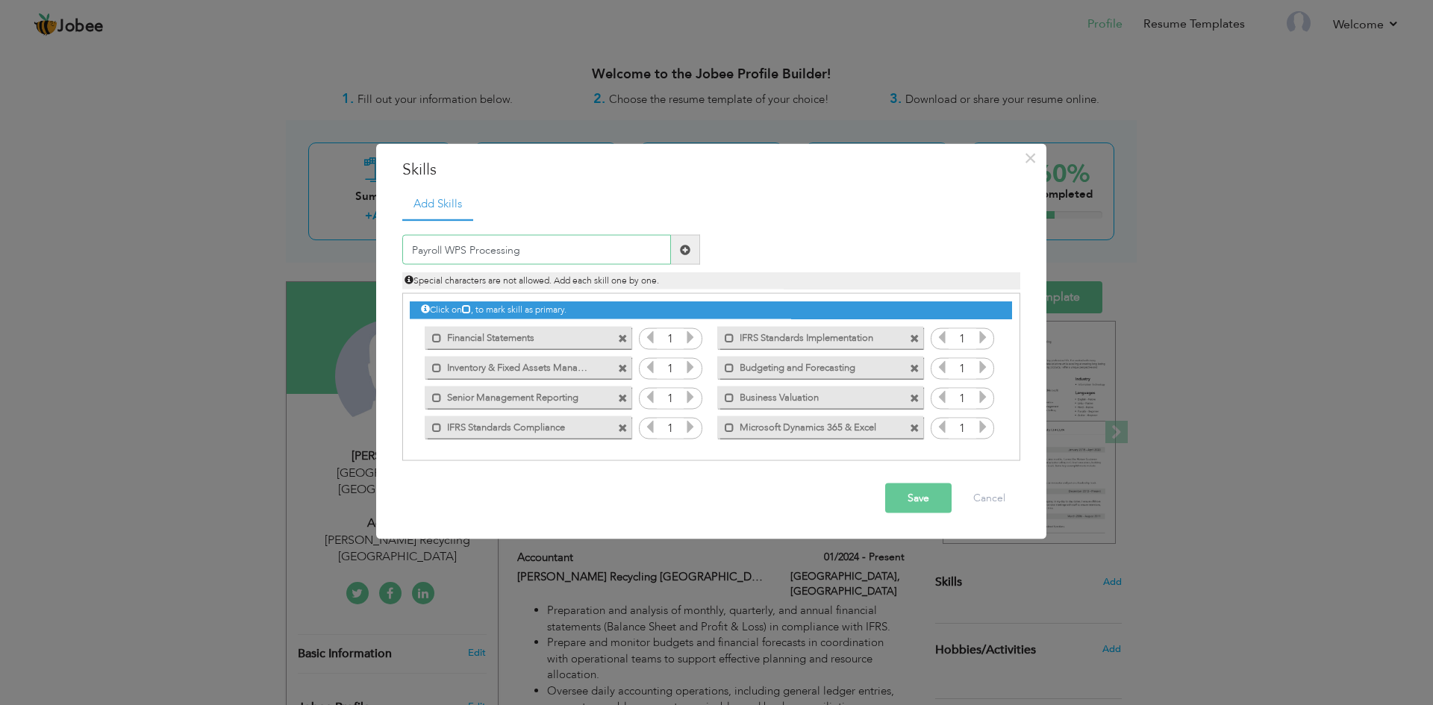
click at [431, 246] on input "Payroll WPS Processing" at bounding box center [536, 250] width 269 height 30
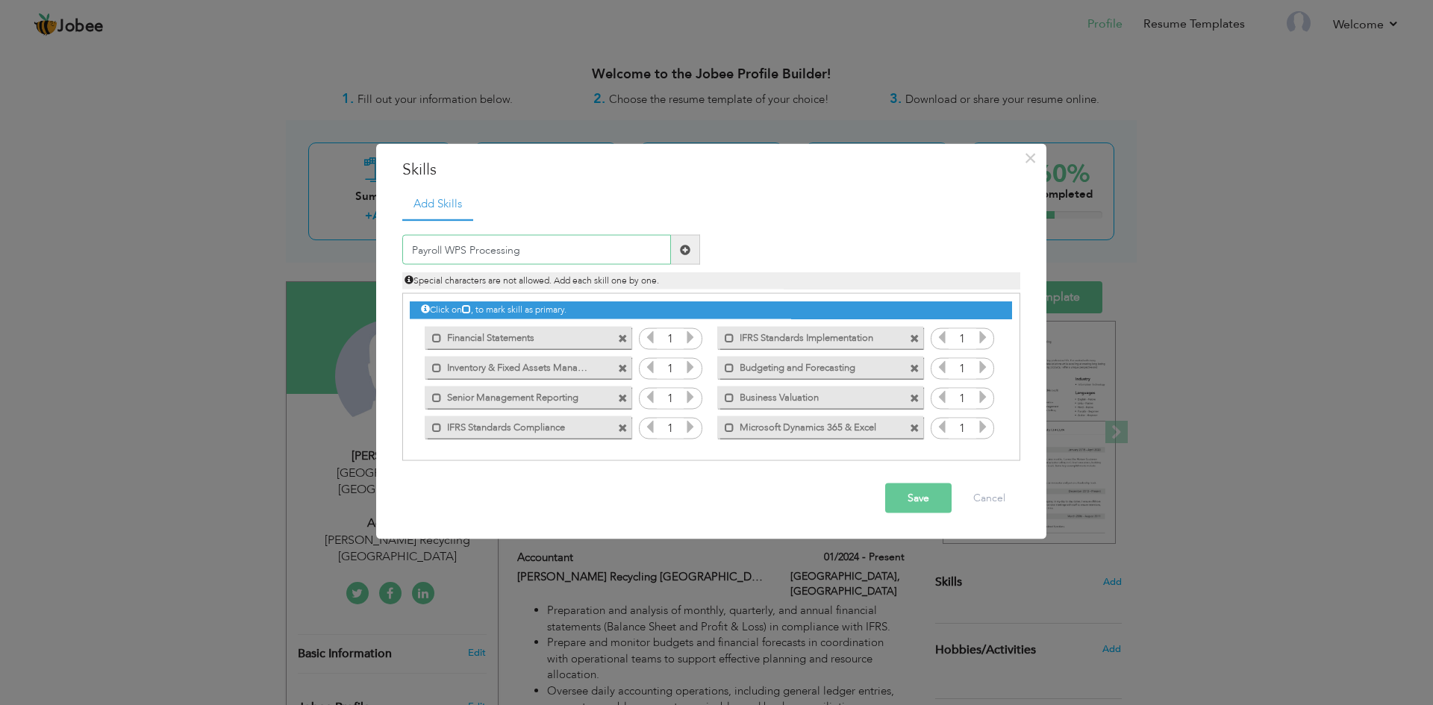
click at [431, 246] on input "Payroll WPS Processing" at bounding box center [536, 250] width 269 height 30
click at [429, 257] on input "Payroll WPS Processing" at bounding box center [536, 250] width 269 height 30
type input "Payroll WPS Processing"
click at [680, 253] on span at bounding box center [685, 249] width 10 height 10
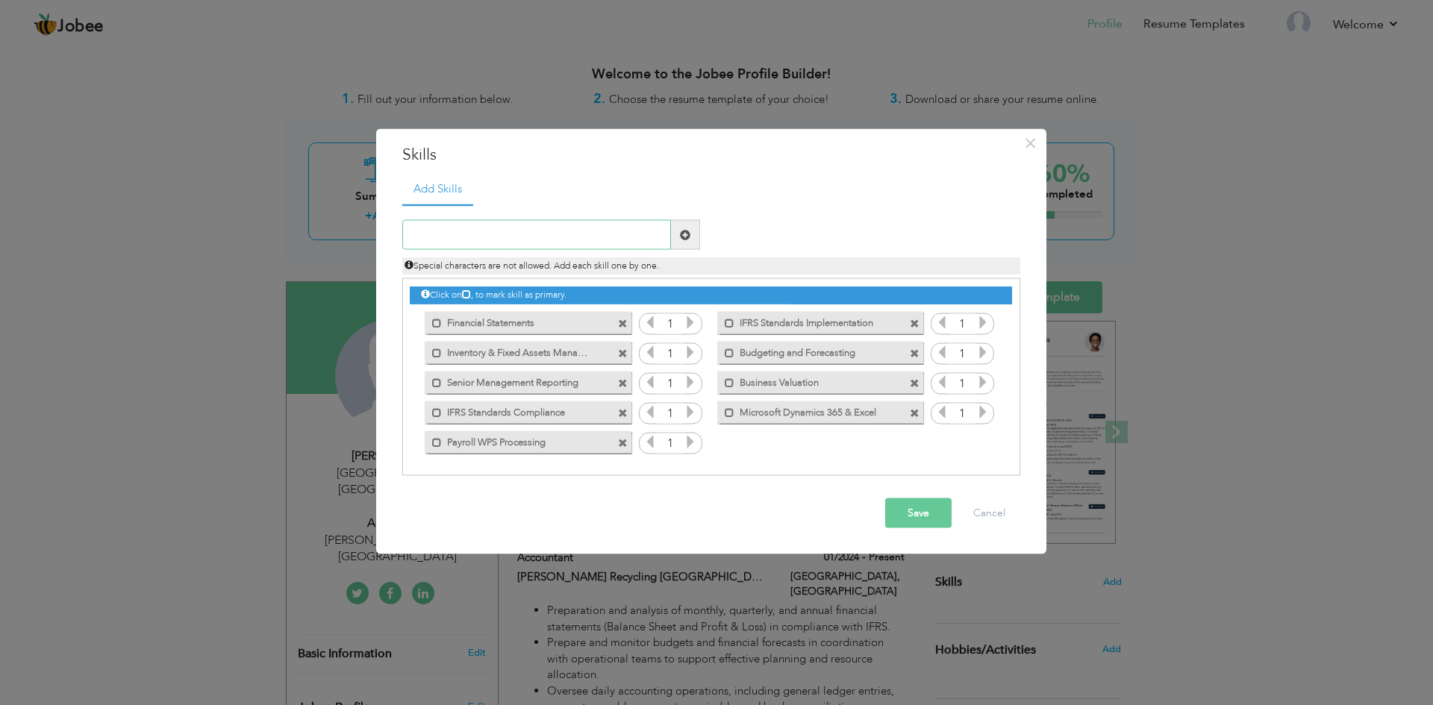
click at [506, 233] on input "text" at bounding box center [536, 235] width 269 height 30
paste input "Bookkeeping & Reconciliations"
type input "Bookkeeping & Reconciliations"
click at [686, 238] on span at bounding box center [685, 234] width 10 height 10
click at [485, 246] on input "text" at bounding box center [536, 235] width 269 height 30
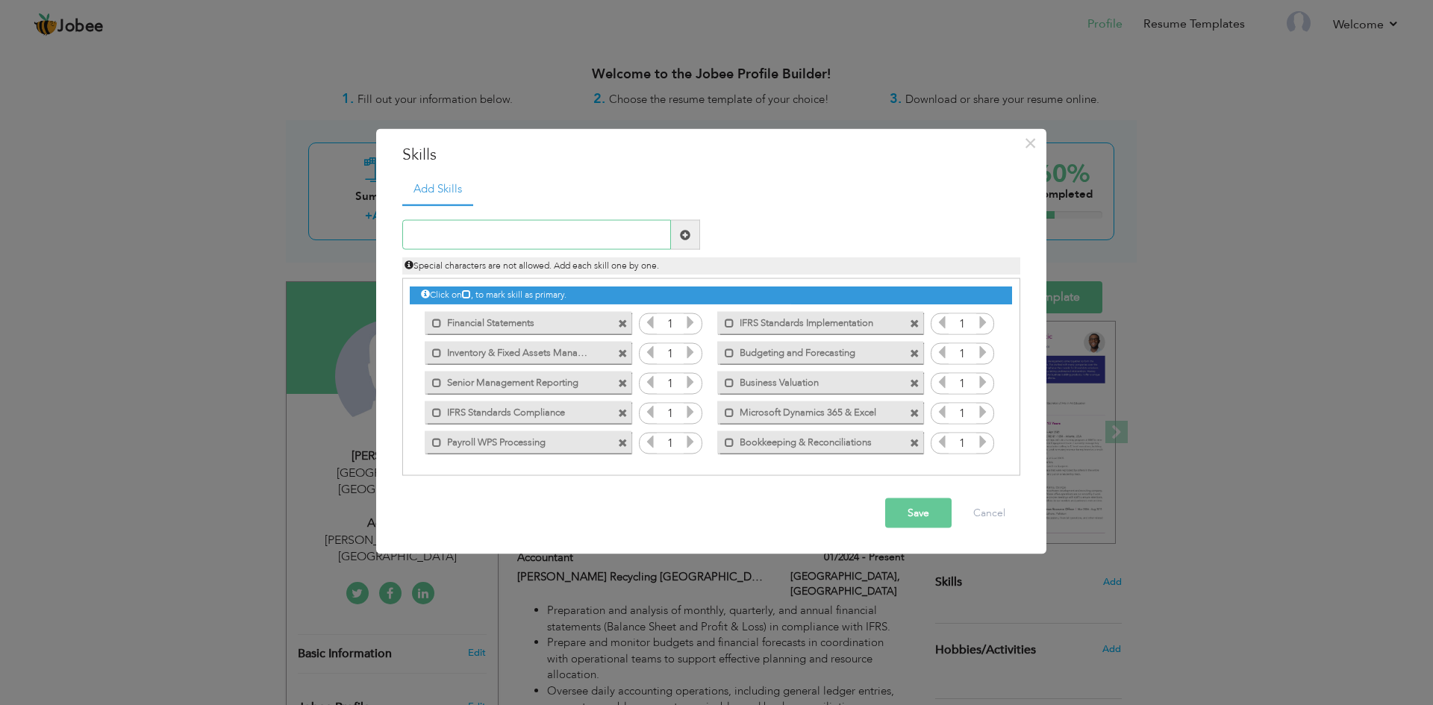
paste input "• Financial Analysis"
drag, startPoint x: 426, startPoint y: 233, endPoint x: 316, endPoint y: 252, distance: 112.1
click at [316, 252] on div "× Skills Add Skills • Financial Analysis Duplicate entry 1 1 1" at bounding box center [716, 352] width 1433 height 705
type input "Financial Analysis"
click at [682, 230] on span at bounding box center [685, 234] width 10 height 10
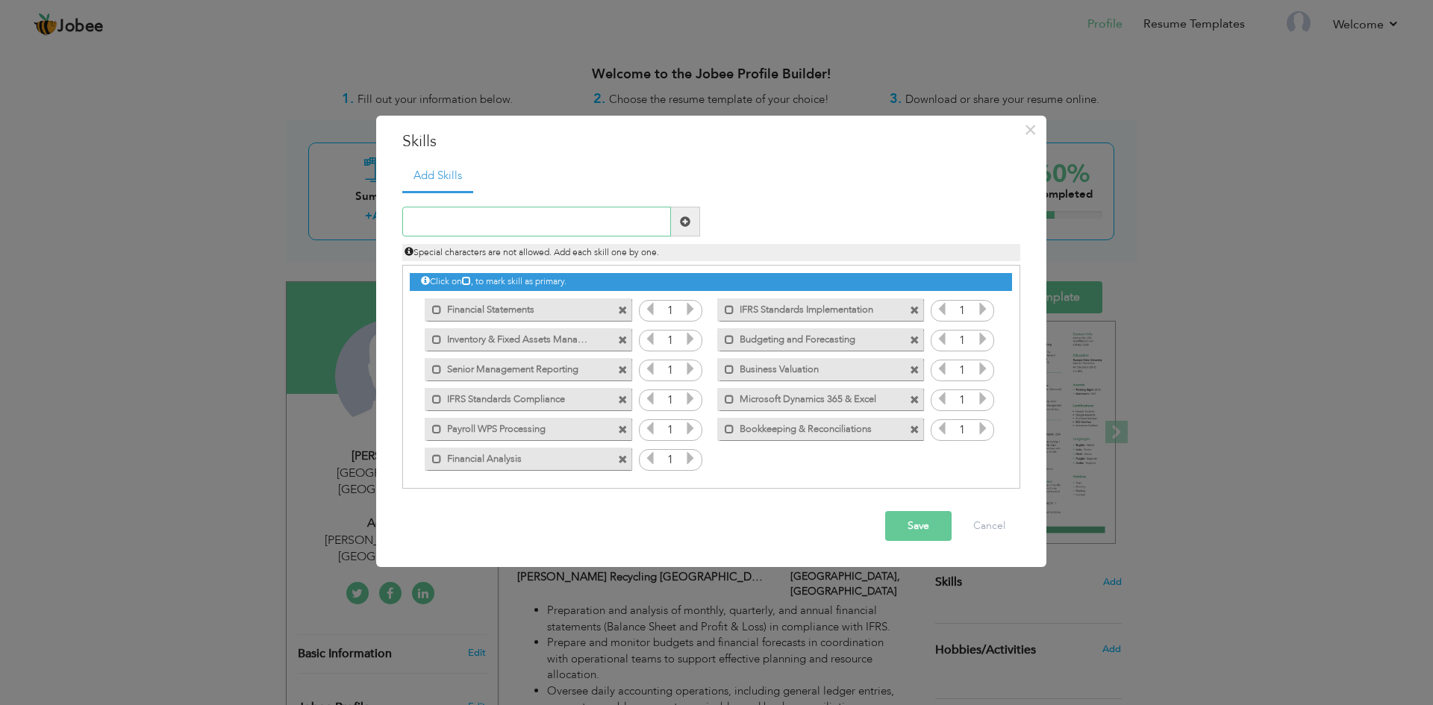
click at [440, 219] on input "text" at bounding box center [536, 222] width 269 height 30
paste input "Monthly & Yearly Closing"
type input "Monthly & Yearly Closing"
click at [688, 219] on span at bounding box center [685, 221] width 10 height 10
click at [469, 217] on input "text" at bounding box center [536, 222] width 269 height 30
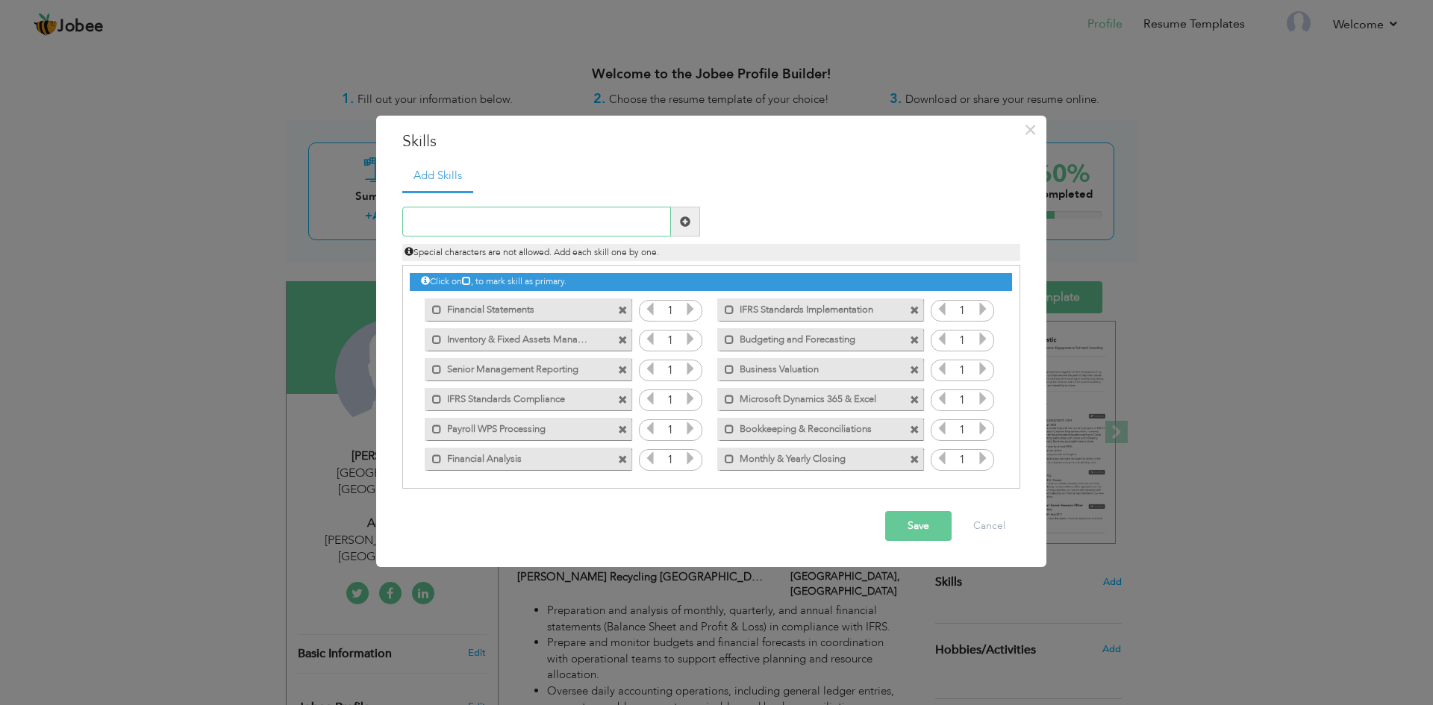
paste input "• Accounts Payable (AP) & Receivable (AR)"
drag, startPoint x: 423, startPoint y: 223, endPoint x: 369, endPoint y: 236, distance: 55.9
click at [369, 236] on div "× Skills Add Skills • Accounts Payable (AP) & Receivable (AR)" at bounding box center [716, 352] width 1433 height 705
drag, startPoint x: 427, startPoint y: 225, endPoint x: 378, endPoint y: 236, distance: 49.8
click at [378, 236] on div "× Skills Add Skills Accounts Payable (AP) & Receivable (AR) 1 1 1 1 1" at bounding box center [711, 342] width 670 height 452
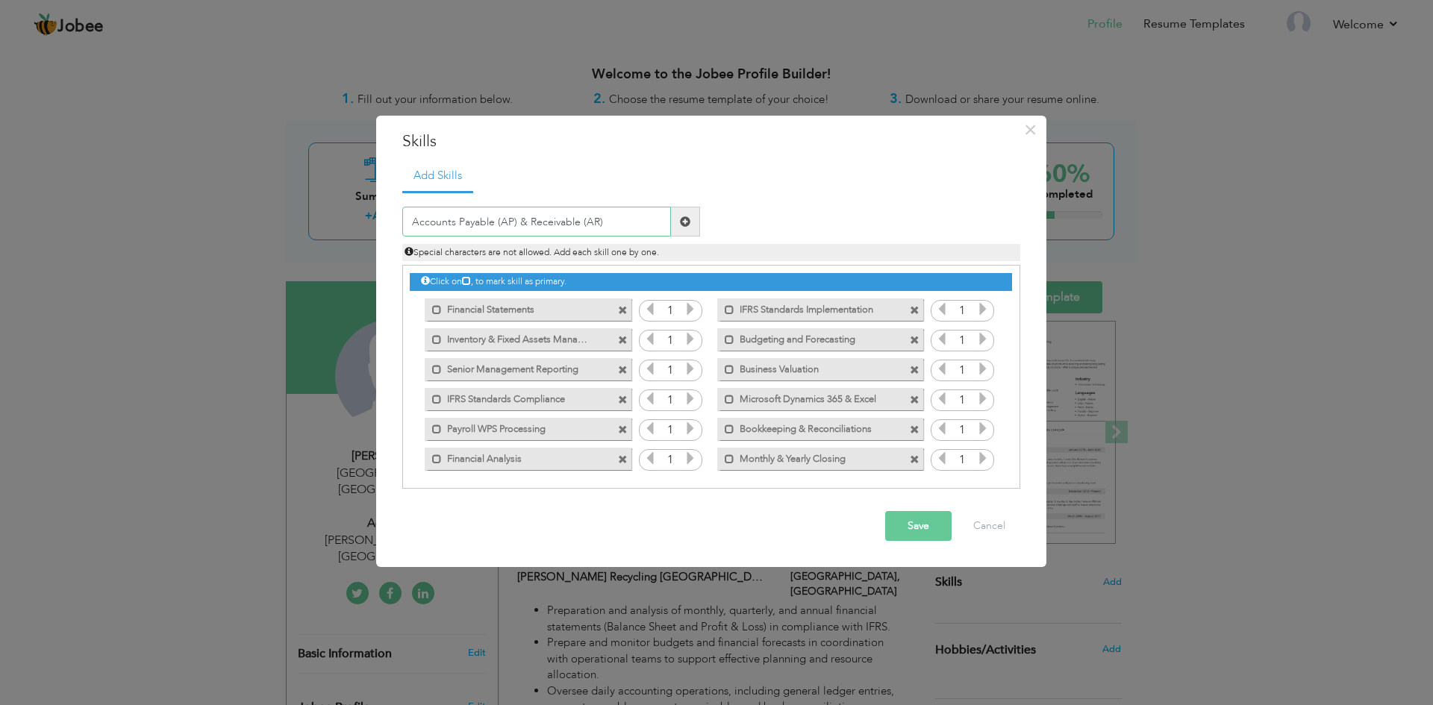
type input "Accounts Payable (AP) & Receivable (AR)"
click at [688, 225] on span at bounding box center [685, 221] width 10 height 10
click at [479, 227] on input "text" at bounding box center [536, 222] width 269 height 30
paste input "MIS Reporting"
type input "MIS Reporting"
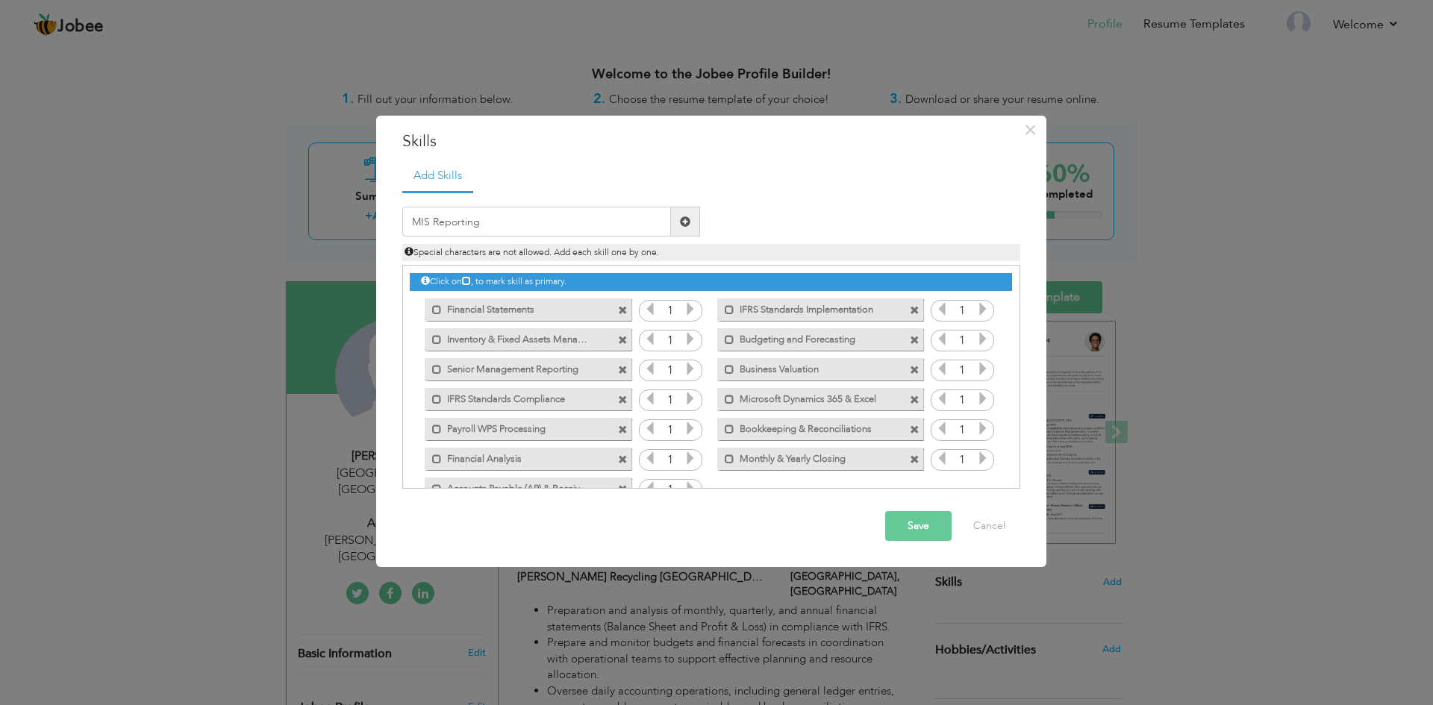
click at [683, 226] on span at bounding box center [685, 221] width 10 height 10
click at [440, 230] on input "text" at bounding box center [536, 222] width 269 height 30
paste input "Cost Controlling & Taxation"
type input "Cost Controlling & Taxation"
click at [687, 222] on span at bounding box center [685, 221] width 10 height 10
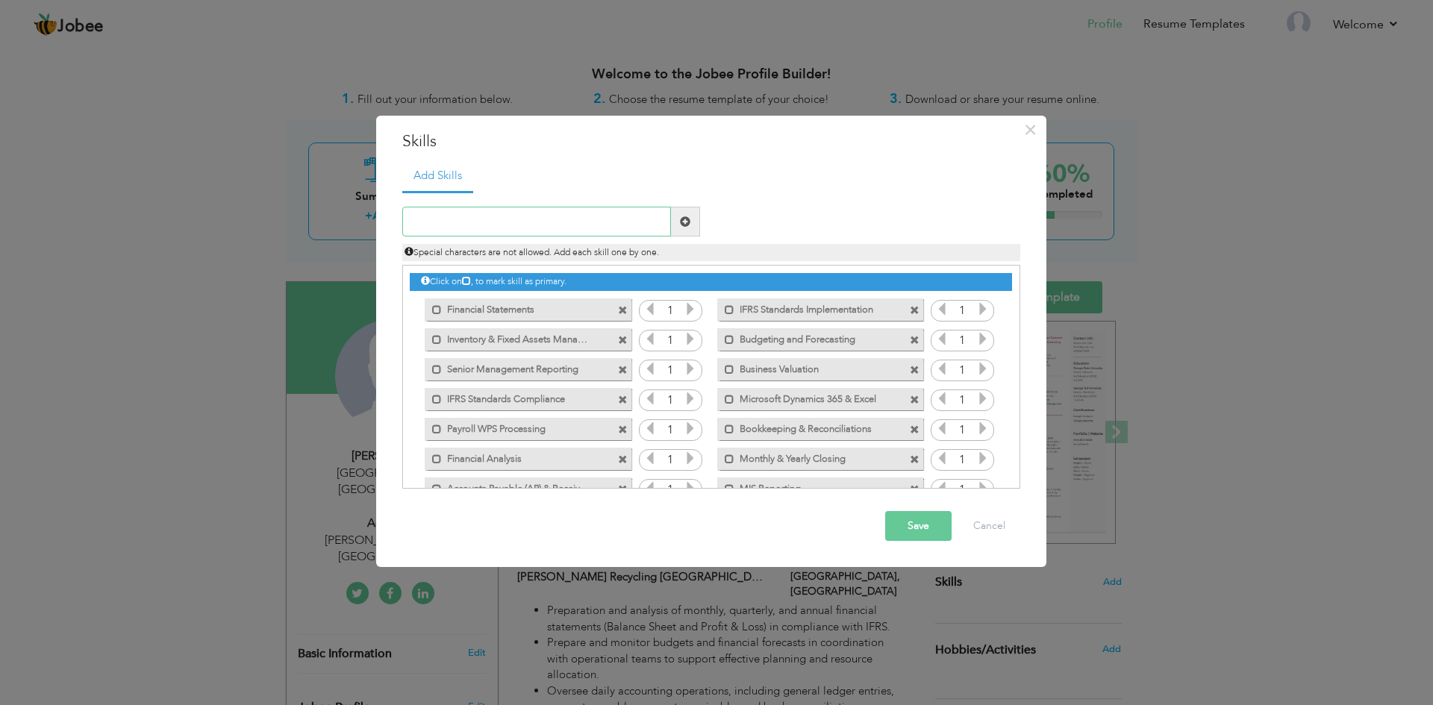
click at [452, 215] on input "text" at bounding box center [536, 222] width 269 height 30
paste input "VAT Filing Compliance"
type input "VAT Filing Compliance"
click at [682, 225] on span at bounding box center [685, 221] width 10 height 10
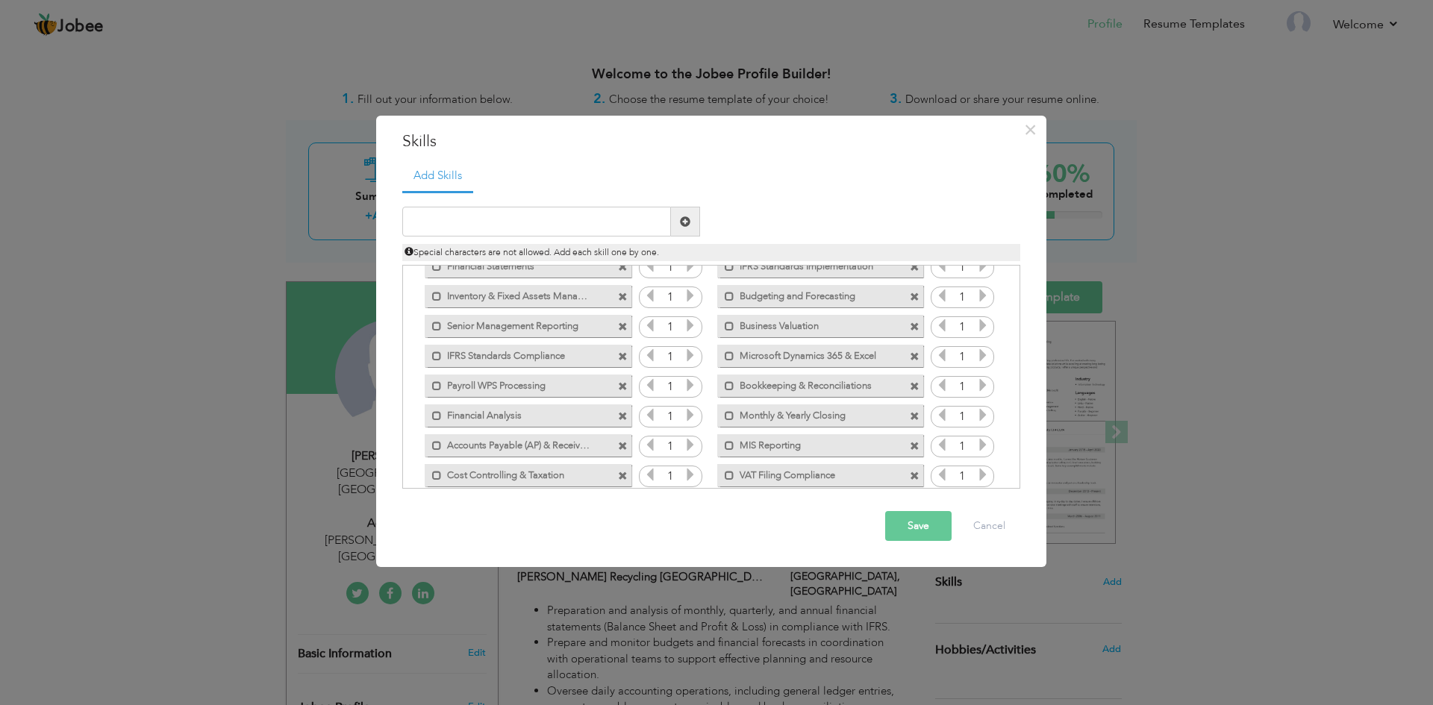
scroll to position [63, 0]
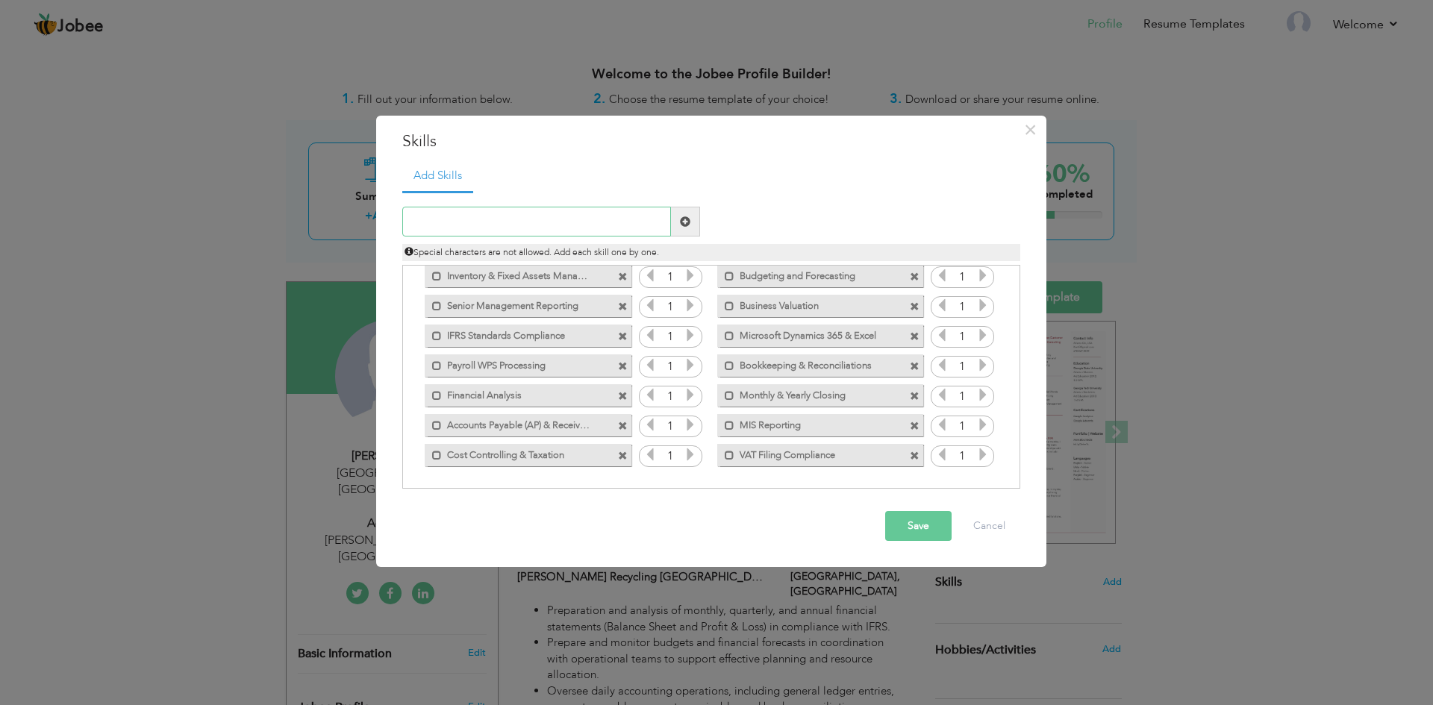
click at [504, 216] on input "text" at bounding box center [536, 222] width 269 height 30
paste input "• QuickBooks ,Zoho Online Implementation"
drag, startPoint x: 426, startPoint y: 222, endPoint x: 335, endPoint y: 228, distance: 91.2
click at [335, 228] on div "× Skills Add Skills • QuickBooks ,Zoho Online Implementation" at bounding box center [716, 352] width 1433 height 705
type input "QuickBooks ,Zoho Online Implementation"
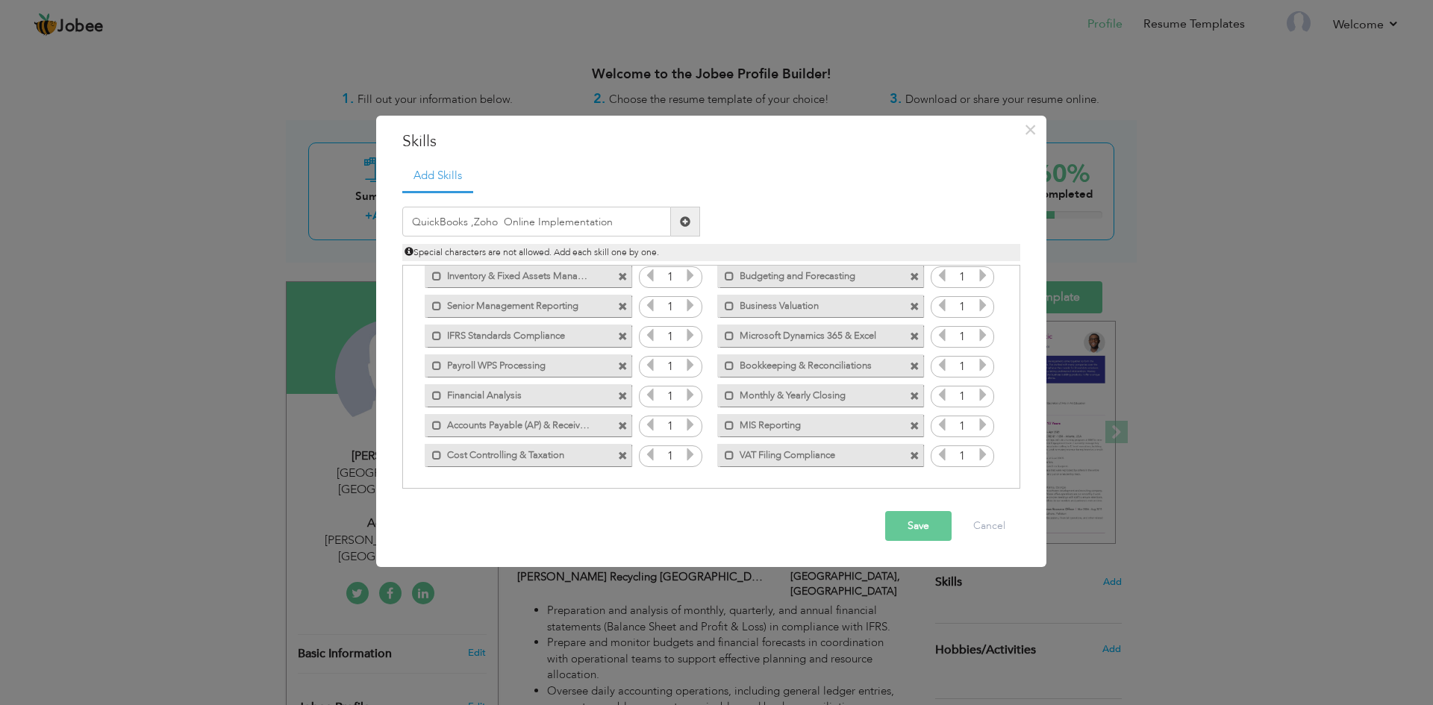
click at [690, 220] on span at bounding box center [685, 222] width 29 height 30
click at [557, 227] on input "text" at bounding box center [536, 222] width 269 height 30
paste input "• QuickBooks ,Zoho Online Implementation"
click at [496, 229] on input "• QuickBooks ,Zoho Online Implementation" at bounding box center [536, 222] width 269 height 30
drag, startPoint x: 426, startPoint y: 223, endPoint x: 362, endPoint y: 225, distance: 64.2
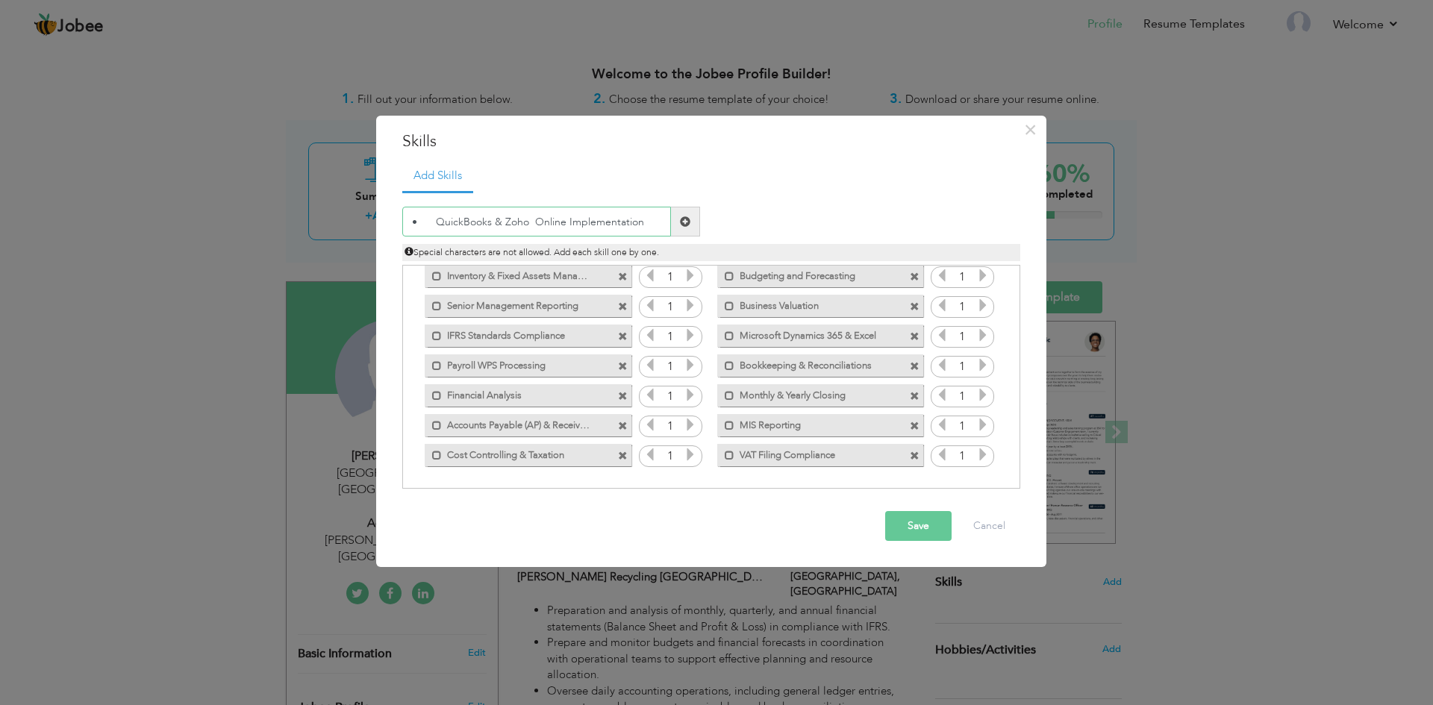
click at [362, 225] on div "× Skills Add Skills • QuickBooks & Zoho Online Implementation" at bounding box center [716, 352] width 1433 height 705
type input "QuickBooks & Zoho Online Implementation"
click at [681, 224] on span at bounding box center [685, 221] width 10 height 10
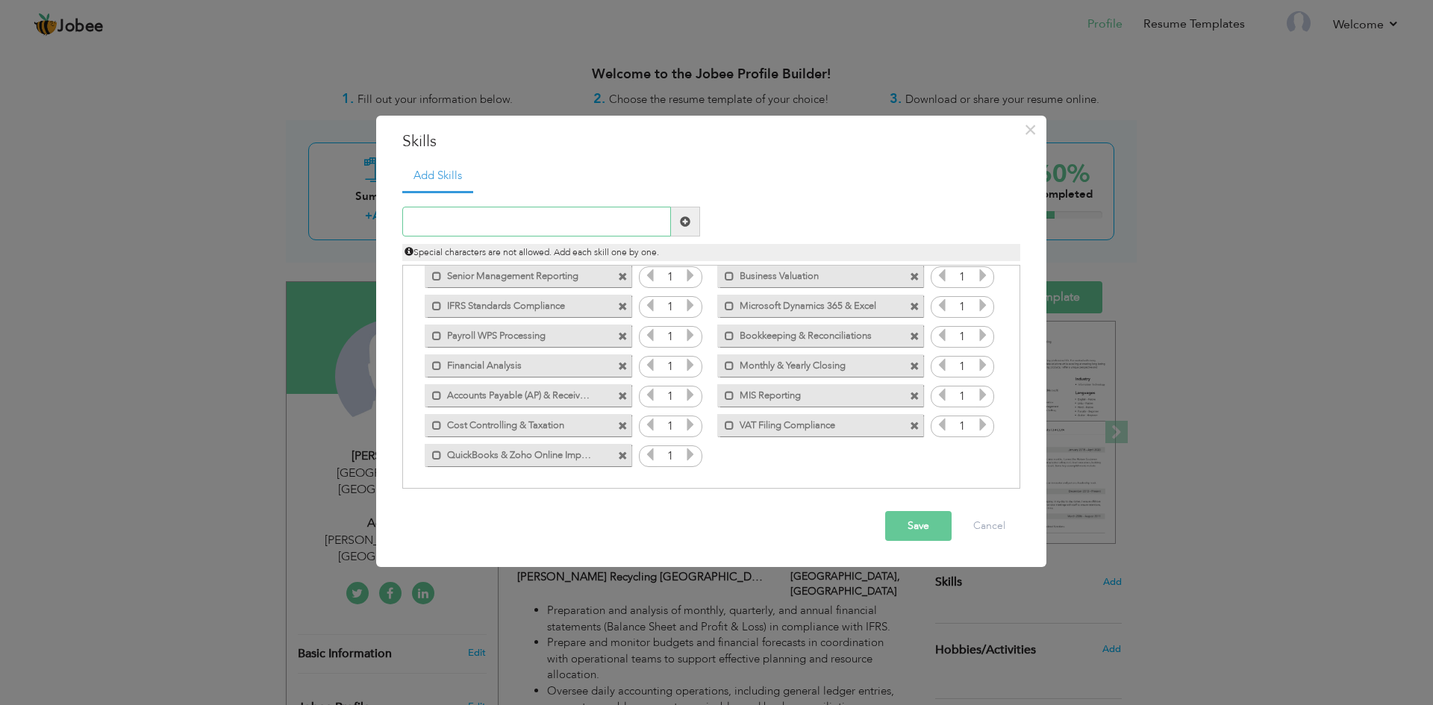
click at [557, 219] on input "text" at bounding box center [536, 222] width 269 height 30
paste input "Import-Export Docs"
type input "Import-Export Docs"
click at [690, 219] on span at bounding box center [685, 221] width 10 height 10
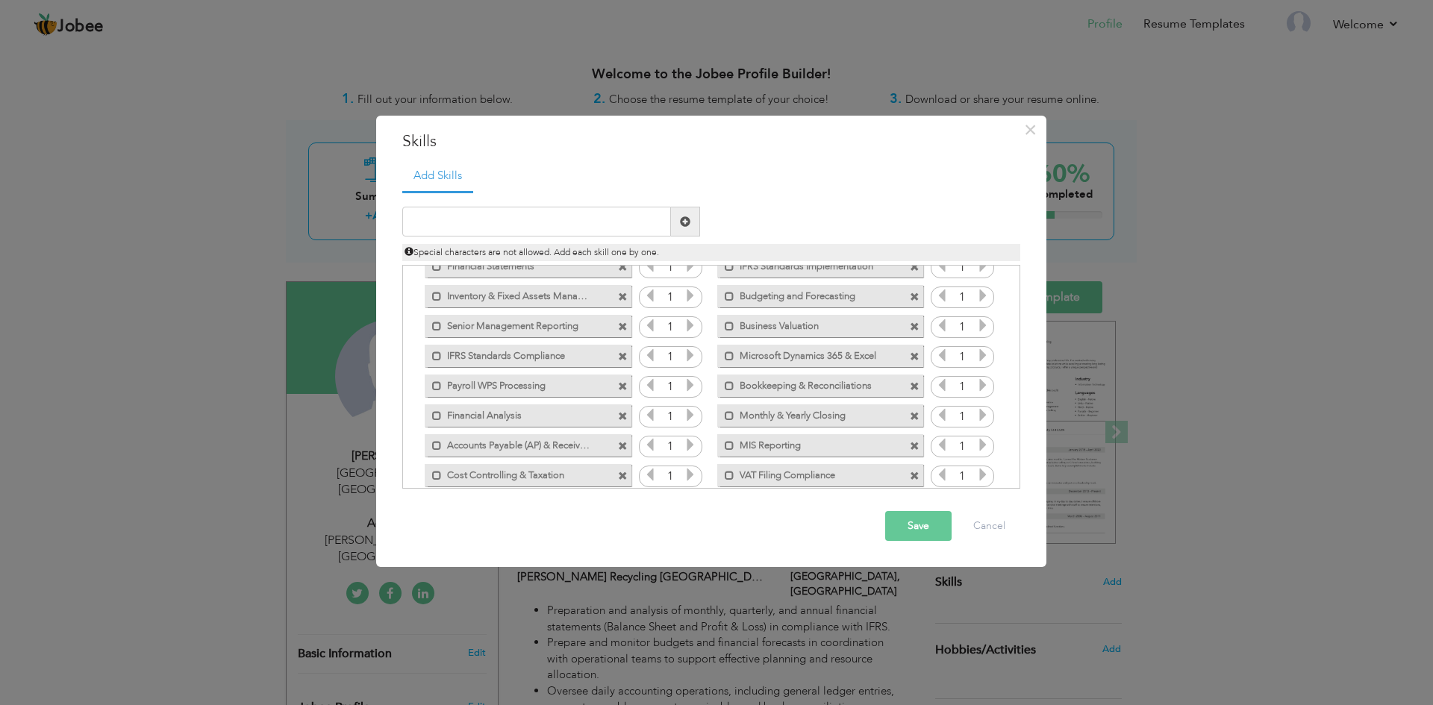
scroll to position [19, 0]
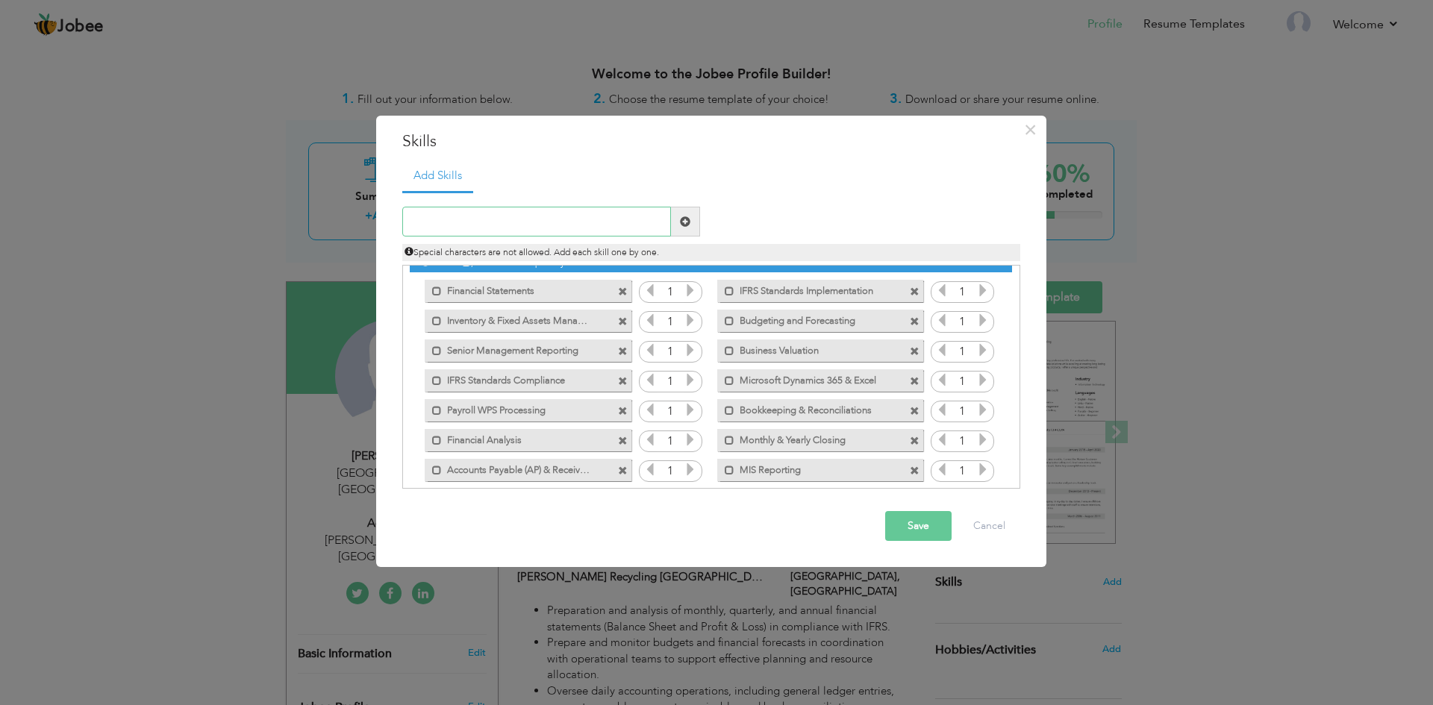
click at [478, 227] on input "text" at bounding box center [536, 222] width 269 height 30
paste input "Corporate Taxation"
type input "Corporate Taxation"
click at [688, 219] on span at bounding box center [685, 221] width 10 height 10
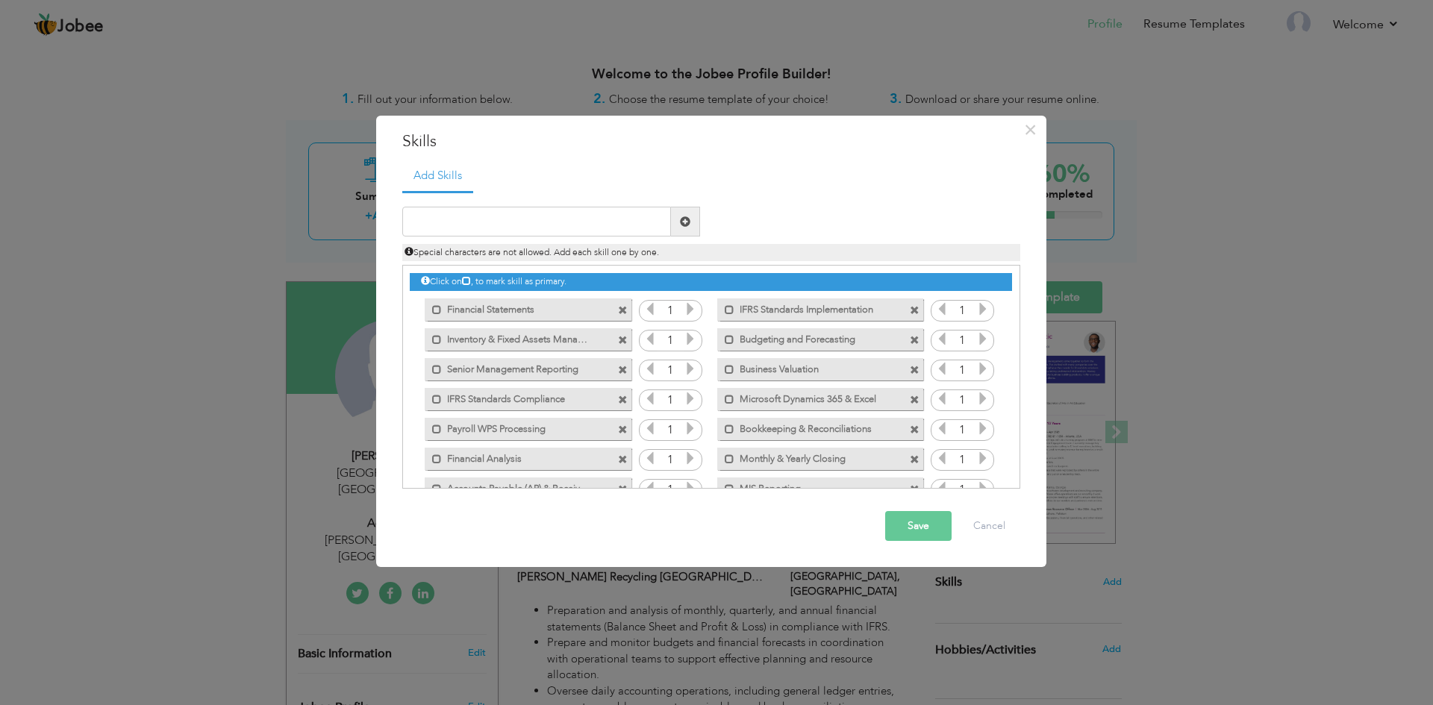
drag, startPoint x: 437, startPoint y: 312, endPoint x: 443, endPoint y: 316, distance: 7.7
click at [437, 312] on span at bounding box center [437, 310] width 10 height 10
click at [728, 310] on span at bounding box center [730, 310] width 10 height 10
click at [728, 336] on span at bounding box center [730, 340] width 10 height 10
click at [507, 459] on label "Financial Analysis" at bounding box center [517, 457] width 151 height 19
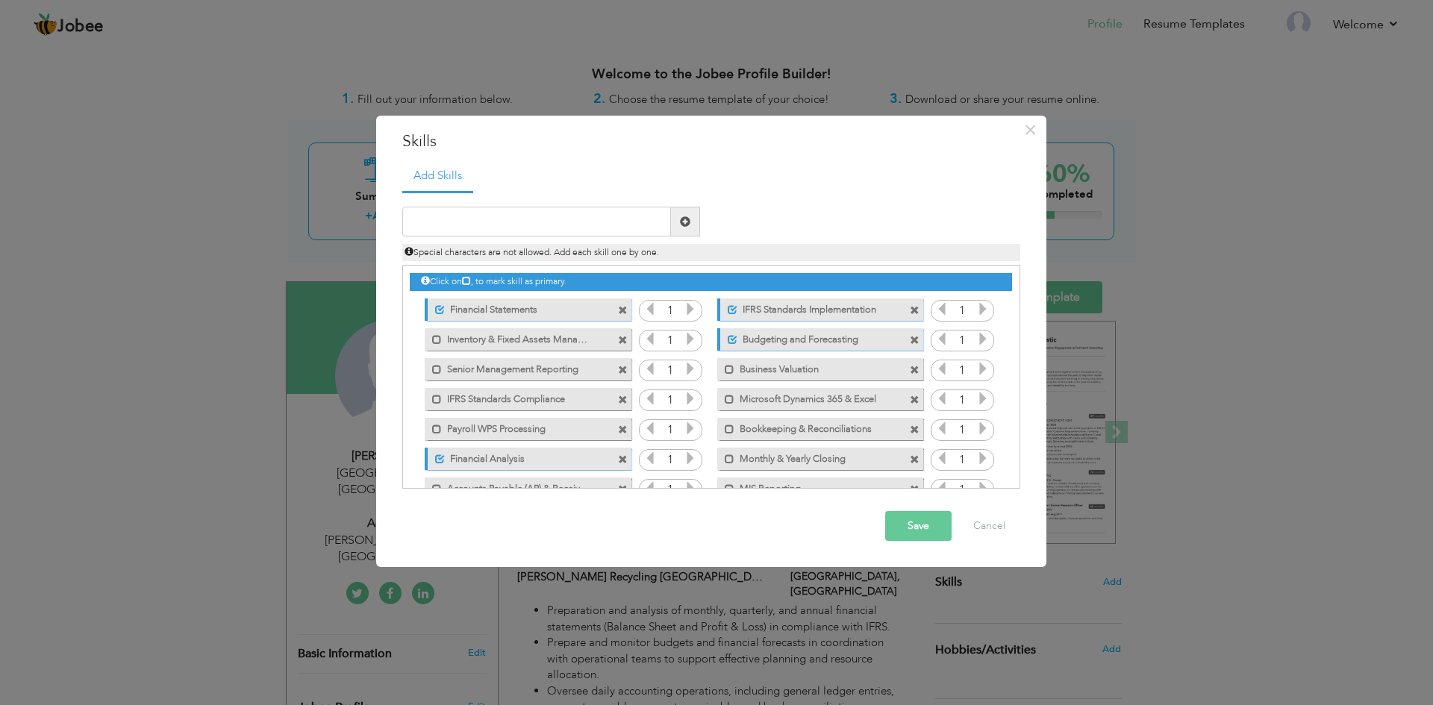
click at [502, 436] on label "Payroll WPS Processing" at bounding box center [517, 427] width 151 height 19
click at [745, 452] on label "Monthly & Yearly Closing" at bounding box center [809, 457] width 151 height 19
click at [751, 434] on label "Bookkeeping & Reconciliations" at bounding box center [809, 427] width 151 height 19
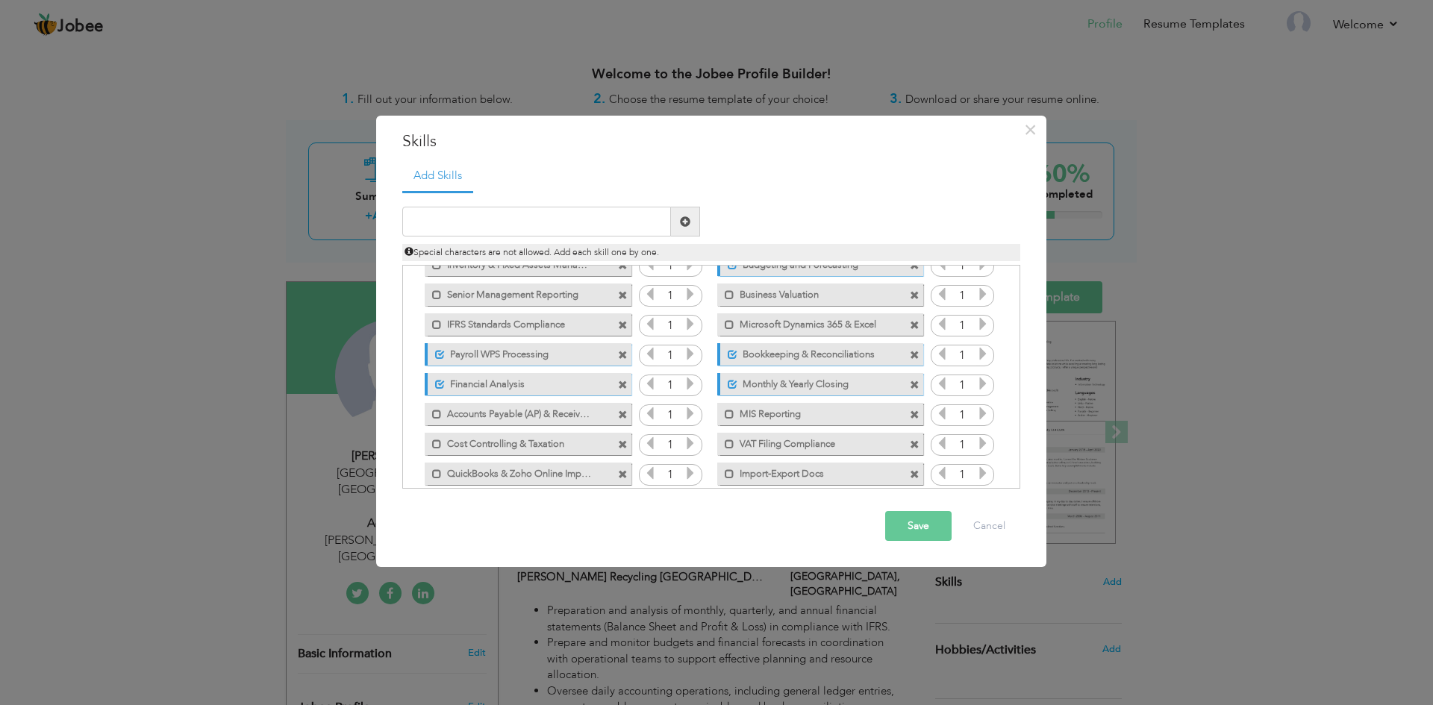
click at [740, 413] on label "MIS Reporting" at bounding box center [809, 412] width 151 height 19
click at [757, 471] on label "Import-Export Docs" at bounding box center [809, 472] width 151 height 19
click at [741, 442] on label "VAT Filing Compliance" at bounding box center [809, 442] width 151 height 19
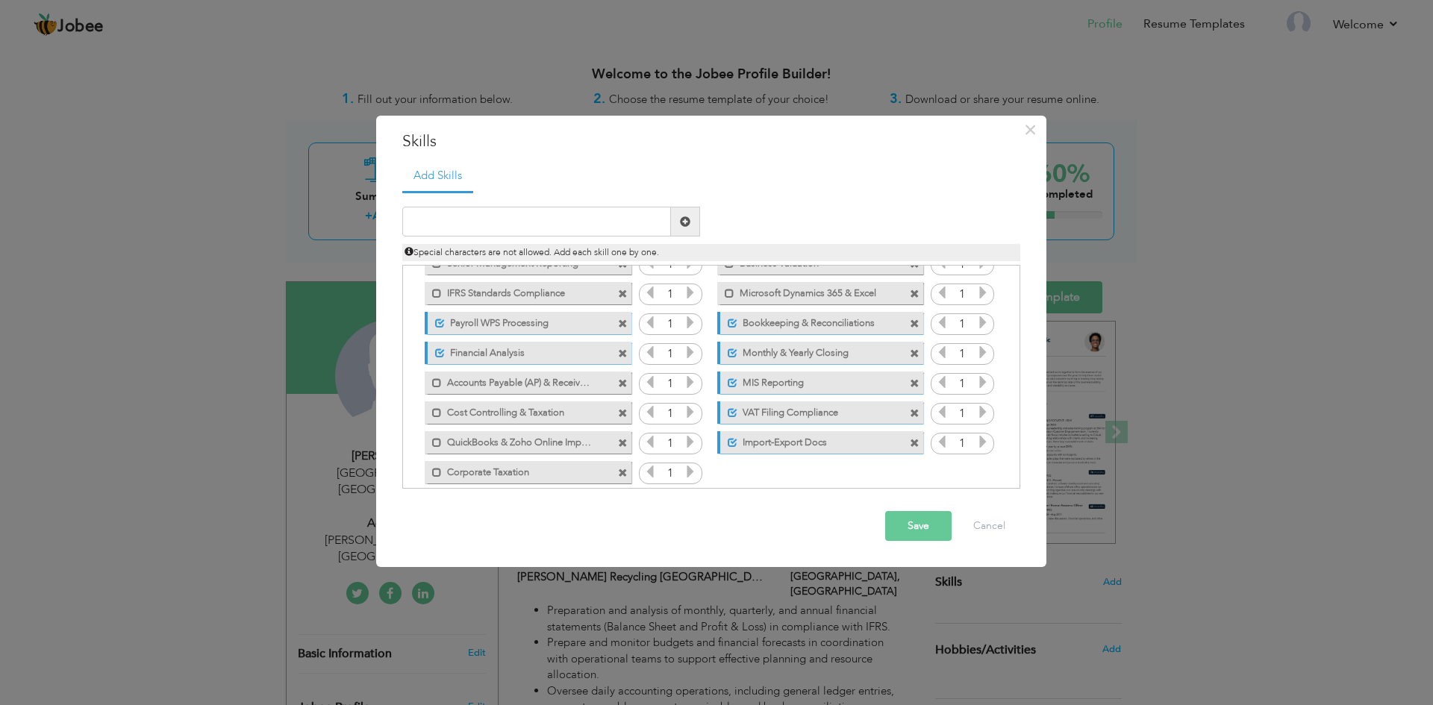
scroll to position [123, 0]
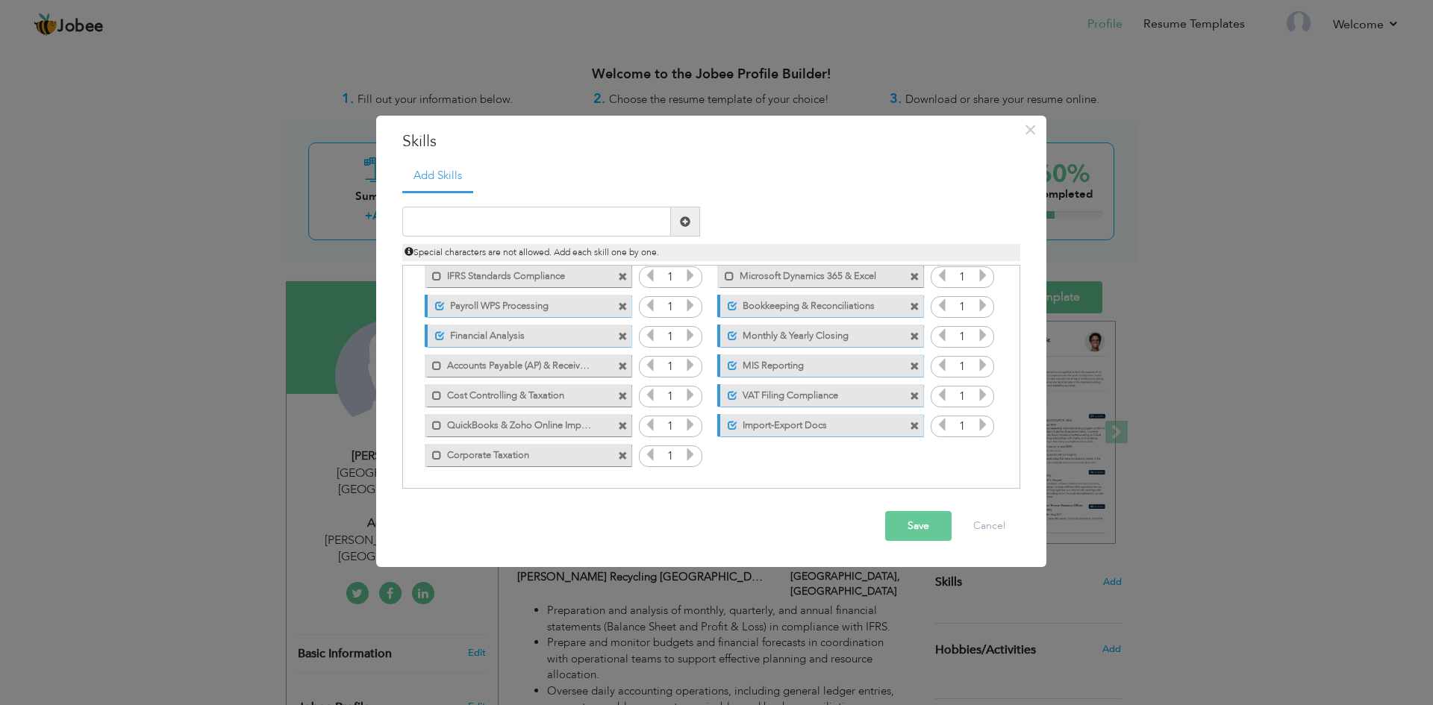
click at [572, 367] on label "Accounts Payable (AP) & Receivable (AR)" at bounding box center [517, 363] width 151 height 19
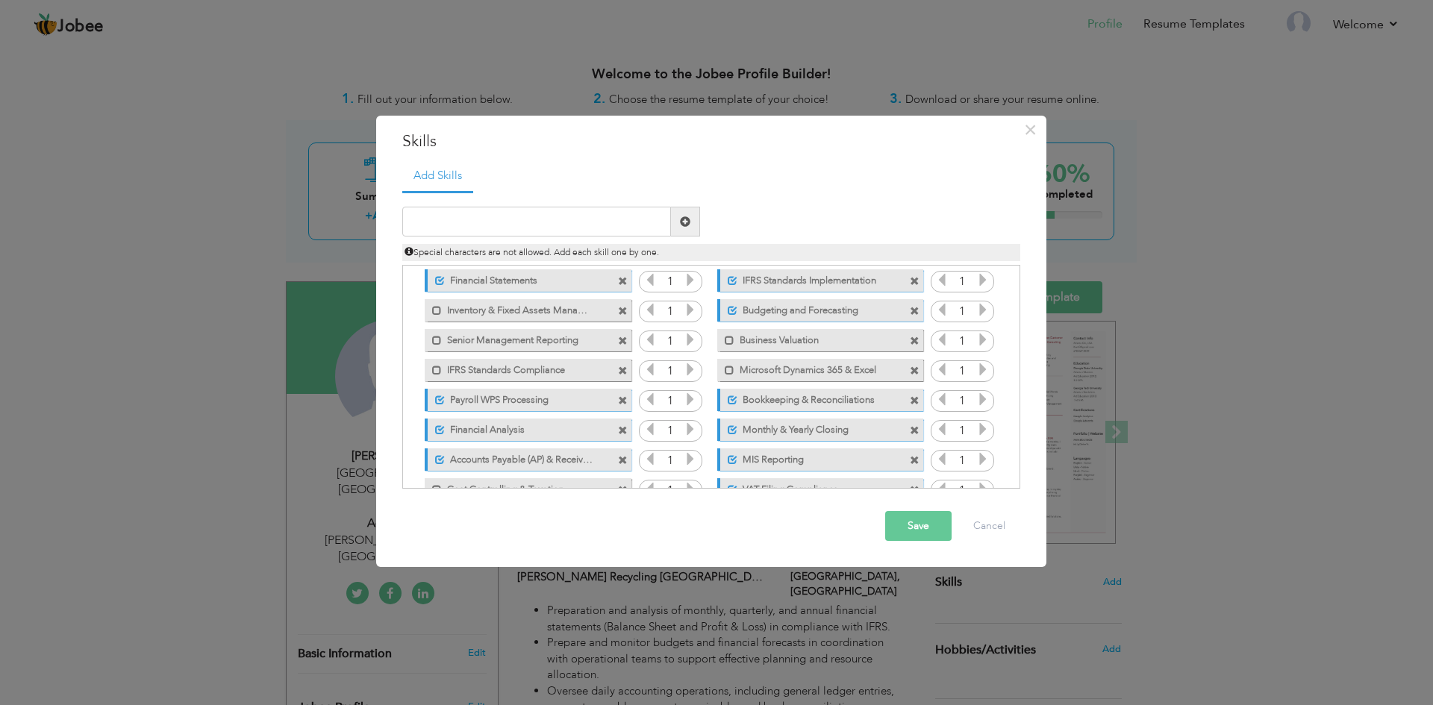
scroll to position [0, 0]
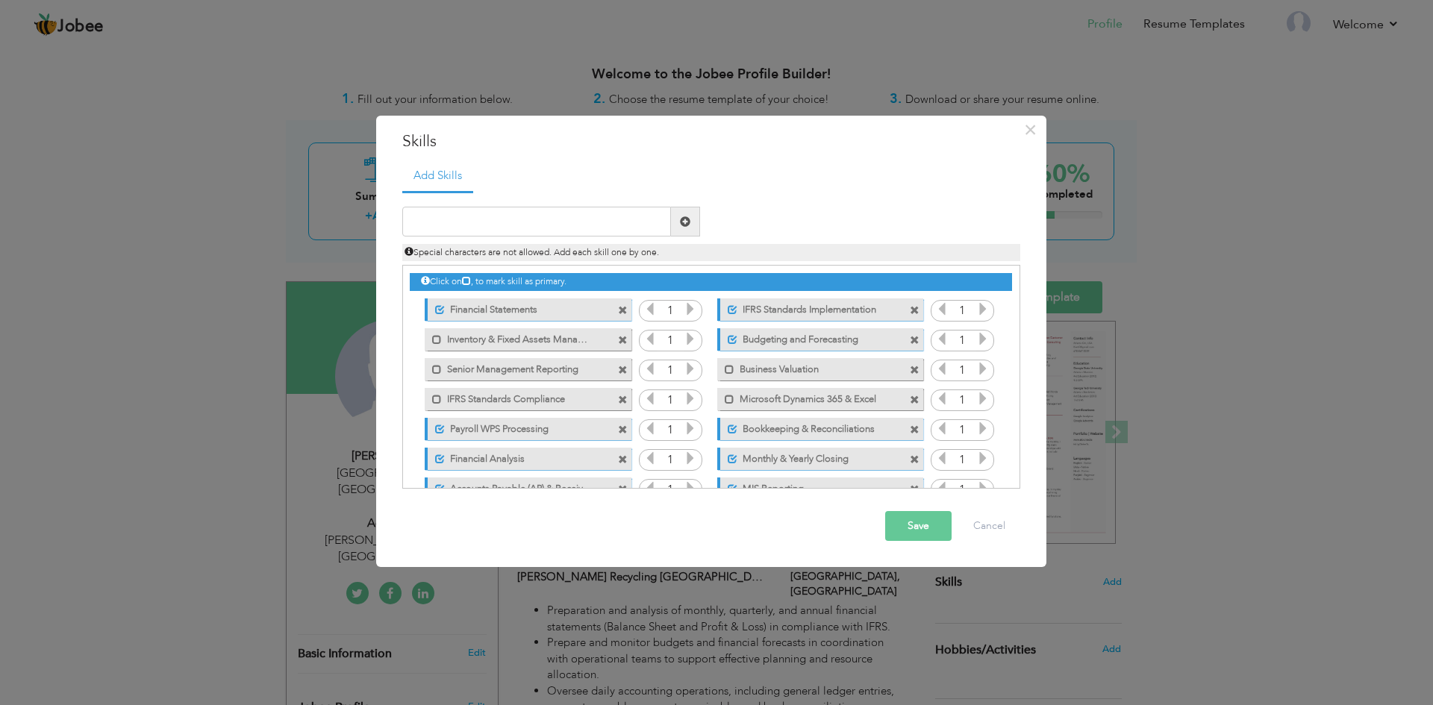
click at [743, 402] on label "Microsoft Dynamics 365 & Excel" at bounding box center [809, 397] width 151 height 19
click at [566, 372] on label "Senior Management Reporting" at bounding box center [517, 367] width 151 height 19
click at [553, 341] on label "Inventory & Fixed Assets Management" at bounding box center [517, 337] width 151 height 19
click at [901, 525] on button "Save" at bounding box center [918, 526] width 66 height 30
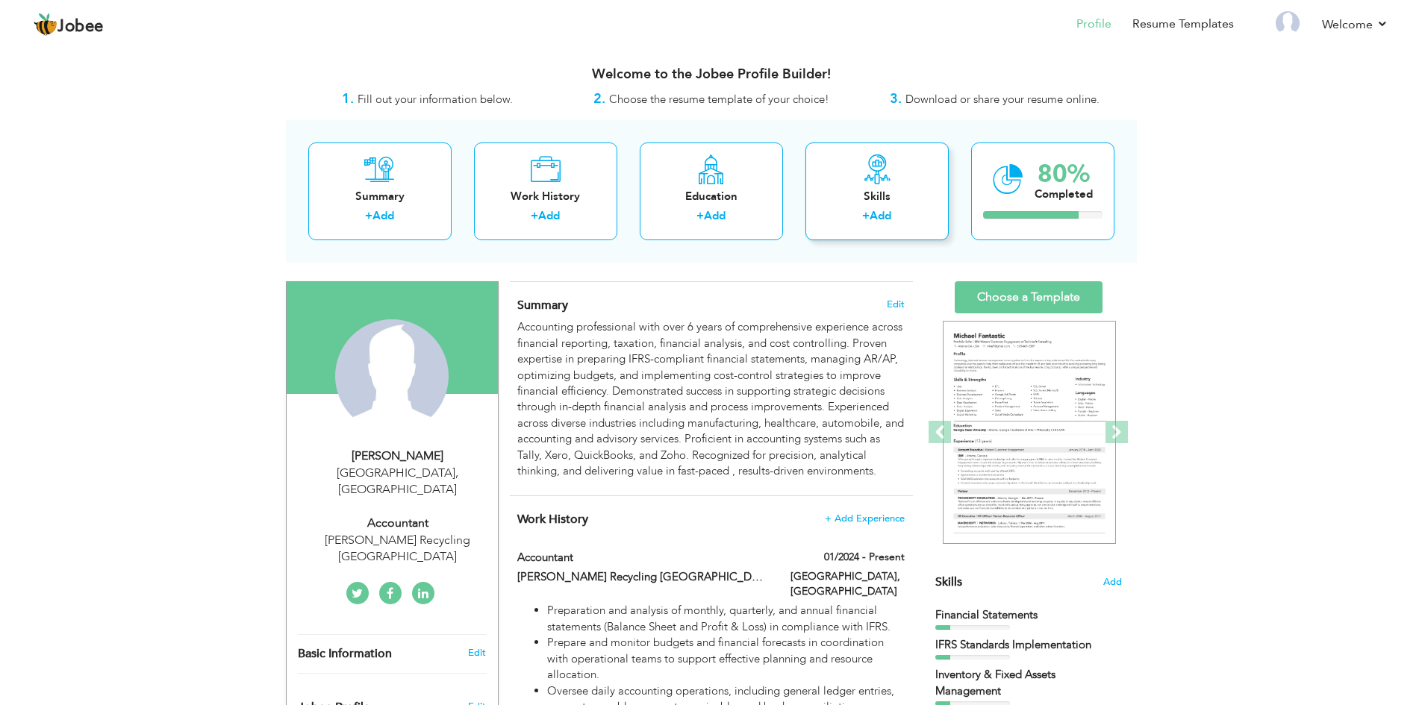
click at [872, 181] on icon at bounding box center [877, 169] width 30 height 30
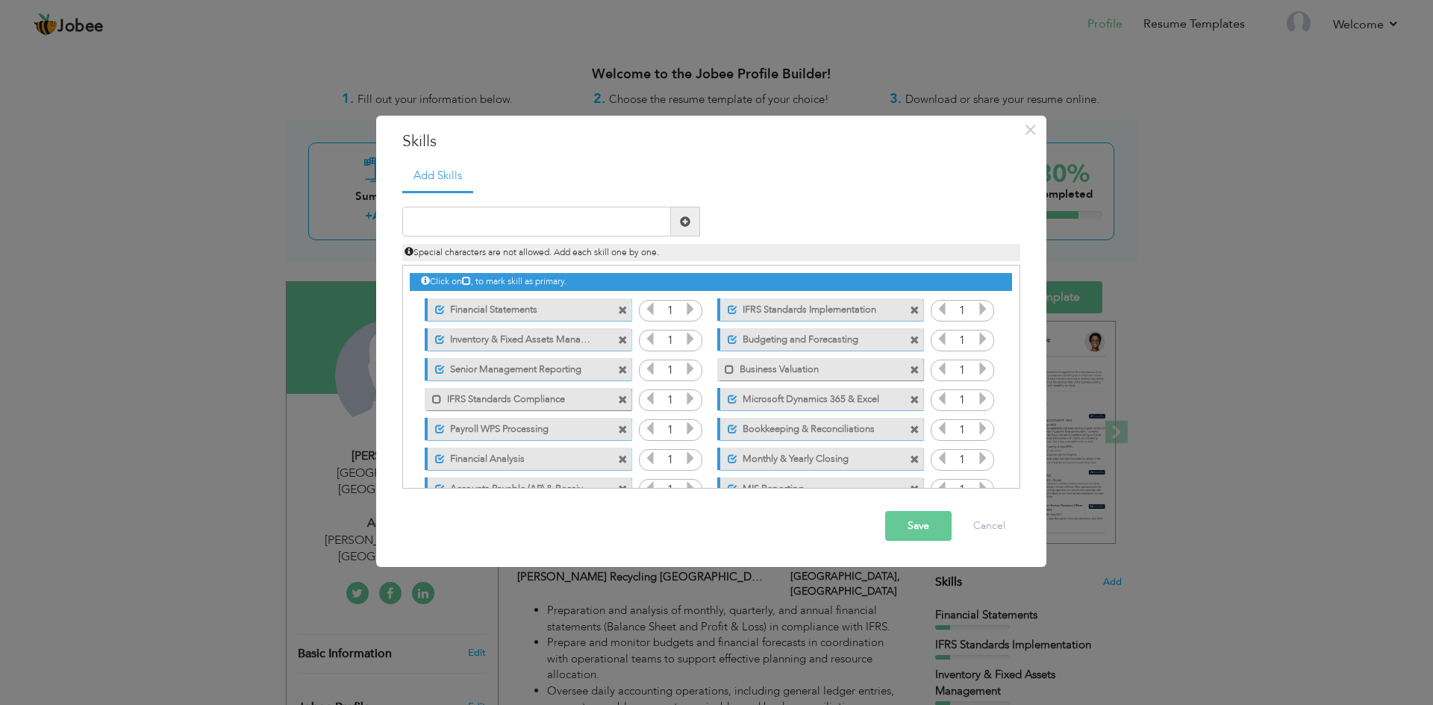
click at [469, 399] on label "IFRS Standards Compliance" at bounding box center [517, 397] width 151 height 19
click at [770, 368] on label "Business Valuation" at bounding box center [809, 367] width 151 height 19
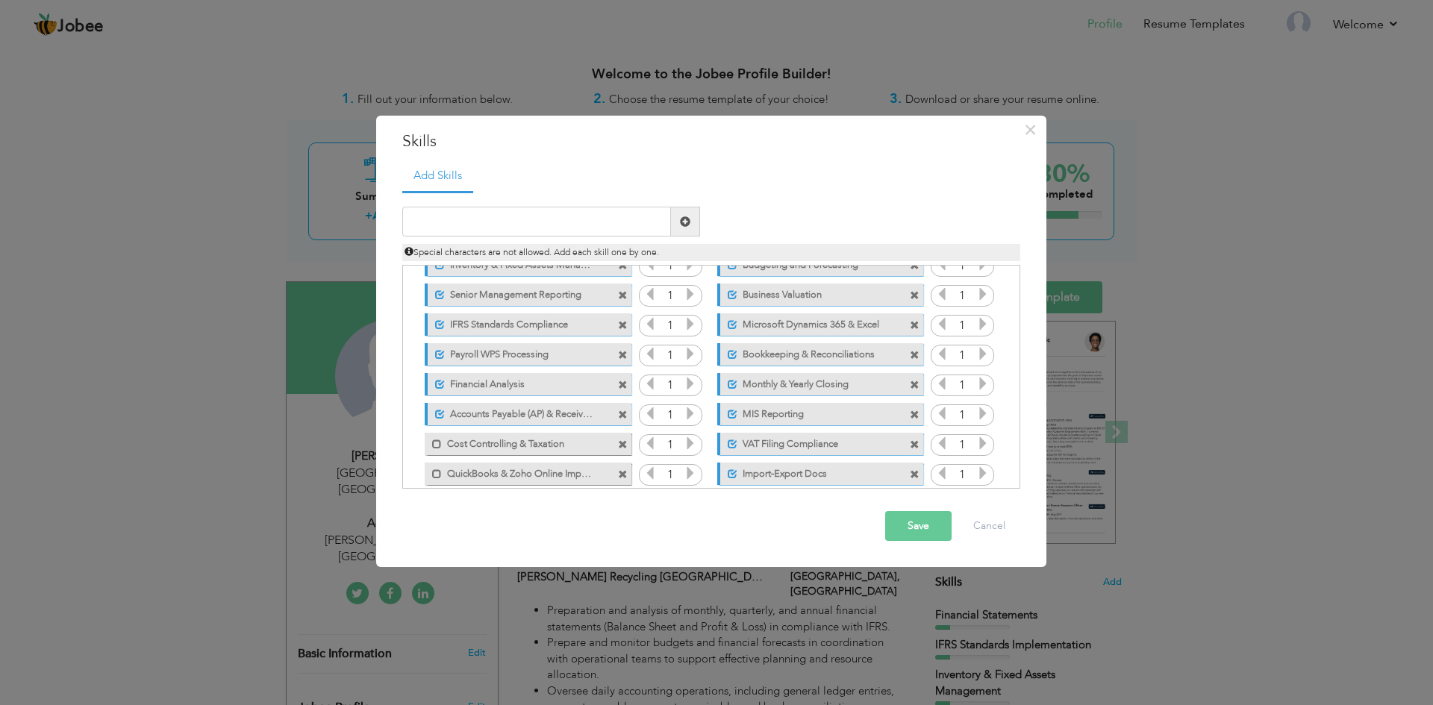
scroll to position [123, 0]
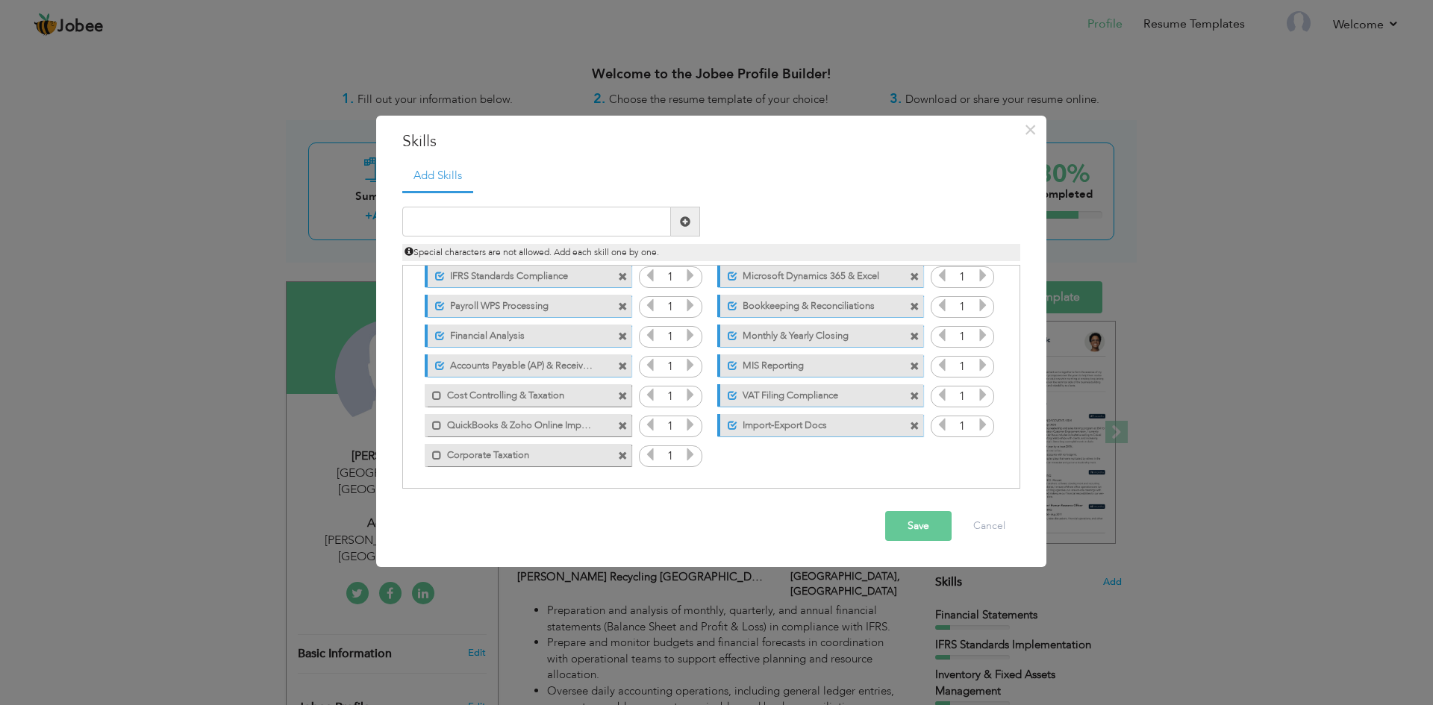
click at [529, 456] on label "Corporate Taxation" at bounding box center [517, 453] width 151 height 19
click at [504, 430] on label "QuickBooks & Zoho Online Implementation" at bounding box center [517, 423] width 151 height 19
click at [510, 396] on label "Cost Controlling & Taxation" at bounding box center [517, 393] width 151 height 19
click at [917, 529] on button "Save" at bounding box center [918, 526] width 66 height 30
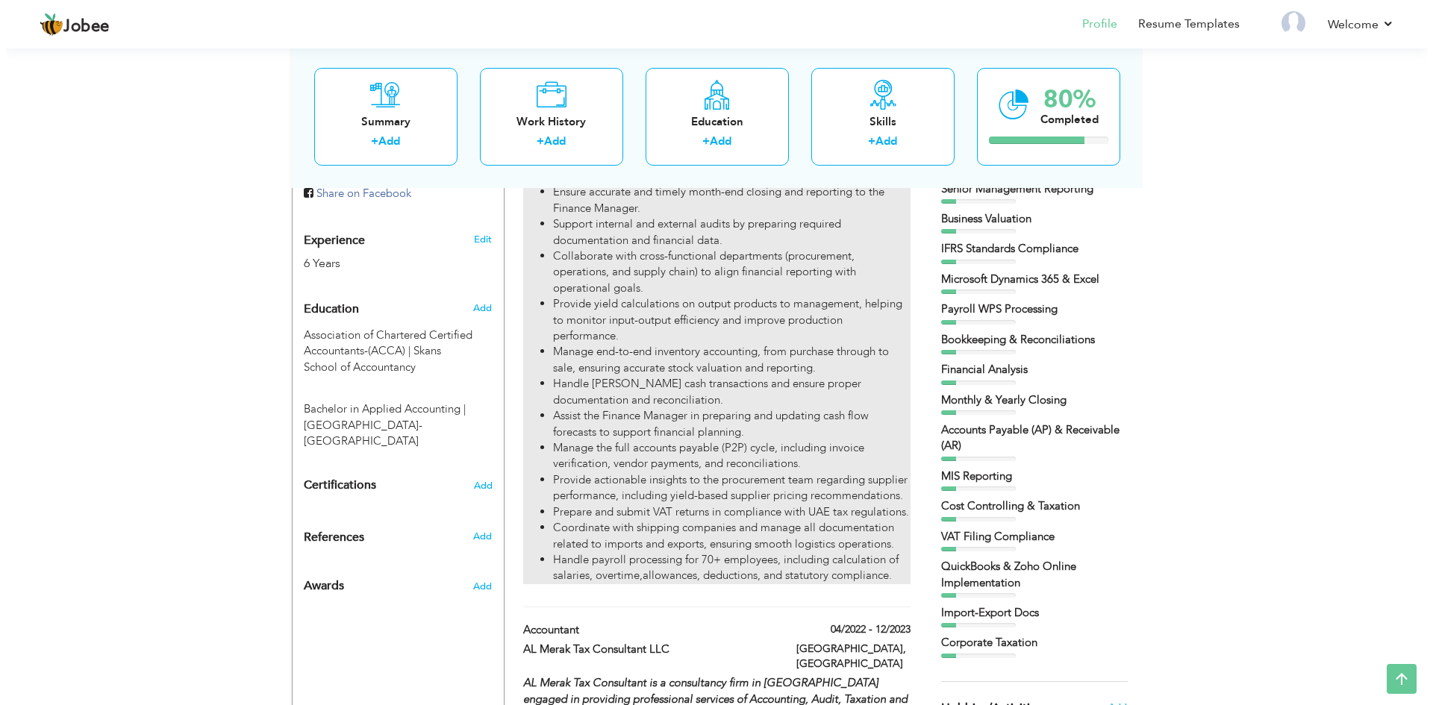
scroll to position [522, 0]
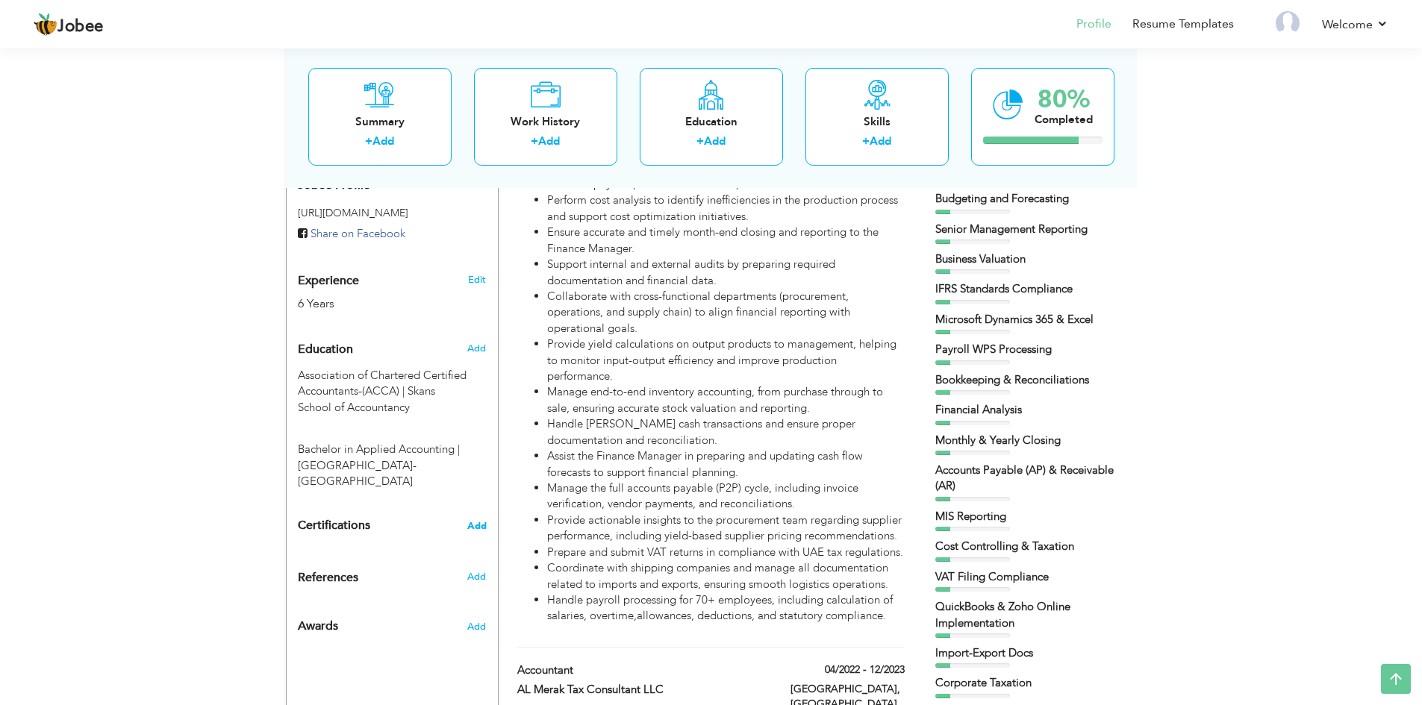
click at [472, 521] on span "Add" at bounding box center [476, 526] width 19 height 10
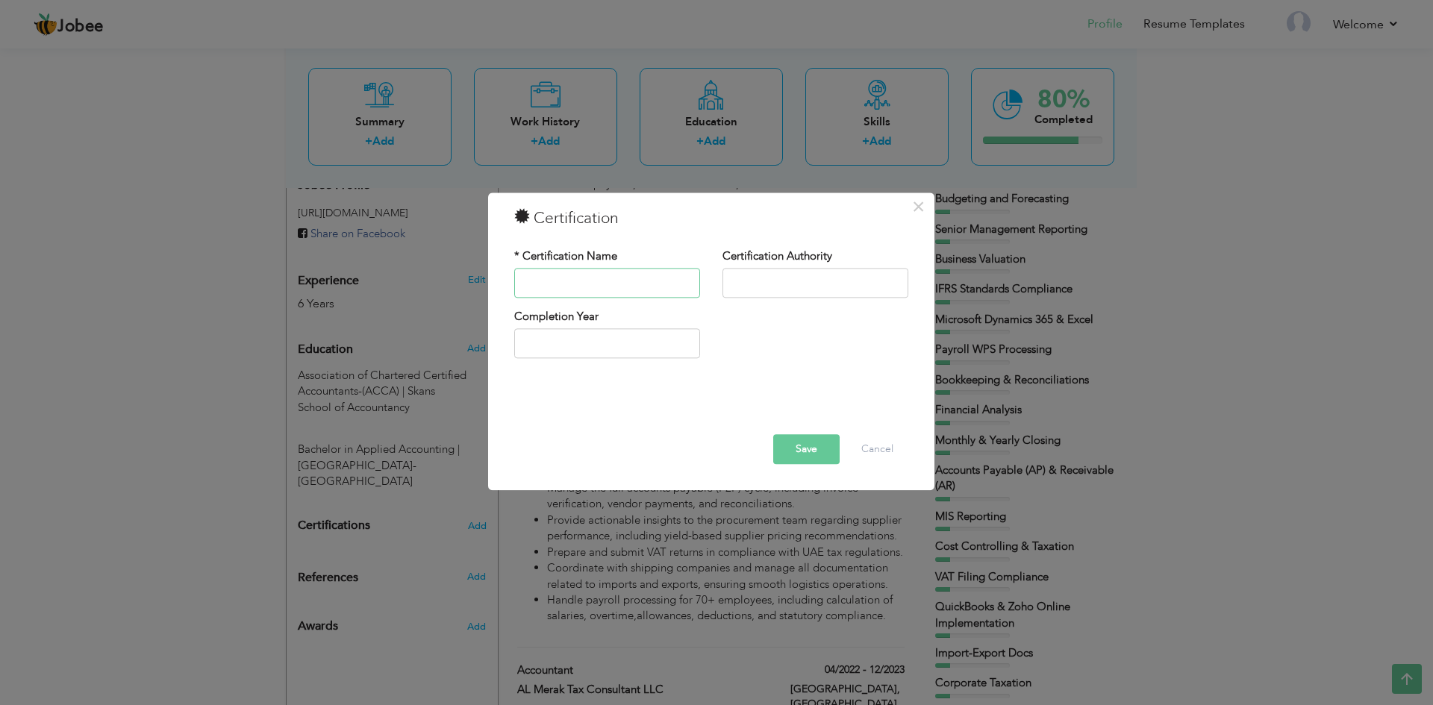
paste input "• Advance Diploma in Accounting and Business"
click at [743, 281] on input "text" at bounding box center [815, 283] width 186 height 30
drag, startPoint x: 543, startPoint y: 281, endPoint x: 468, endPoint y: 297, distance: 77.1
click at [468, 297] on div "× Certification * Certification Name • Advance Diploma in Accounting and Busine…" at bounding box center [716, 352] width 1433 height 705
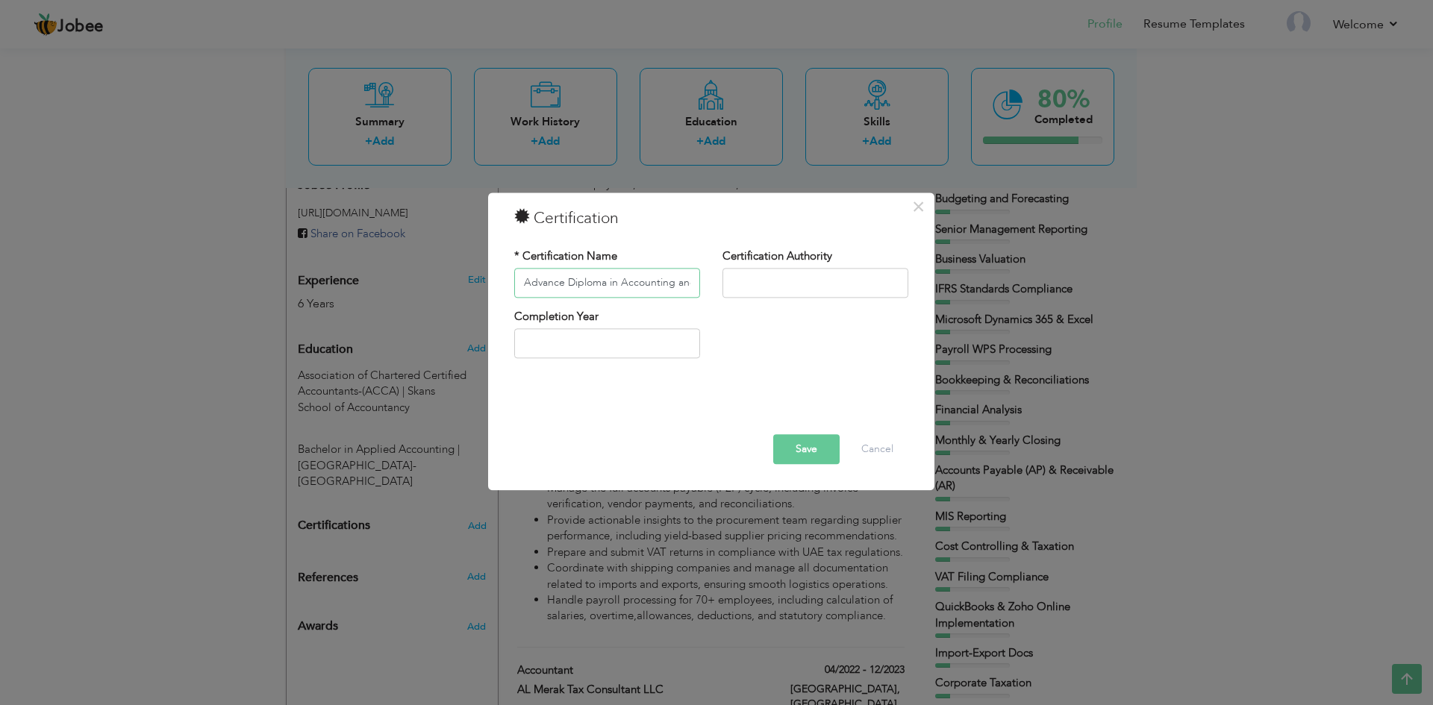
type input "Advance Diploma in Accounting and Business"
click at [744, 271] on input "text" at bounding box center [815, 283] width 186 height 30
paste input "ACCA"
type input "ACCA"
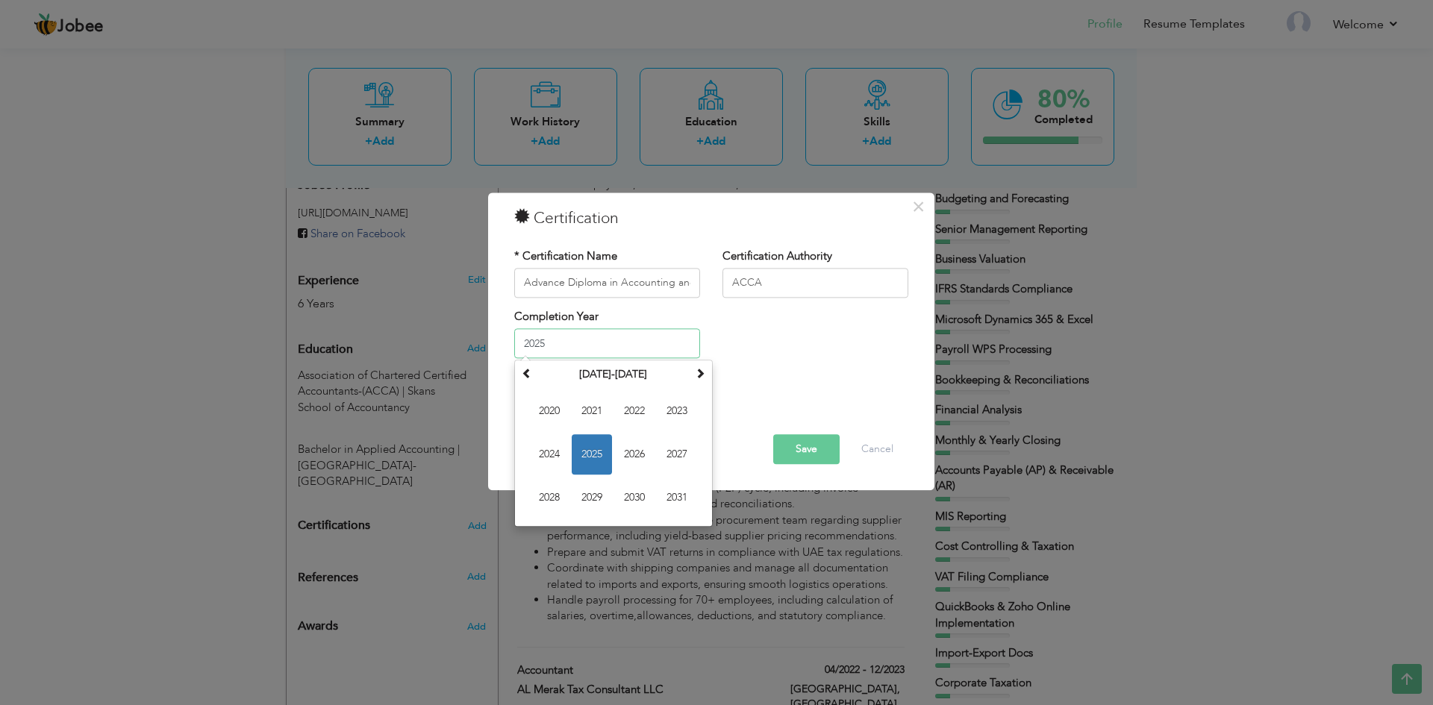
click at [614, 345] on input "2025" at bounding box center [607, 344] width 186 height 30
type input "2"
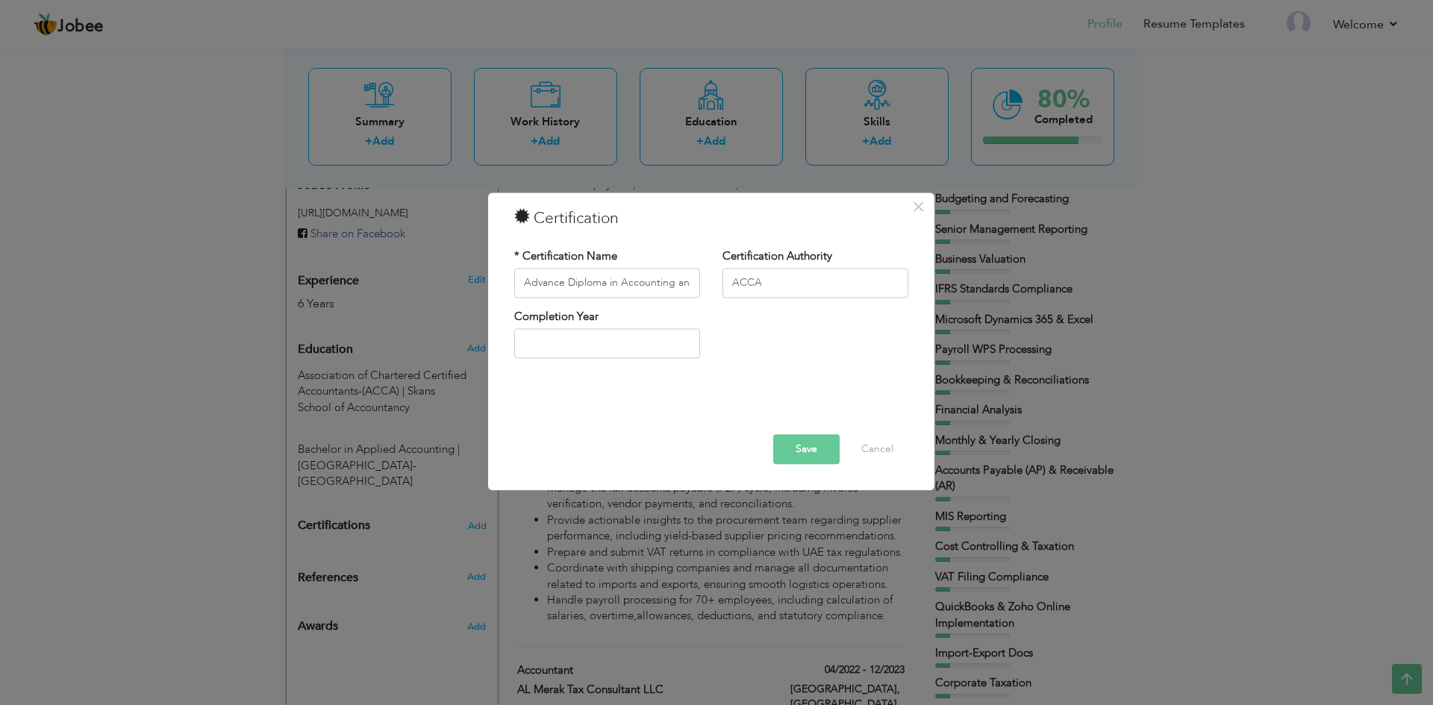
click at [795, 354] on div "Completion Year" at bounding box center [711, 339] width 416 height 60
click at [813, 451] on button "Save" at bounding box center [806, 449] width 66 height 30
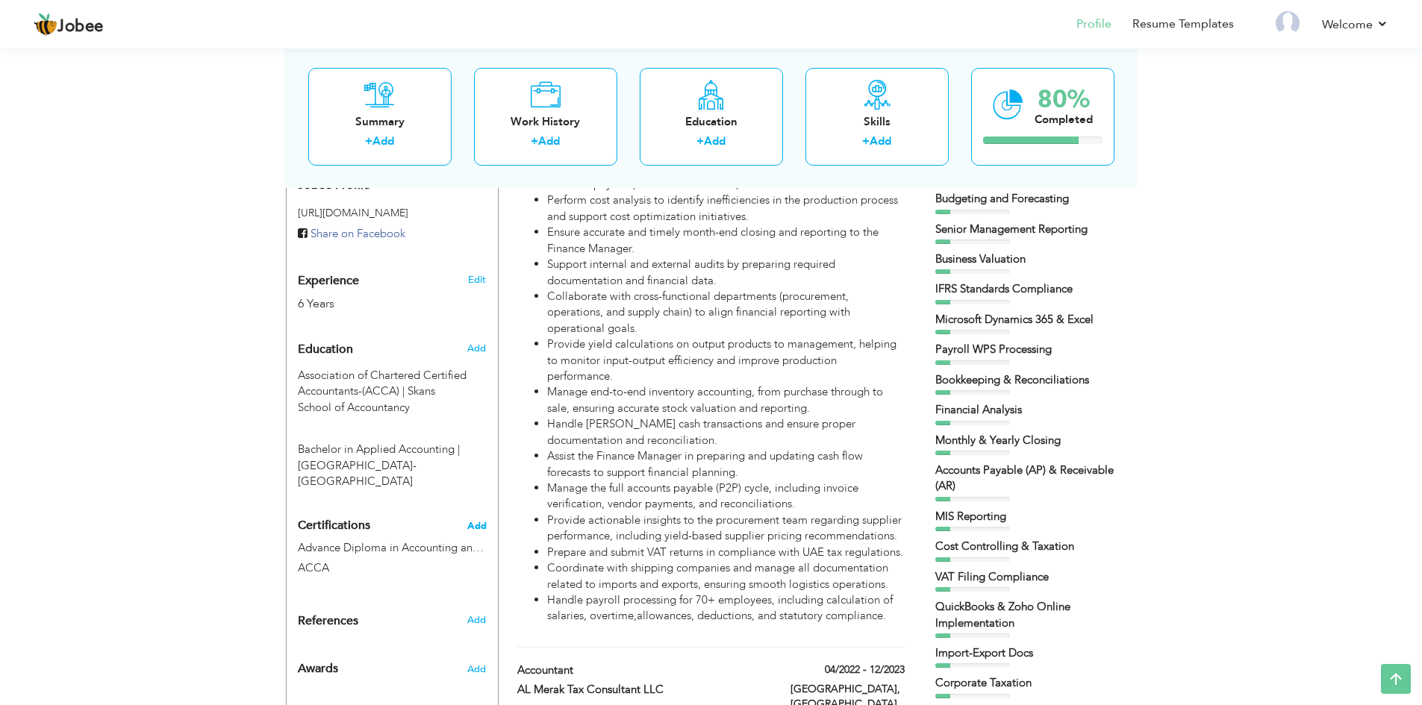
click at [482, 521] on span "Add" at bounding box center [476, 526] width 19 height 10
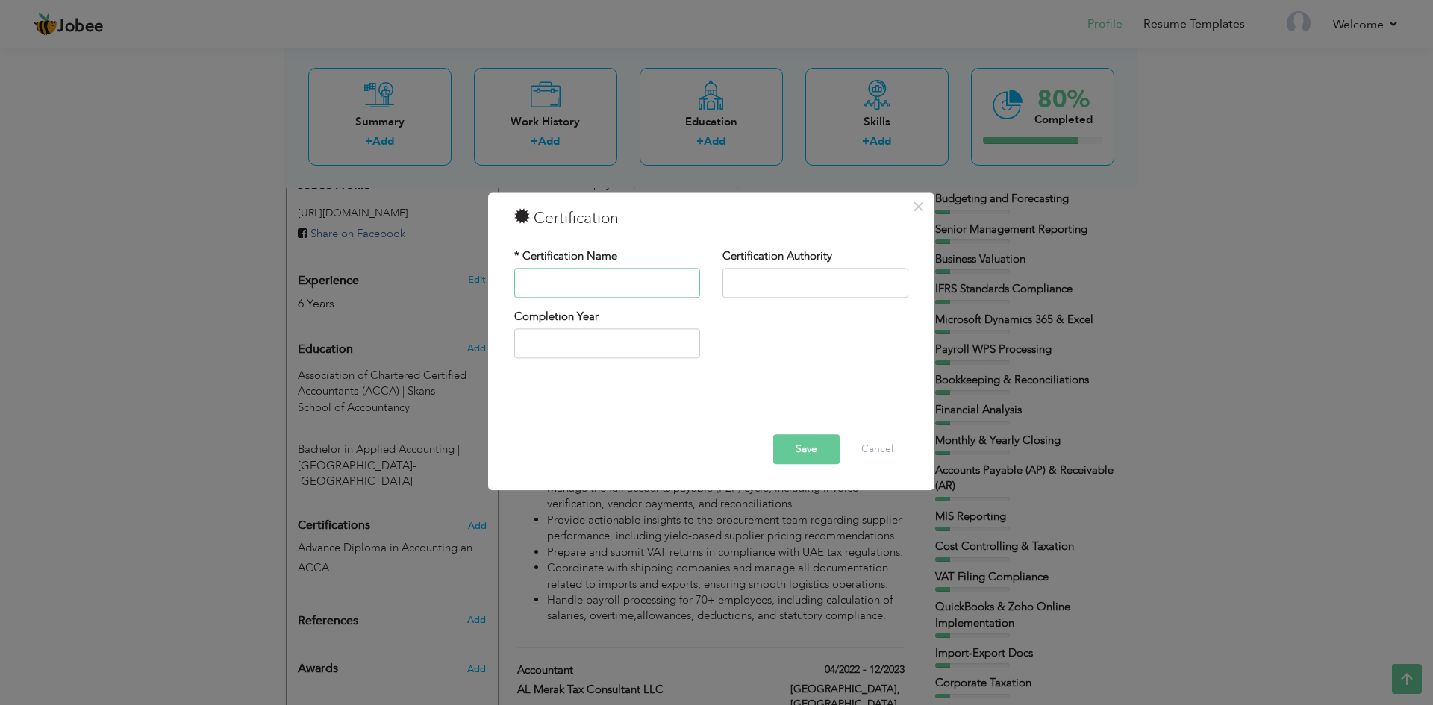
paste input "• Foundation Diploma"
drag, startPoint x: 543, startPoint y: 284, endPoint x: 448, endPoint y: 307, distance: 97.4
click at [448, 307] on div "× Certification * Certification Name • Foundation Diploma Certification Authori…" at bounding box center [716, 352] width 1433 height 705
type input "Foundation Diploma"
click at [782, 274] on input "text" at bounding box center [815, 283] width 186 height 30
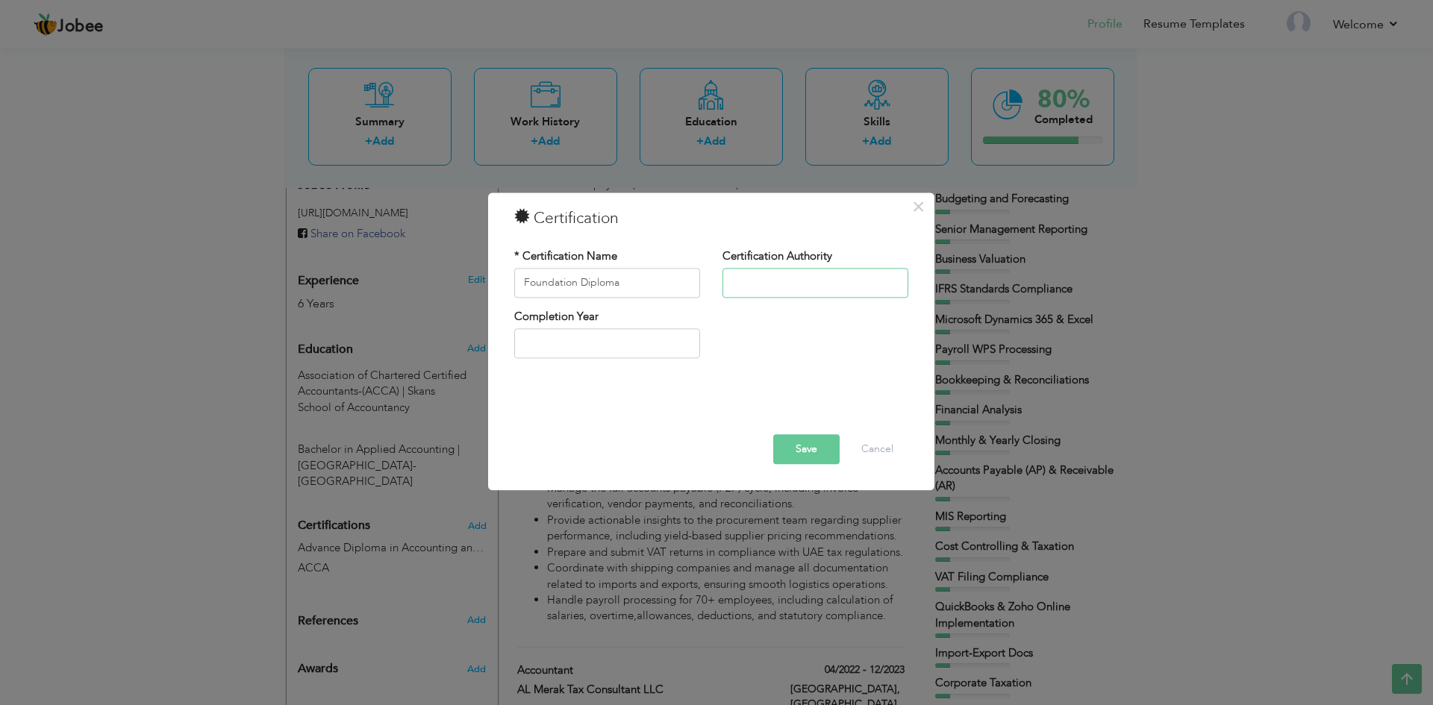
type input "ACCA"
click at [804, 451] on button "Save" at bounding box center [806, 449] width 66 height 30
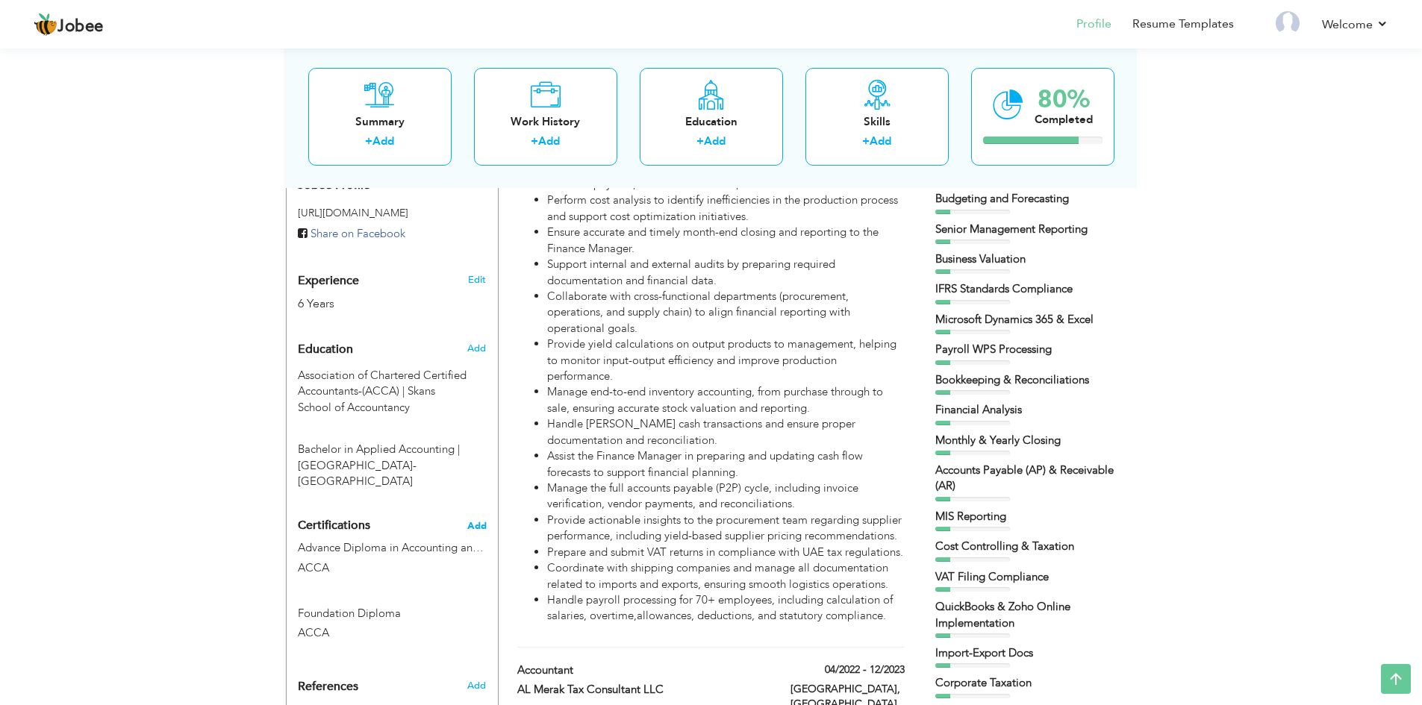
click at [482, 521] on span "Add" at bounding box center [476, 526] width 19 height 10
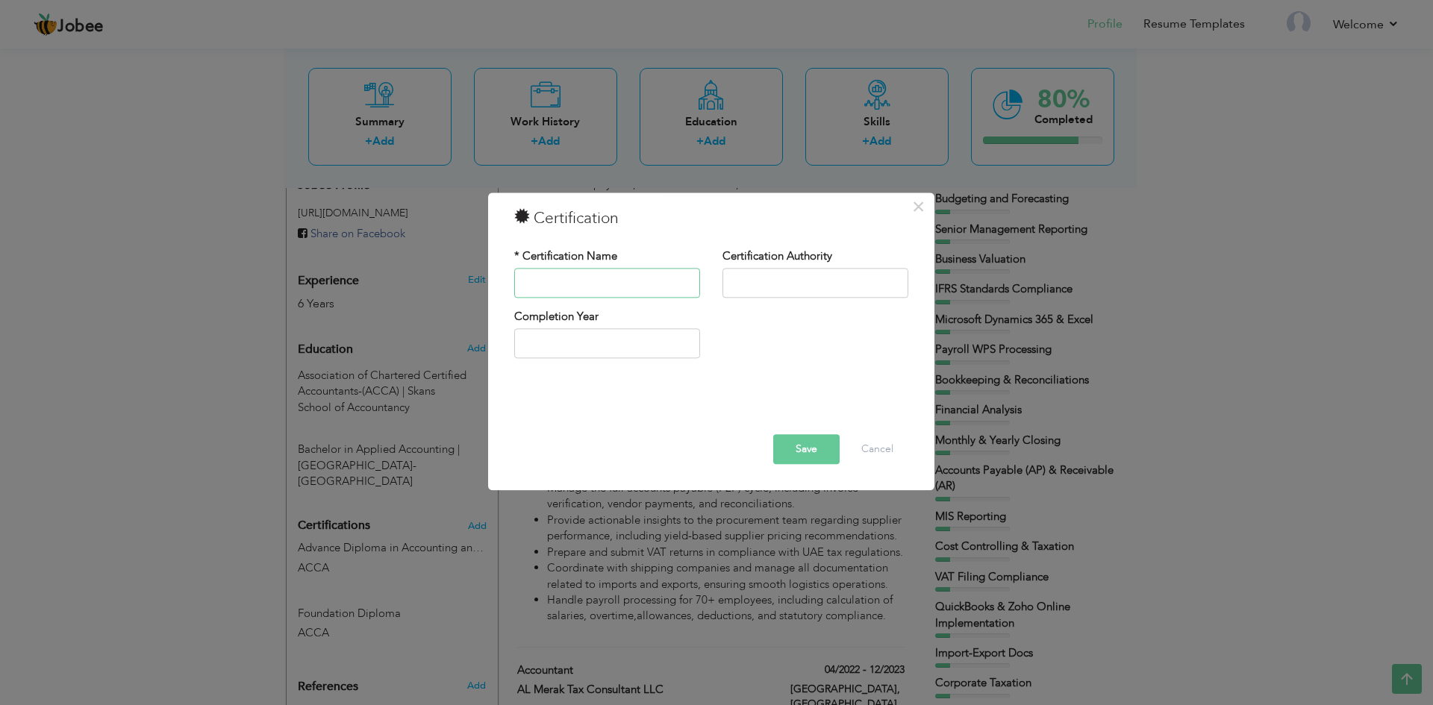
paste input "• CPD Webinar , Taxation & Career Development Workshop"
drag, startPoint x: 542, startPoint y: 285, endPoint x: 485, endPoint y: 284, distance: 56.7
click at [485, 284] on div "× Certification * Certification Name • CPD Webinar , Taxation & Career Developm…" at bounding box center [716, 352] width 1433 height 705
type input "CPD Webinar , Taxation & Career Development Workshop"
paste input "ICAP"
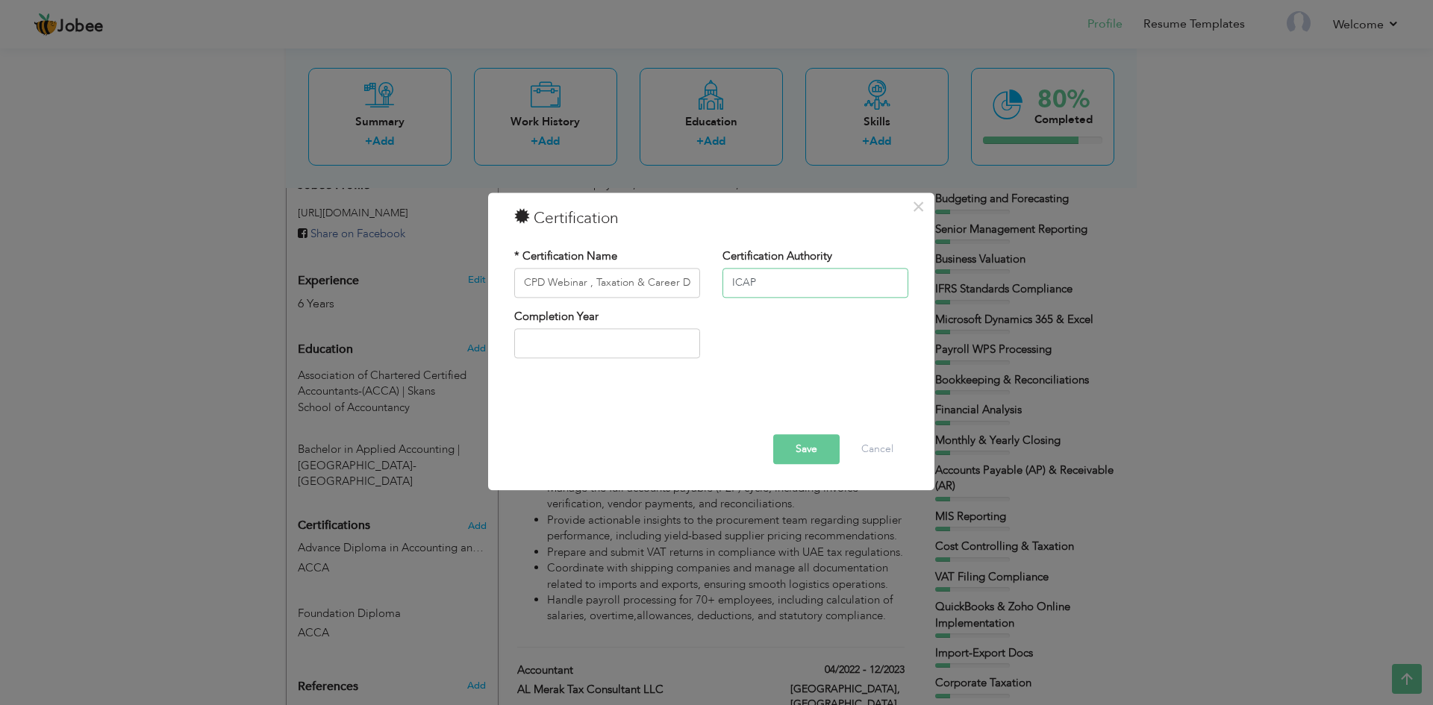
type input "ICAP"
click at [807, 446] on button "Save" at bounding box center [806, 449] width 66 height 30
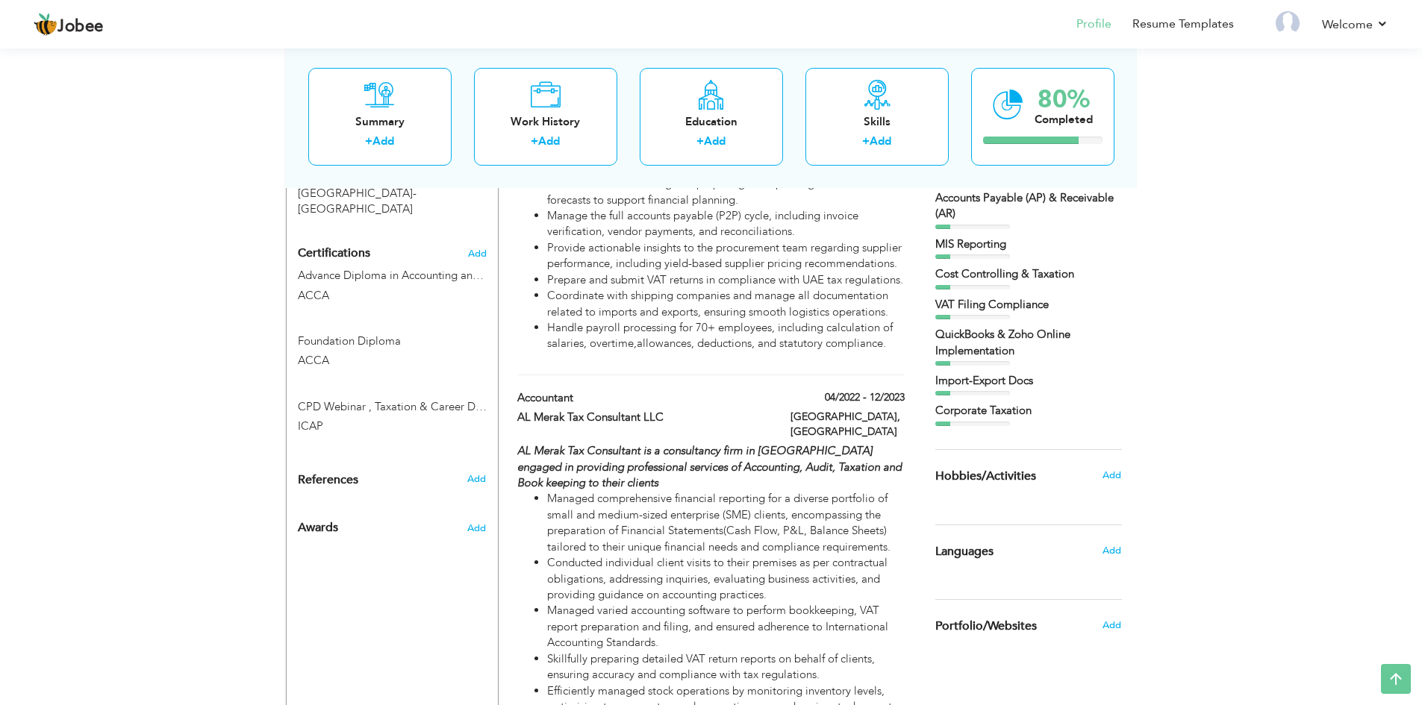
scroll to position [821, 0]
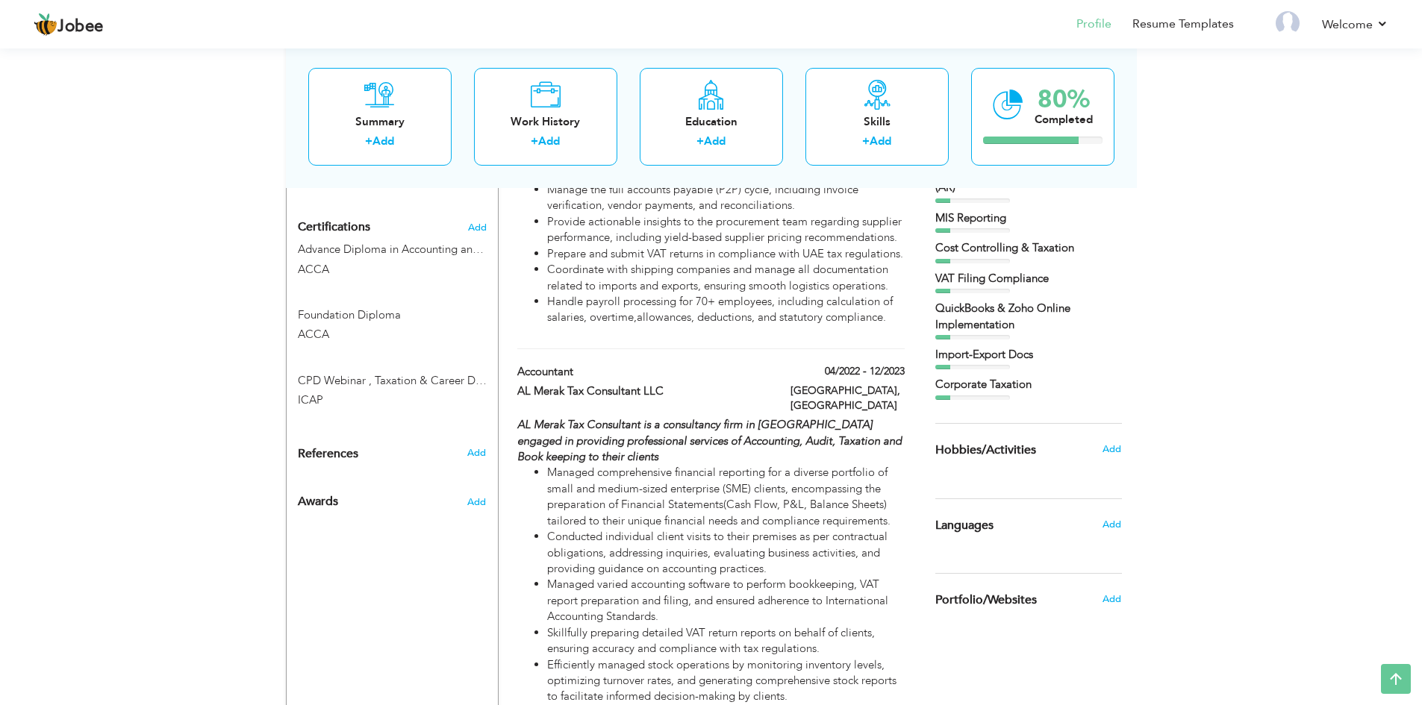
click at [1122, 524] on div "Add" at bounding box center [1115, 524] width 35 height 28
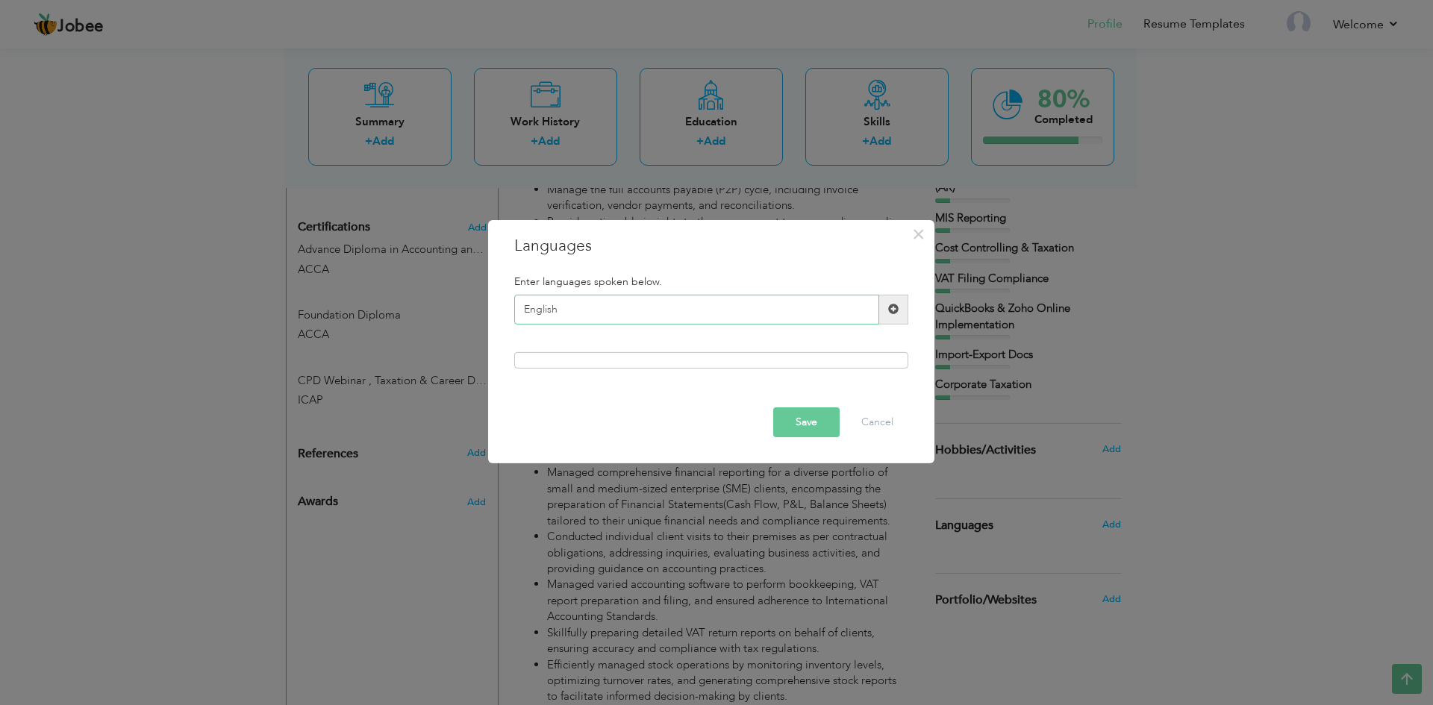
type input "English"
click at [817, 431] on button "Save" at bounding box center [806, 422] width 66 height 30
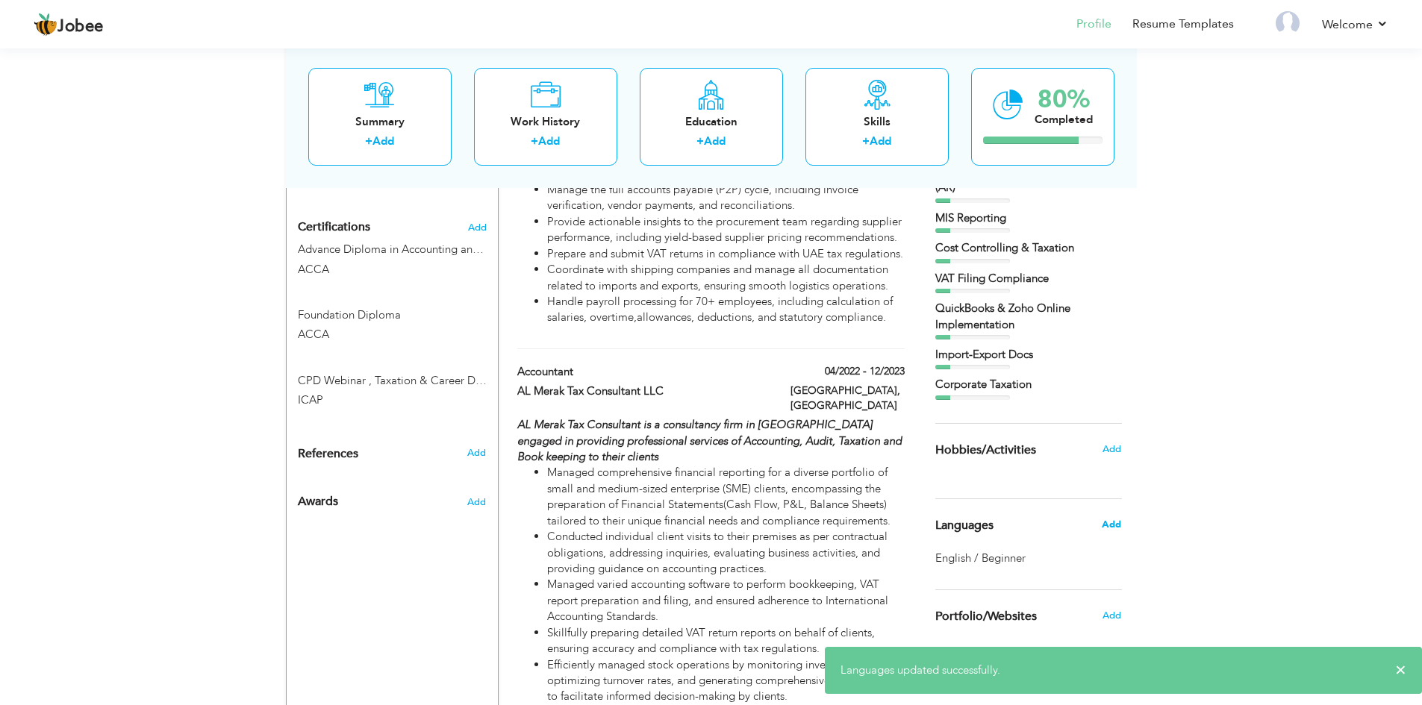
click at [1110, 525] on span "Add" at bounding box center [1110, 524] width 19 height 13
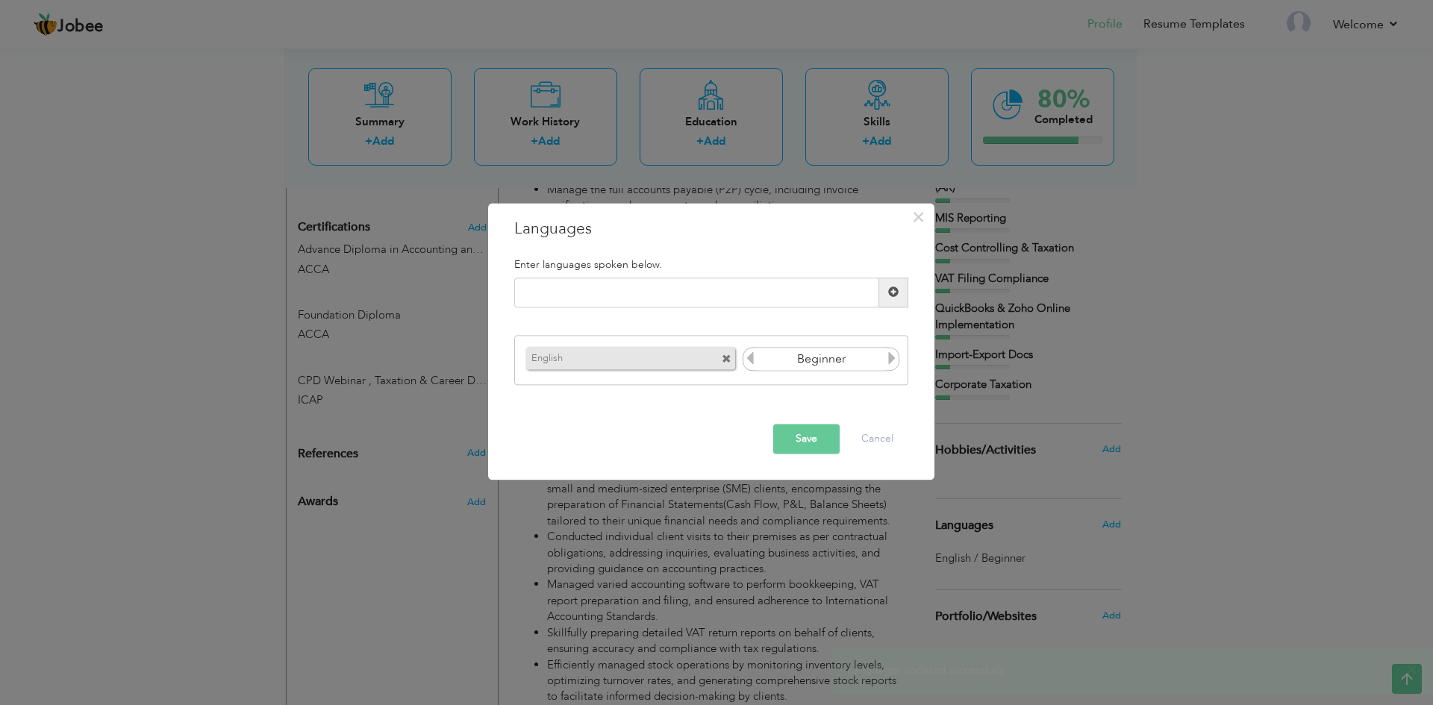
click at [892, 355] on icon at bounding box center [891, 358] width 13 height 13
click at [891, 356] on icon at bounding box center [891, 358] width 13 height 13
click at [588, 285] on input "text" at bounding box center [696, 293] width 365 height 30
type input "urdu"
click at [896, 293] on span at bounding box center [893, 292] width 10 height 10
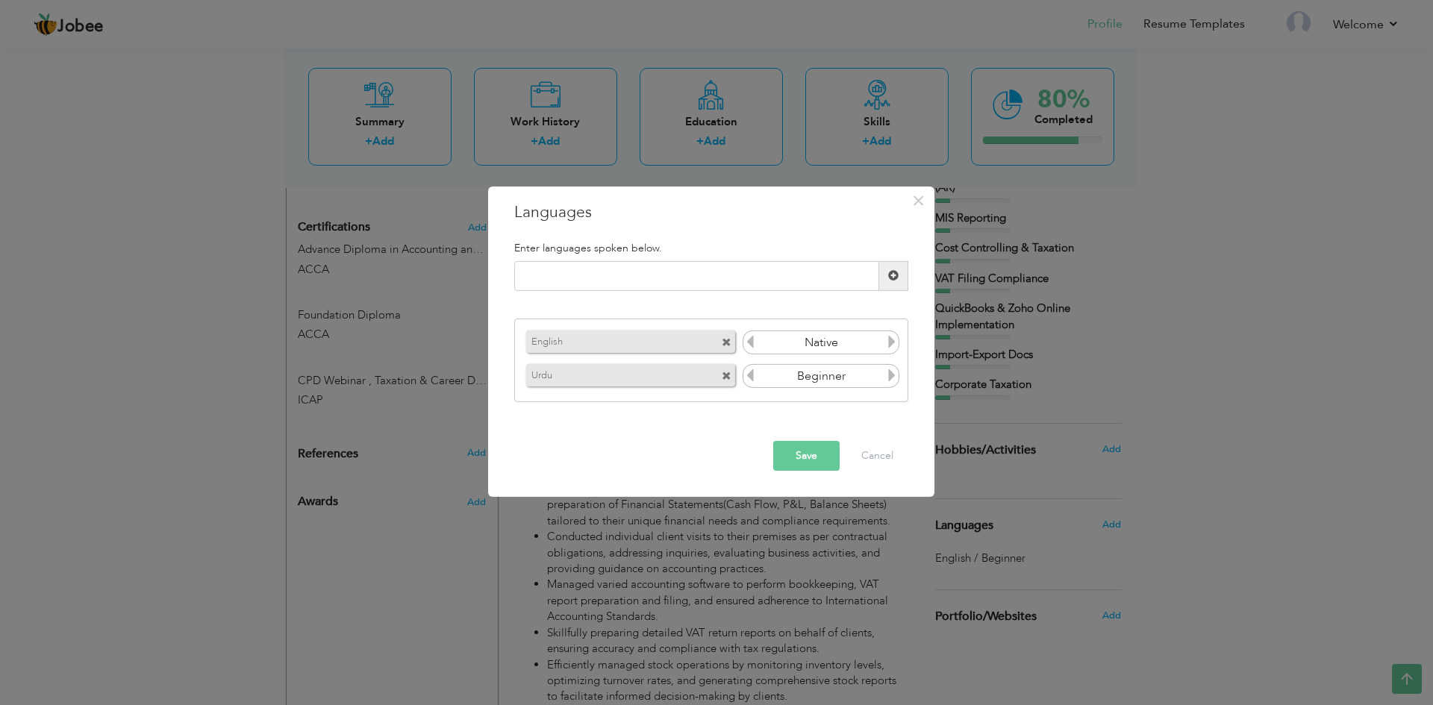
click at [893, 376] on icon at bounding box center [891, 375] width 13 height 13
click at [565, 273] on input "text" at bounding box center [696, 276] width 365 height 30
type input "h"
type input "Hindi"
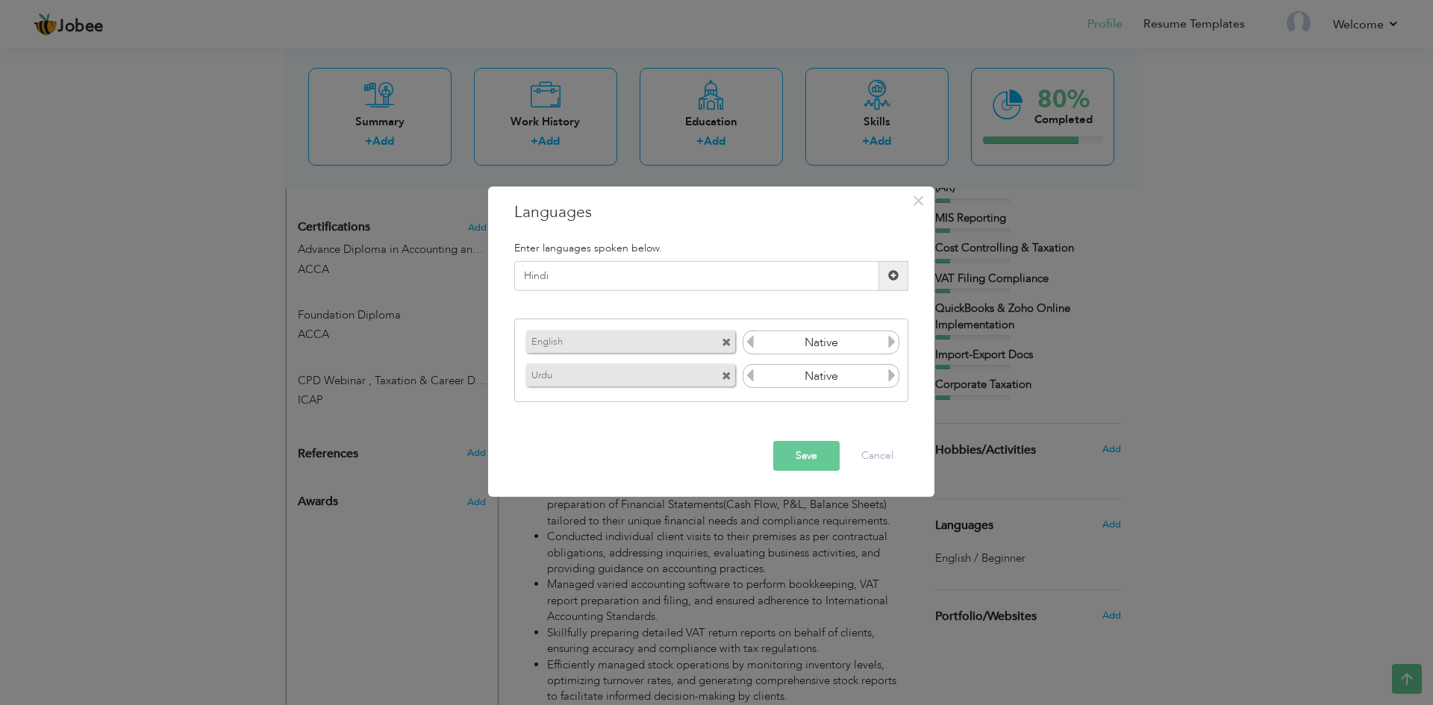
click at [891, 285] on span at bounding box center [893, 276] width 29 height 30
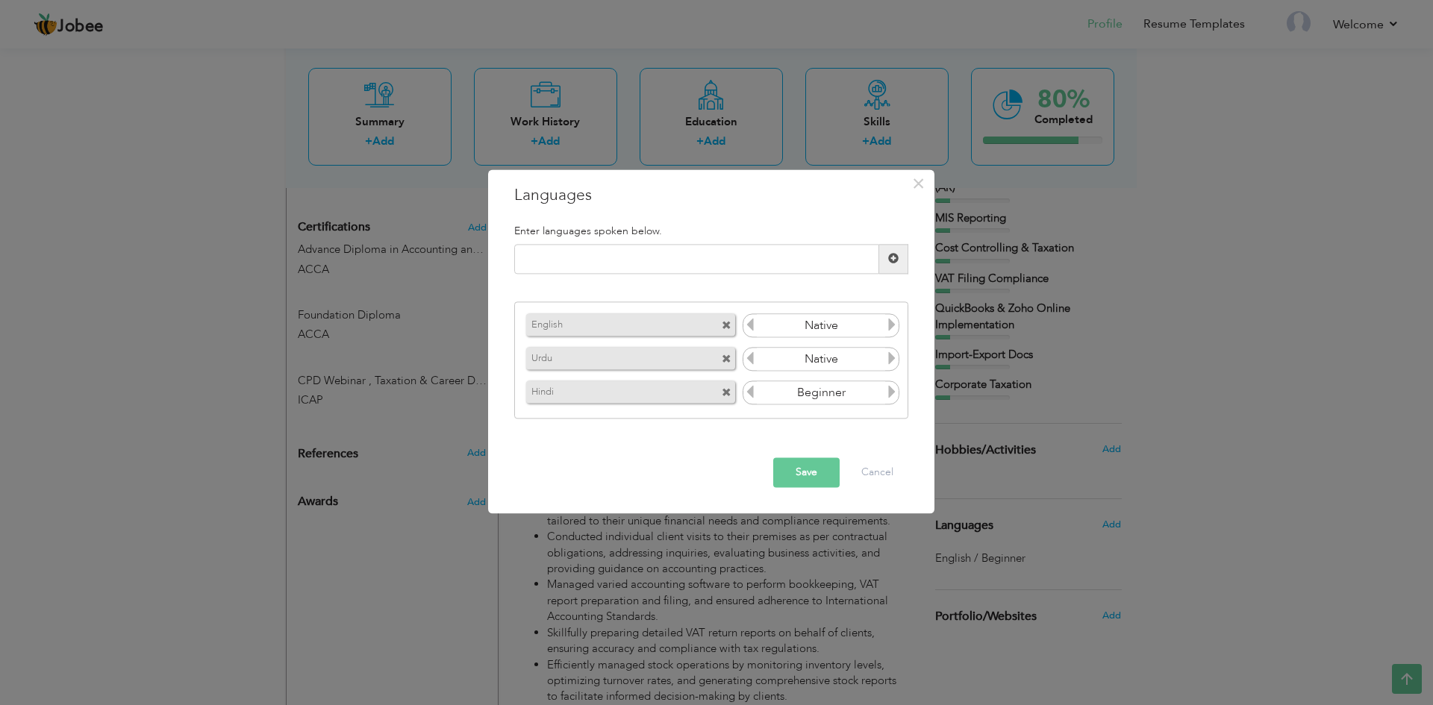
click at [891, 398] on icon at bounding box center [891, 392] width 13 height 13
click at [610, 264] on input "text" at bounding box center [696, 259] width 365 height 30
type input "Arabic"
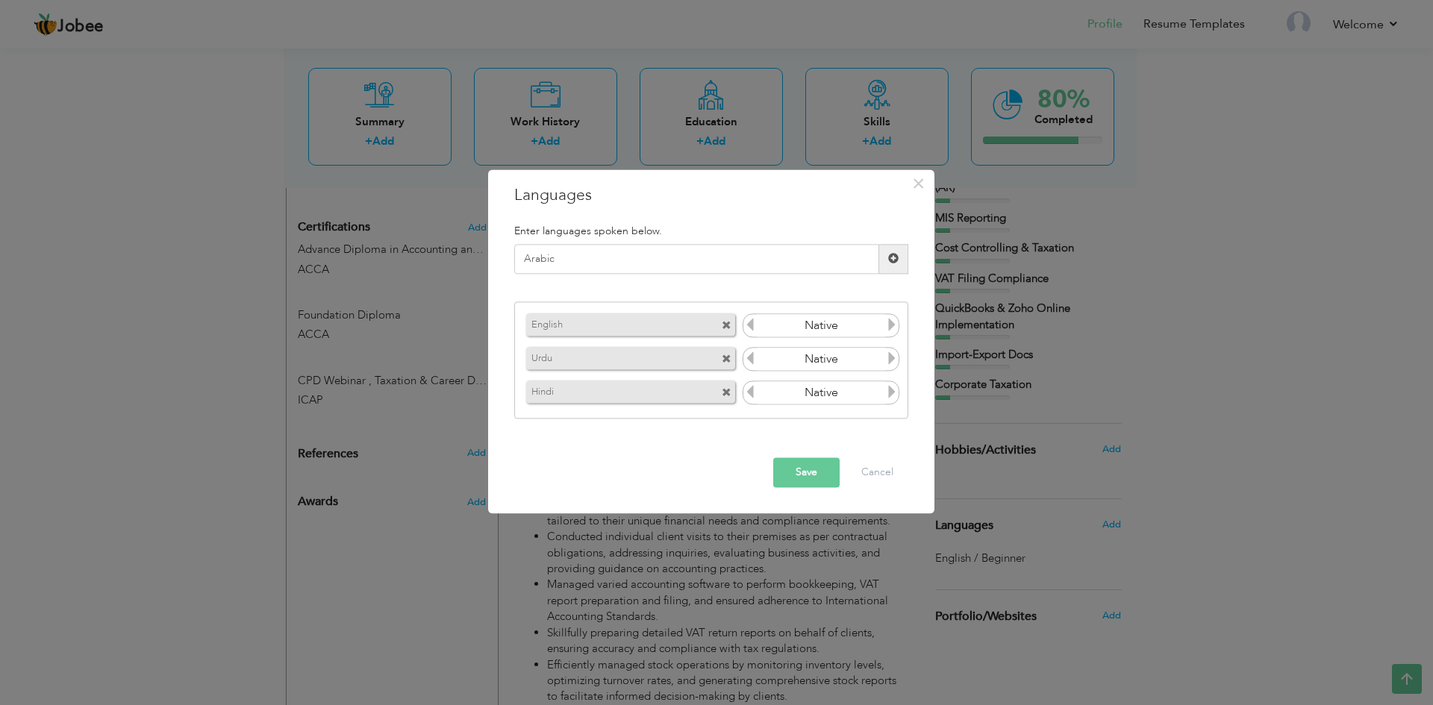
click at [896, 257] on span at bounding box center [893, 259] width 10 height 10
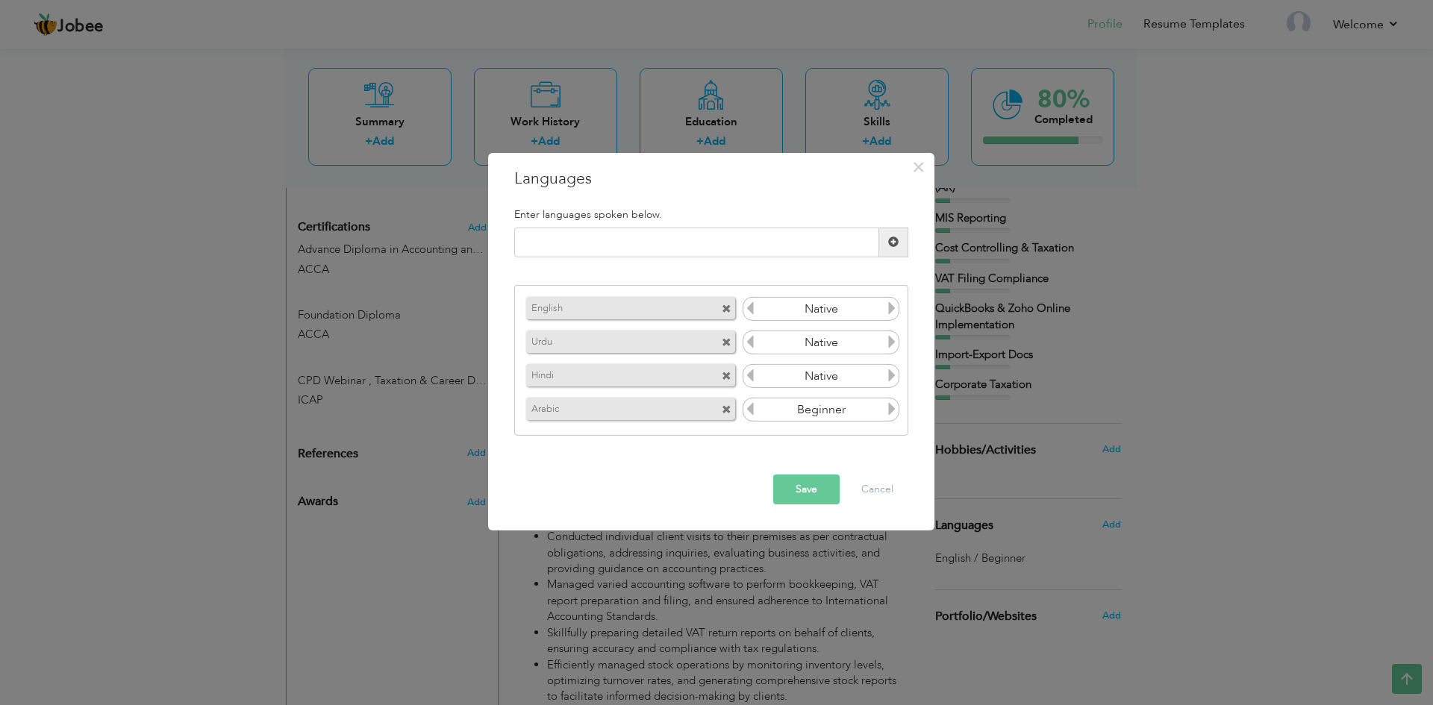
click at [821, 489] on button "Save" at bounding box center [806, 490] width 66 height 30
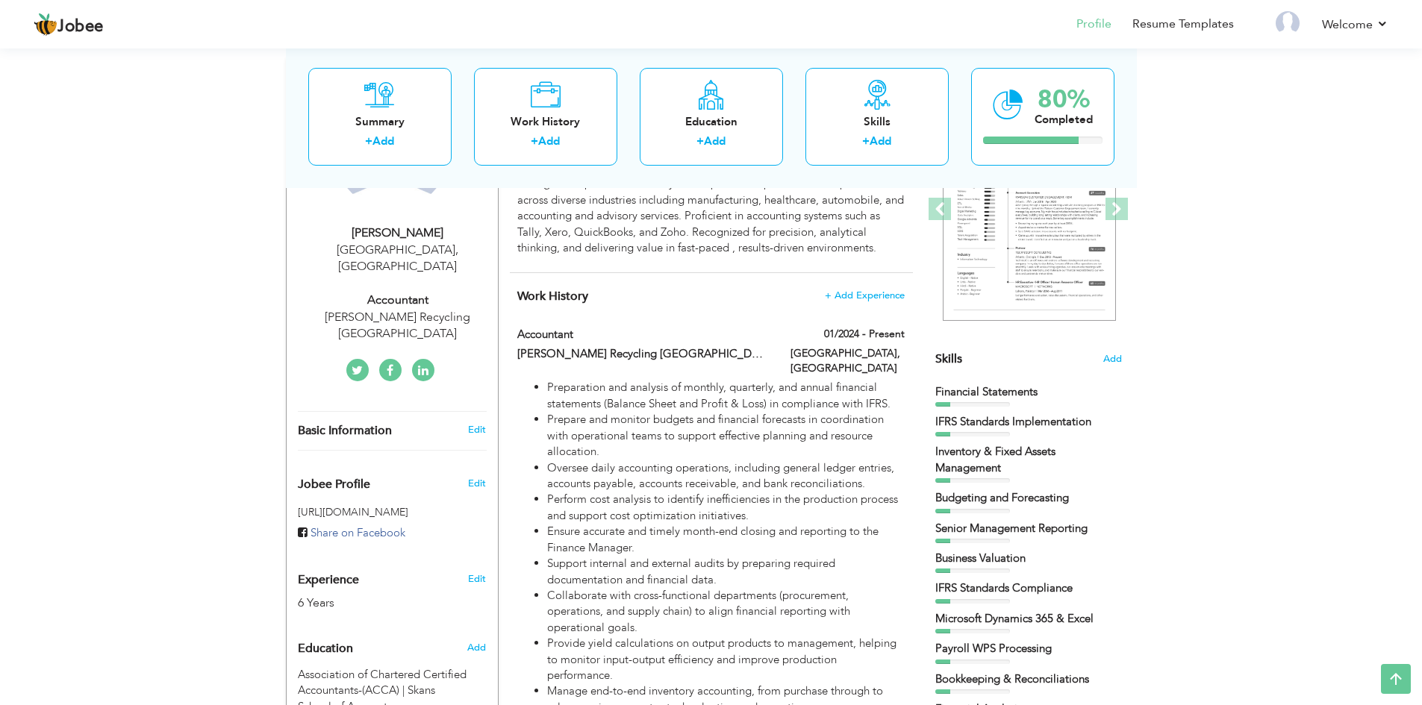
scroll to position [0, 0]
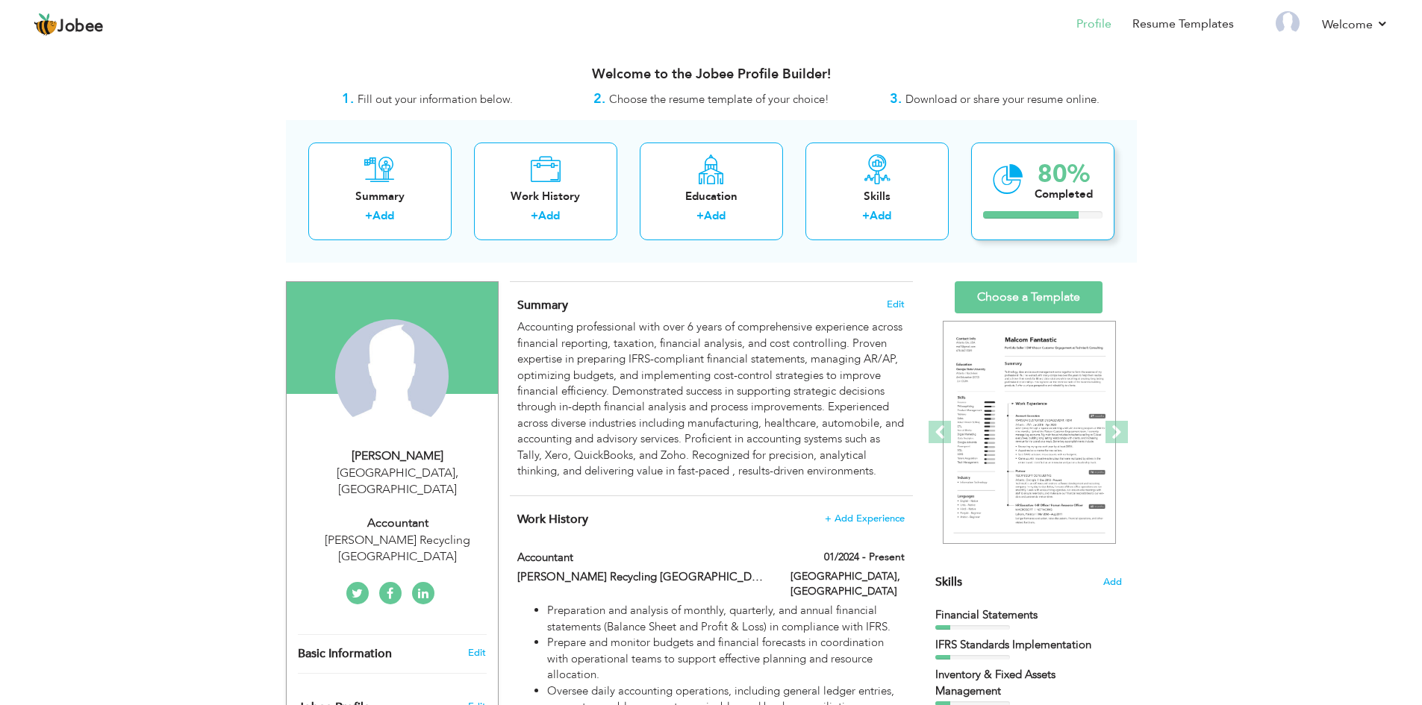
click at [1054, 213] on div at bounding box center [1031, 214] width 96 height 7
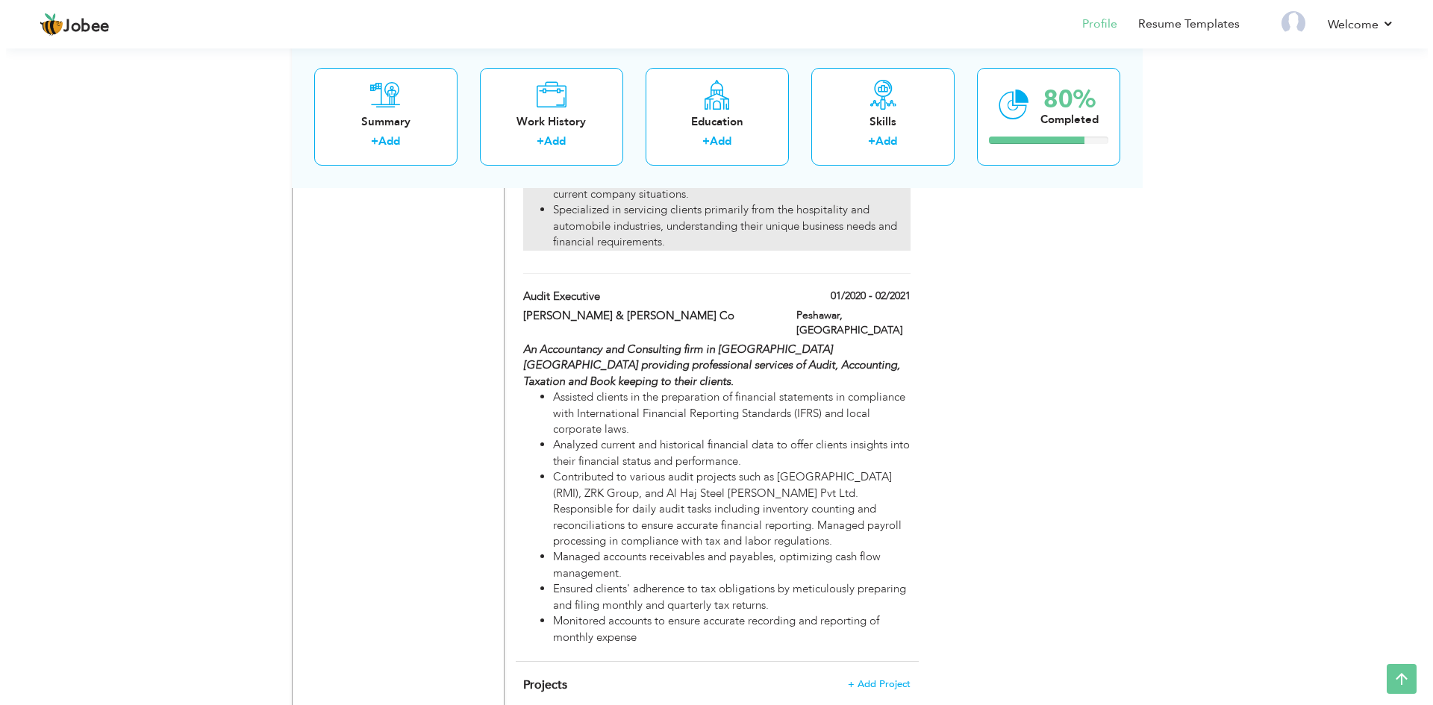
scroll to position [2086, 0]
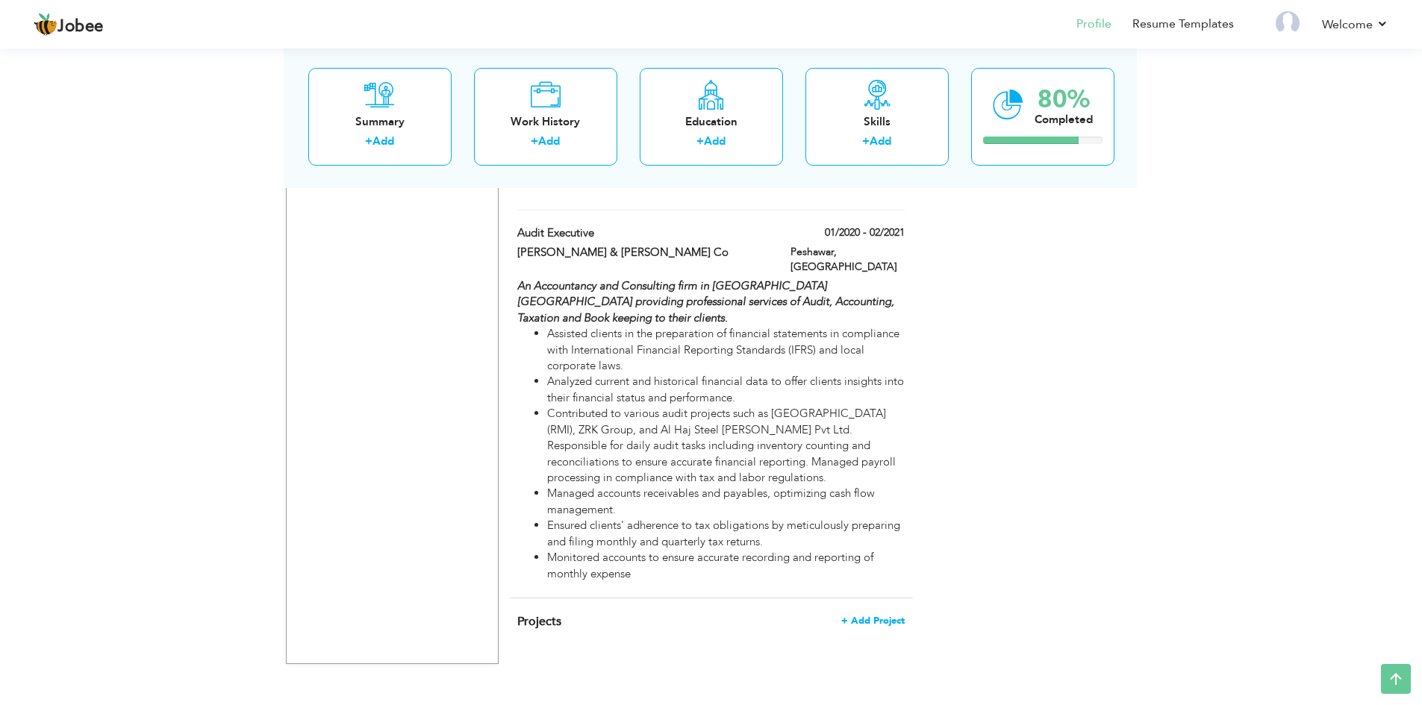
click at [863, 616] on span "+ Add Project" at bounding box center [872, 621] width 63 height 10
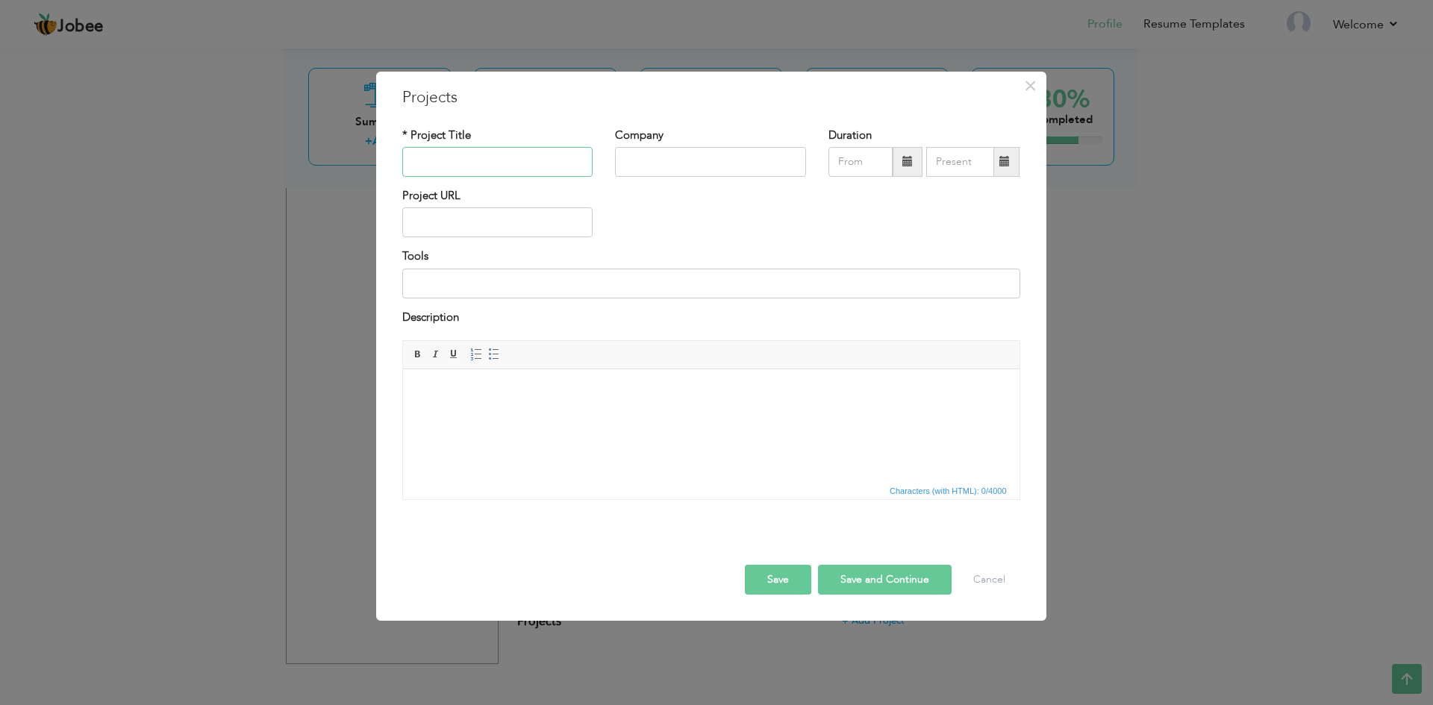
paste input "Quickbooks Online (implementation)"
type input "Quickbooks Online (implementation)"
click at [705, 174] on input "text" at bounding box center [710, 162] width 191 height 30
paste input "Al Qannas Cargo Services L.L.C"
type input "Al Qannas Cargo Services L.L.C"
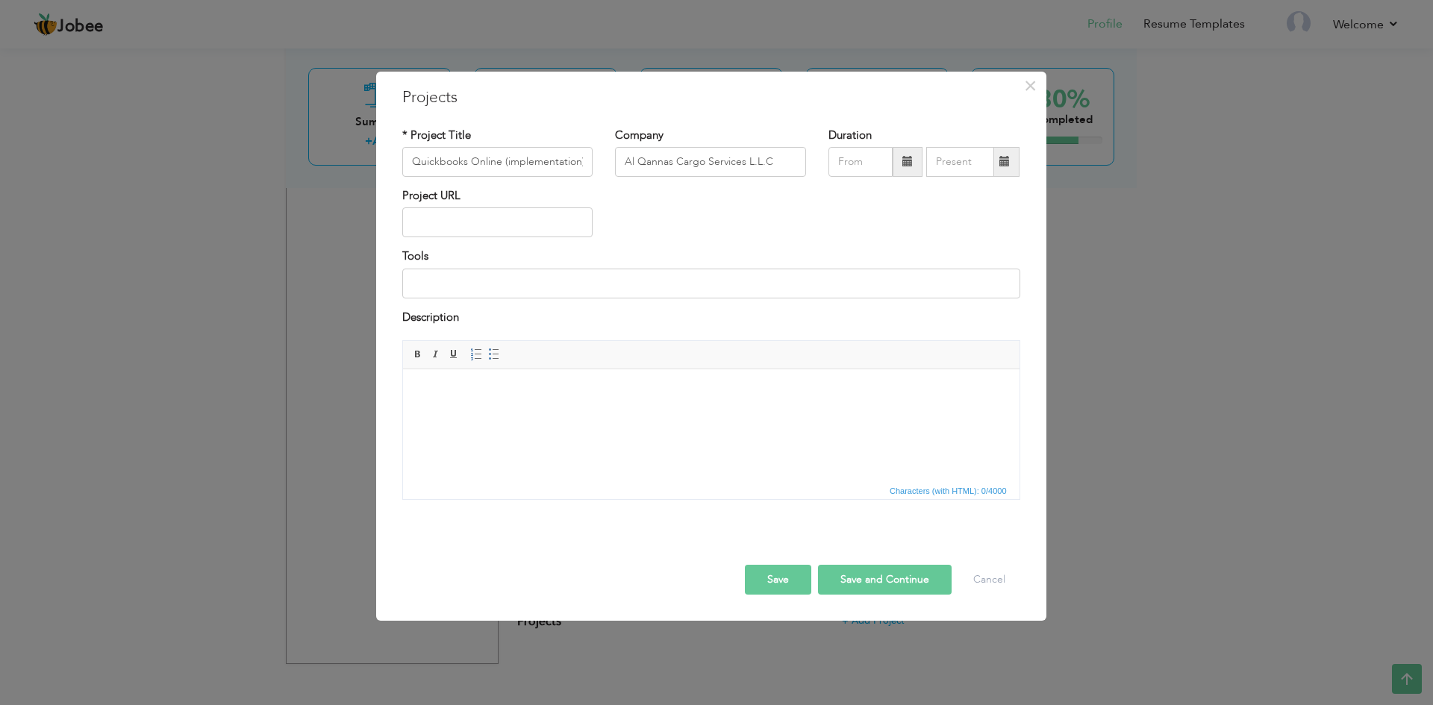
click at [866, 575] on button "Save and Continue" at bounding box center [885, 580] width 134 height 30
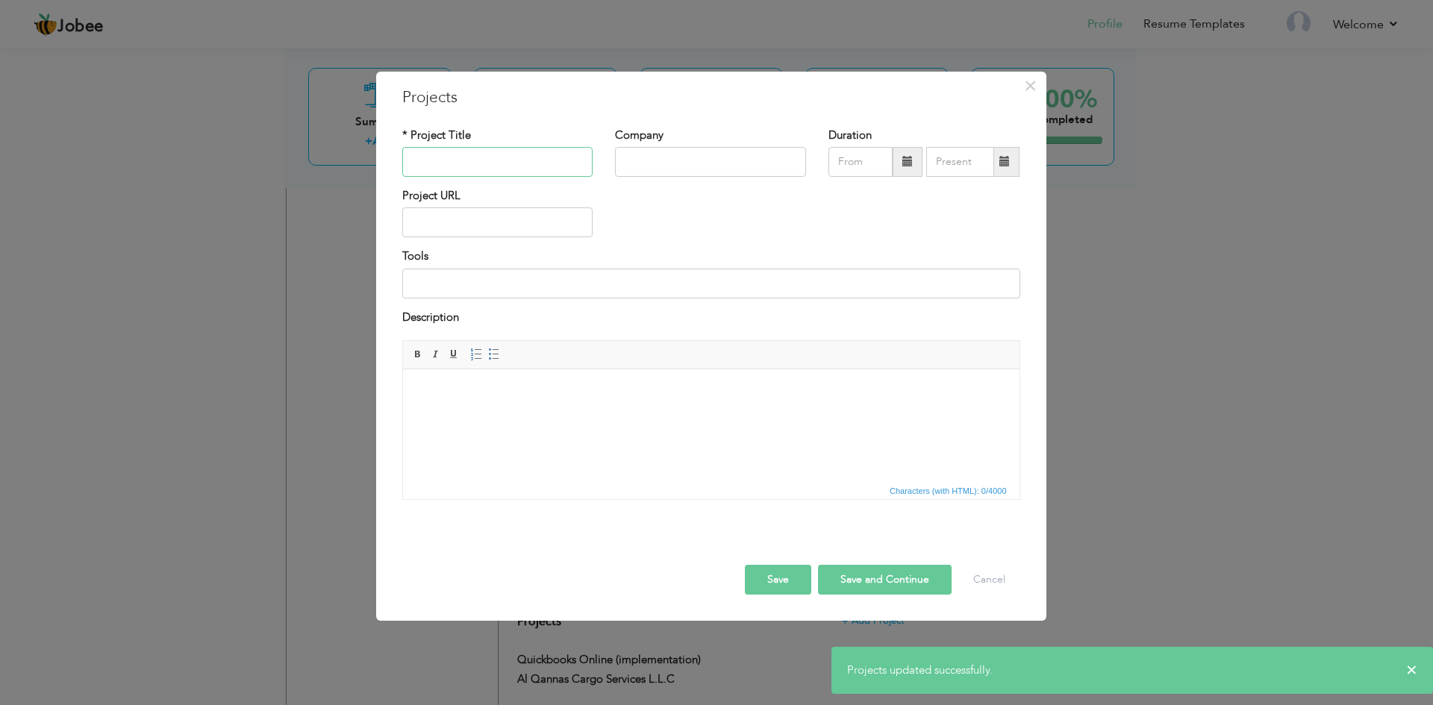
click at [481, 161] on input "text" at bounding box center [497, 162] width 191 height 30
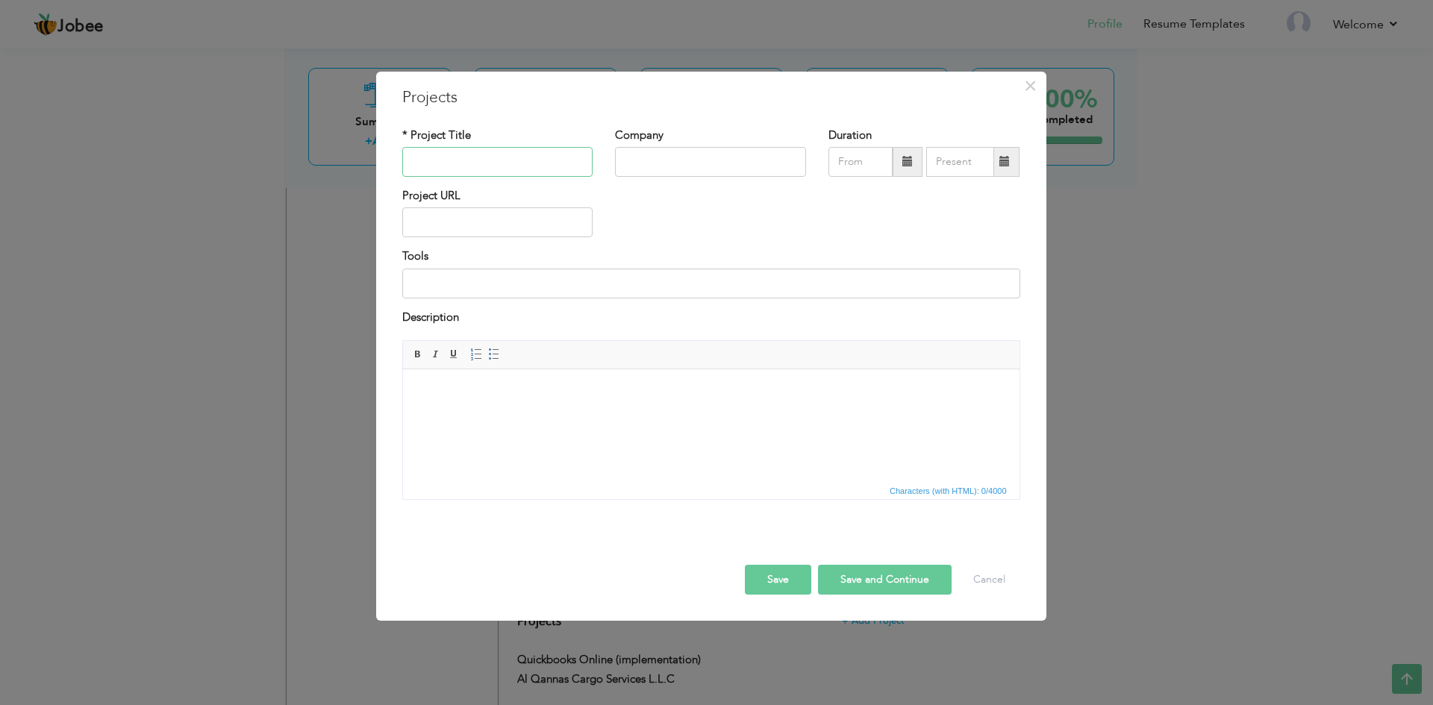
paste input "Quickbooks (implementation)"
click at [448, 165] on input "Quickbooks (implementation)" at bounding box center [497, 162] width 191 height 30
click at [439, 162] on input "Quickbooks (implementation)" at bounding box center [497, 162] width 191 height 30
type input "Zoho books (implementation)"
click at [651, 168] on input "text" at bounding box center [710, 162] width 191 height 30
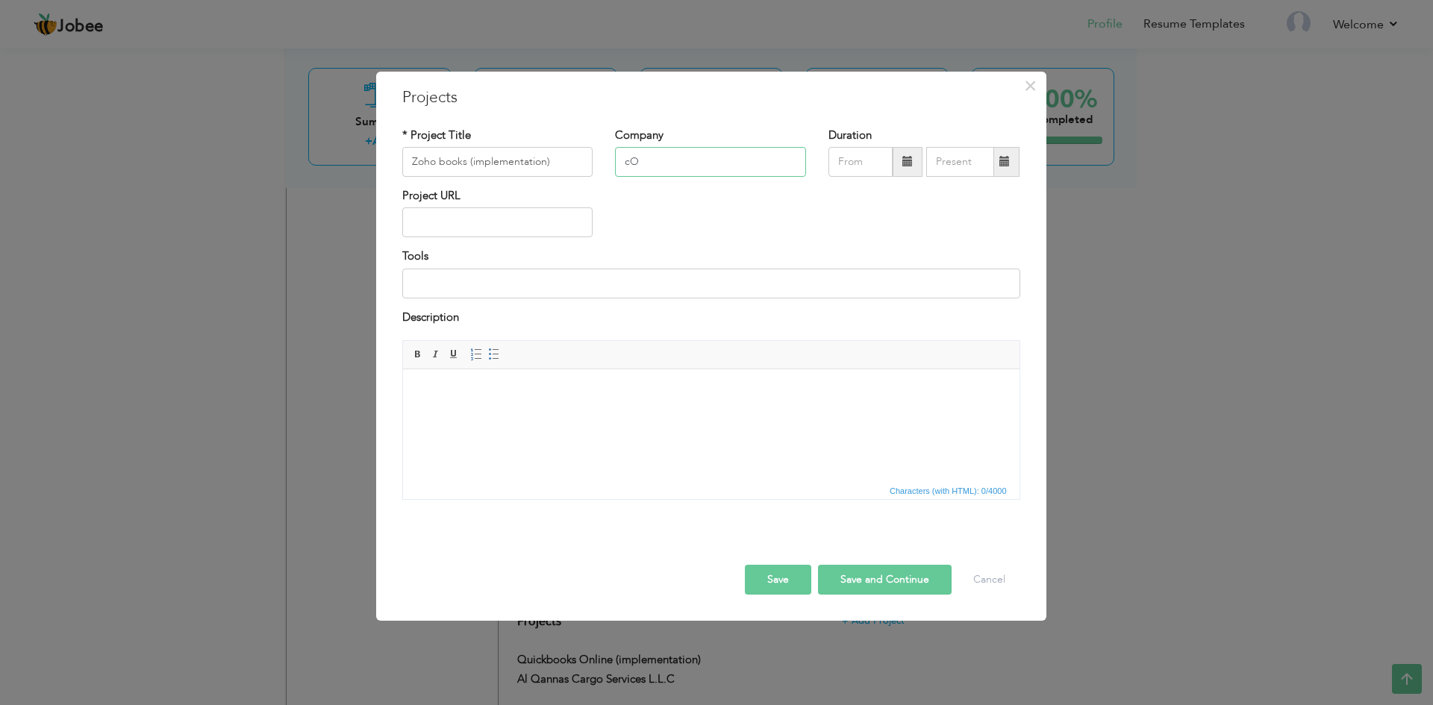
type input "c"
type input "Compass Technocrete Technicals Works LLC"
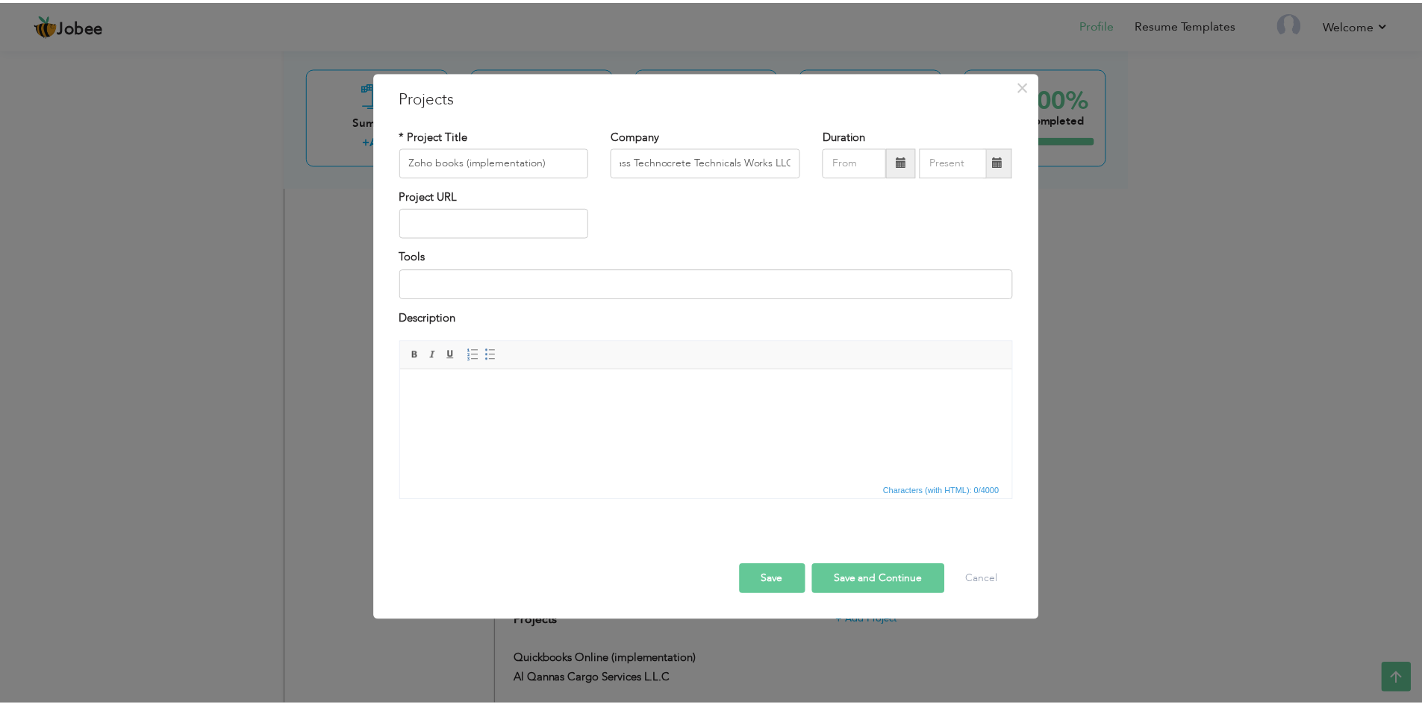
scroll to position [0, 0]
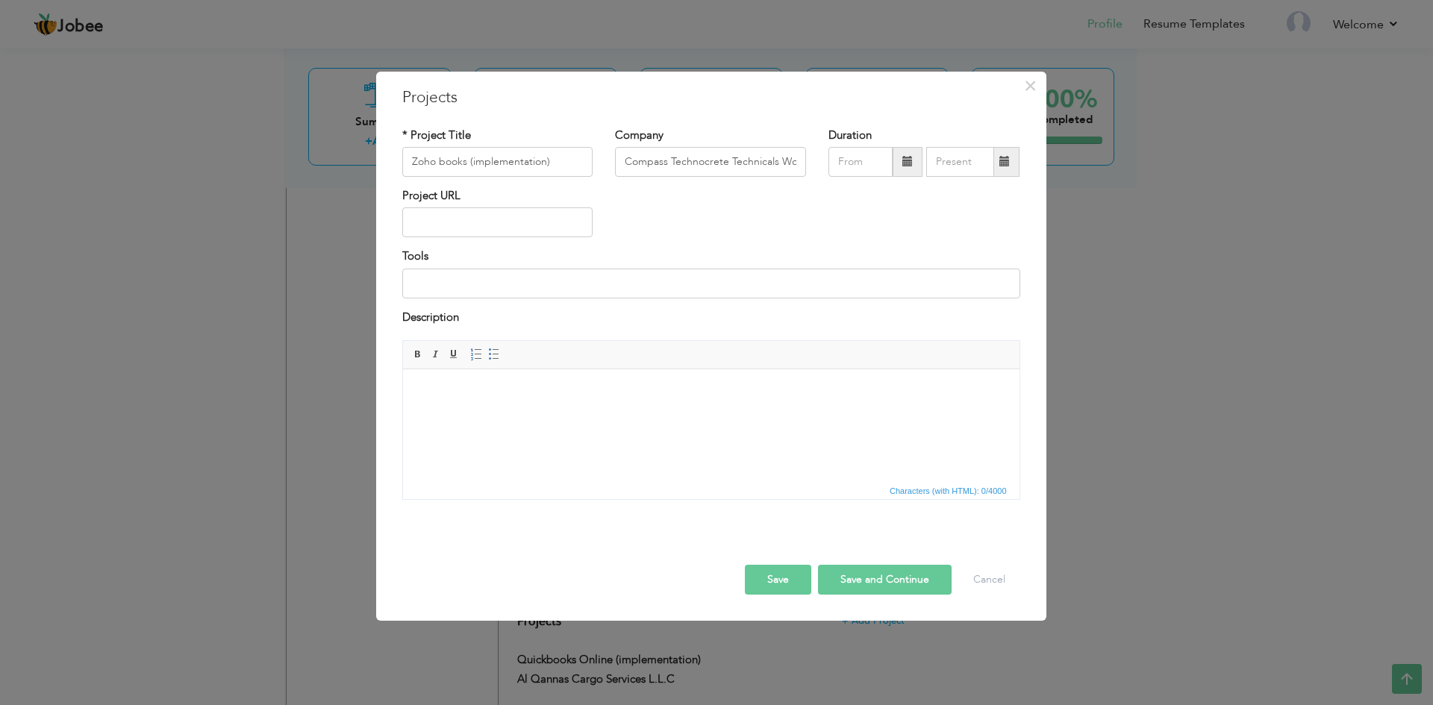
click at [798, 584] on button "Save" at bounding box center [778, 580] width 66 height 30
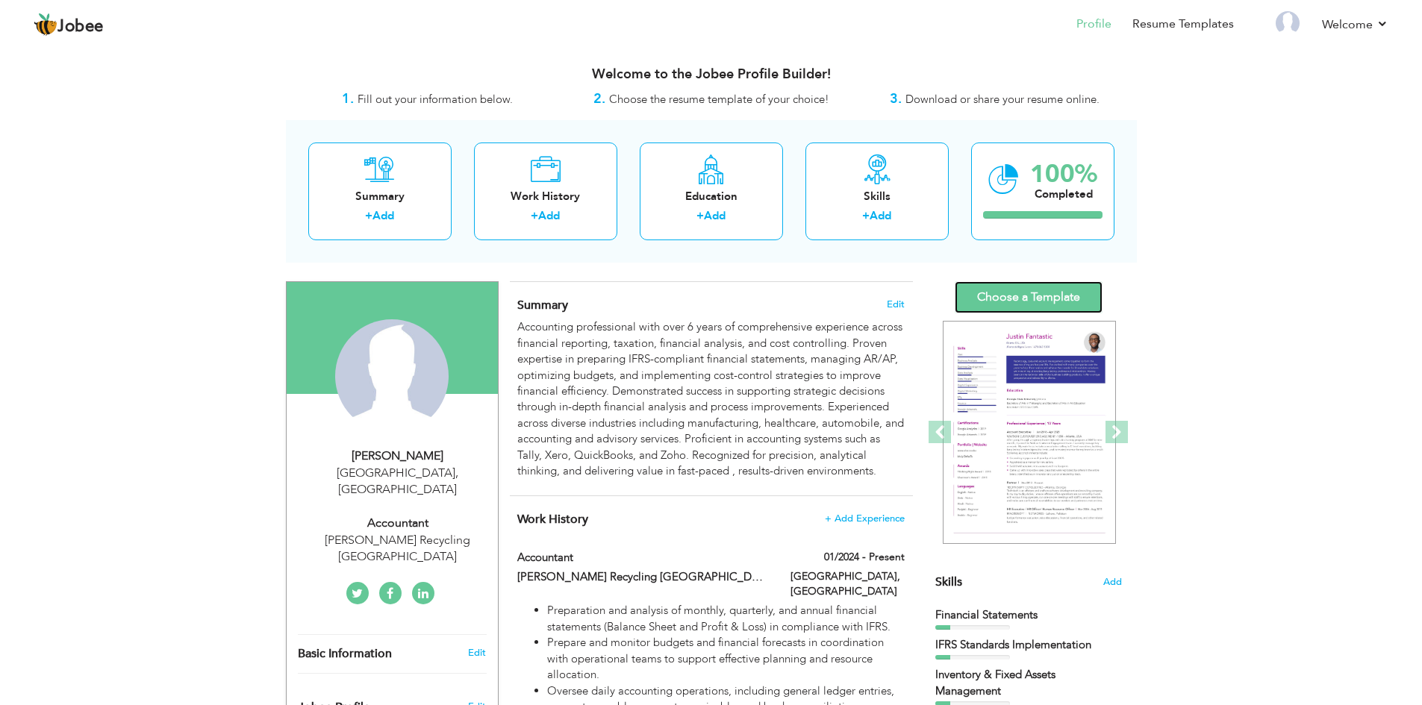
click at [1042, 297] on link "Choose a Template" at bounding box center [1028, 297] width 148 height 32
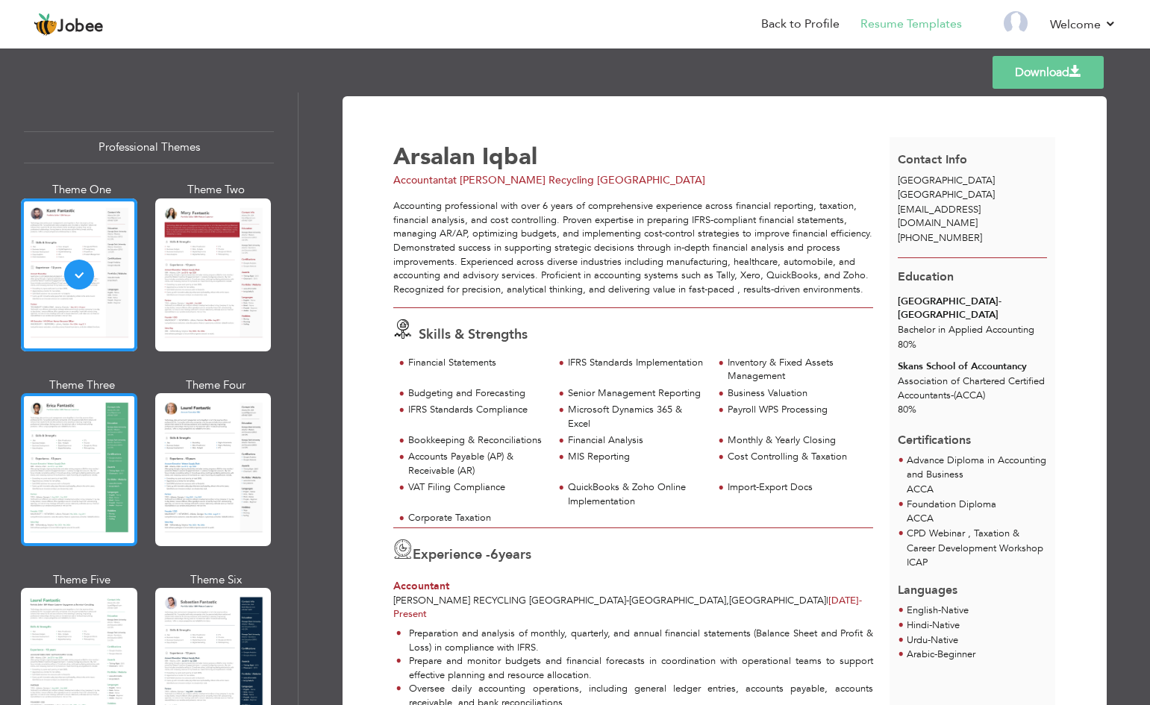
click at [80, 469] on div at bounding box center [79, 469] width 116 height 153
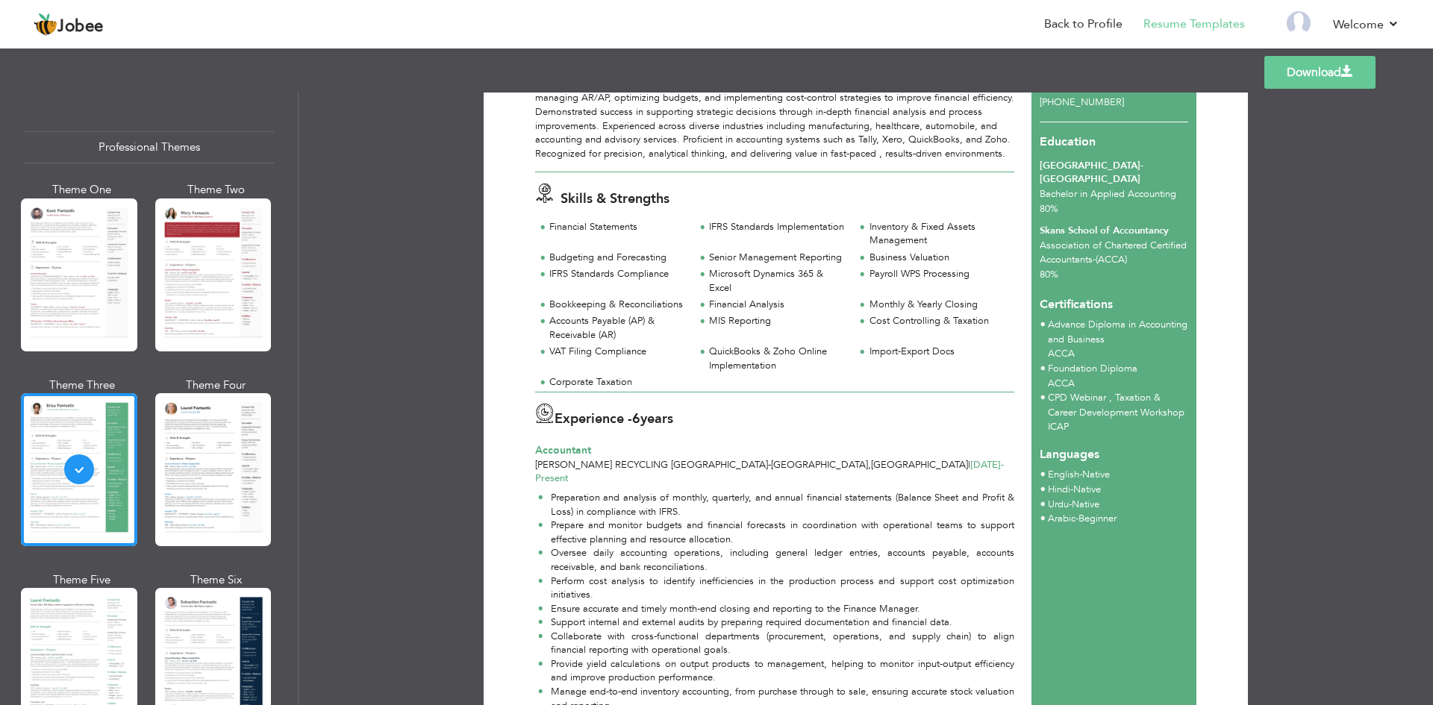
scroll to position [149, 0]
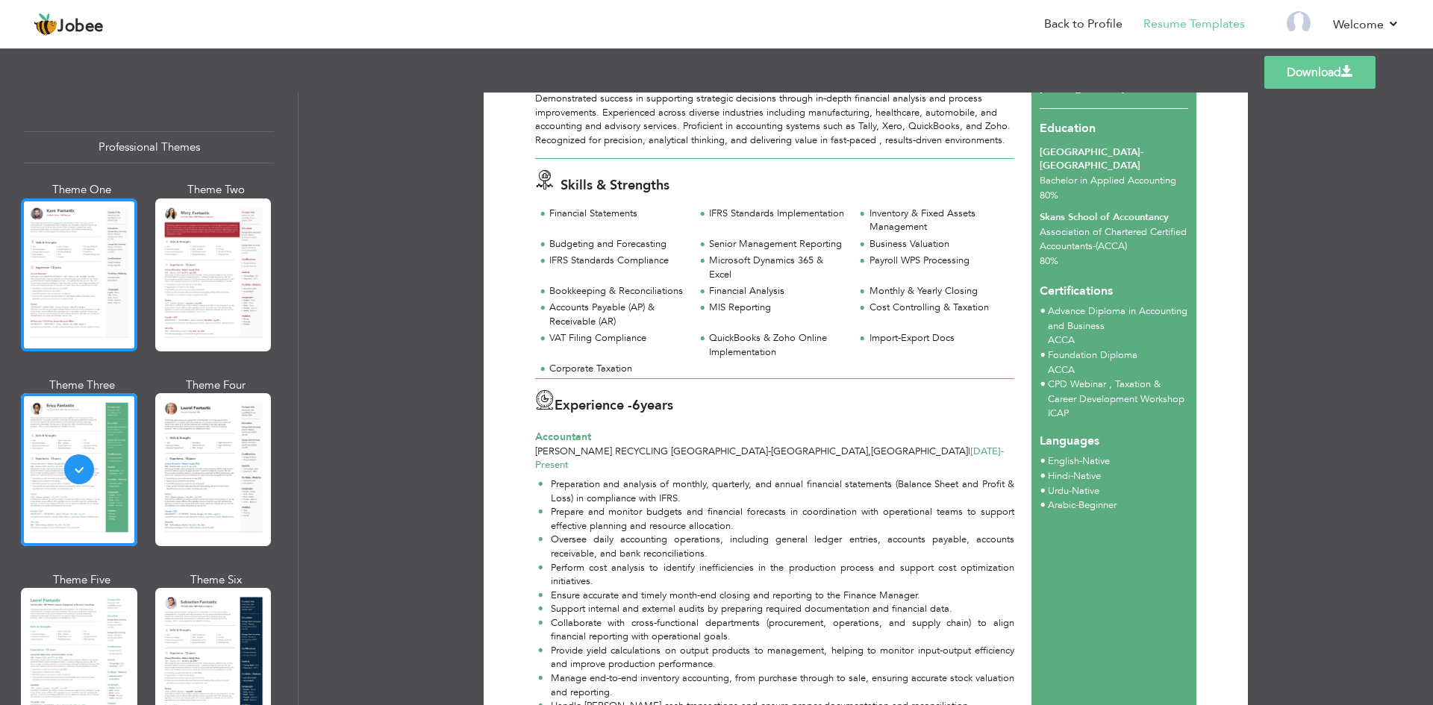
click at [99, 260] on div at bounding box center [79, 275] width 116 height 153
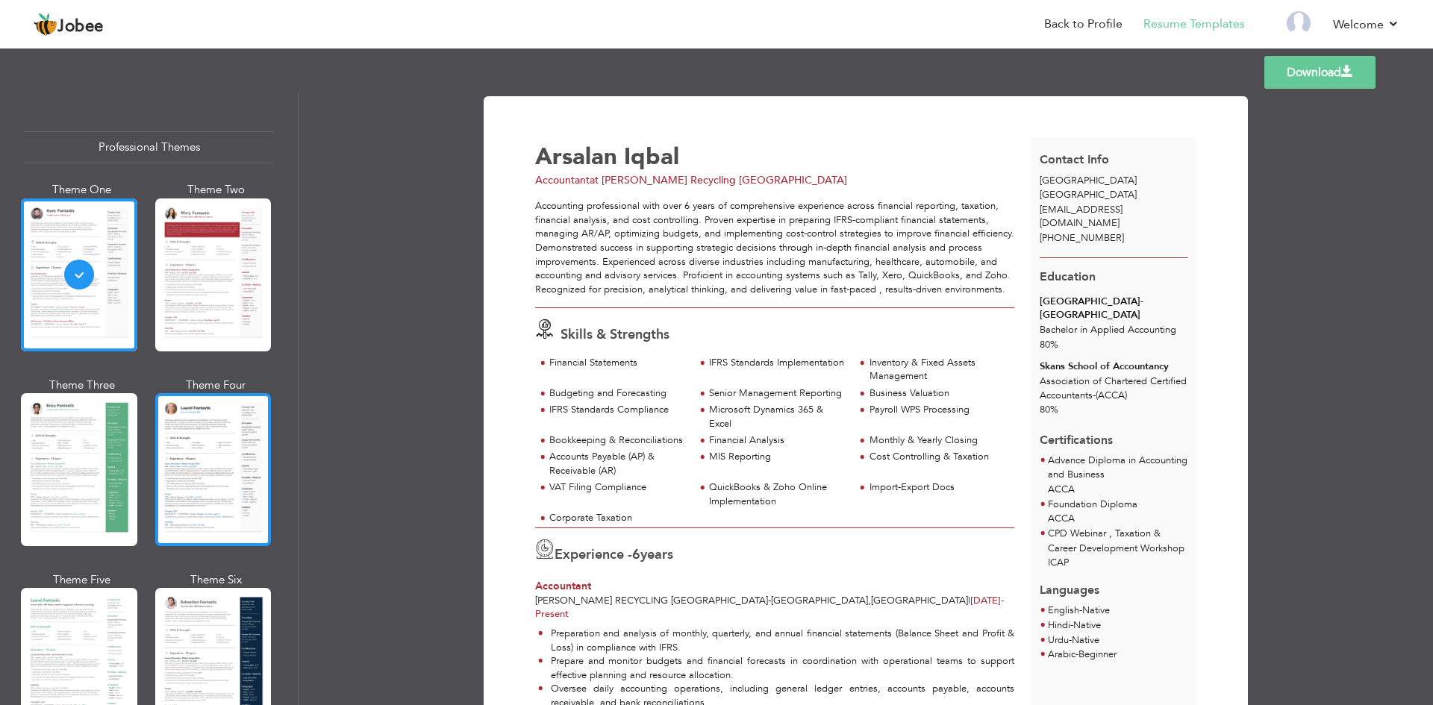
click at [222, 475] on div at bounding box center [213, 469] width 116 height 153
